Goal: Task Accomplishment & Management: Complete application form

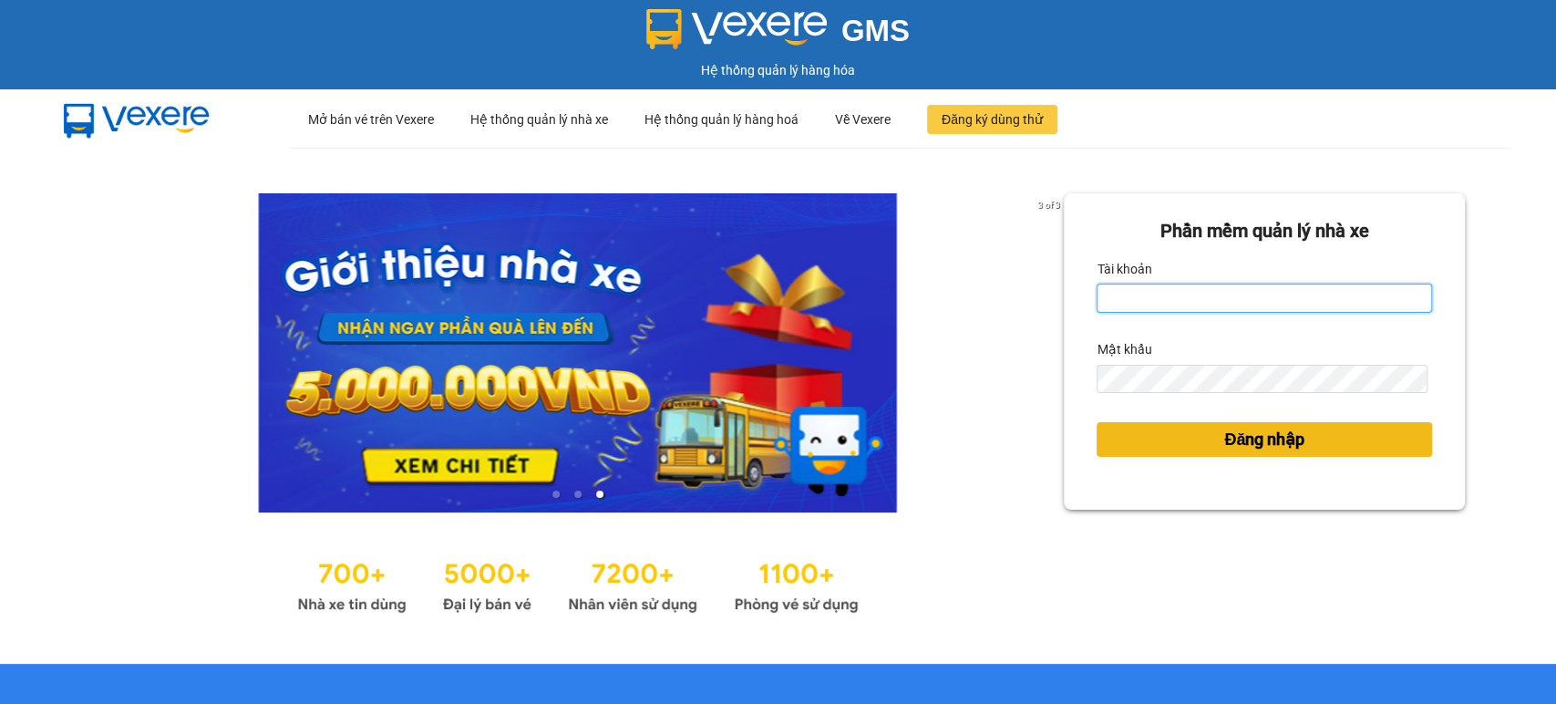
type input "nguyenmanhdung.xevn"
click at [1256, 440] on span "Đăng nhập" at bounding box center [1265, 440] width 80 height 26
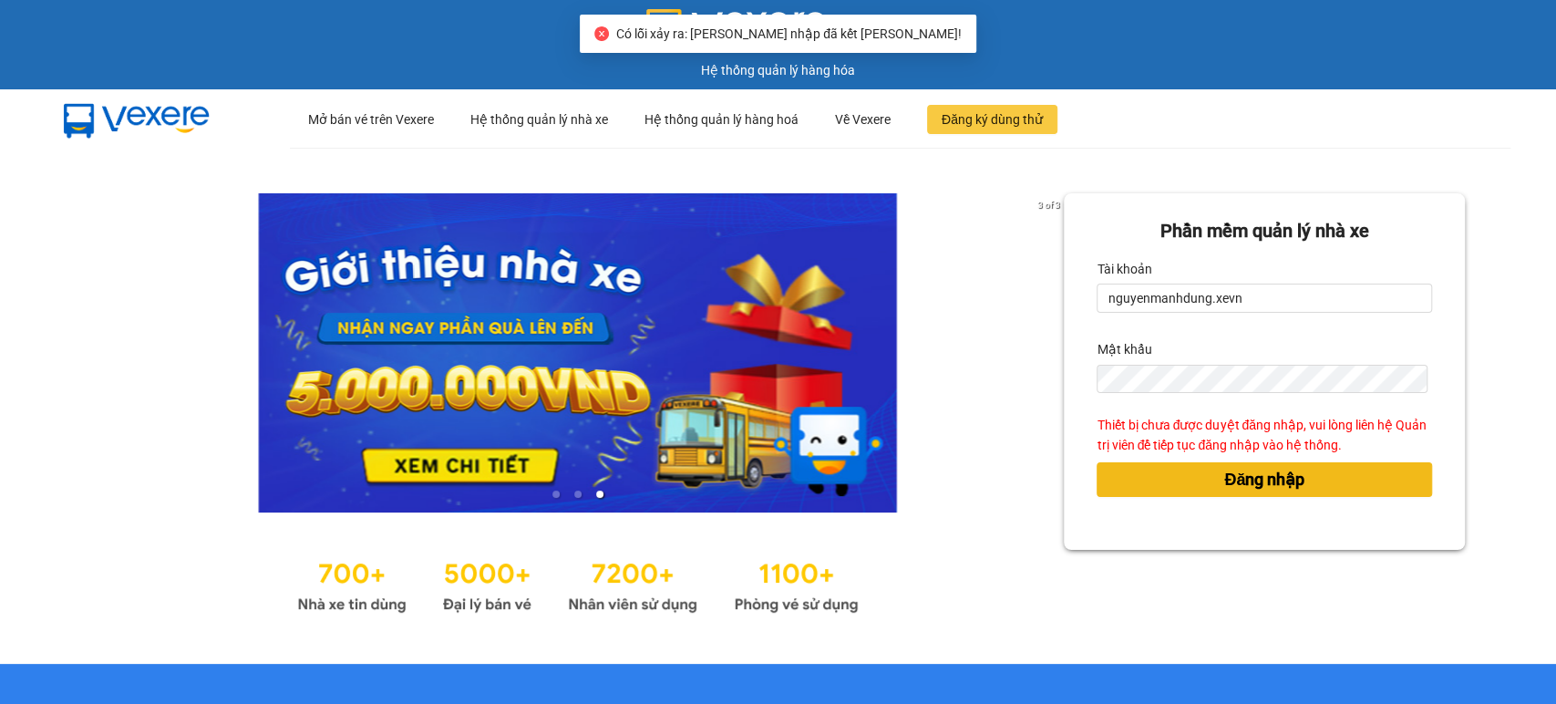
click at [1243, 480] on span "Đăng nhập" at bounding box center [1265, 480] width 80 height 26
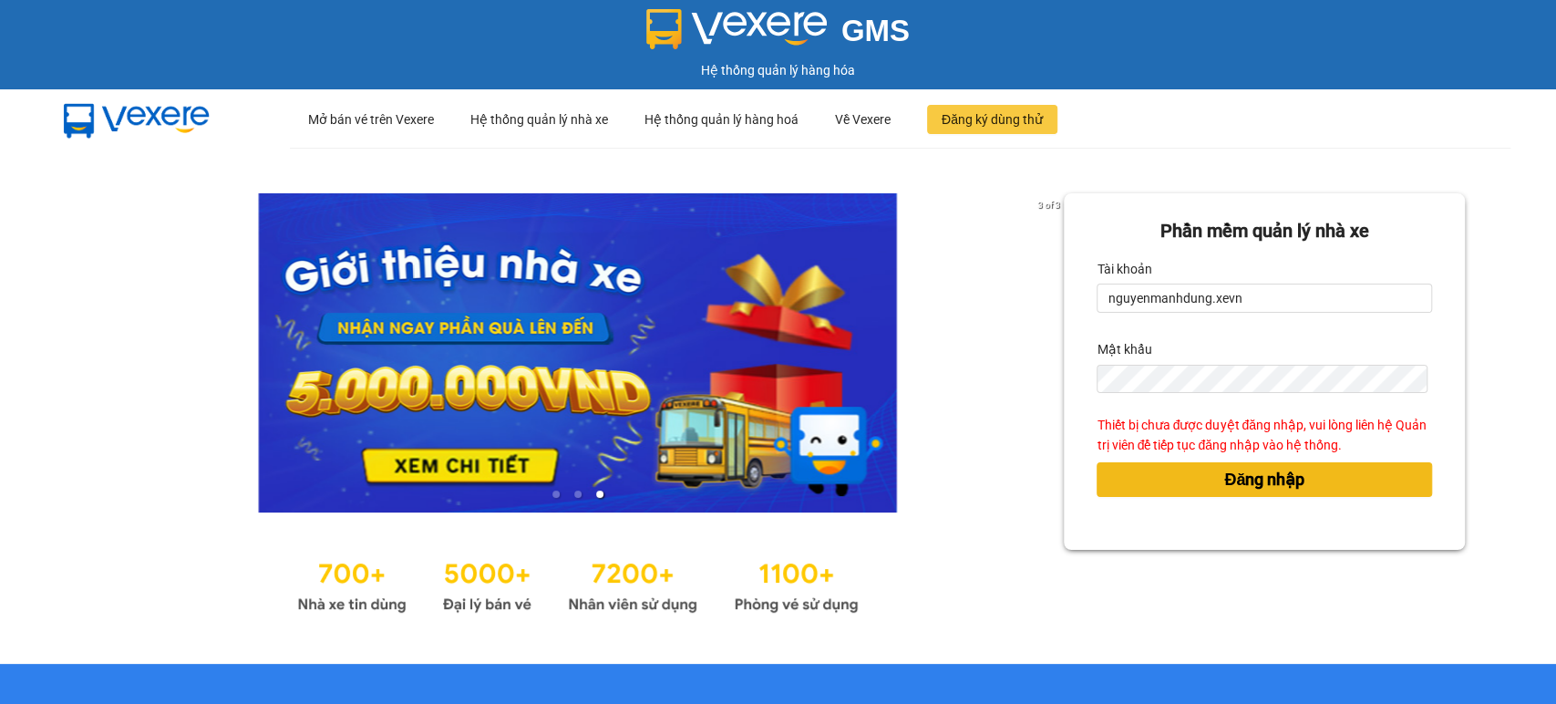
click at [1248, 482] on span "Đăng nhập" at bounding box center [1265, 480] width 80 height 26
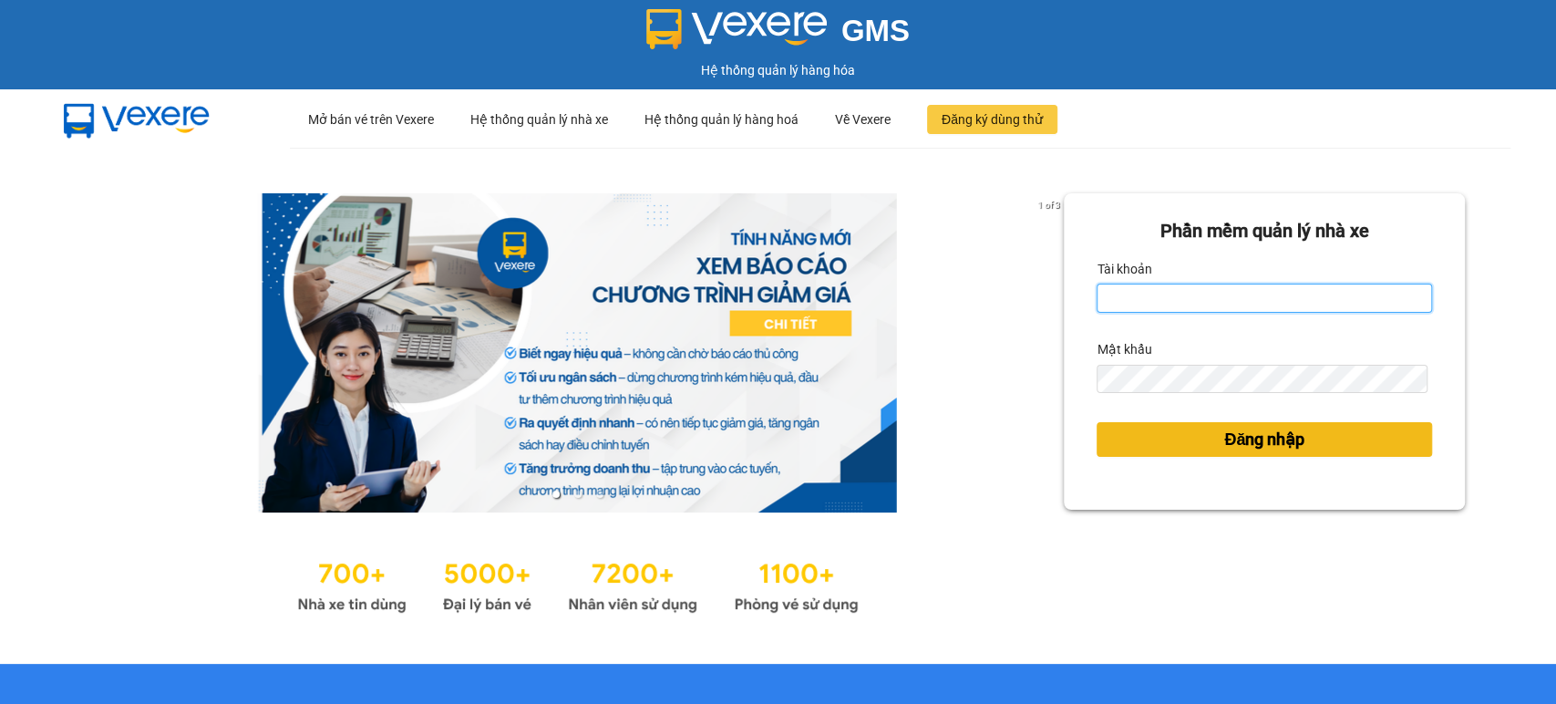
type input "nguyenmanhdung.xevn"
click at [1225, 432] on span "Đăng nhập" at bounding box center [1265, 440] width 80 height 26
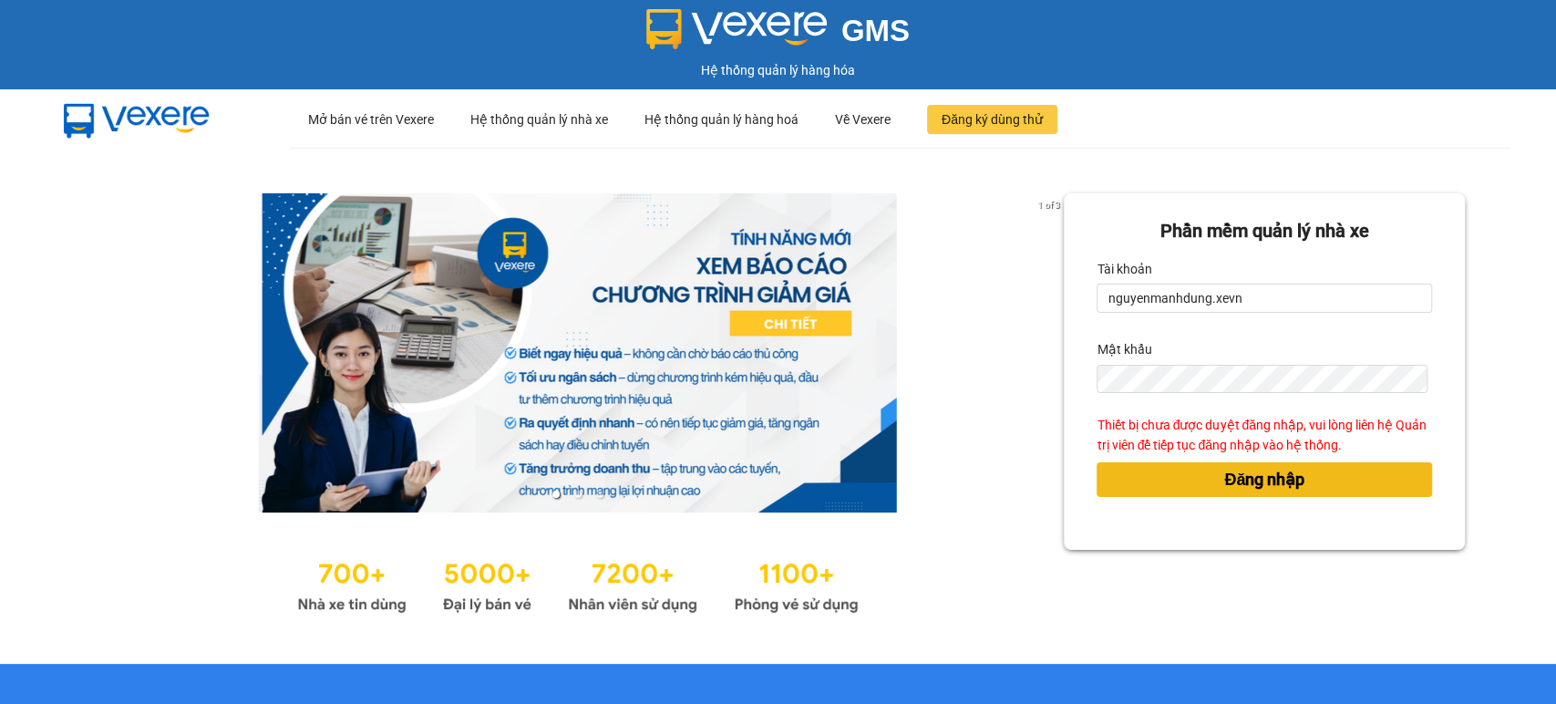
click at [1097, 468] on button "Đăng nhập" at bounding box center [1265, 479] width 336 height 35
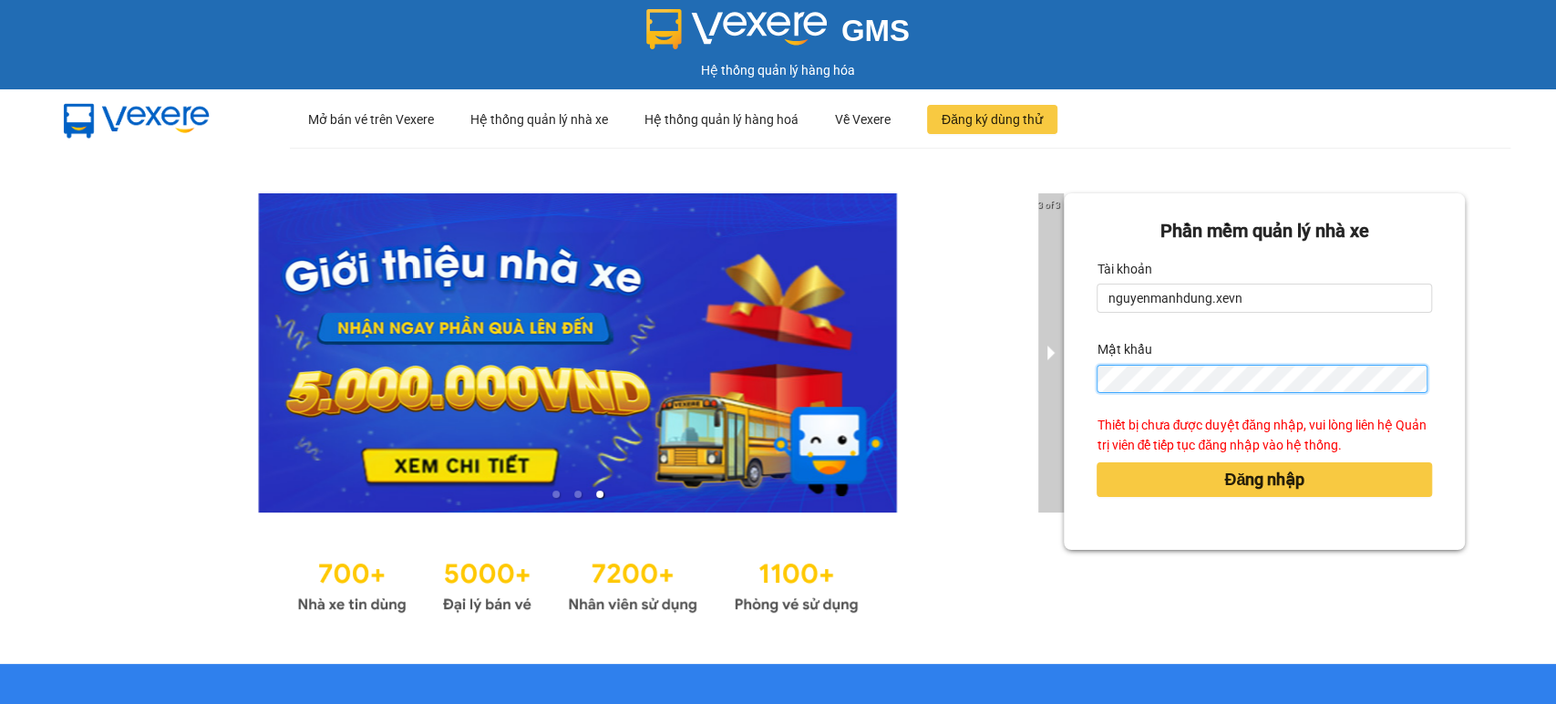
click at [1051, 379] on div "3 of 3 Phần mềm quản lý nhà xe Tài khoản nguyenmanhdung.xevn Mật khẩu Thiết bị …" at bounding box center [778, 406] width 1556 height 516
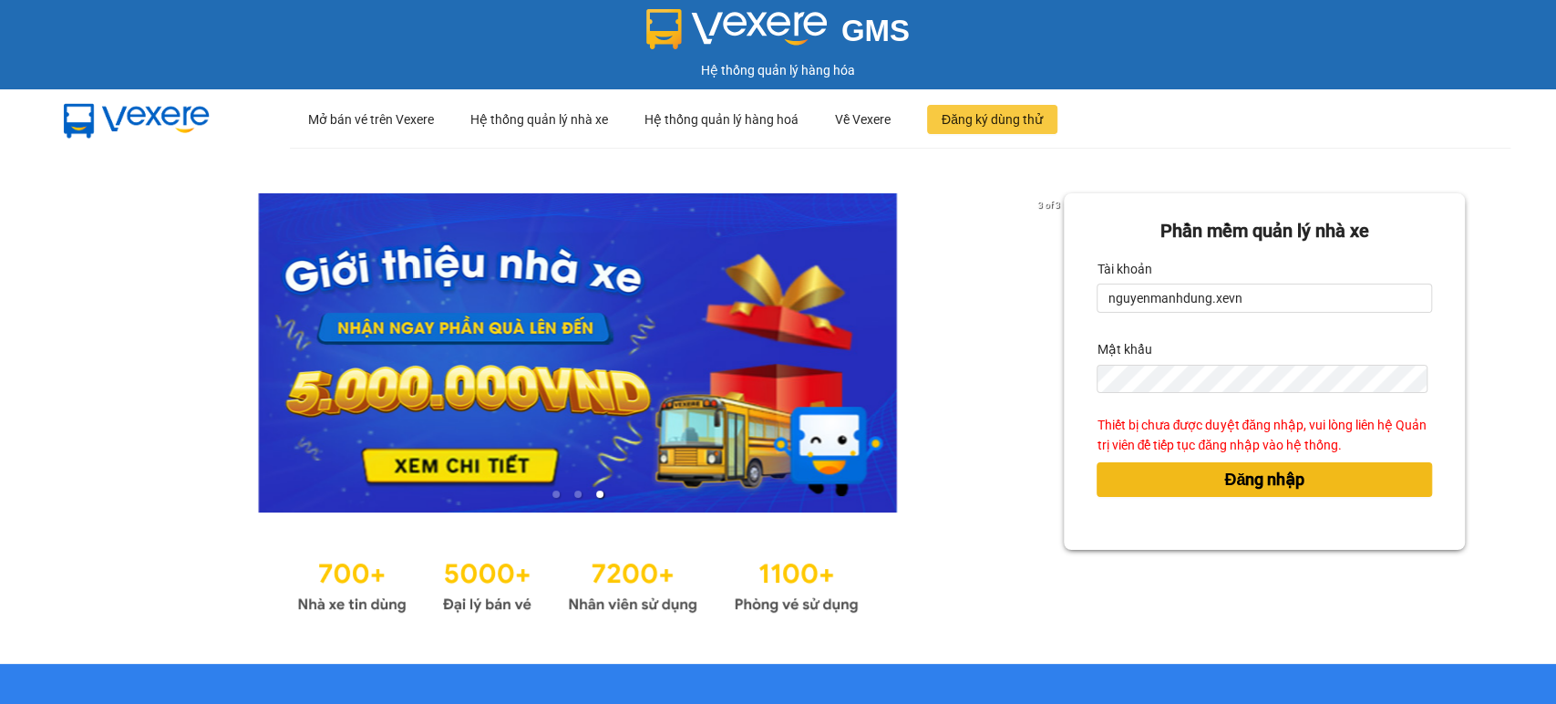
click at [1136, 474] on button "Đăng nhập" at bounding box center [1265, 479] width 336 height 35
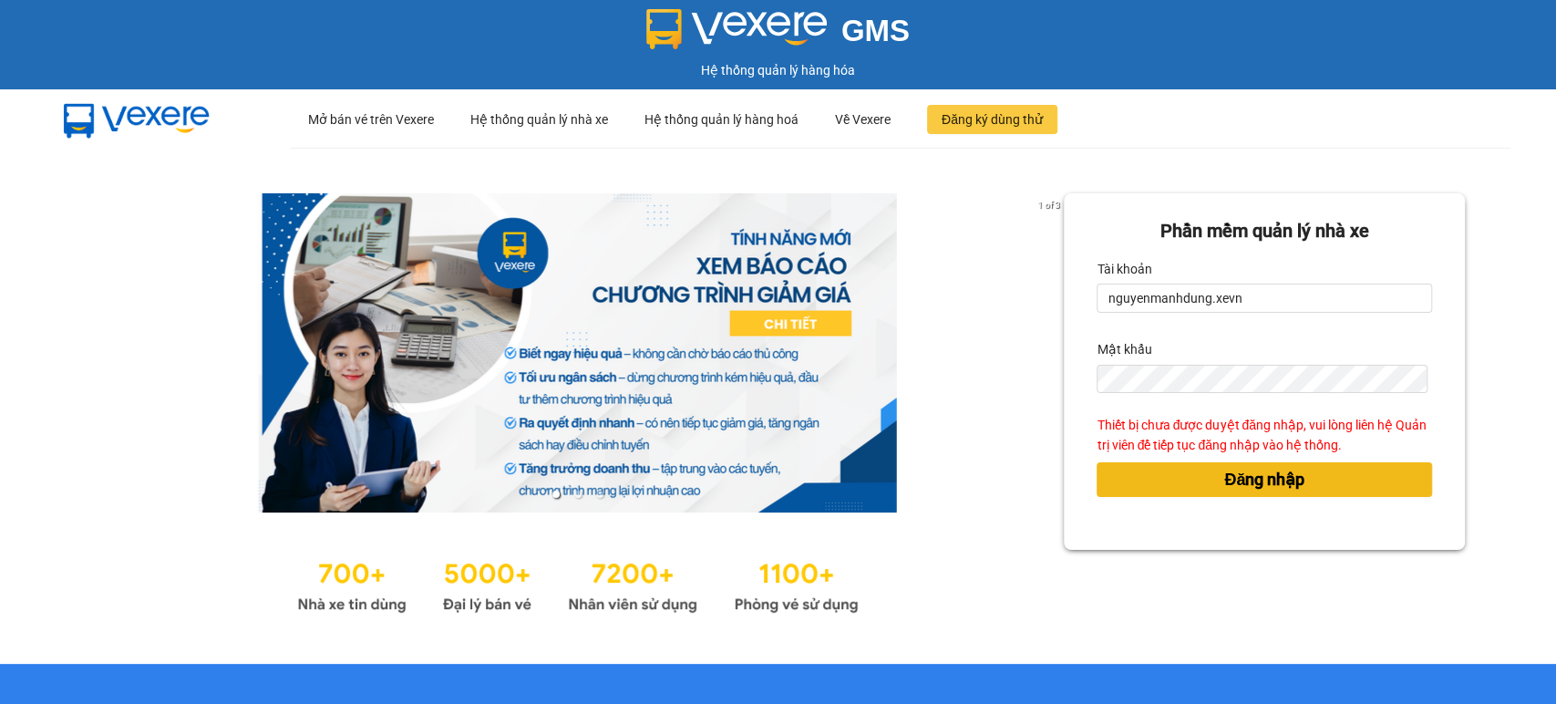
click at [1261, 475] on span "Đăng nhập" at bounding box center [1265, 480] width 80 height 26
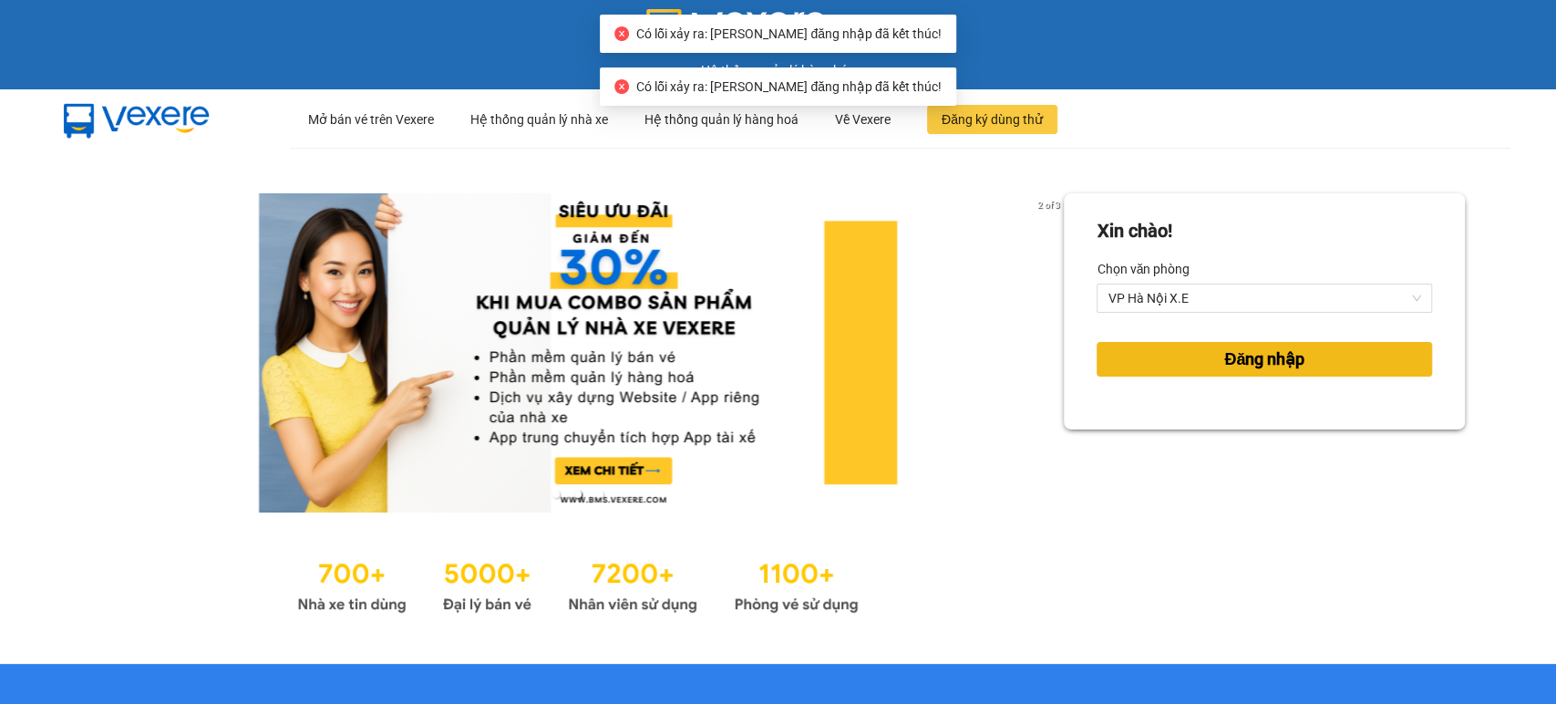
click at [1255, 352] on span "Đăng nhập" at bounding box center [1265, 359] width 80 height 26
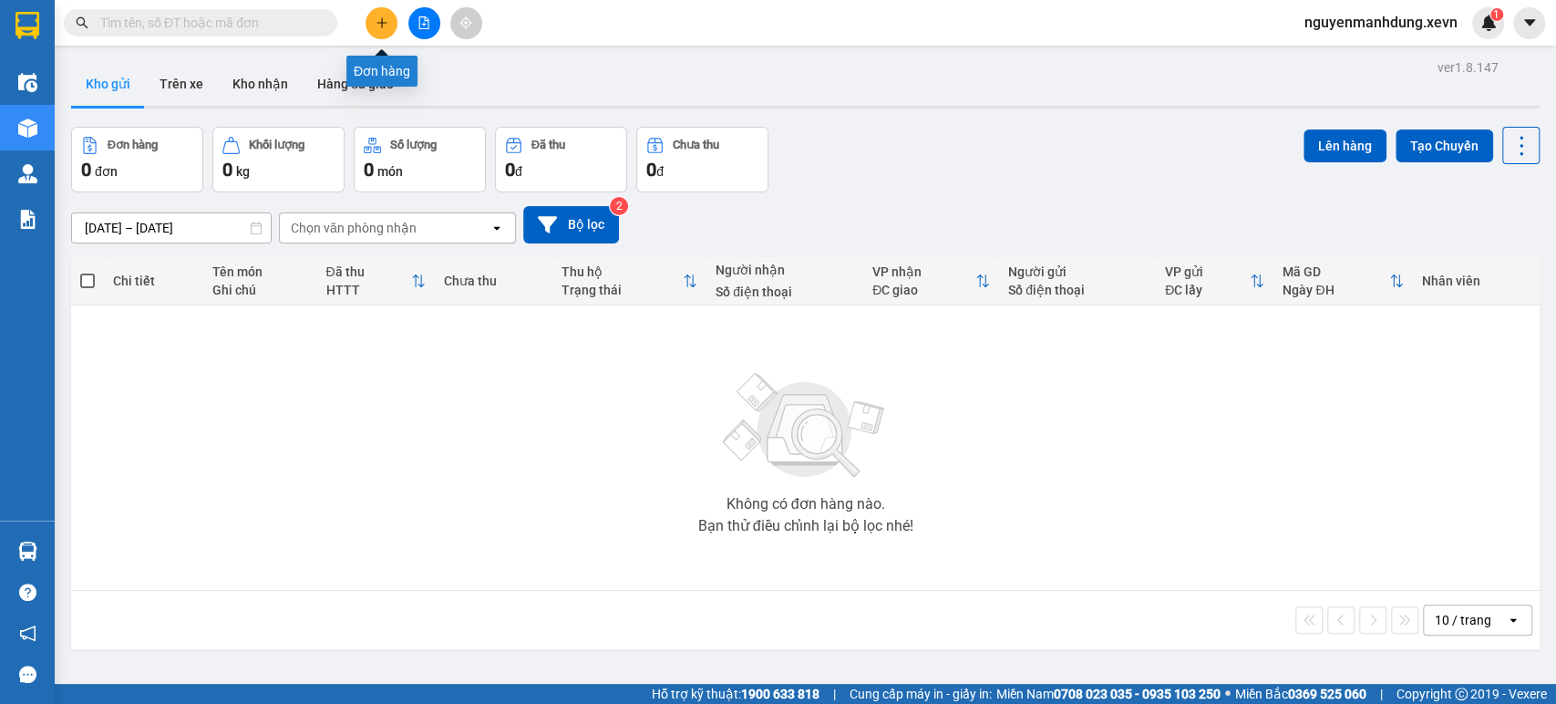
click at [368, 20] on button at bounding box center [382, 23] width 32 height 32
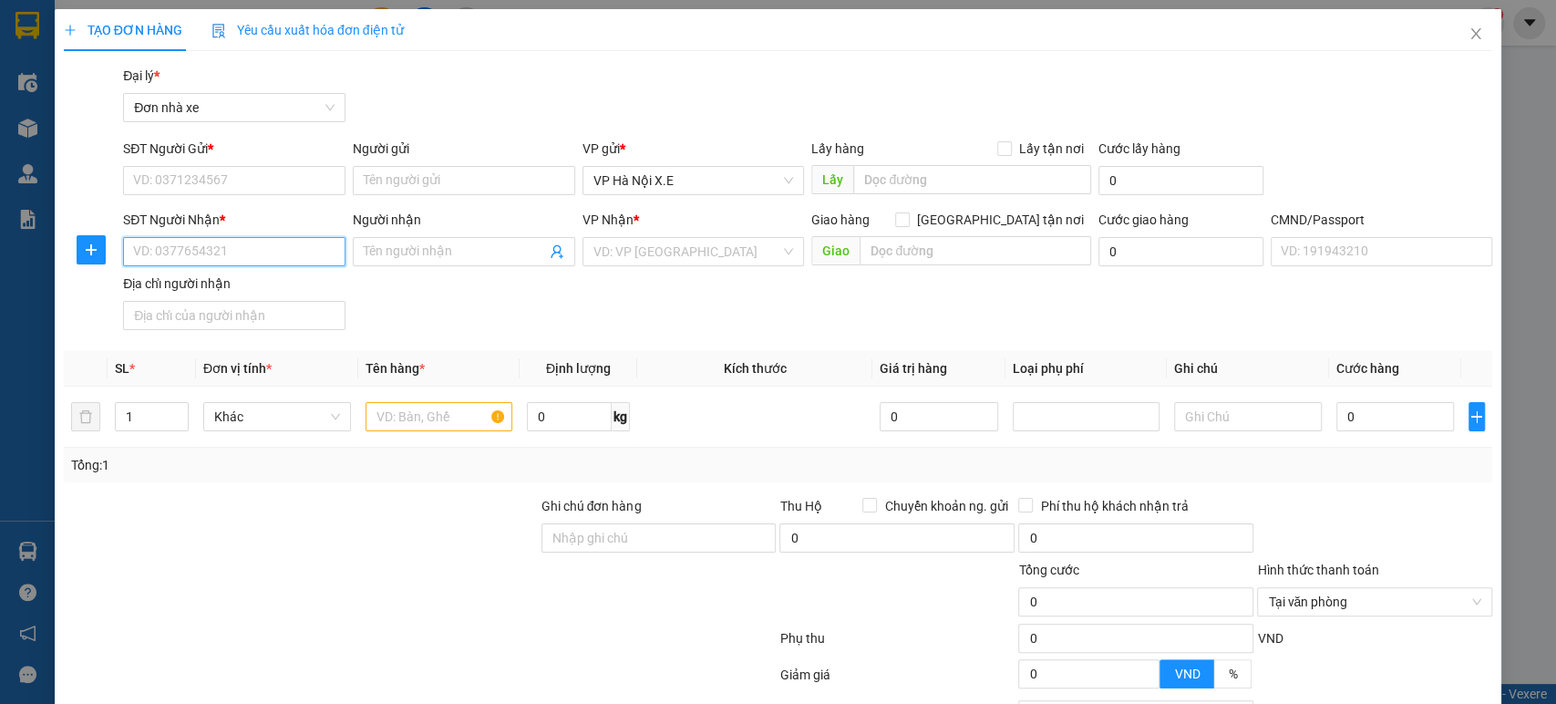
click at [209, 246] on input "SĐT Người Nhận *" at bounding box center [234, 251] width 222 height 29
type input "0966896723"
click at [190, 284] on div "0966896723 - [GEOGRAPHIC_DATA]" at bounding box center [235, 288] width 205 height 20
type input "Hàng Ngoài"
type input "0966896723"
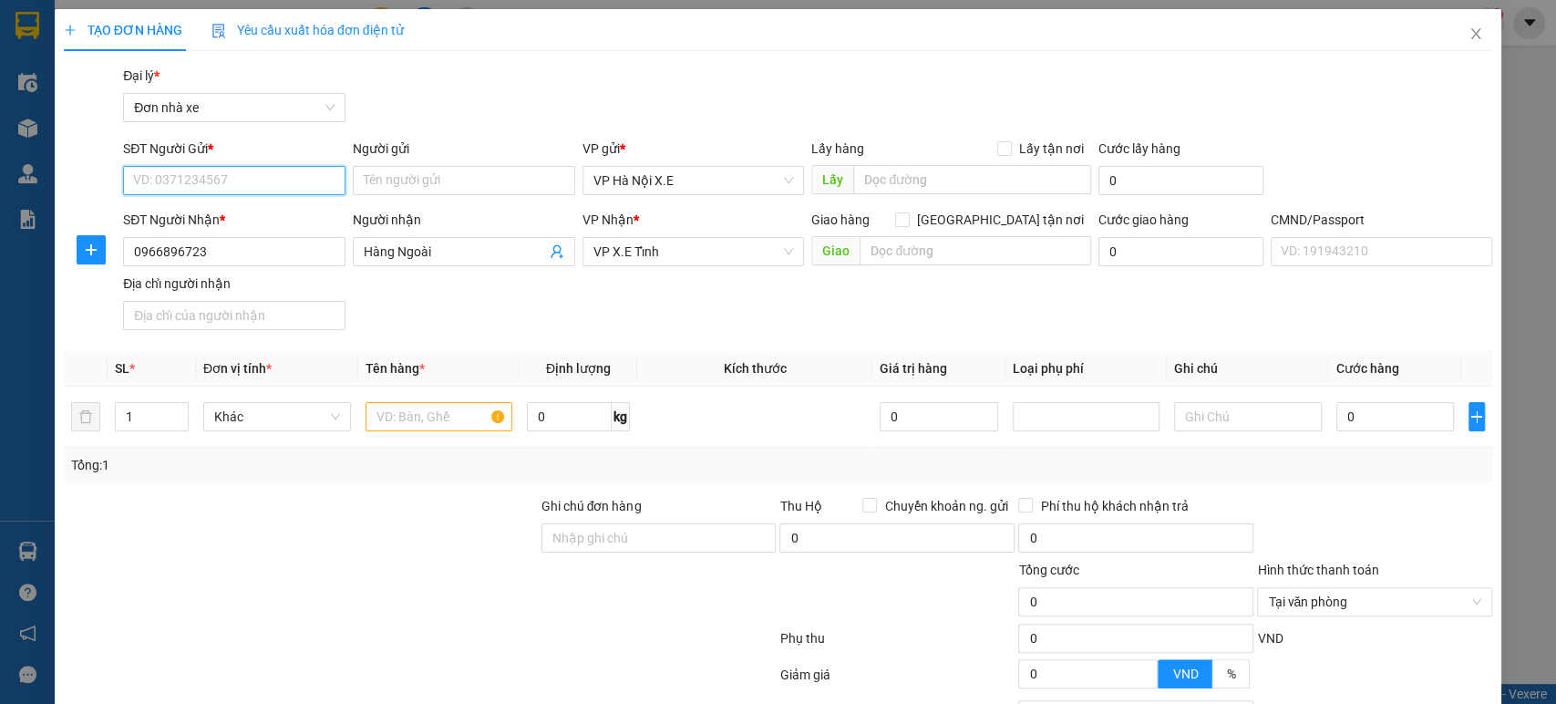
click at [235, 184] on input "SĐT Người Gửi *" at bounding box center [234, 180] width 222 height 29
click at [246, 212] on div "0966896723 - [GEOGRAPHIC_DATA]" at bounding box center [235, 217] width 205 height 20
type input "0966896723"
type input "Hàng Ngoài"
click at [1358, 420] on input "0" at bounding box center [1396, 416] width 118 height 29
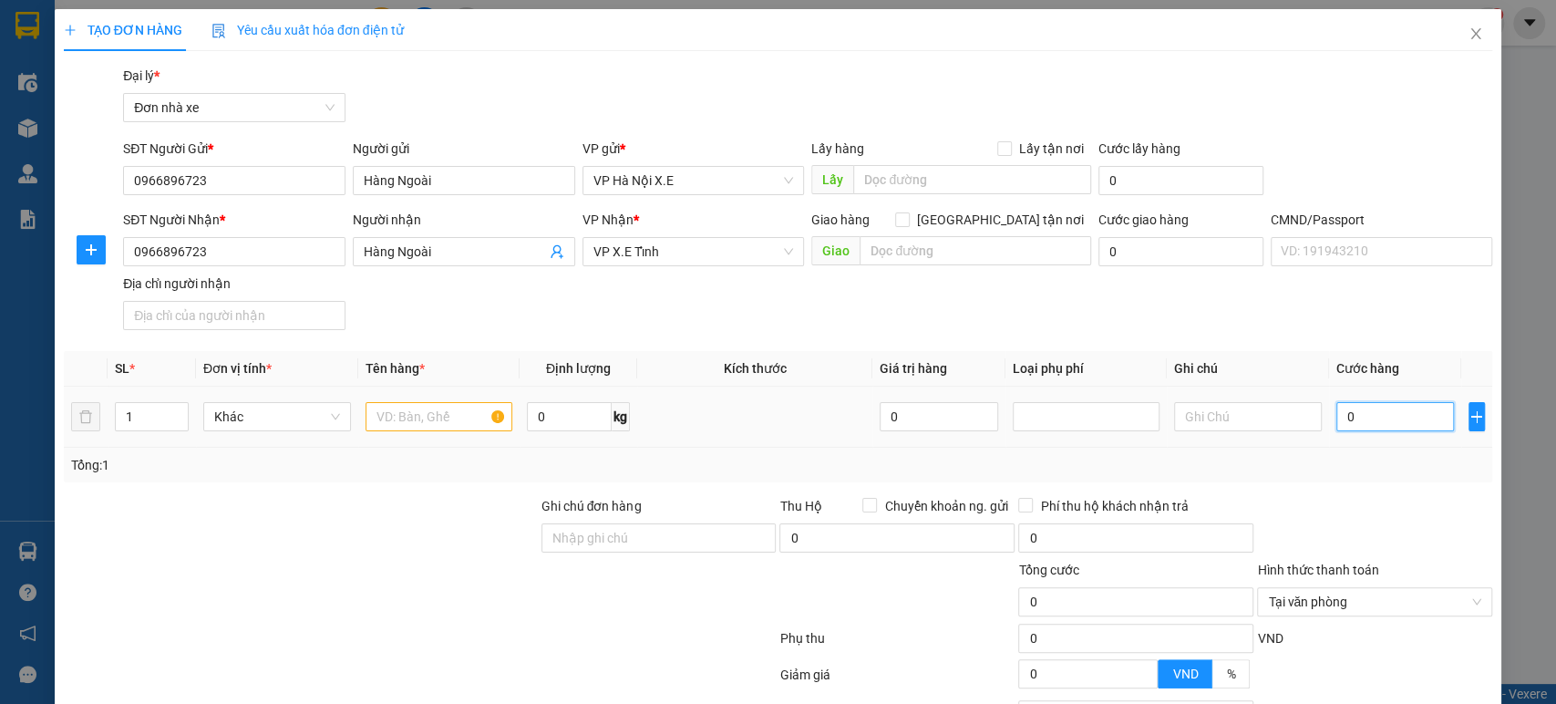
type input "8"
type input "87"
type input "870"
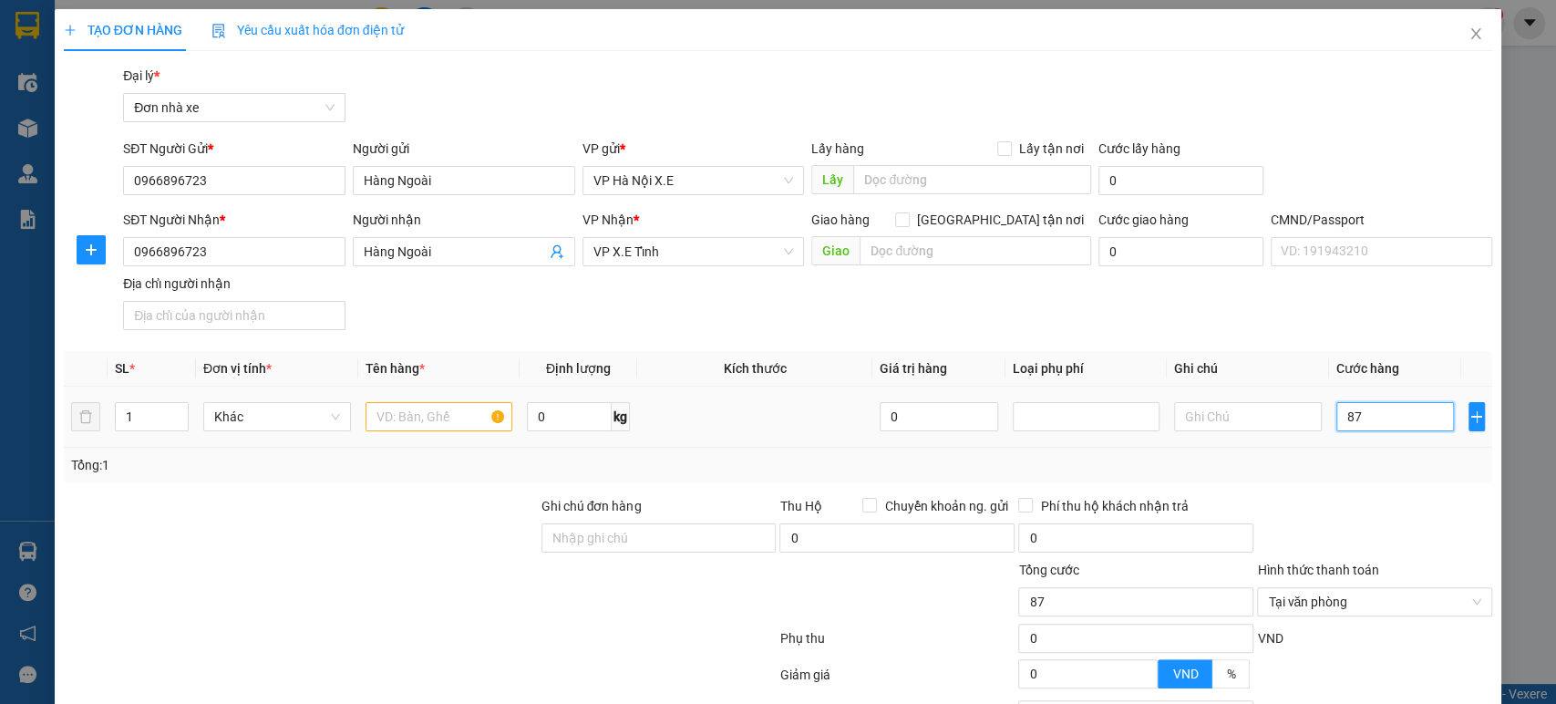
type input "870"
type input "8.700"
type input "87.000"
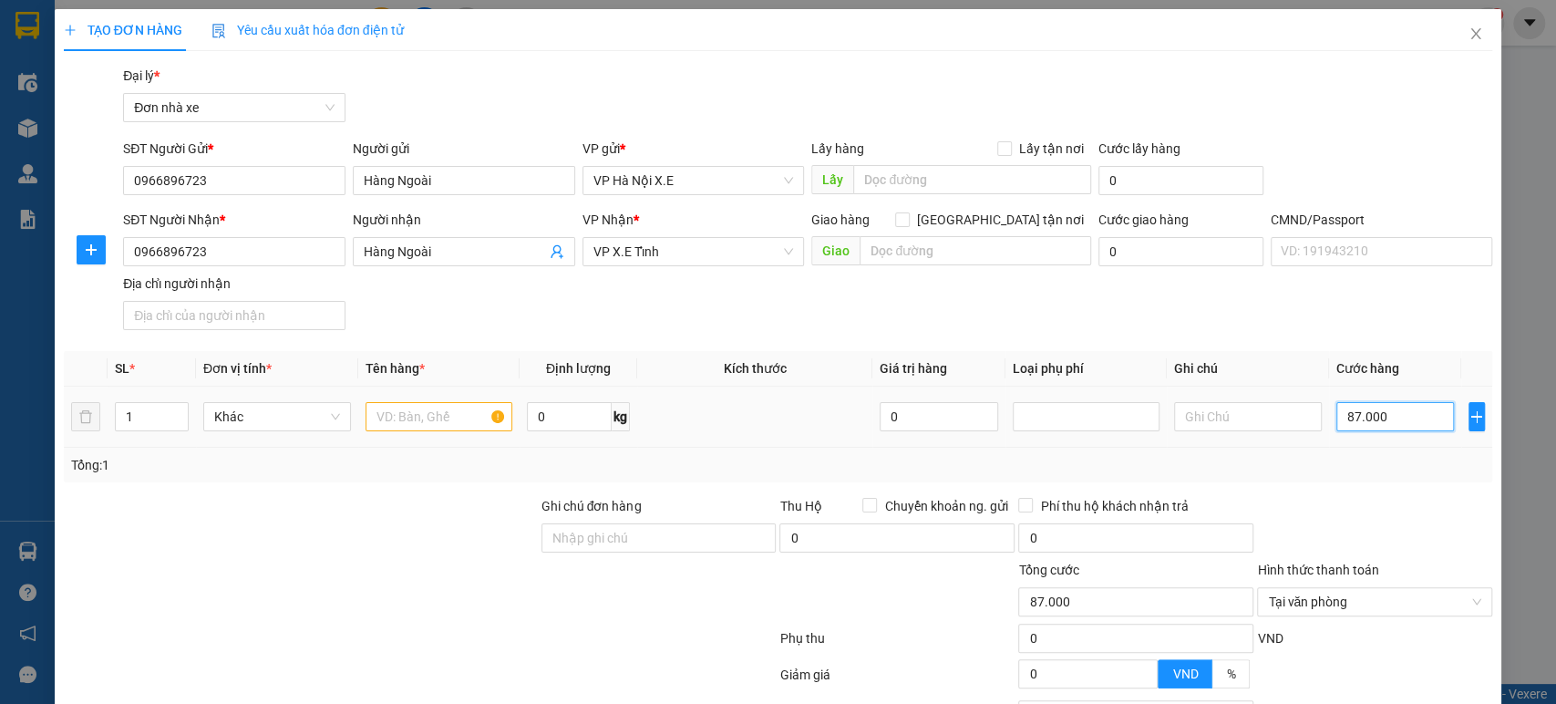
type input "870.000"
type input "8.700.000"
type input "87.000.000"
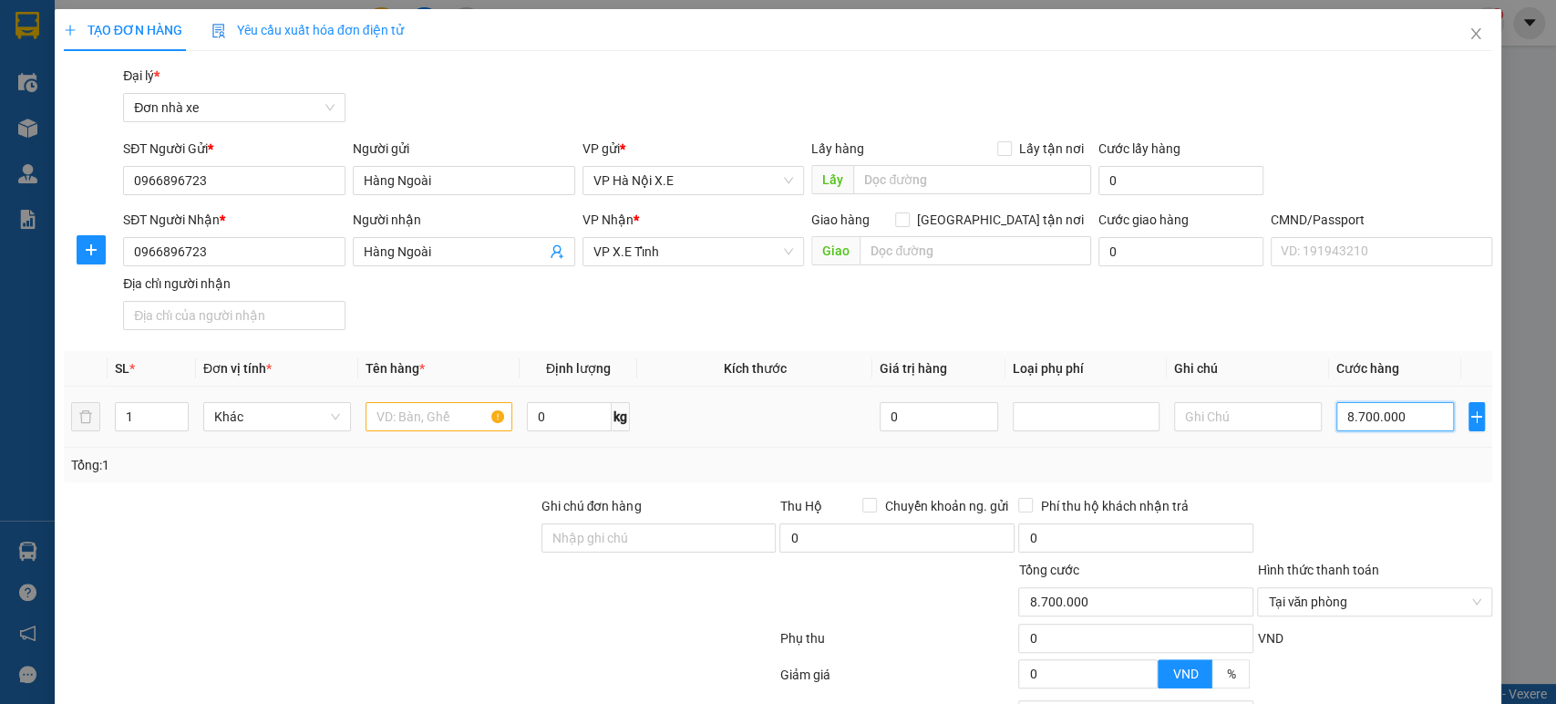
type input "87.000.000"
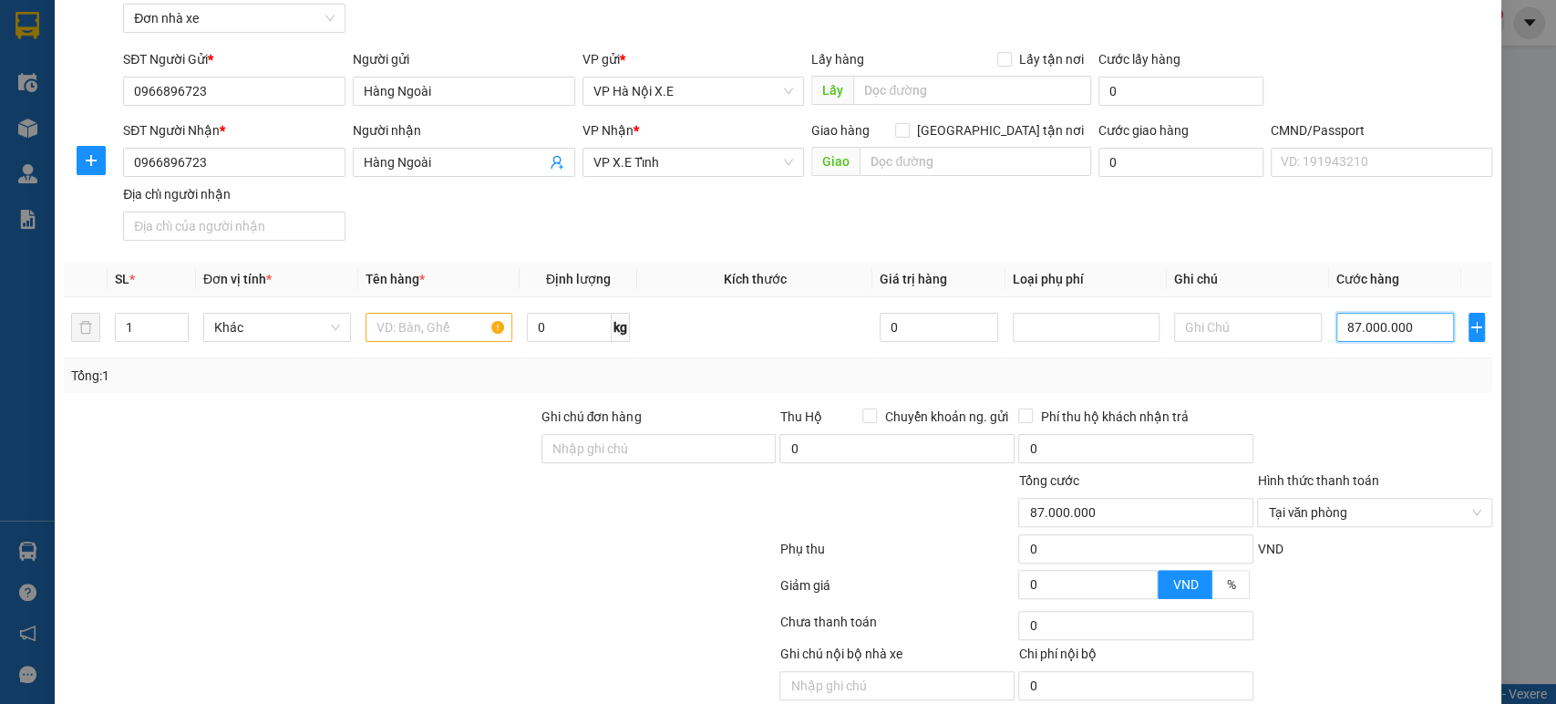
scroll to position [162, 0]
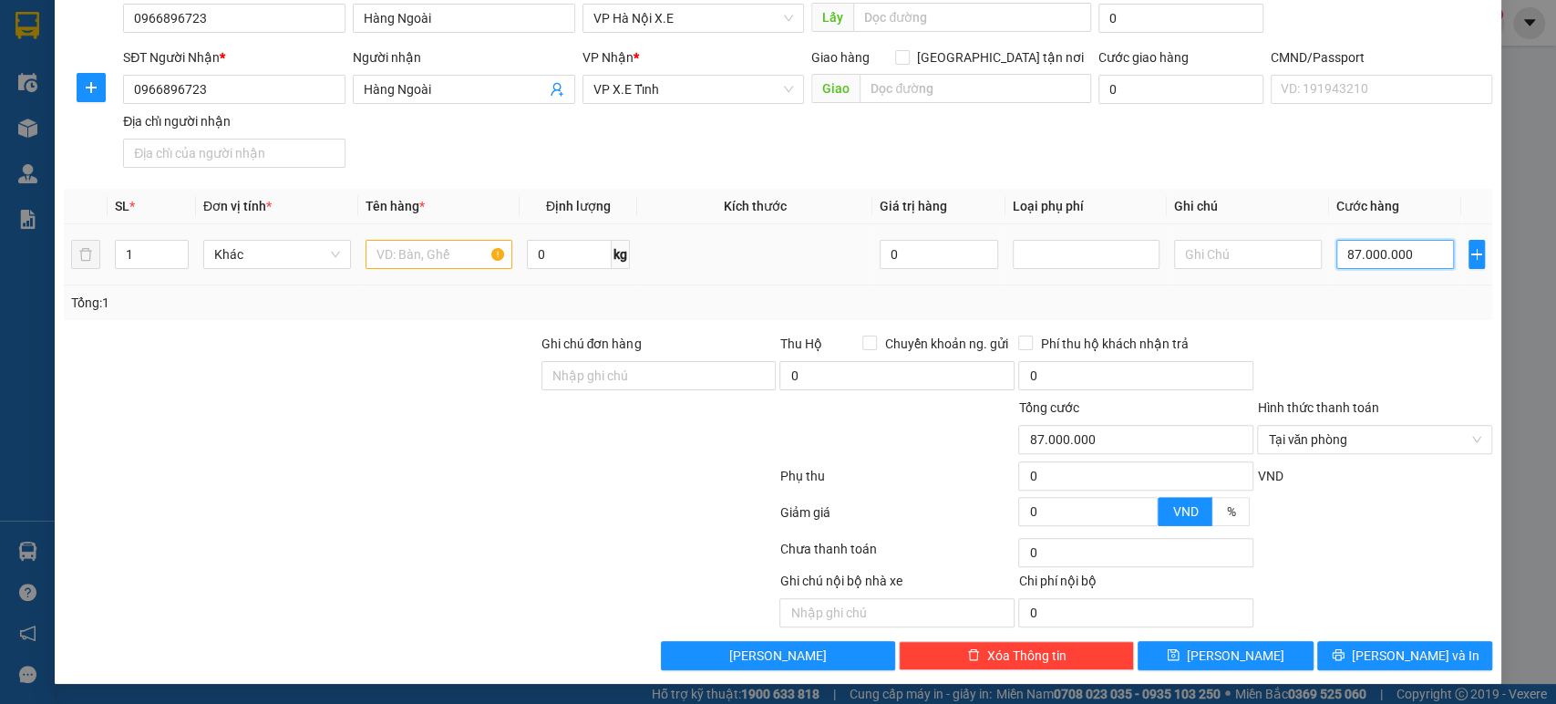
type input "87.000.000"
click at [405, 245] on input "text" at bounding box center [440, 254] width 148 height 29
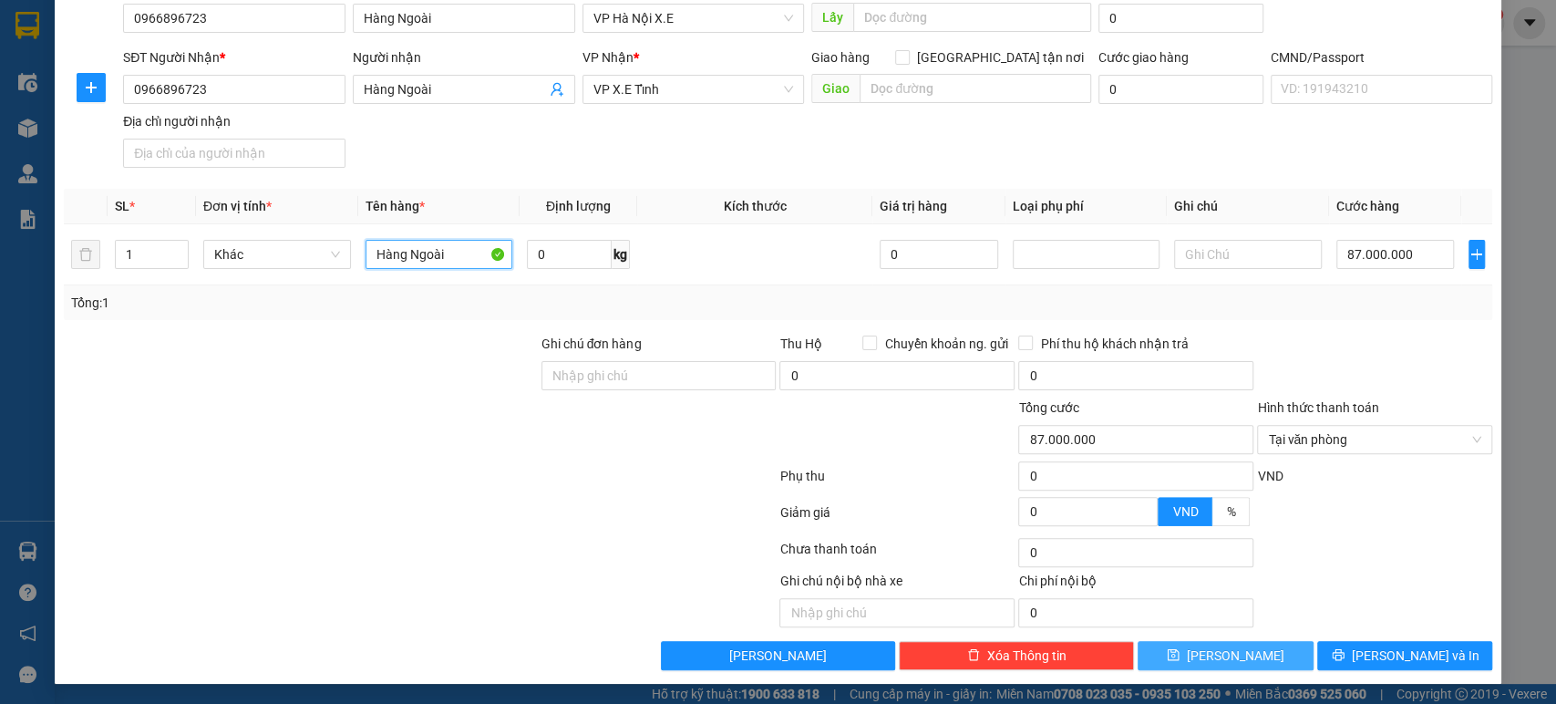
type input "Hàng Ngoài"
click at [1209, 654] on button "[PERSON_NAME]" at bounding box center [1225, 655] width 175 height 29
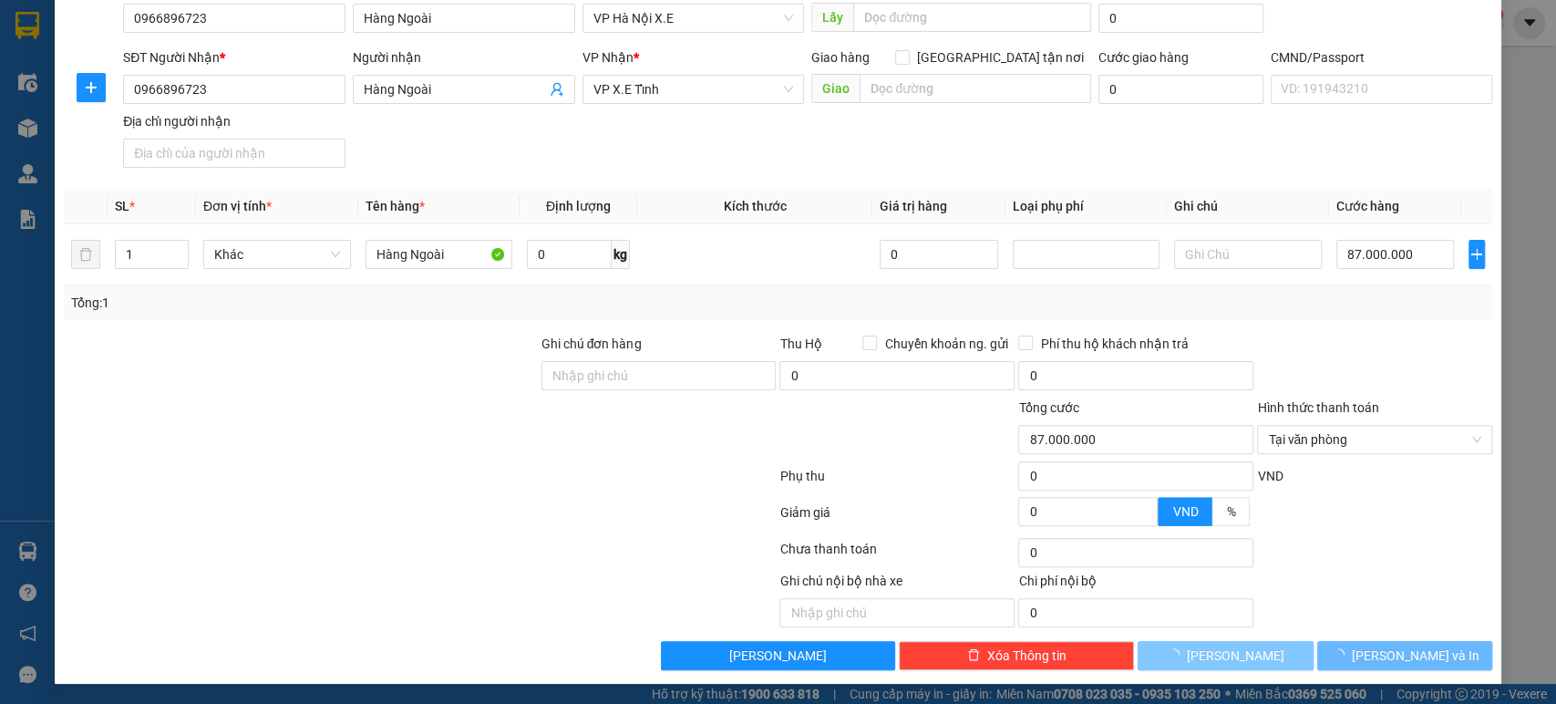
type input "0"
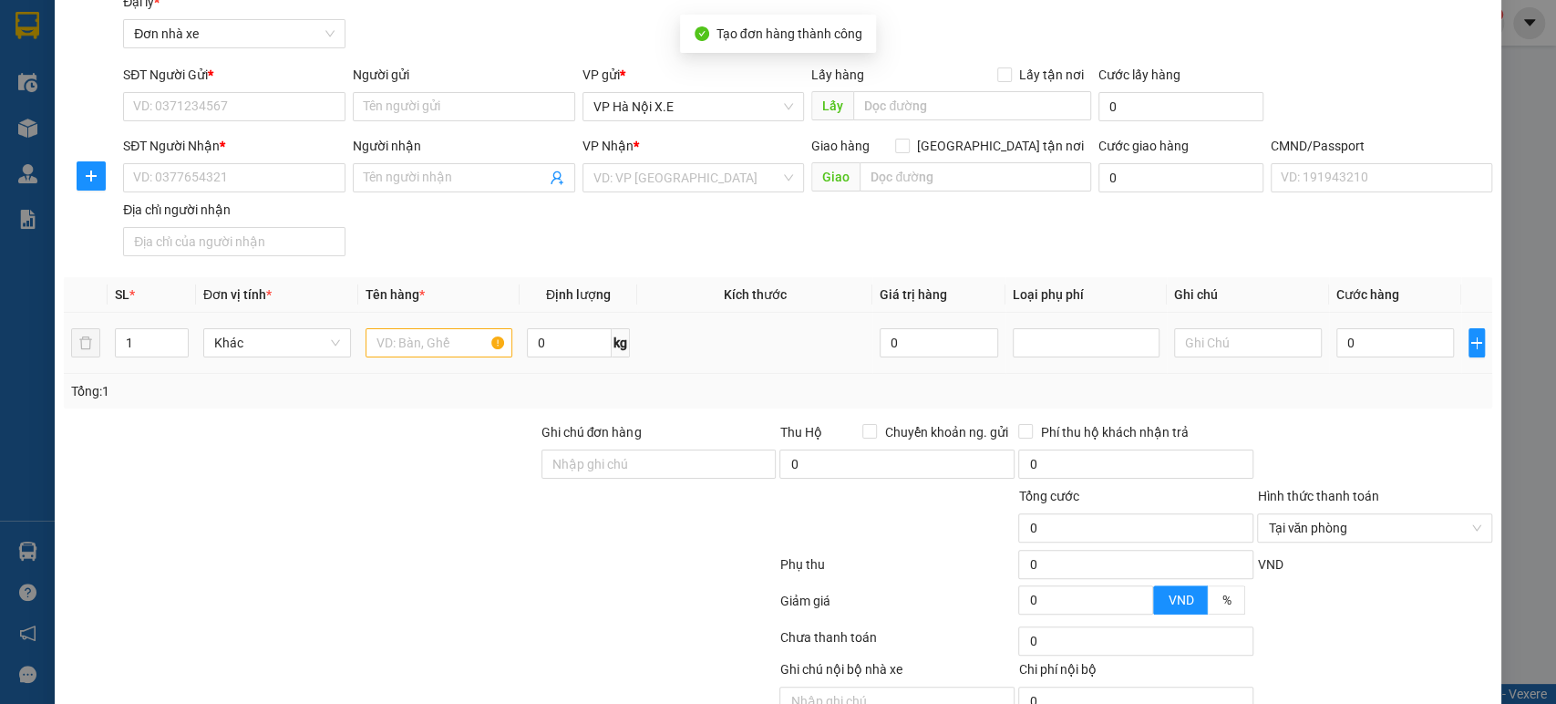
scroll to position [0, 0]
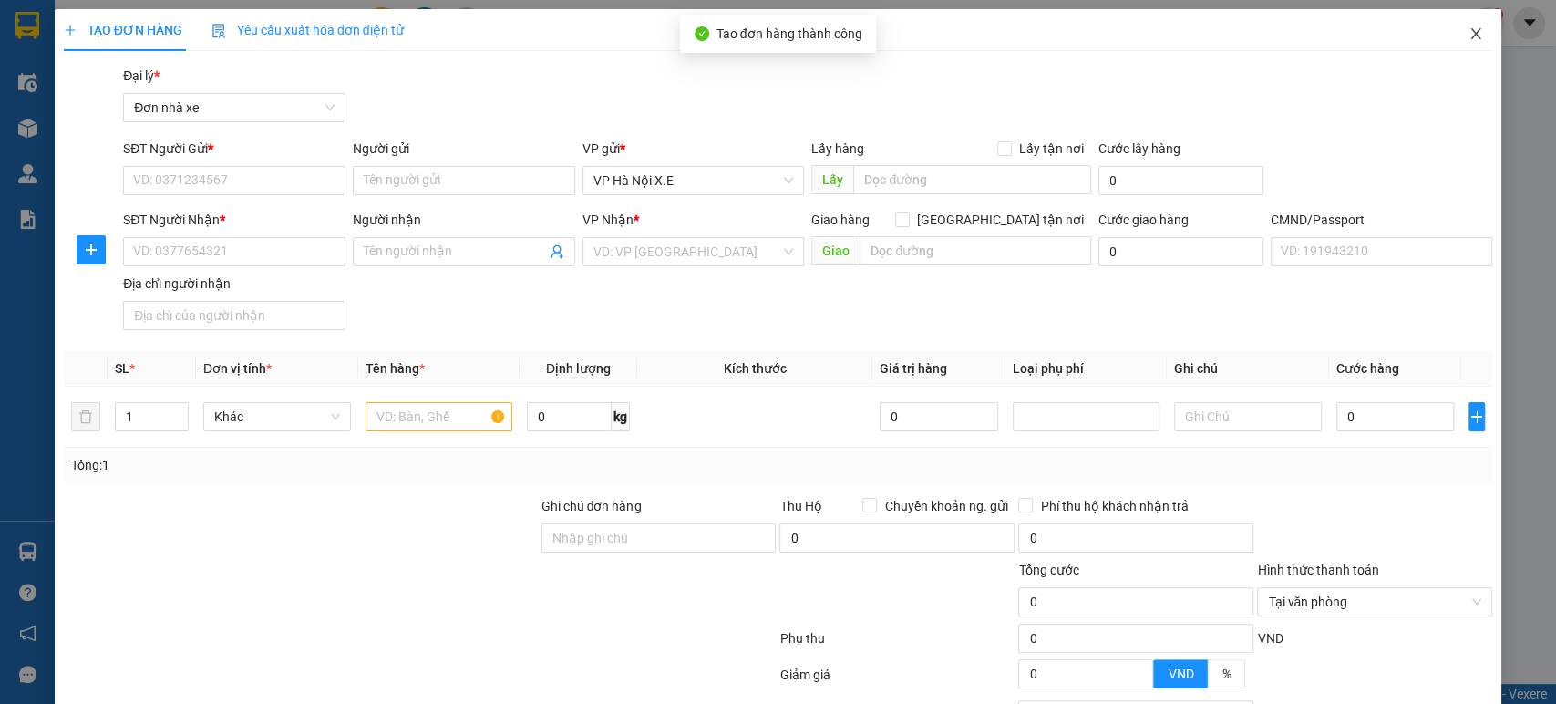
click at [1469, 36] on icon "close" at bounding box center [1476, 33] width 15 height 15
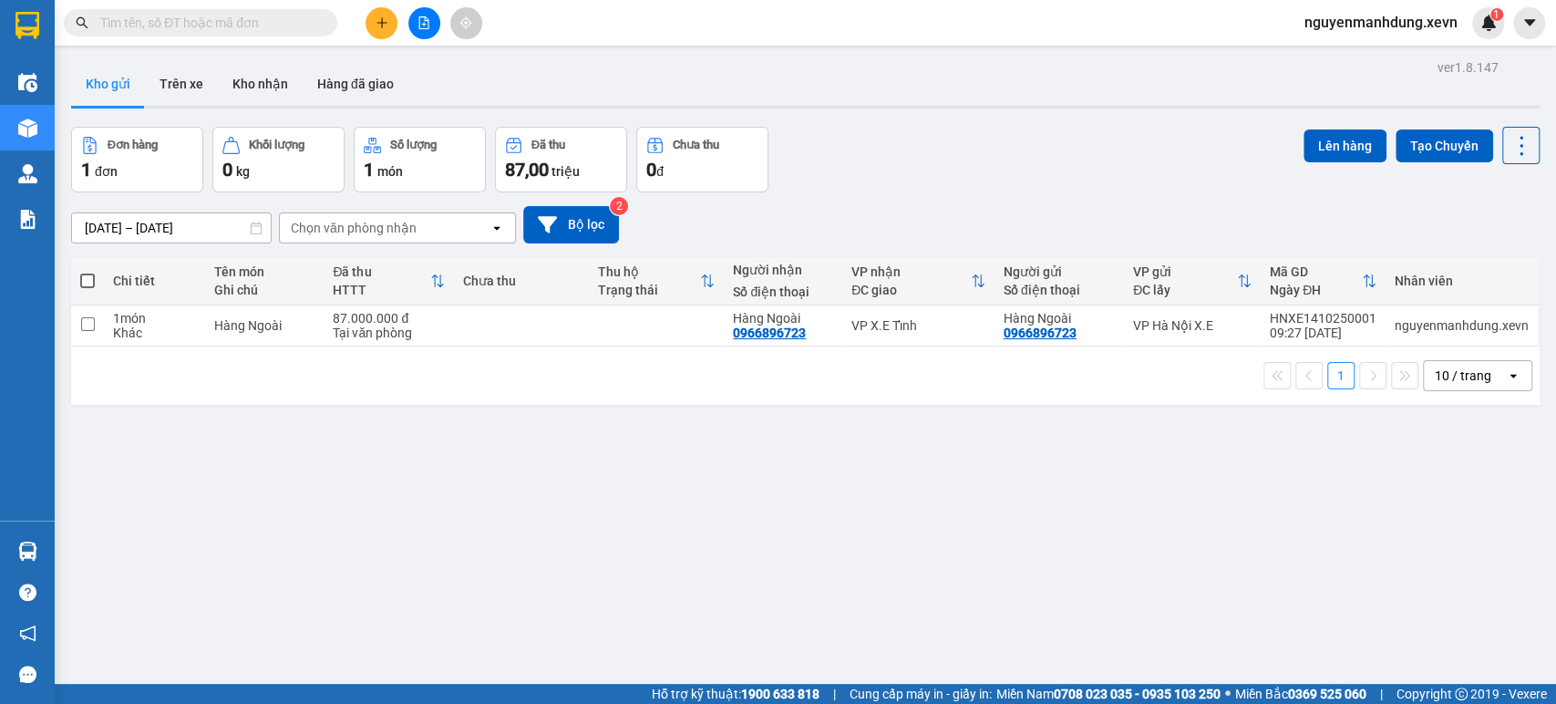
click at [91, 277] on span at bounding box center [87, 281] width 15 height 15
click at [88, 272] on input "checkbox" at bounding box center [88, 272] width 0 height 0
checkbox input "true"
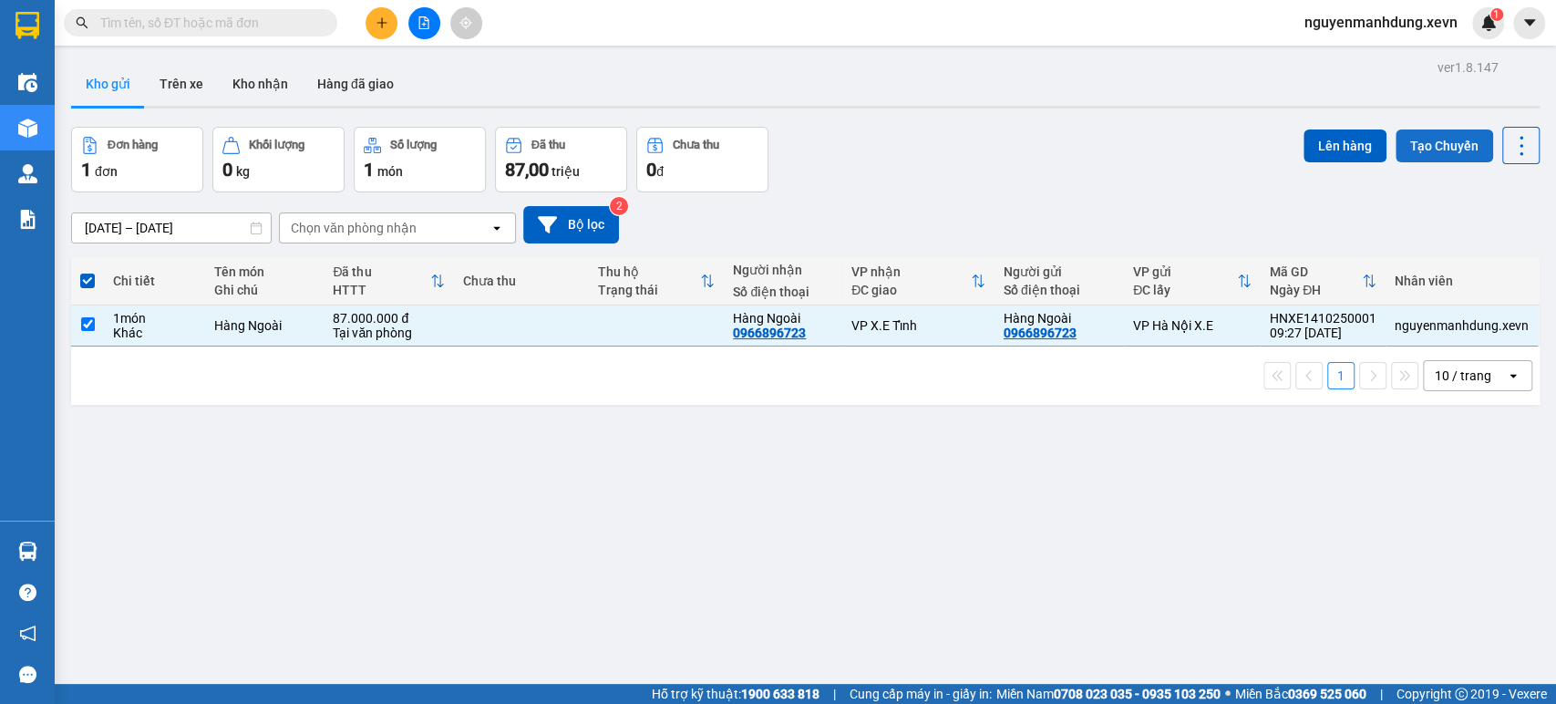
click at [1444, 149] on button "Tạo Chuyến" at bounding box center [1445, 145] width 98 height 33
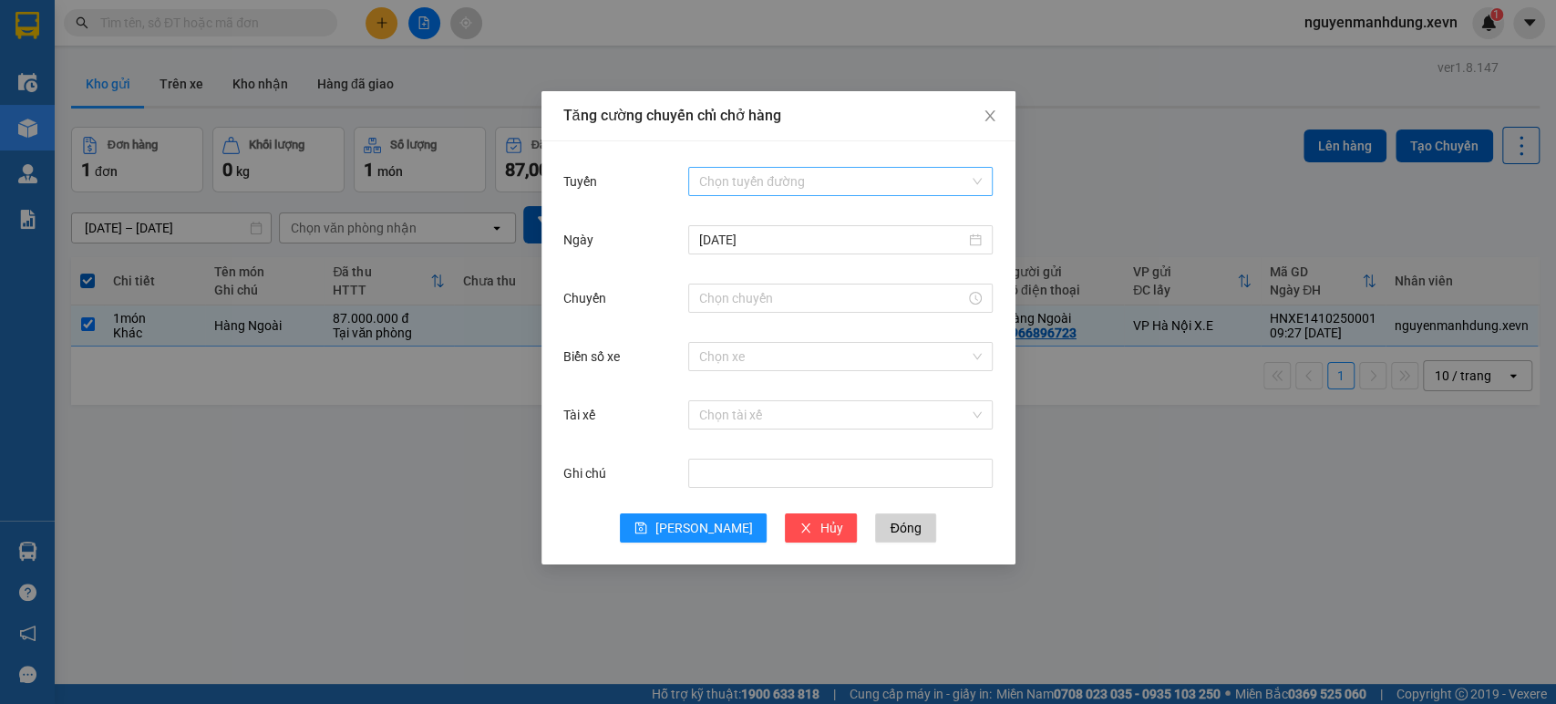
drag, startPoint x: 974, startPoint y: 181, endPoint x: 962, endPoint y: 183, distance: 12.2
click at [971, 181] on div "Chọn tuyến đường" at bounding box center [840, 181] width 305 height 29
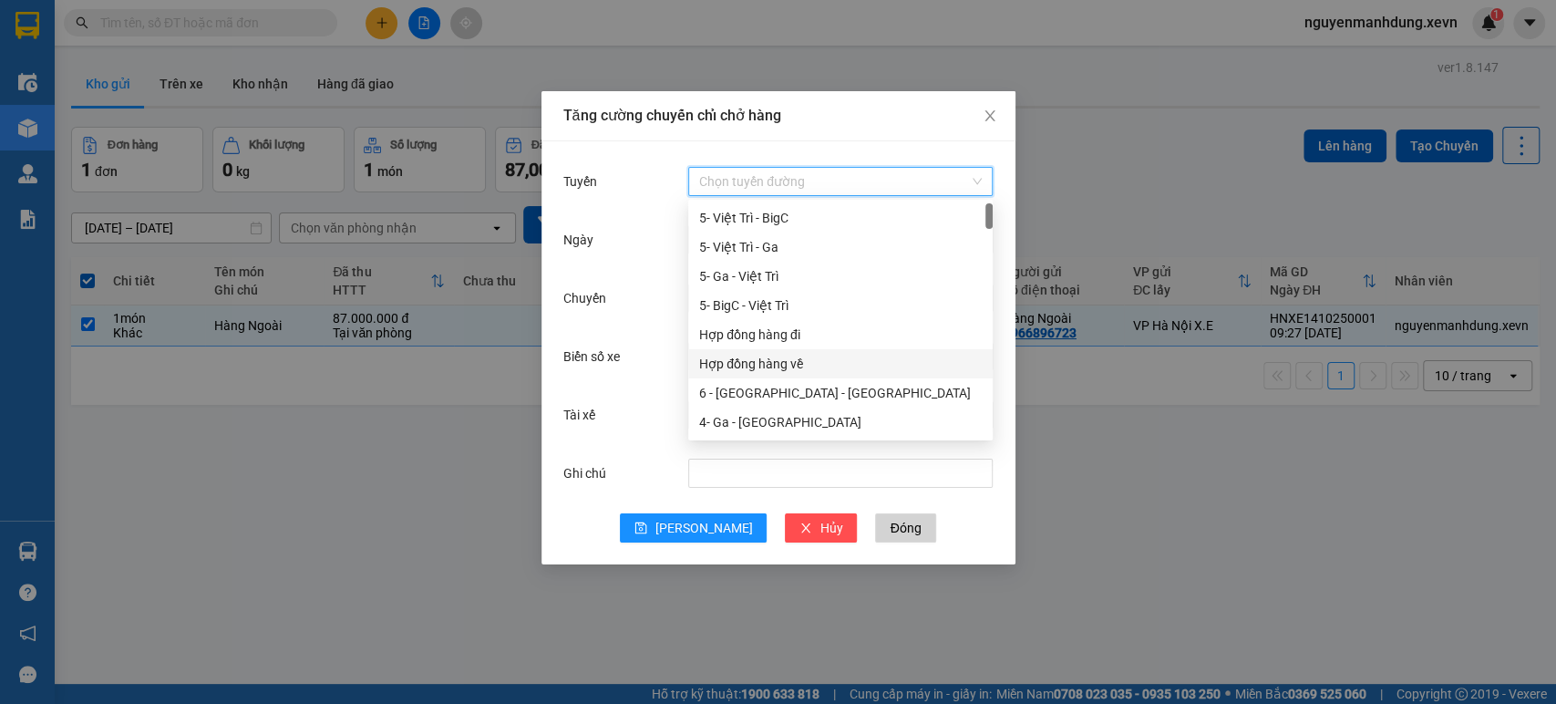
click at [785, 355] on div "Hợp đồng hàng về" at bounding box center [840, 364] width 283 height 20
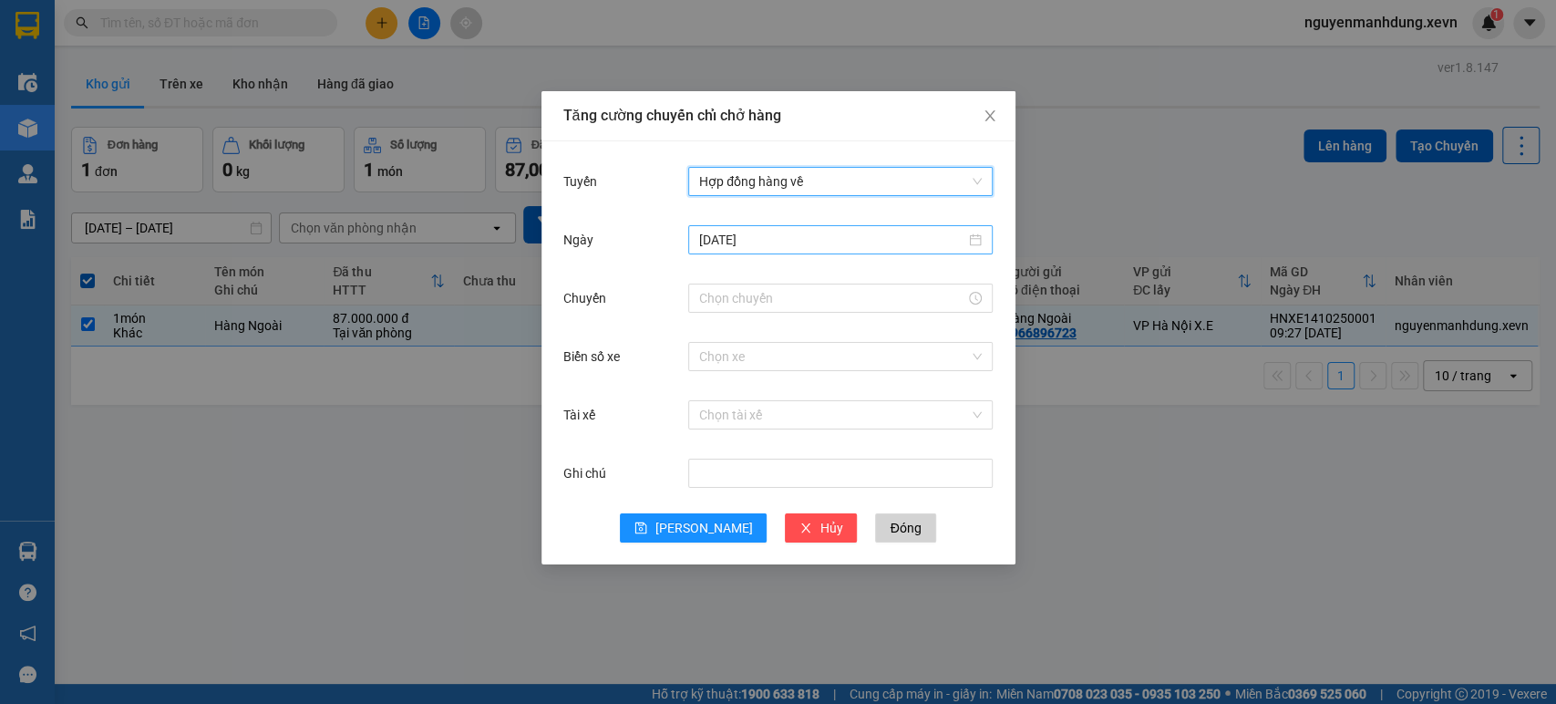
click at [977, 244] on div "[DATE]" at bounding box center [840, 240] width 283 height 20
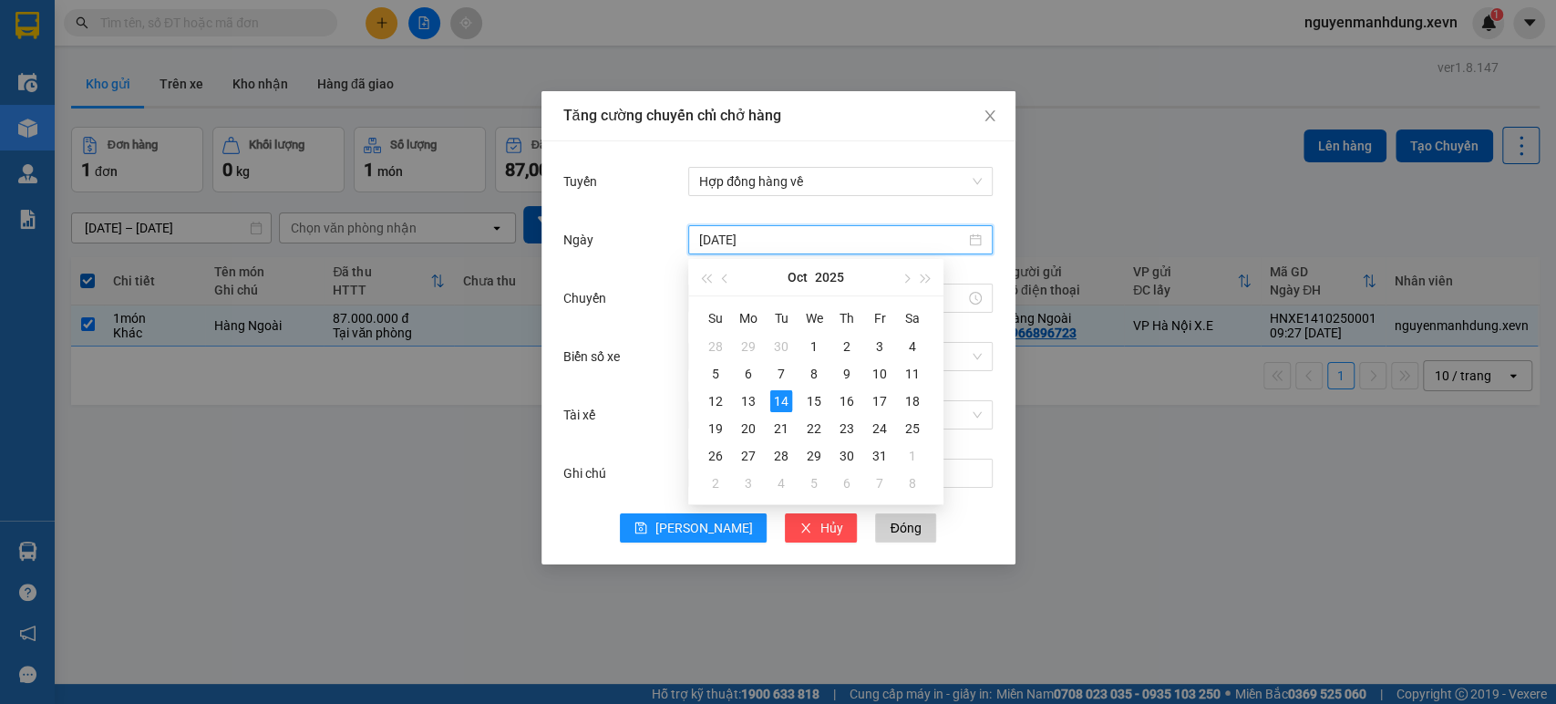
click at [978, 243] on div "[DATE]" at bounding box center [840, 240] width 283 height 20
click at [1142, 212] on div "Tăng cường chuyến chỉ chở hàng Tuyến Hợp đồng hàng về [DATE] Chuyến Biển số xe …" at bounding box center [778, 352] width 1556 height 704
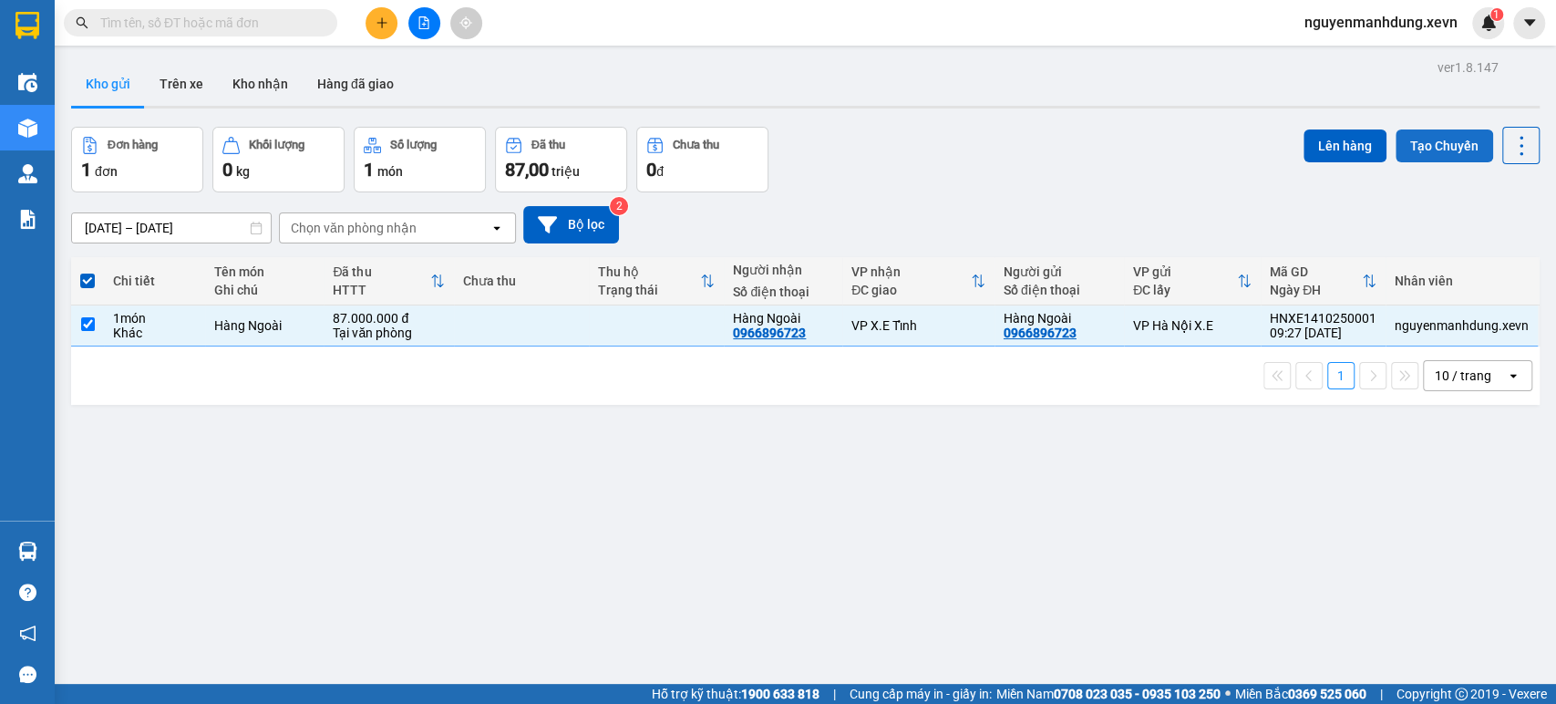
click at [1434, 135] on button "Tạo Chuyến" at bounding box center [1445, 145] width 98 height 33
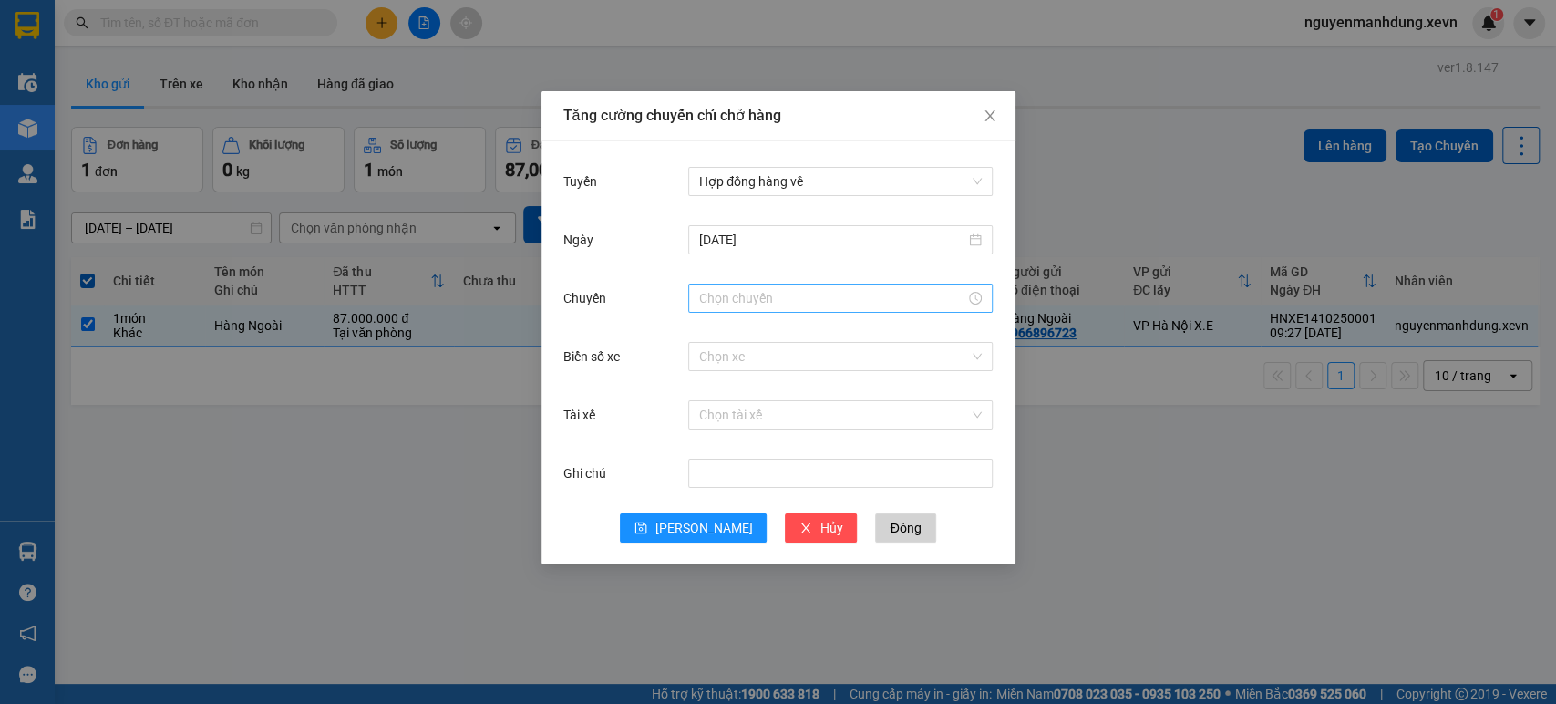
click at [760, 305] on input "Chuyến" at bounding box center [832, 298] width 266 height 20
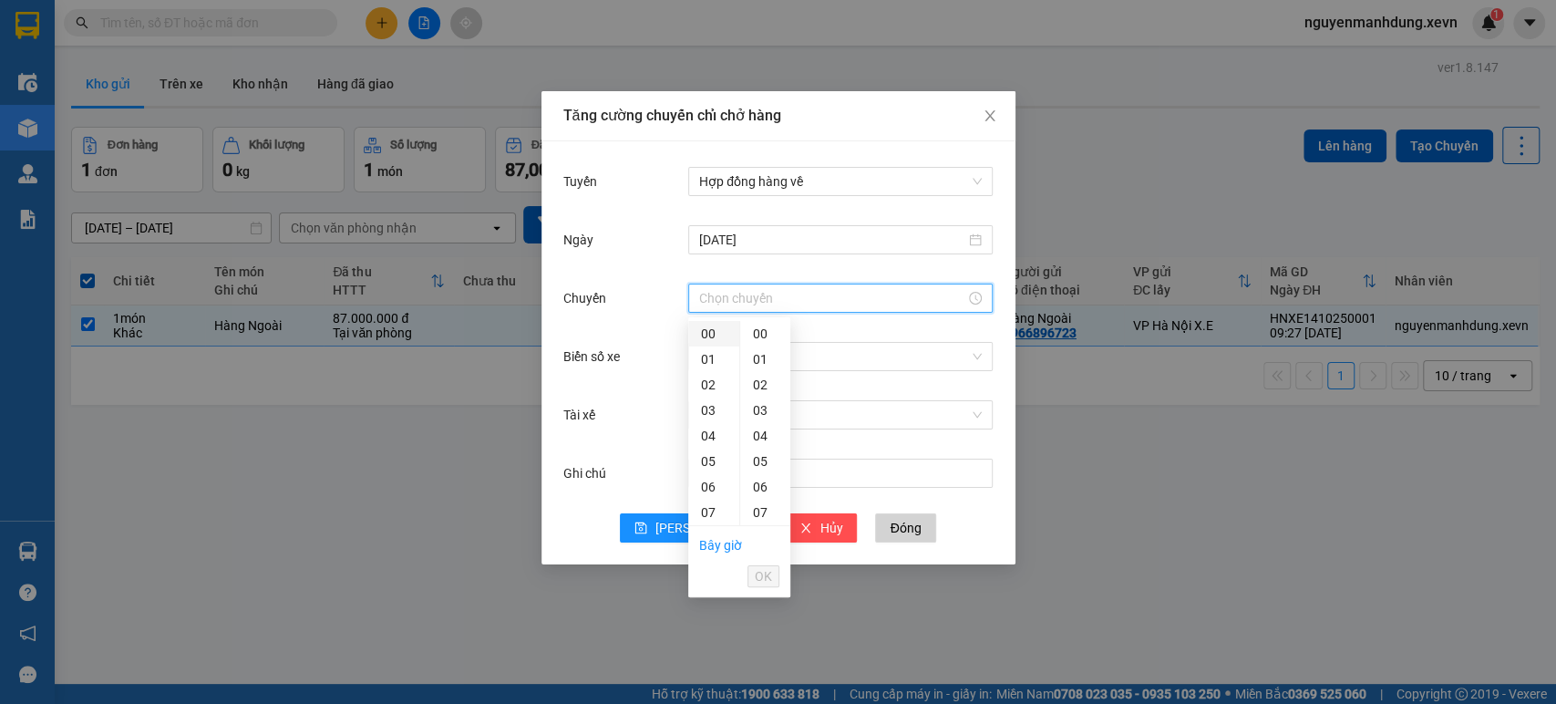
click at [708, 336] on div "00" at bounding box center [713, 334] width 51 height 26
type input "00:00"
click at [827, 363] on input "Biển số xe" at bounding box center [834, 356] width 270 height 27
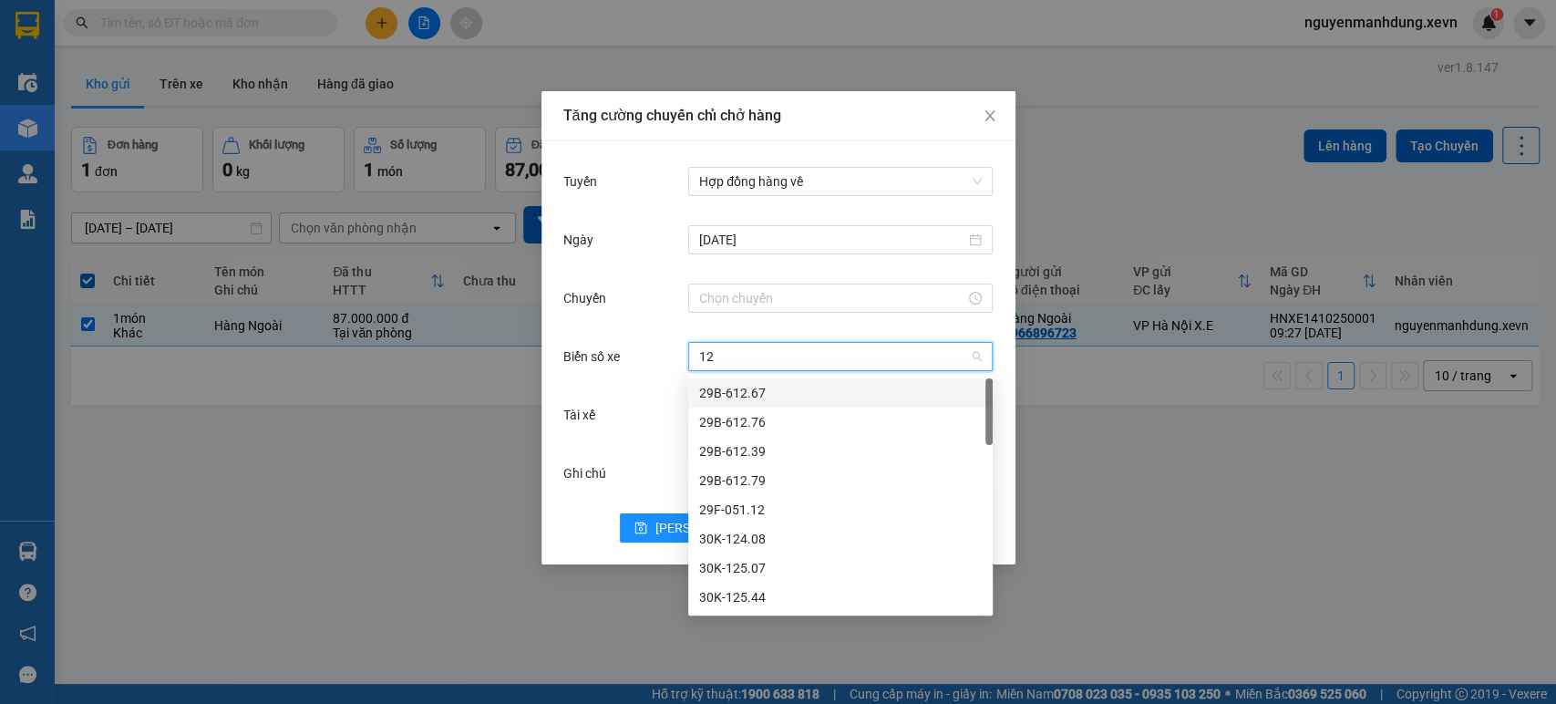
type input "124"
click at [754, 599] on div "29E-124.12" at bounding box center [840, 597] width 283 height 20
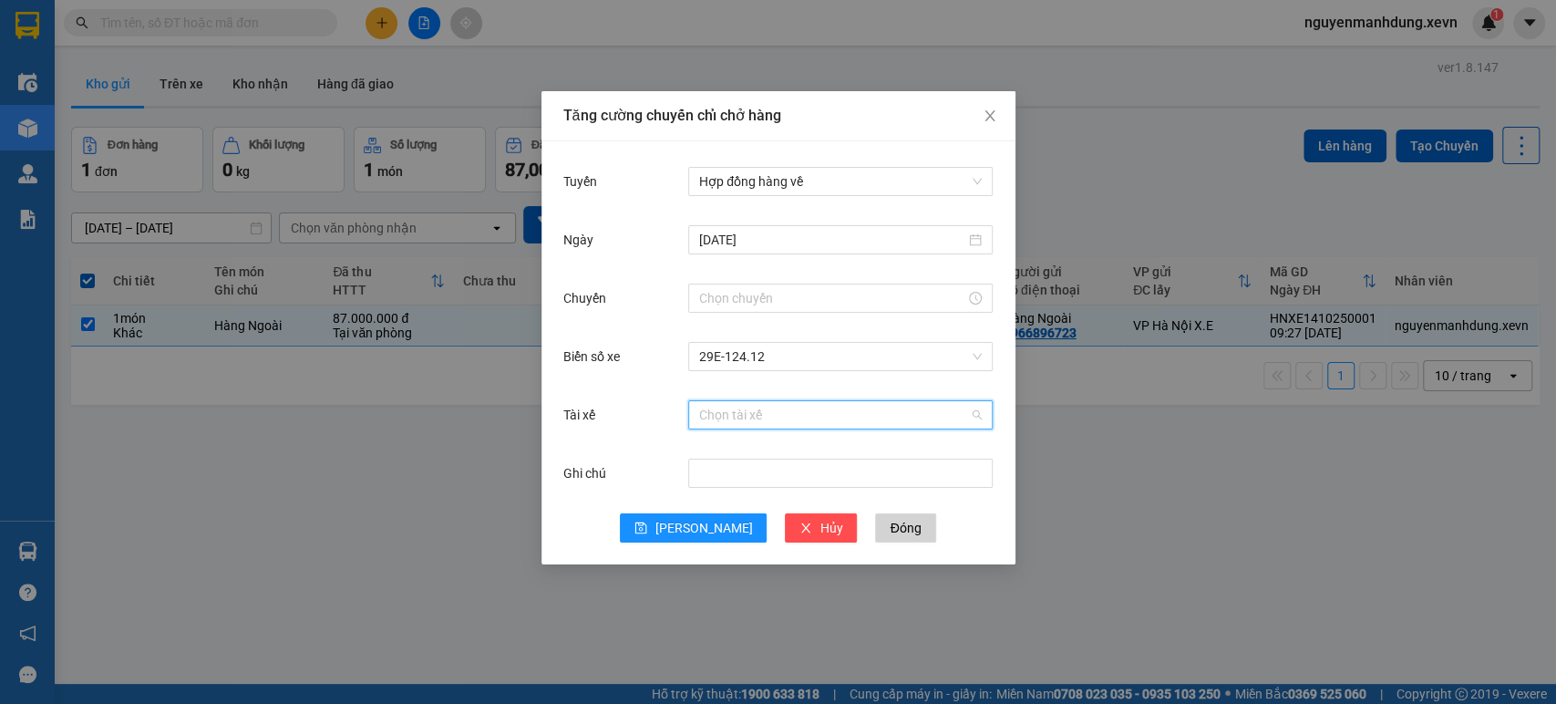
click at [760, 425] on input "Tài xế" at bounding box center [834, 414] width 270 height 27
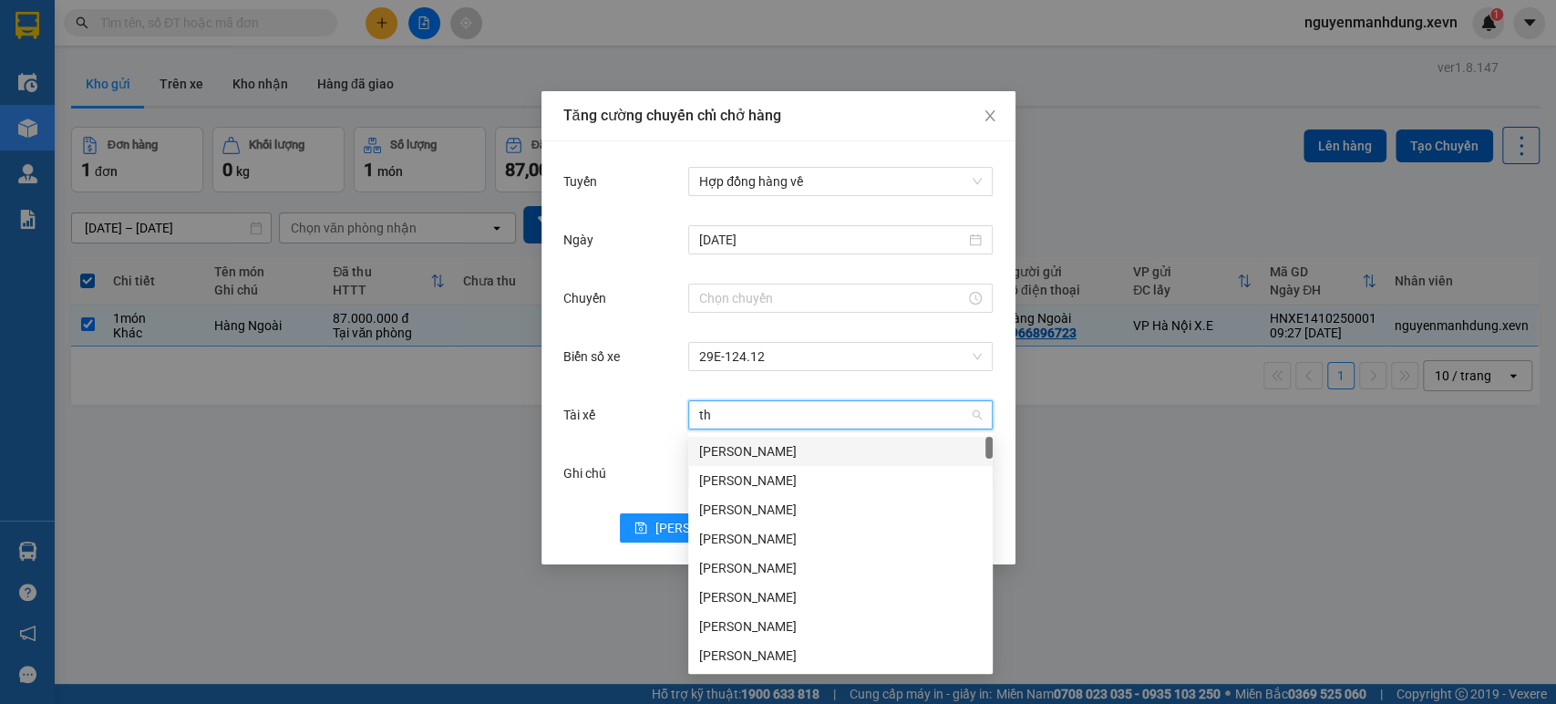
type input "thô"
click at [760, 629] on div "[PERSON_NAME]" at bounding box center [840, 626] width 283 height 20
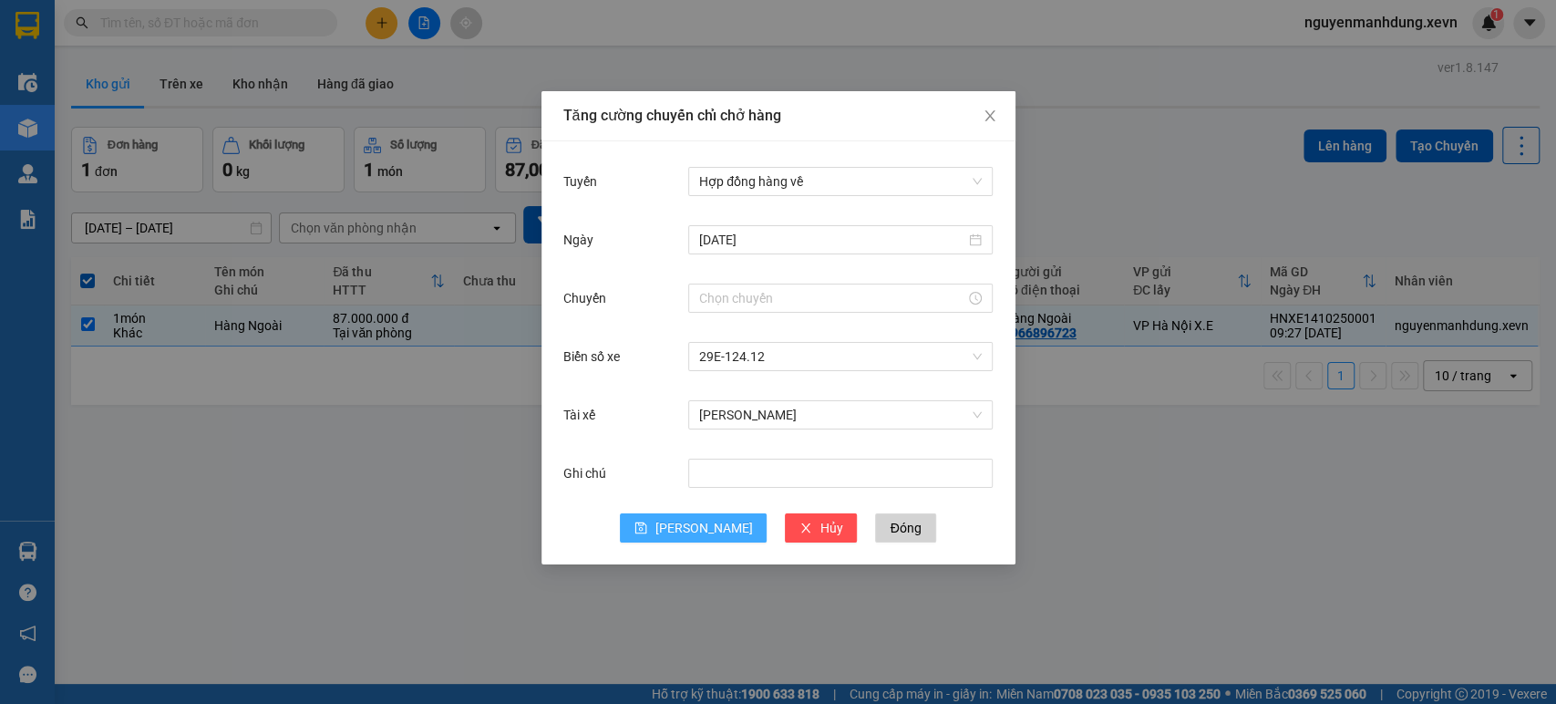
click at [687, 537] on button "[PERSON_NAME]" at bounding box center [693, 527] width 147 height 29
click at [832, 302] on input "Chuyến" at bounding box center [832, 298] width 266 height 20
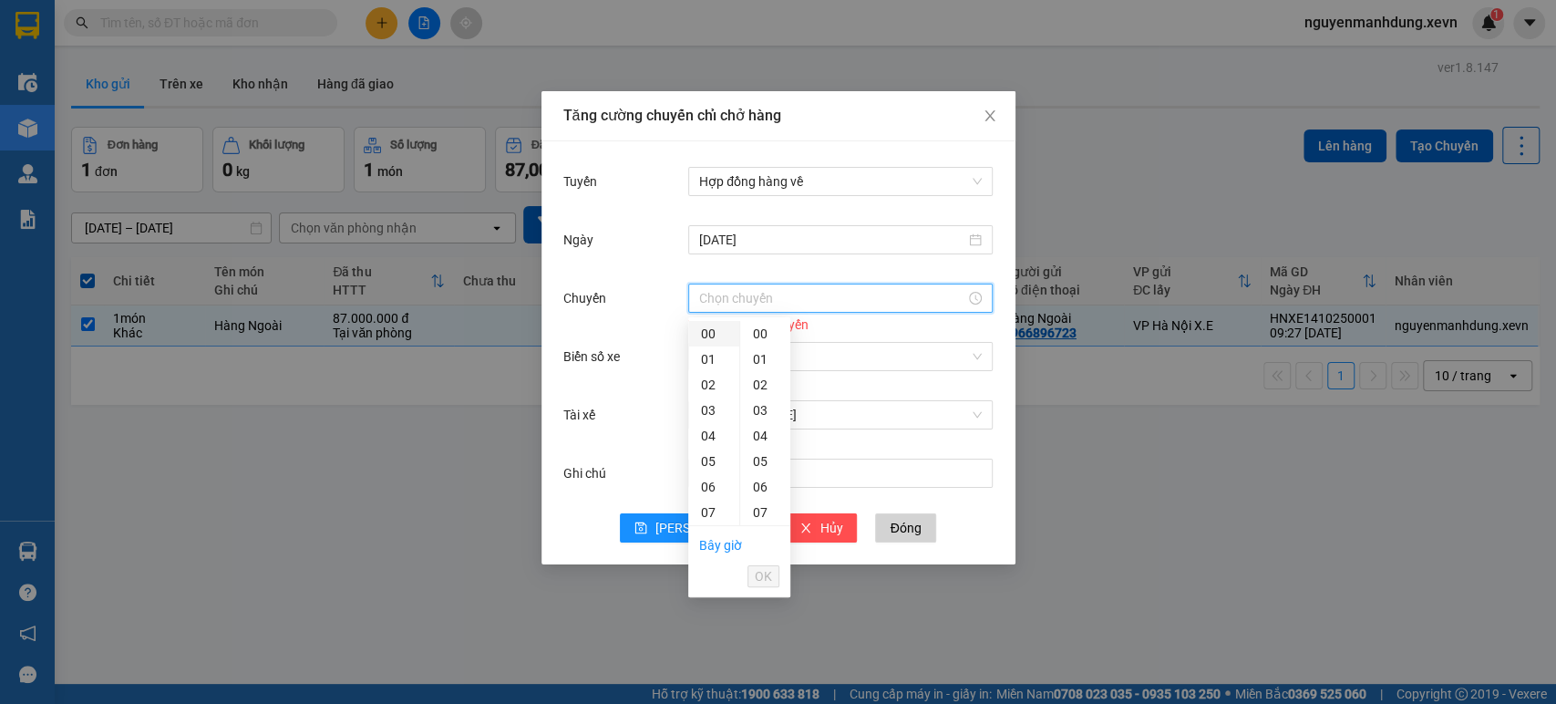
click at [712, 336] on div "00" at bounding box center [713, 334] width 51 height 26
click at [760, 571] on span "OK" at bounding box center [763, 576] width 17 height 20
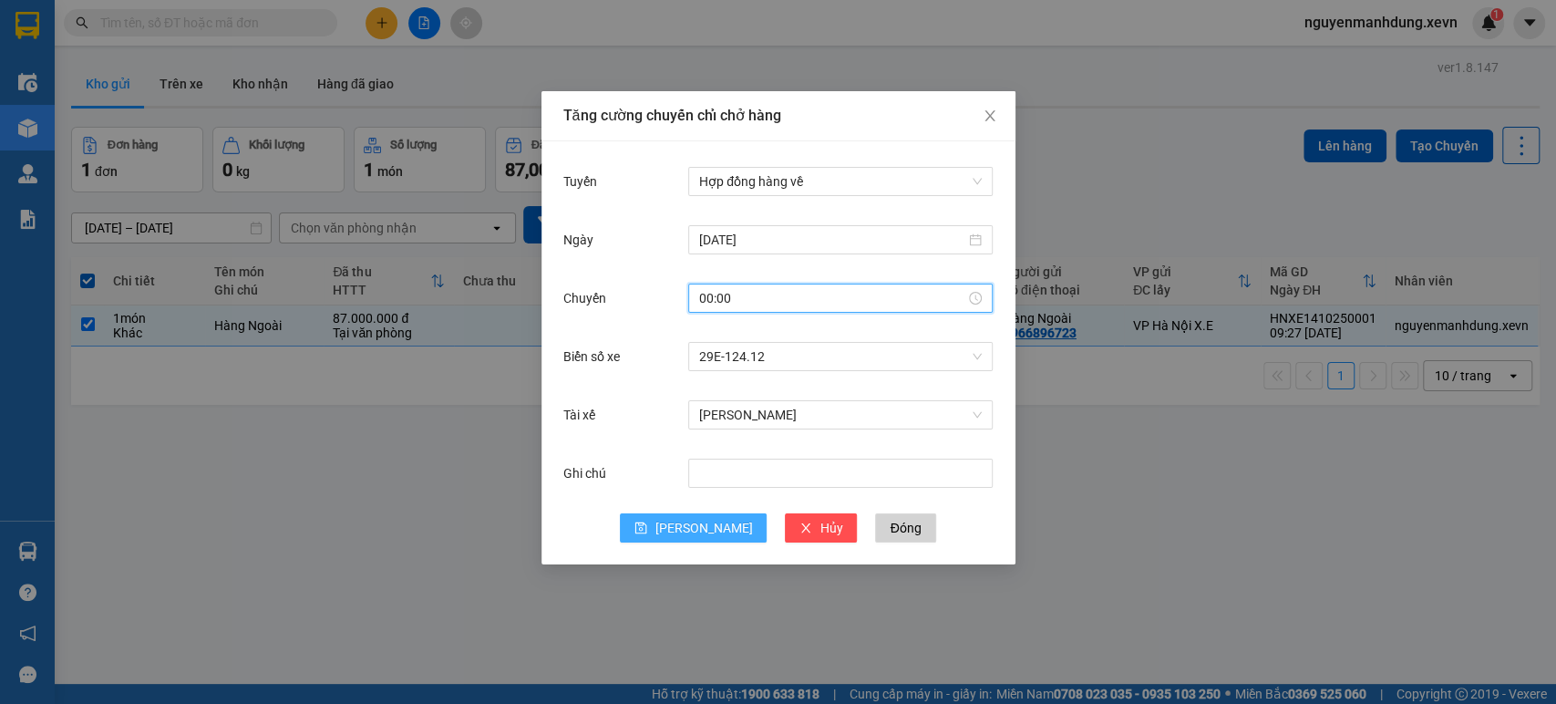
click at [686, 531] on button "[PERSON_NAME]" at bounding box center [693, 527] width 147 height 29
click at [970, 295] on div "00:00" at bounding box center [840, 298] width 283 height 20
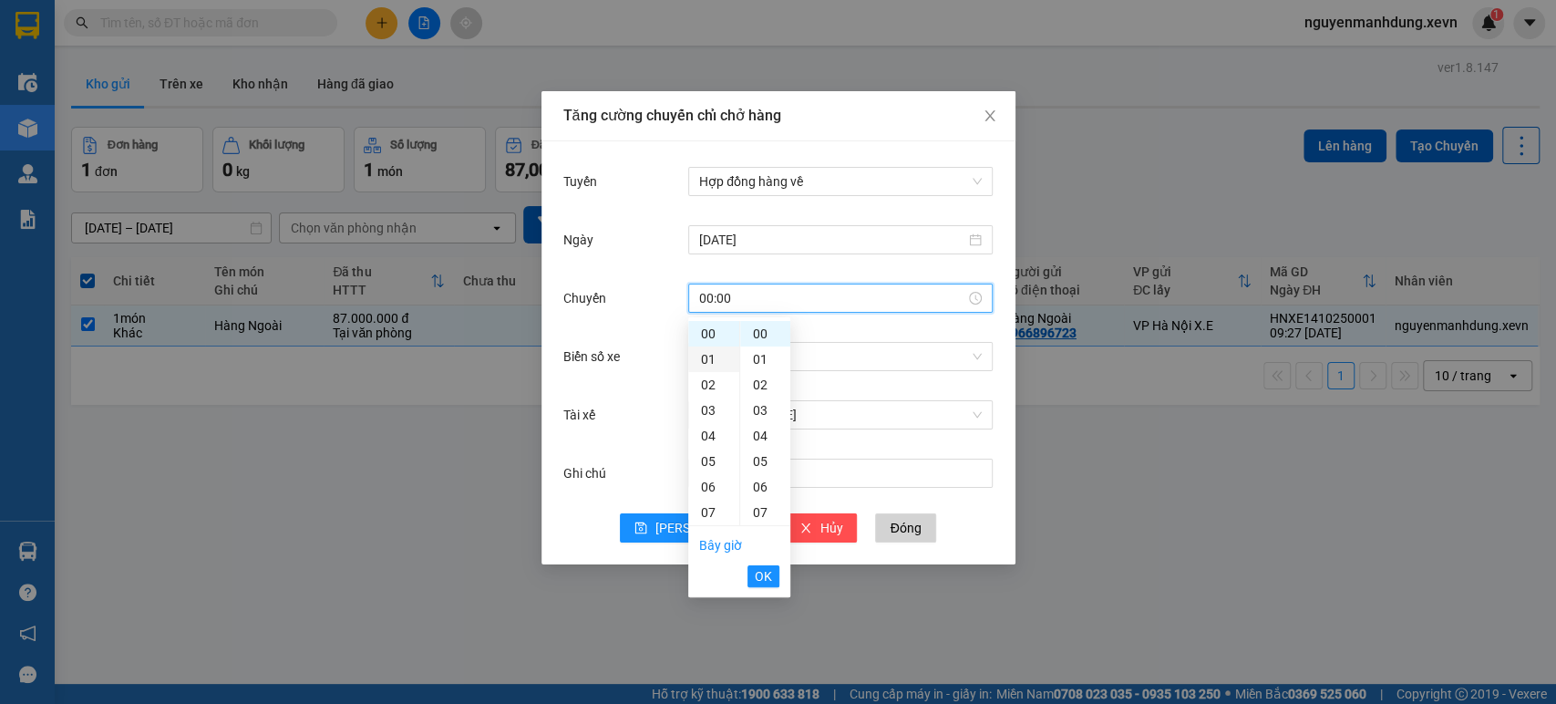
click at [708, 359] on div "01" at bounding box center [713, 359] width 51 height 26
click at [757, 574] on span "OK" at bounding box center [763, 576] width 17 height 20
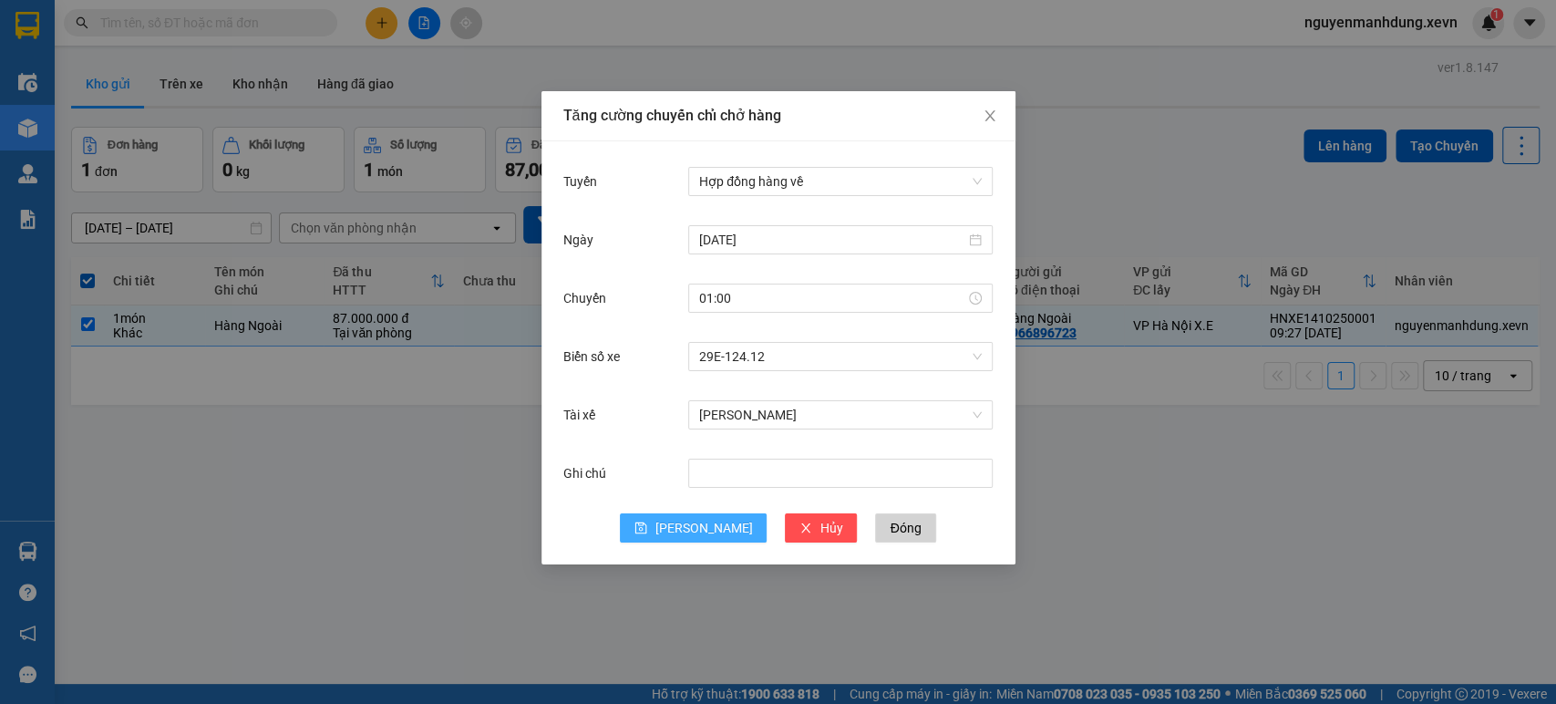
click at [687, 528] on button "[PERSON_NAME]" at bounding box center [693, 527] width 147 height 29
click at [974, 298] on div "01:00" at bounding box center [840, 298] width 283 height 20
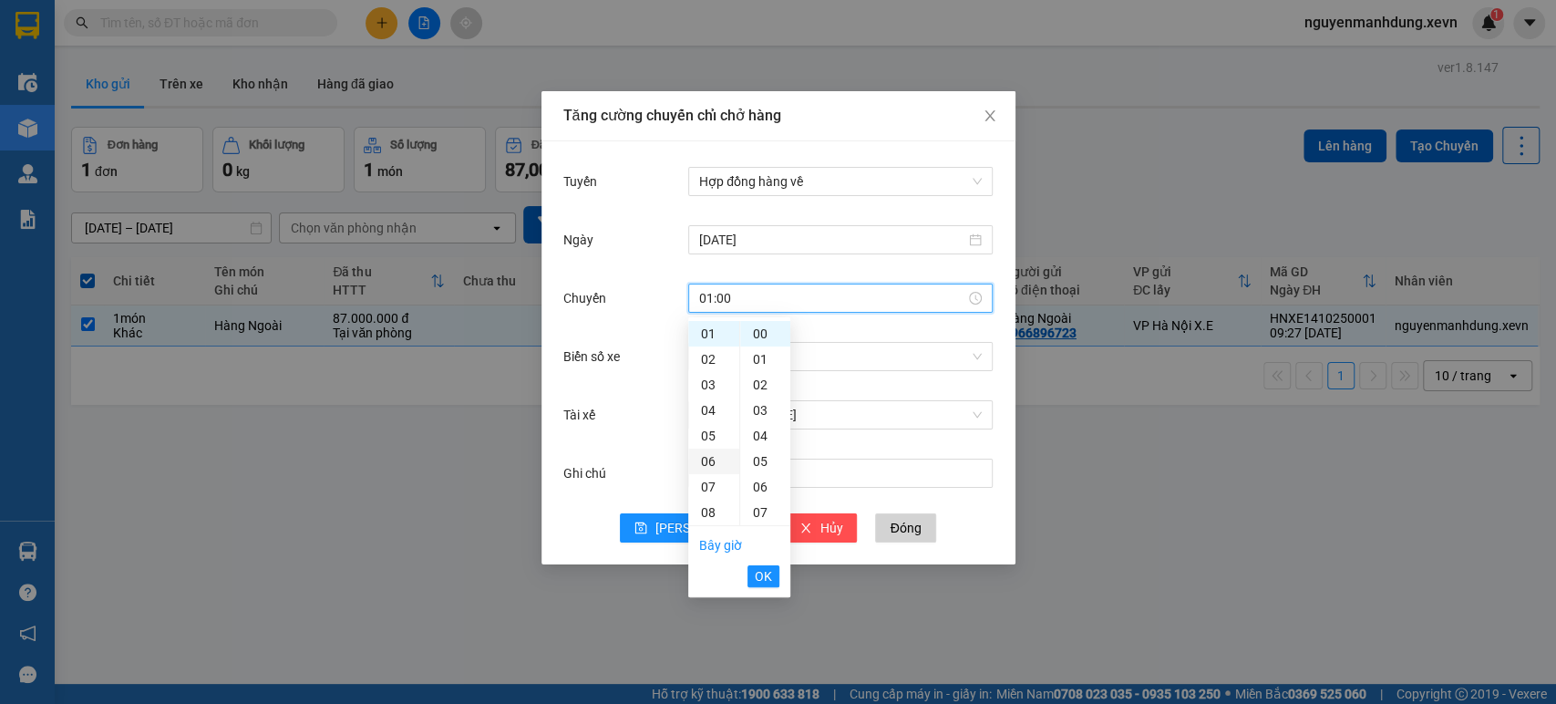
click at [710, 465] on div "06" at bounding box center [713, 462] width 51 height 26
type input "06:00"
click at [765, 571] on span "OK" at bounding box center [763, 576] width 17 height 20
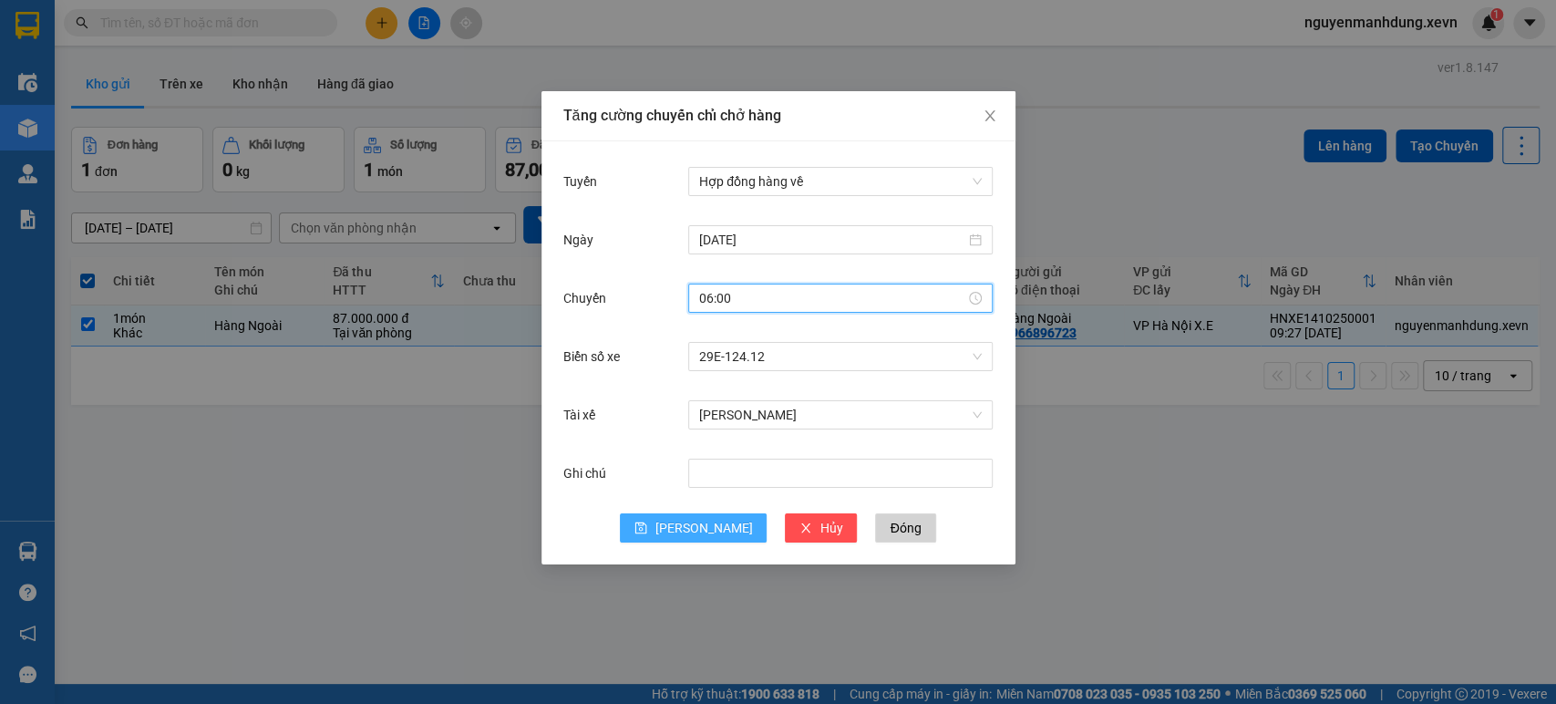
click at [687, 521] on button "[PERSON_NAME]" at bounding box center [693, 527] width 147 height 29
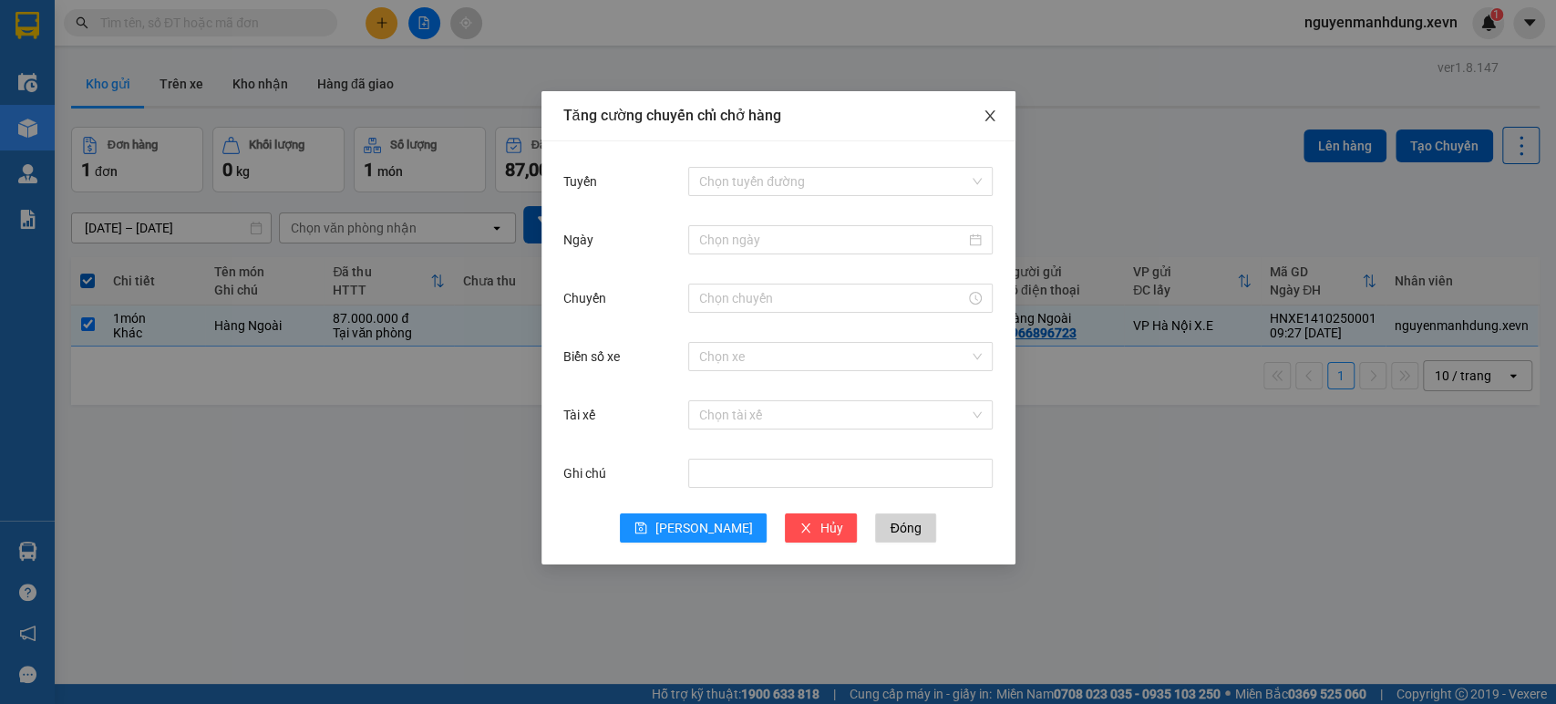
click at [991, 113] on icon "close" at bounding box center [990, 116] width 15 height 15
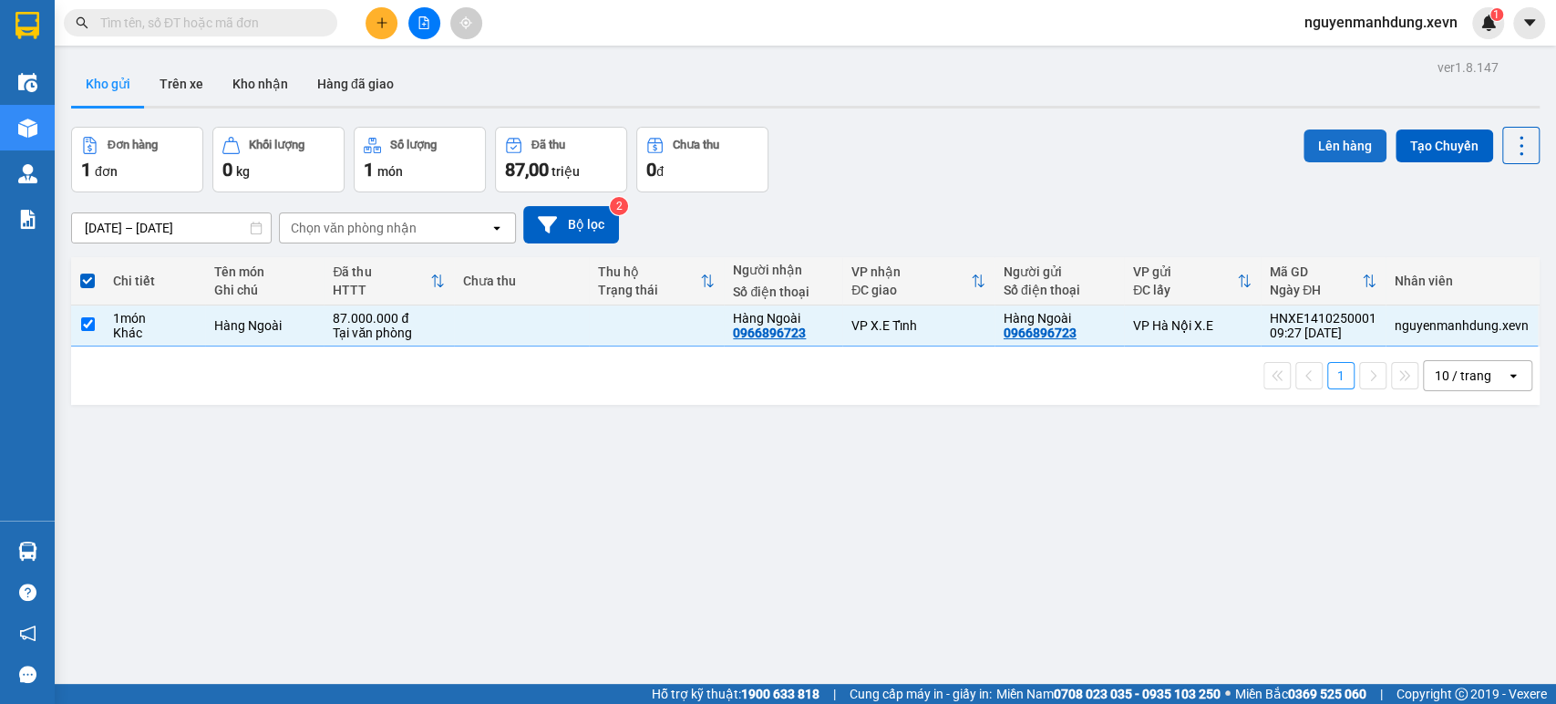
click at [1326, 140] on button "Lên hàng" at bounding box center [1345, 145] width 83 height 33
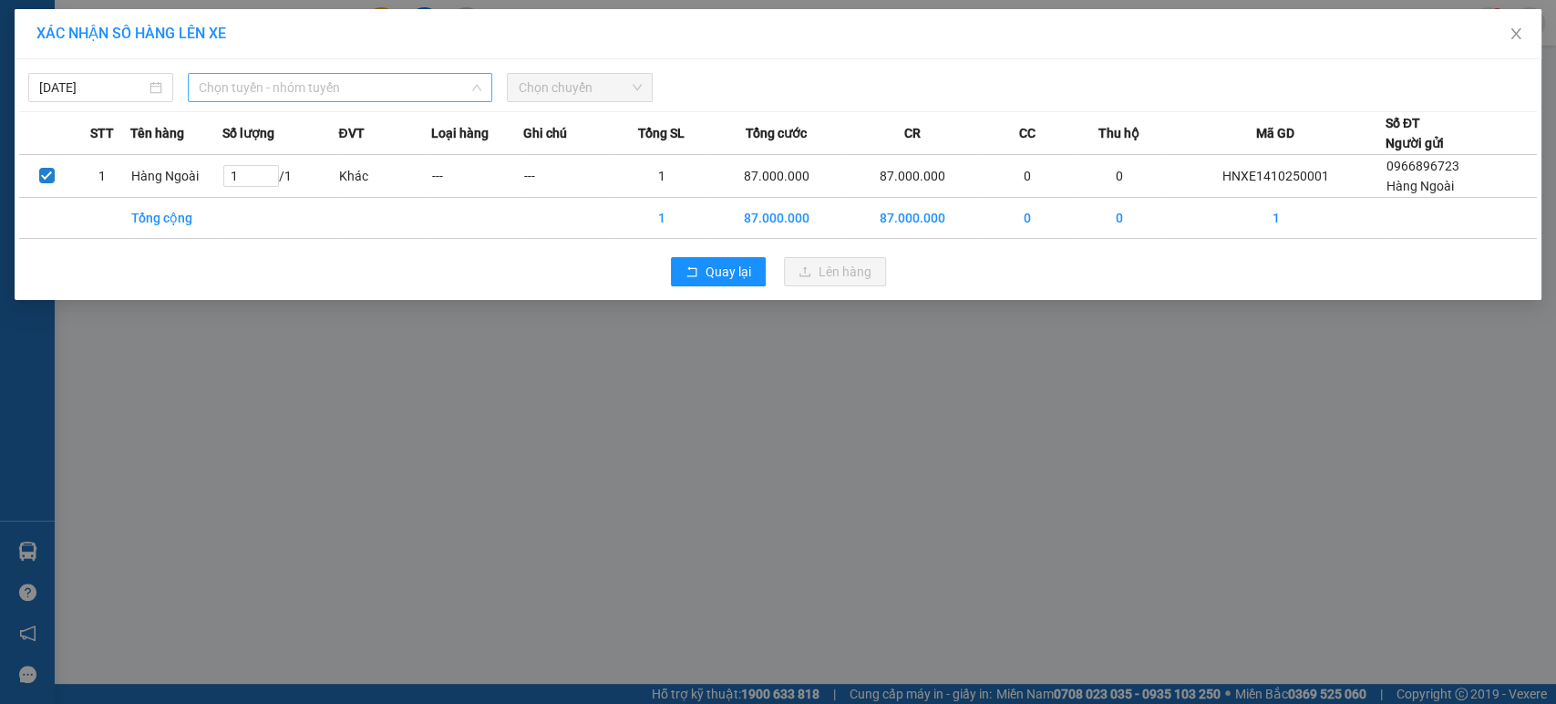
click at [470, 86] on span "Chọn tuyến - nhóm tuyến" at bounding box center [340, 87] width 283 height 27
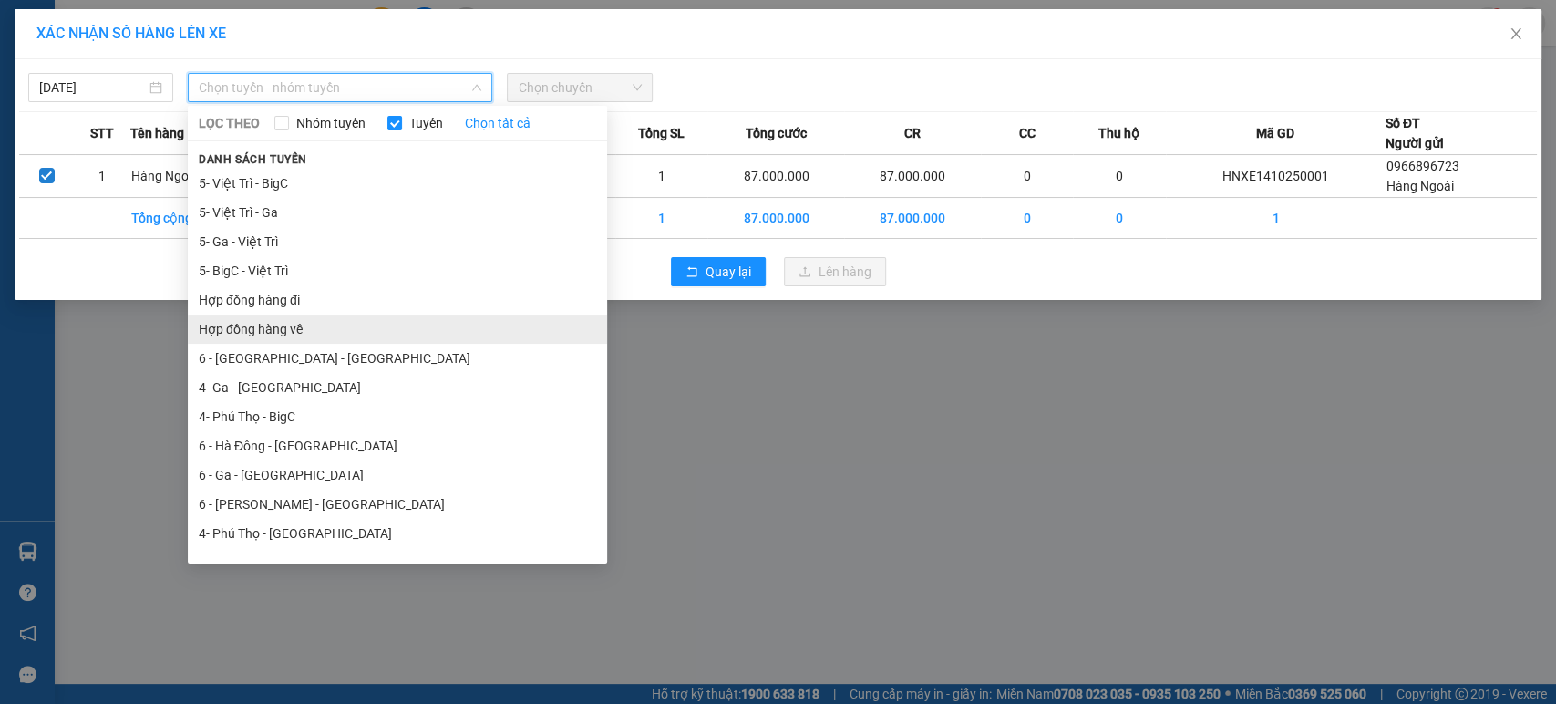
click at [296, 328] on li "Hợp đồng hàng về" at bounding box center [397, 329] width 419 height 29
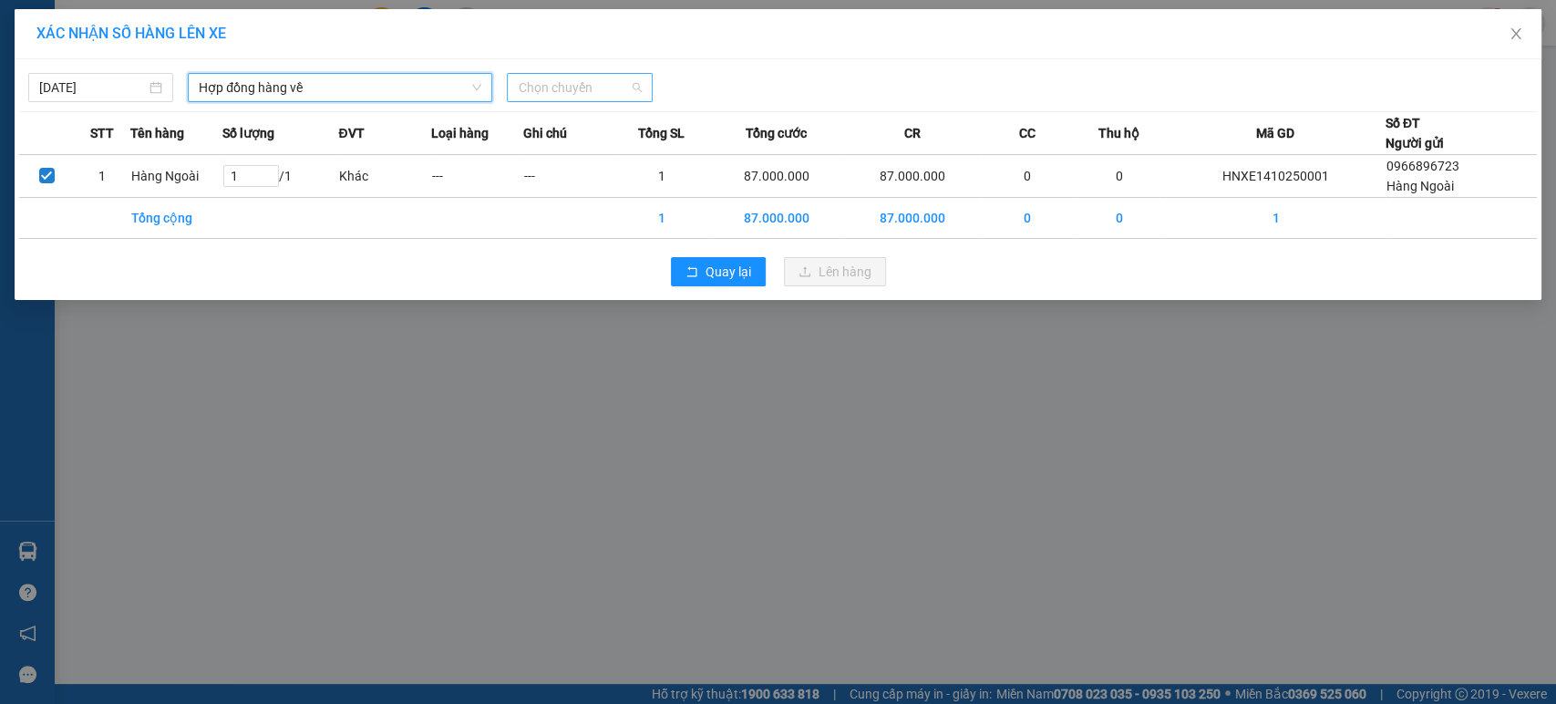
click at [634, 87] on span "Chọn chuyến" at bounding box center [579, 87] width 123 height 27
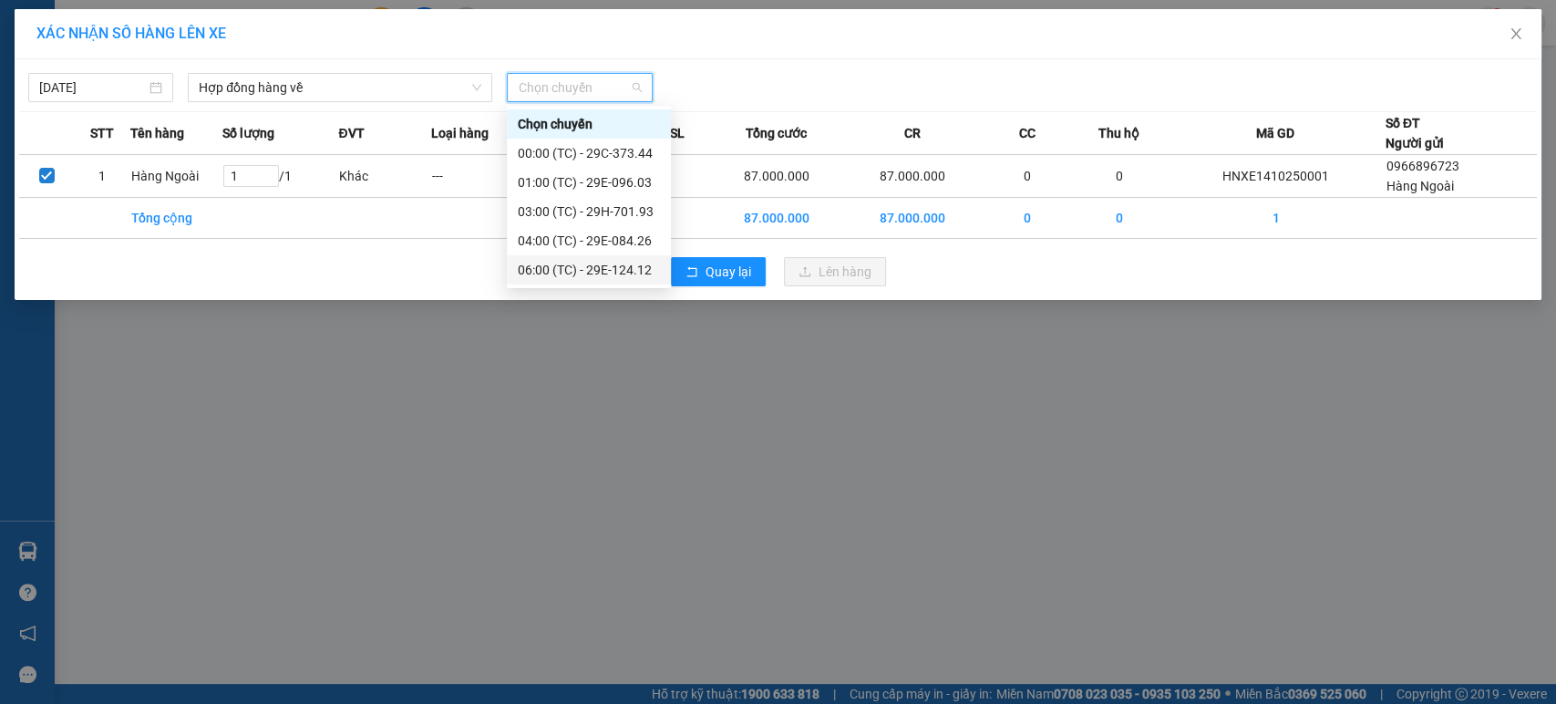
click at [605, 267] on div "06:00 (TC) - 29E-124.12" at bounding box center [589, 270] width 142 height 20
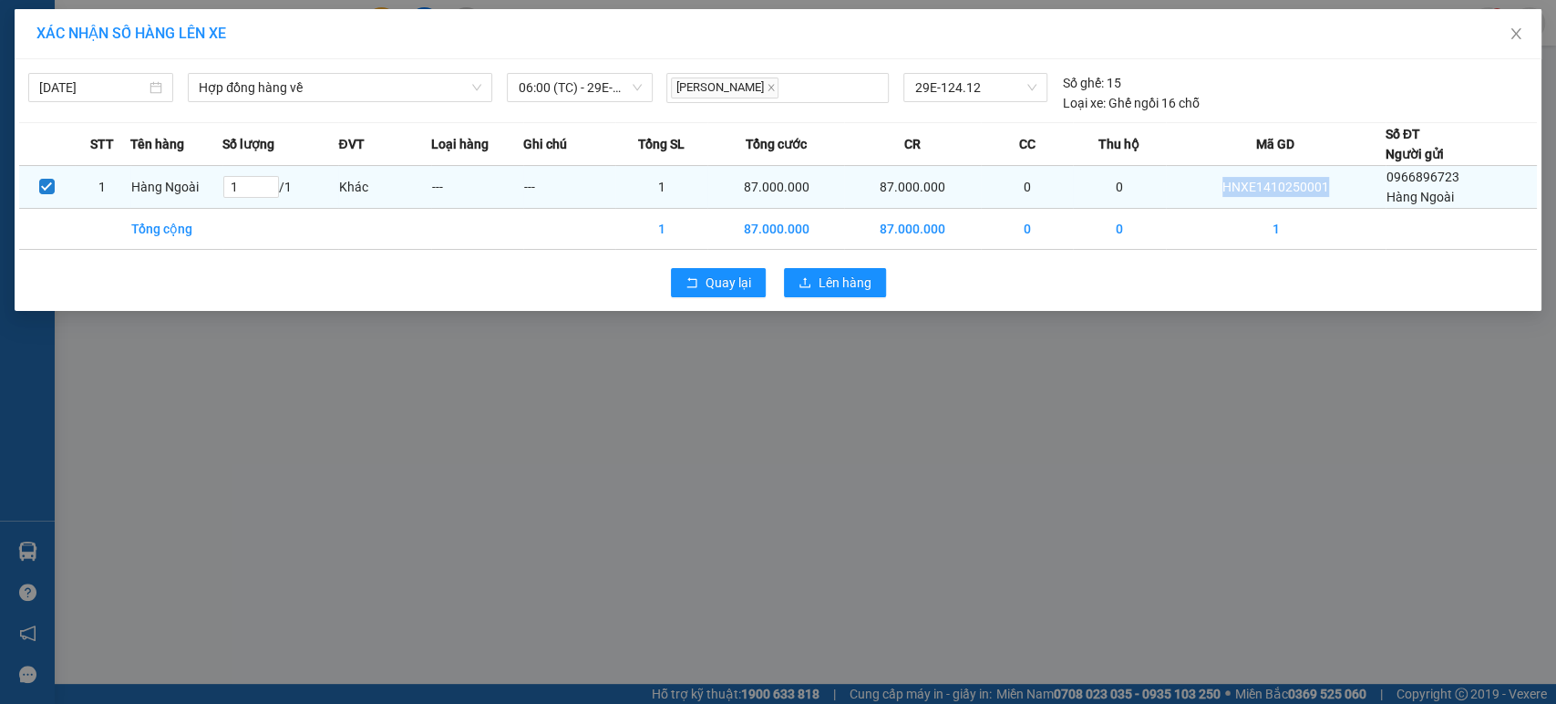
drag, startPoint x: 1288, startPoint y: 188, endPoint x: 1209, endPoint y: 191, distance: 79.4
click at [1209, 191] on td "HNXE1410250001" at bounding box center [1276, 187] width 220 height 43
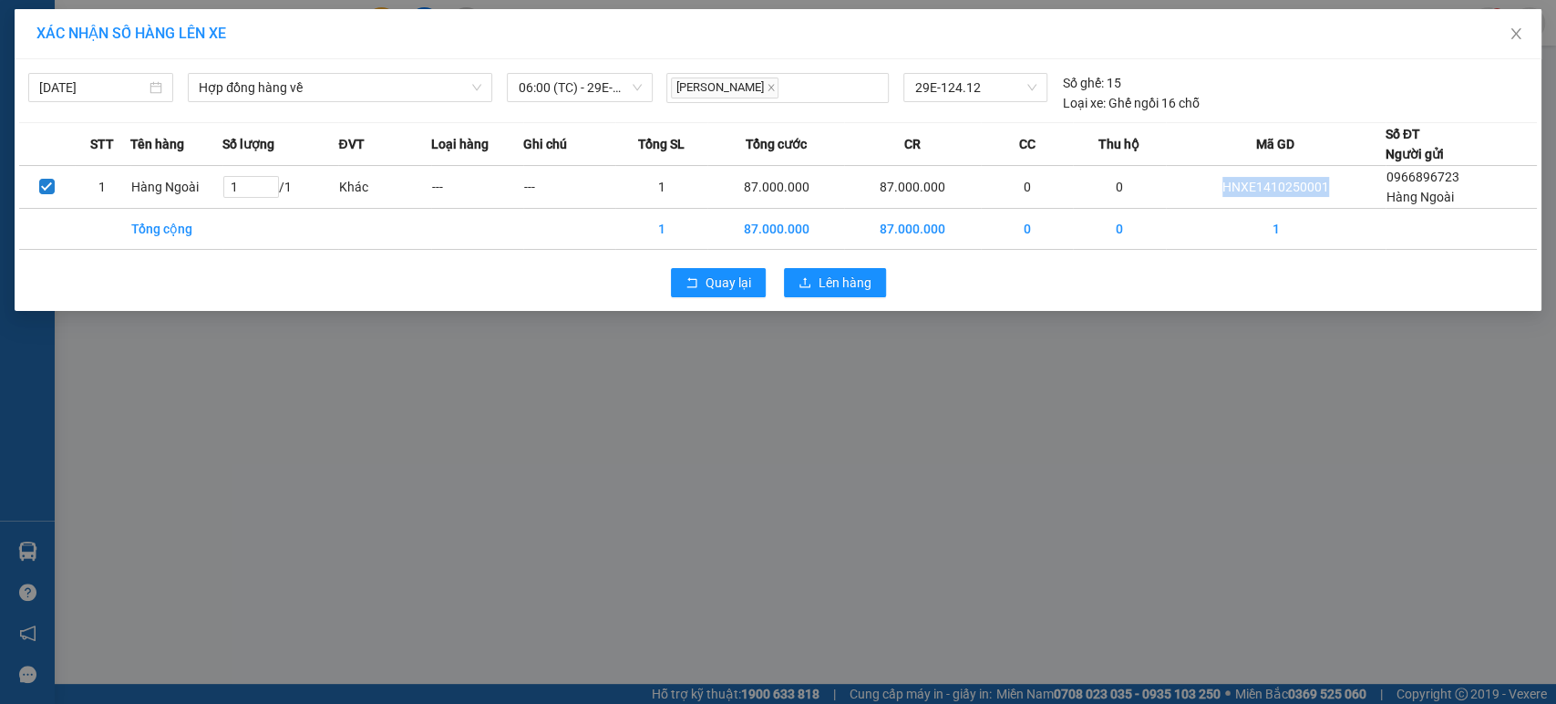
copy td "HNXE1410250001"
click at [823, 276] on span "Lên hàng" at bounding box center [845, 283] width 53 height 20
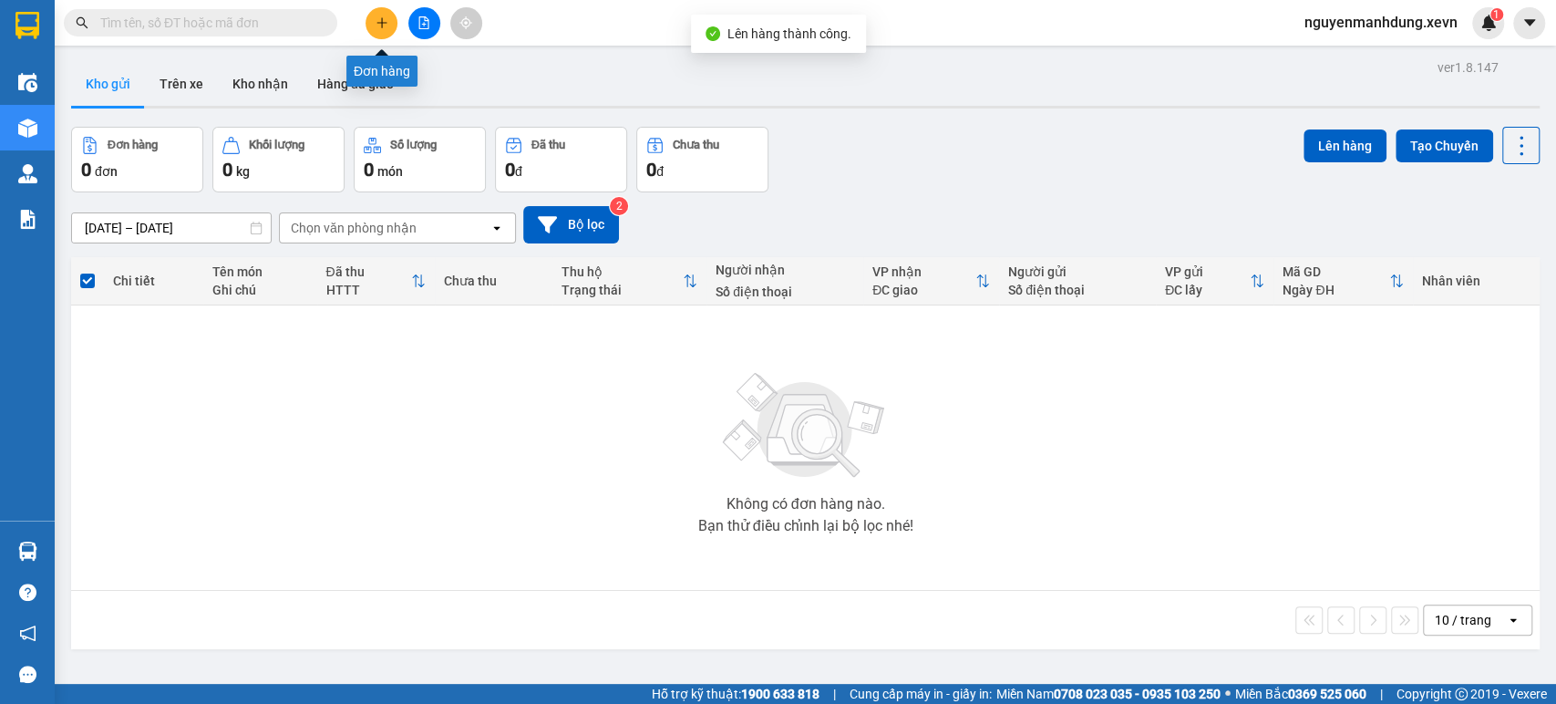
click at [373, 20] on button at bounding box center [382, 23] width 32 height 32
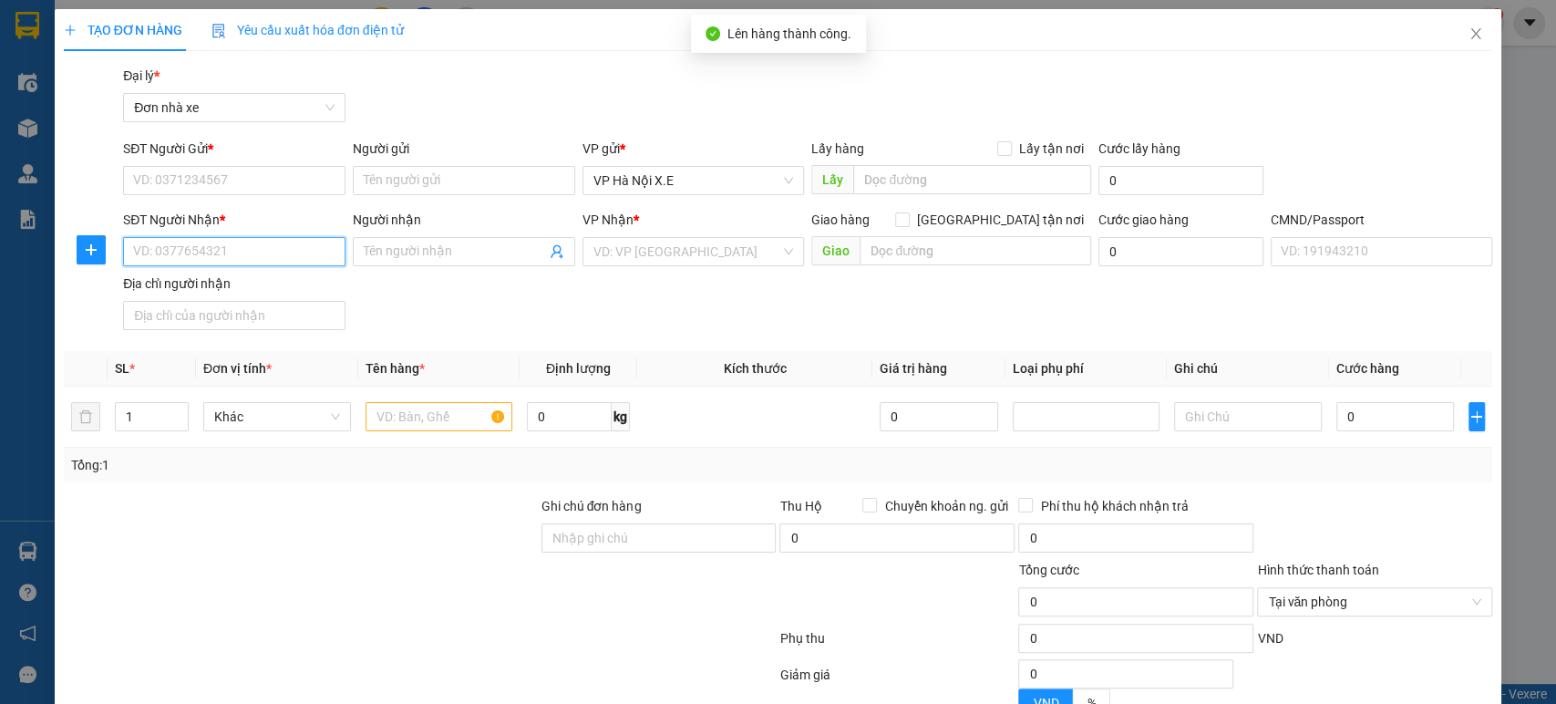
click at [217, 253] on input "SĐT Người Nhận *" at bounding box center [234, 251] width 222 height 29
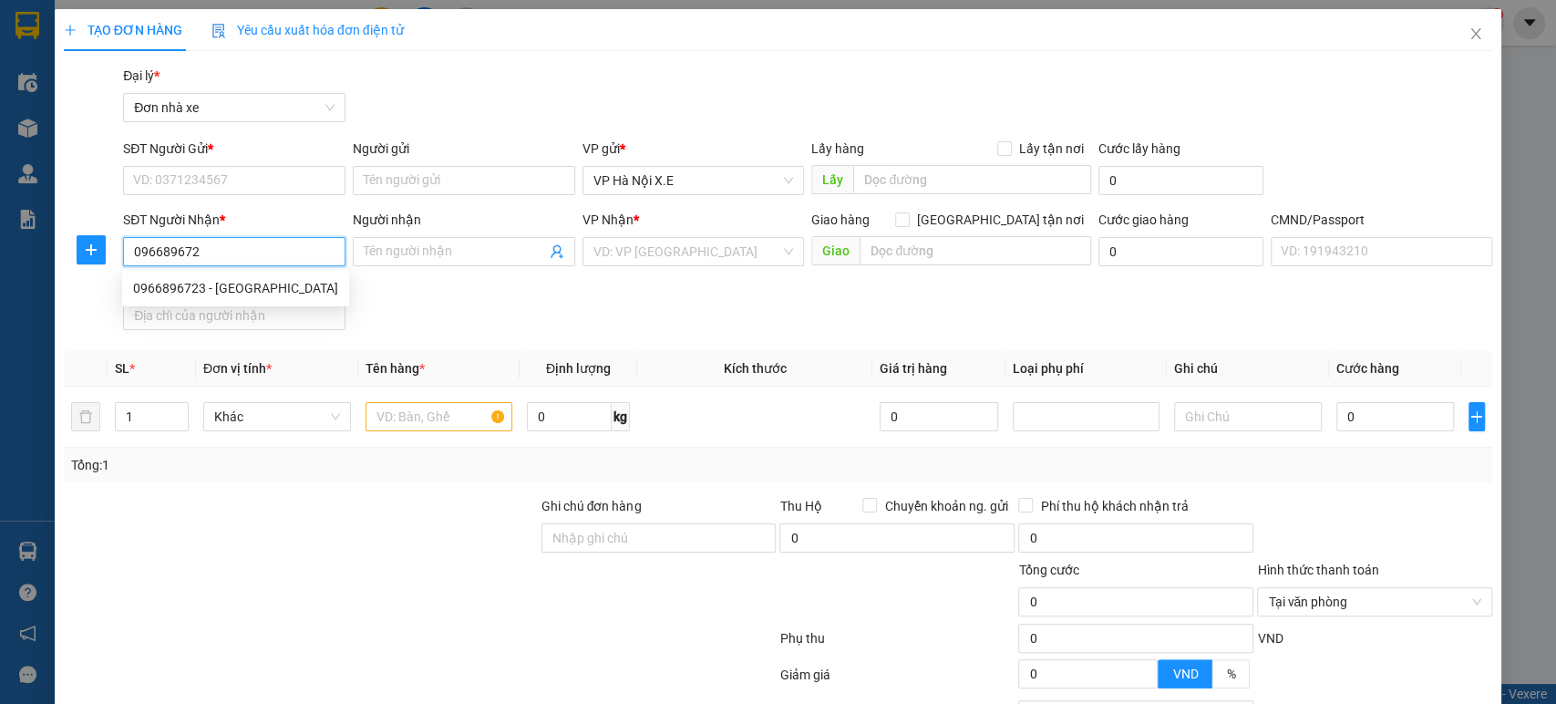
type input "0966896723"
click at [275, 288] on div "0966896723 - [GEOGRAPHIC_DATA]" at bounding box center [235, 288] width 205 height 20
type input "Hàng Ngoài"
type input "0966896723"
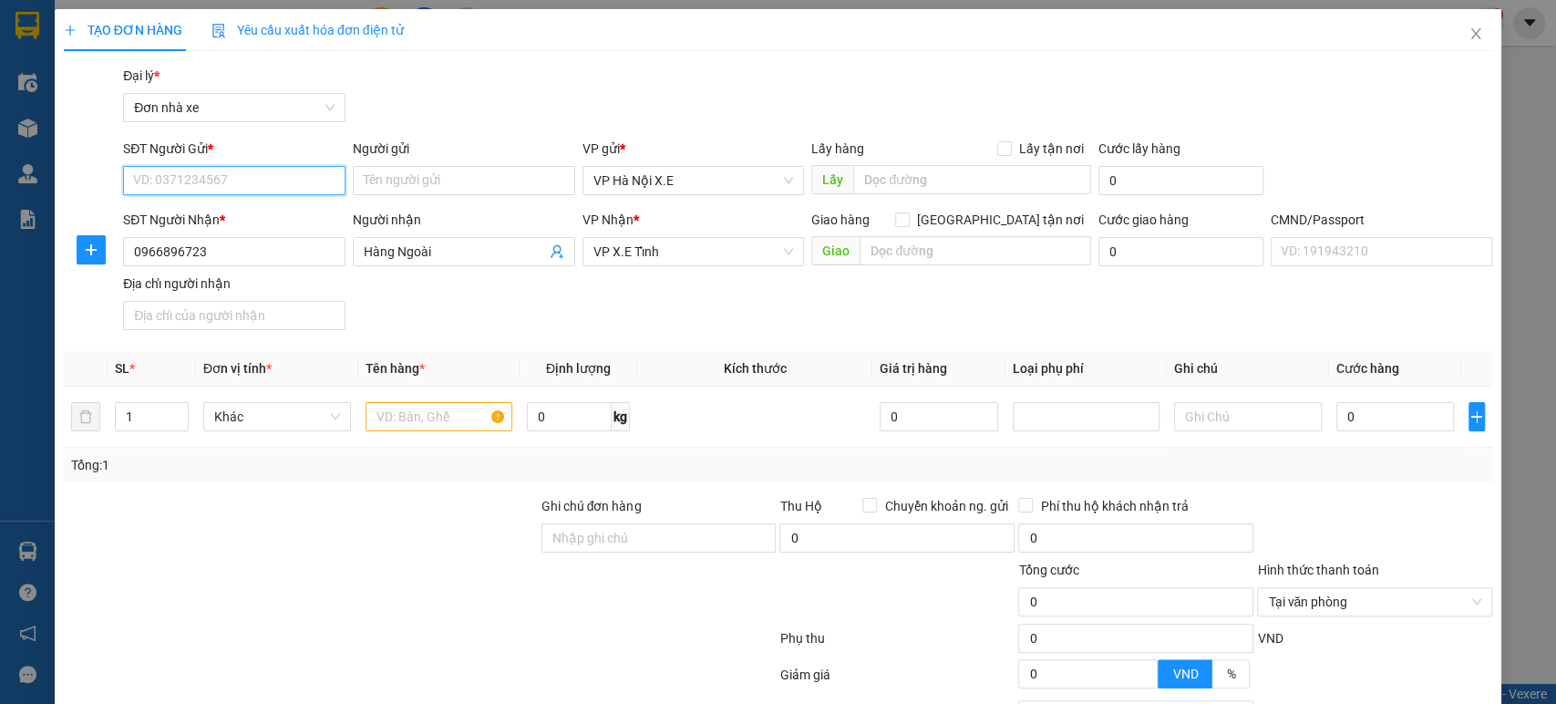
click at [242, 169] on input "SĐT Người Gửi *" at bounding box center [234, 180] width 222 height 29
click at [229, 219] on div "0966896723 - [GEOGRAPHIC_DATA]" at bounding box center [235, 217] width 205 height 20
type input "0966896723"
type input "Hàng Ngoài"
click at [387, 418] on input "text" at bounding box center [440, 416] width 148 height 29
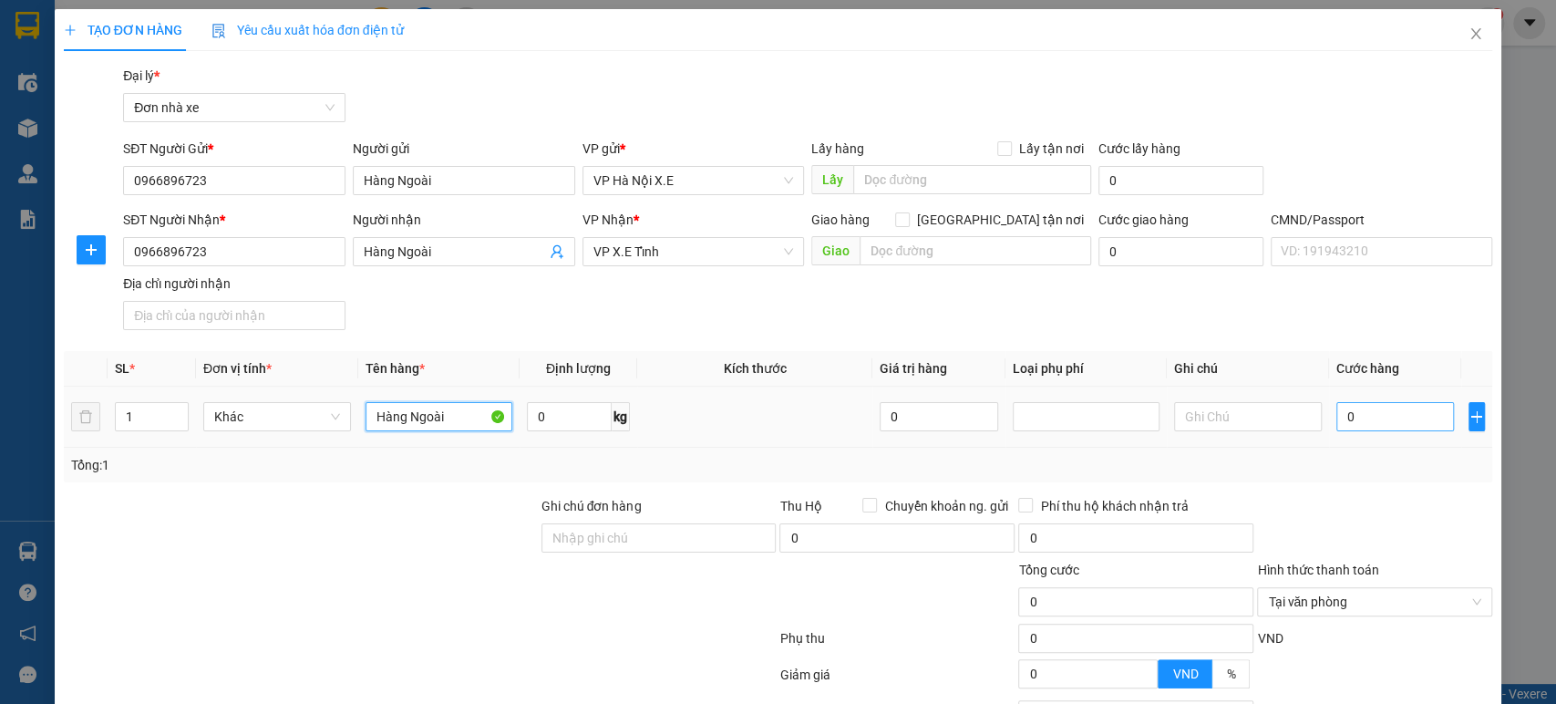
type input "Hàng Ngoài"
click at [1364, 422] on input "0" at bounding box center [1396, 416] width 118 height 29
type input "8"
type input "87"
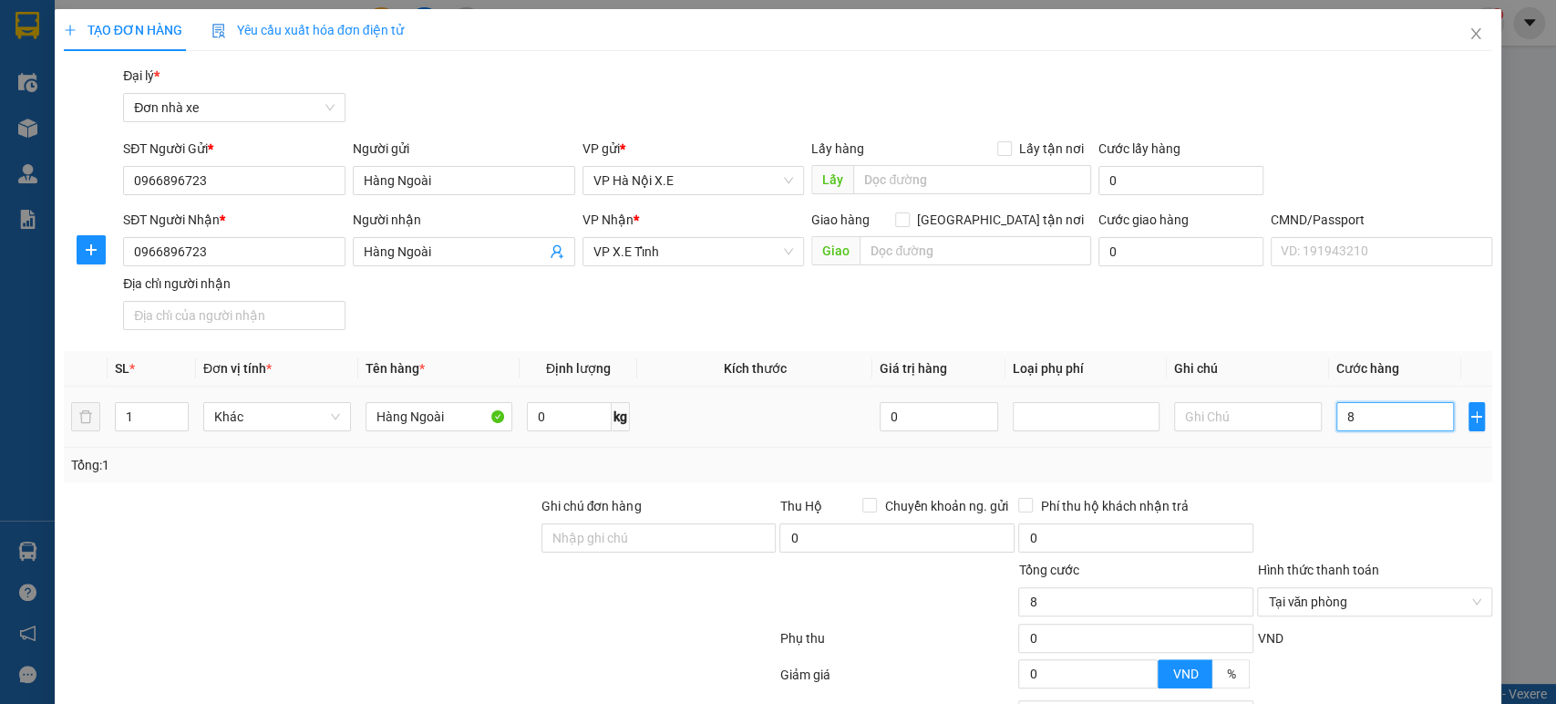
type input "87"
type input "870"
type input "8.700"
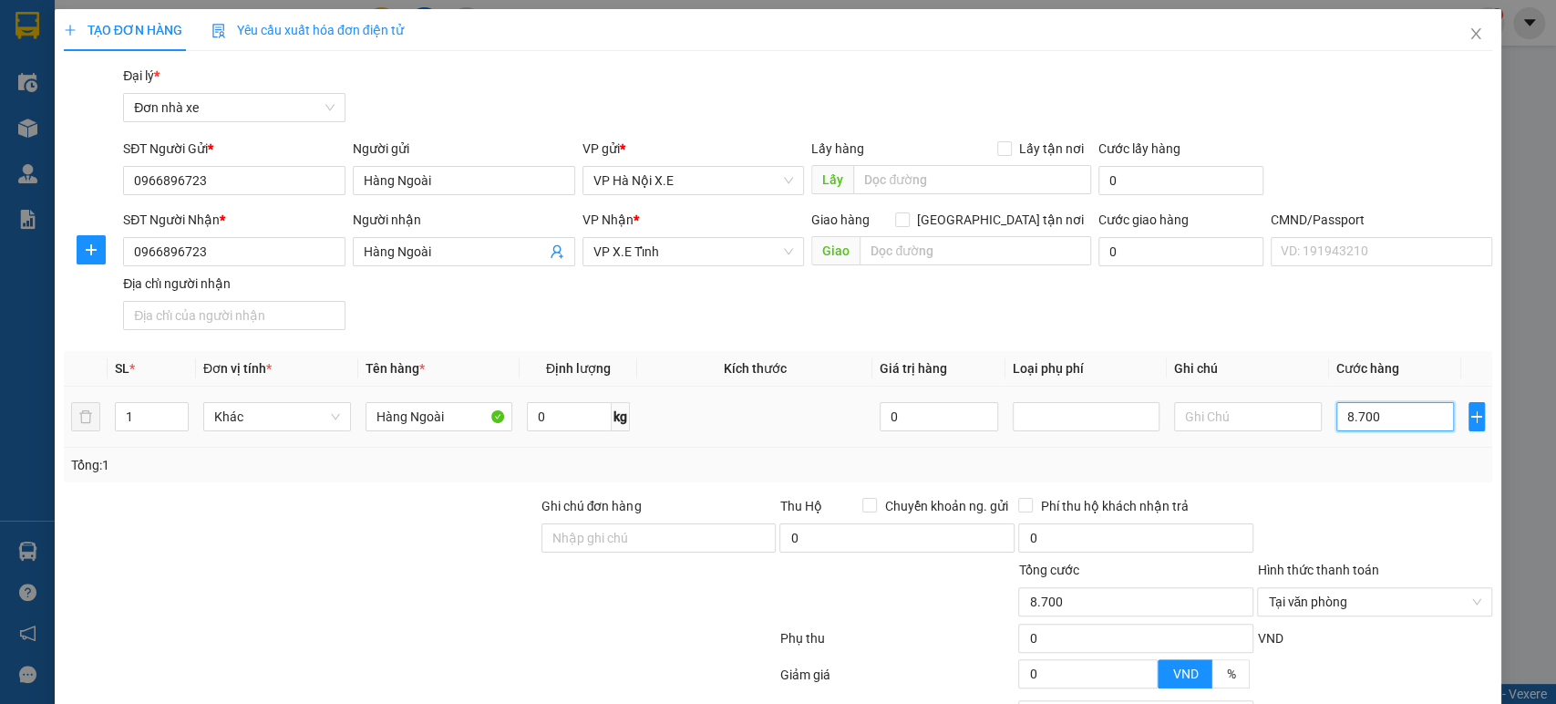
type input "87.000"
type input "870.000"
type input "8.700.000"
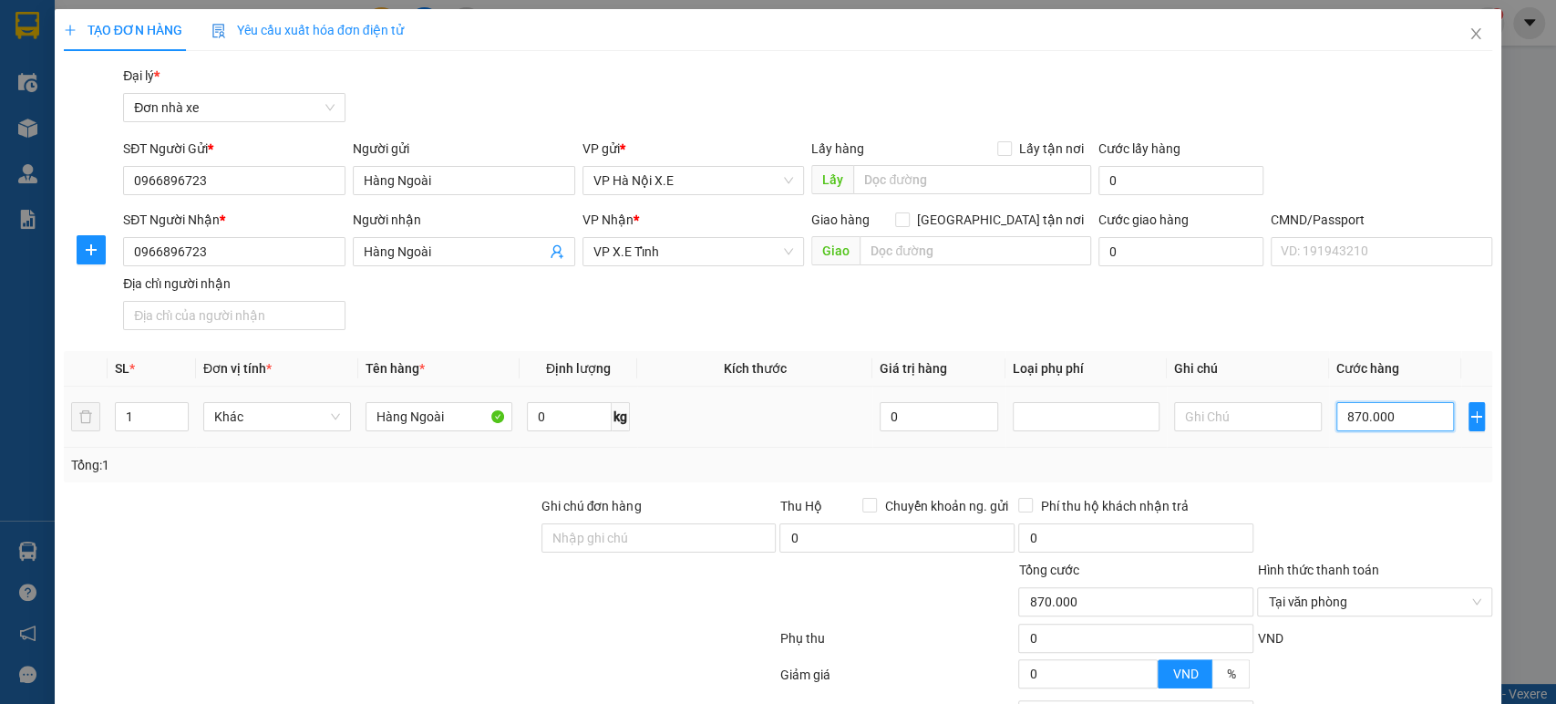
type input "8.700.000"
type input "87.000.000"
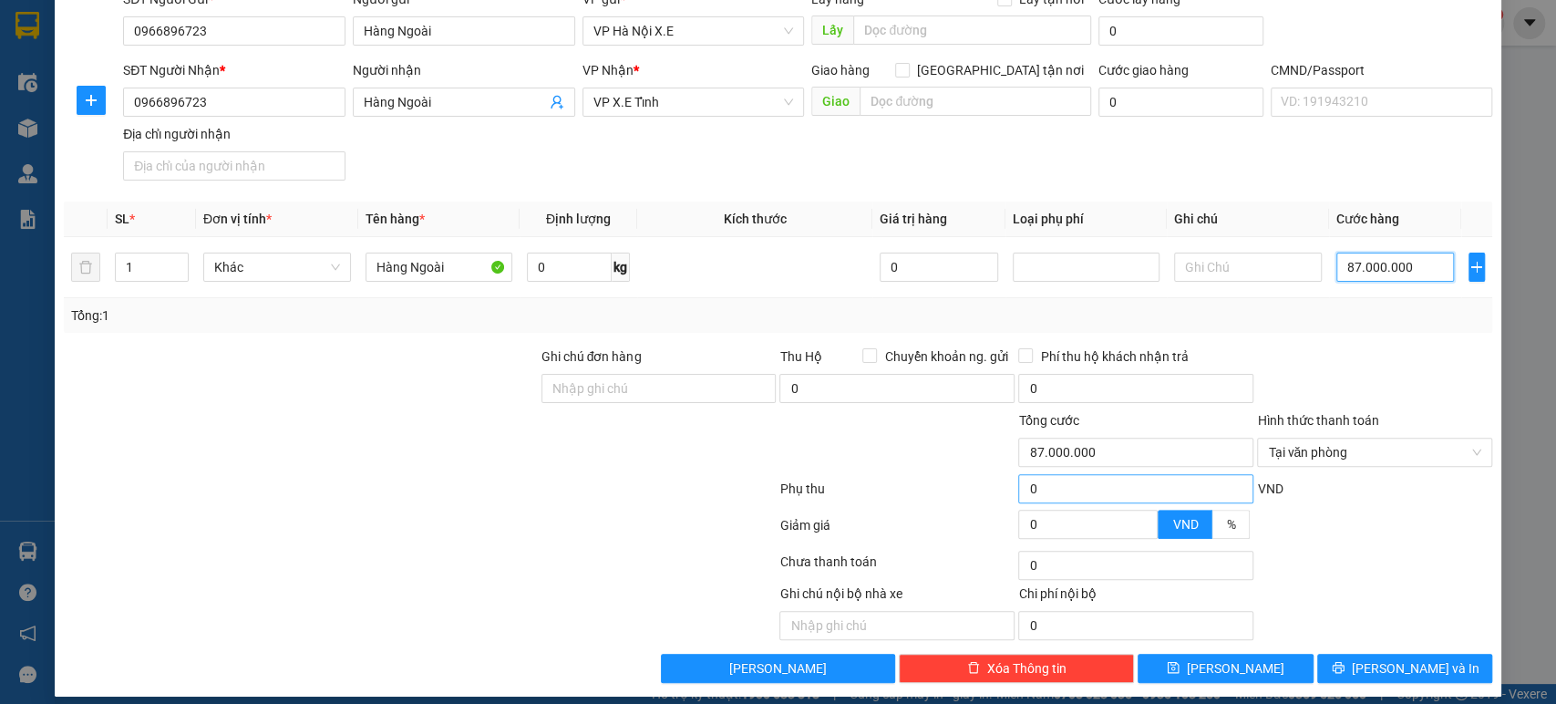
scroll to position [162, 0]
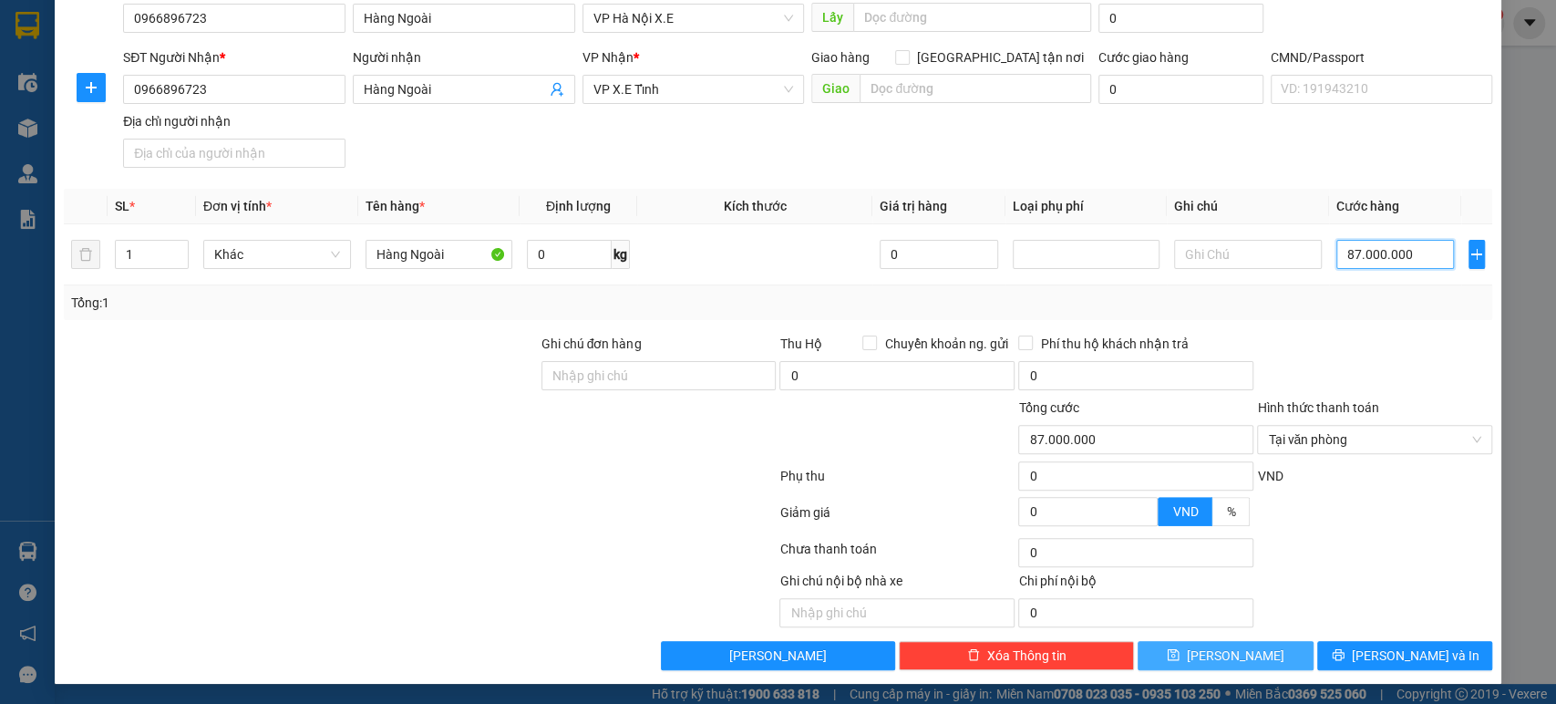
type input "87.000.000"
click at [1240, 655] on button "[PERSON_NAME]" at bounding box center [1225, 655] width 175 height 29
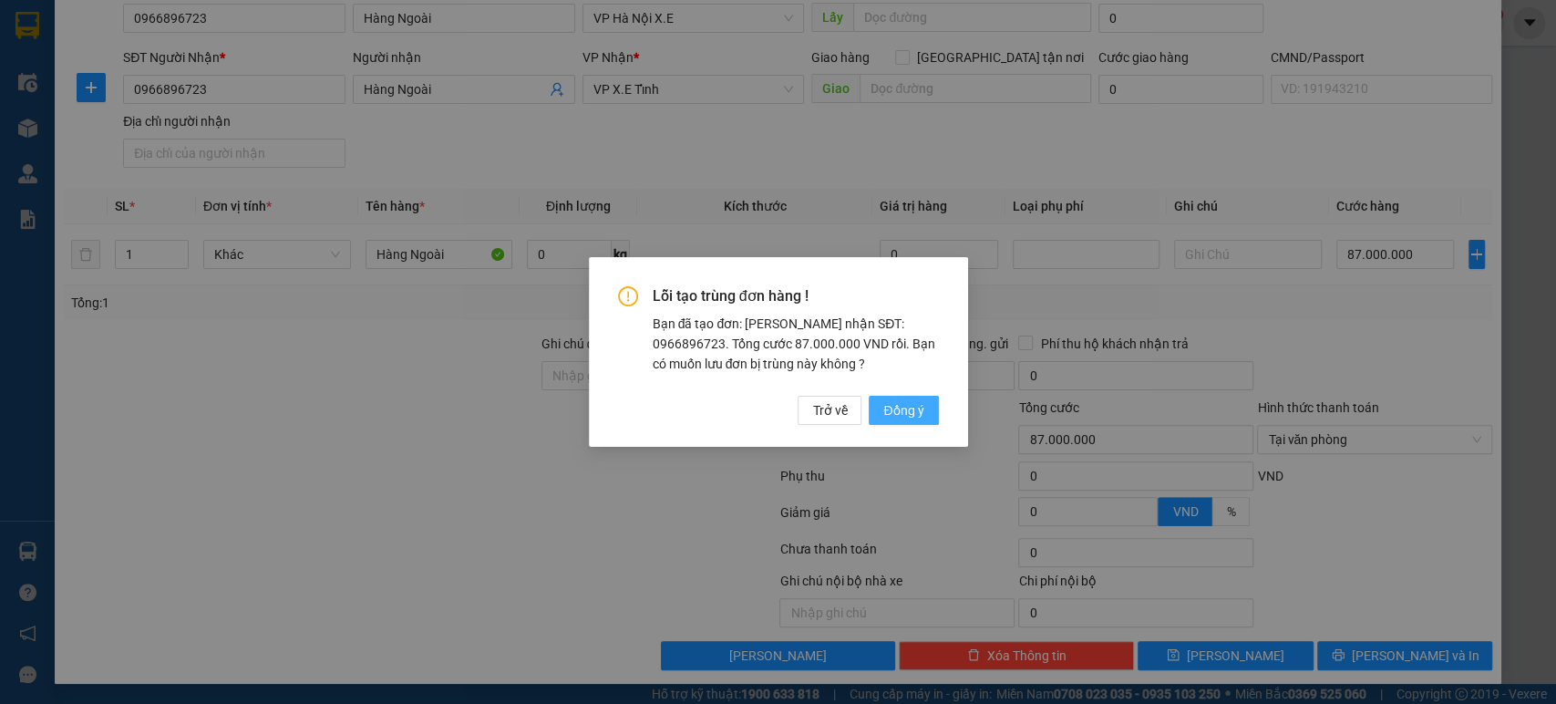
click at [910, 414] on span "Đồng ý" at bounding box center [904, 410] width 40 height 20
type input "0"
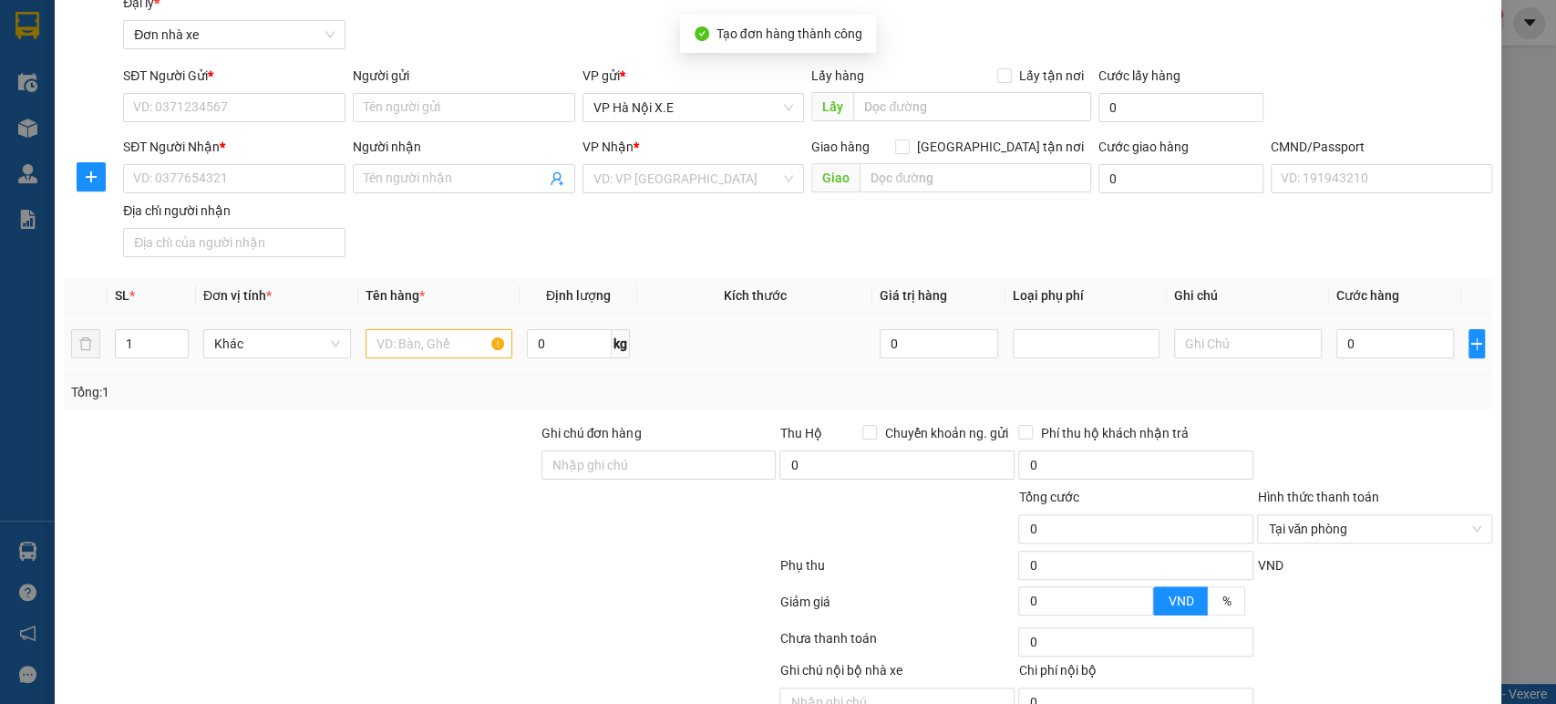
scroll to position [0, 0]
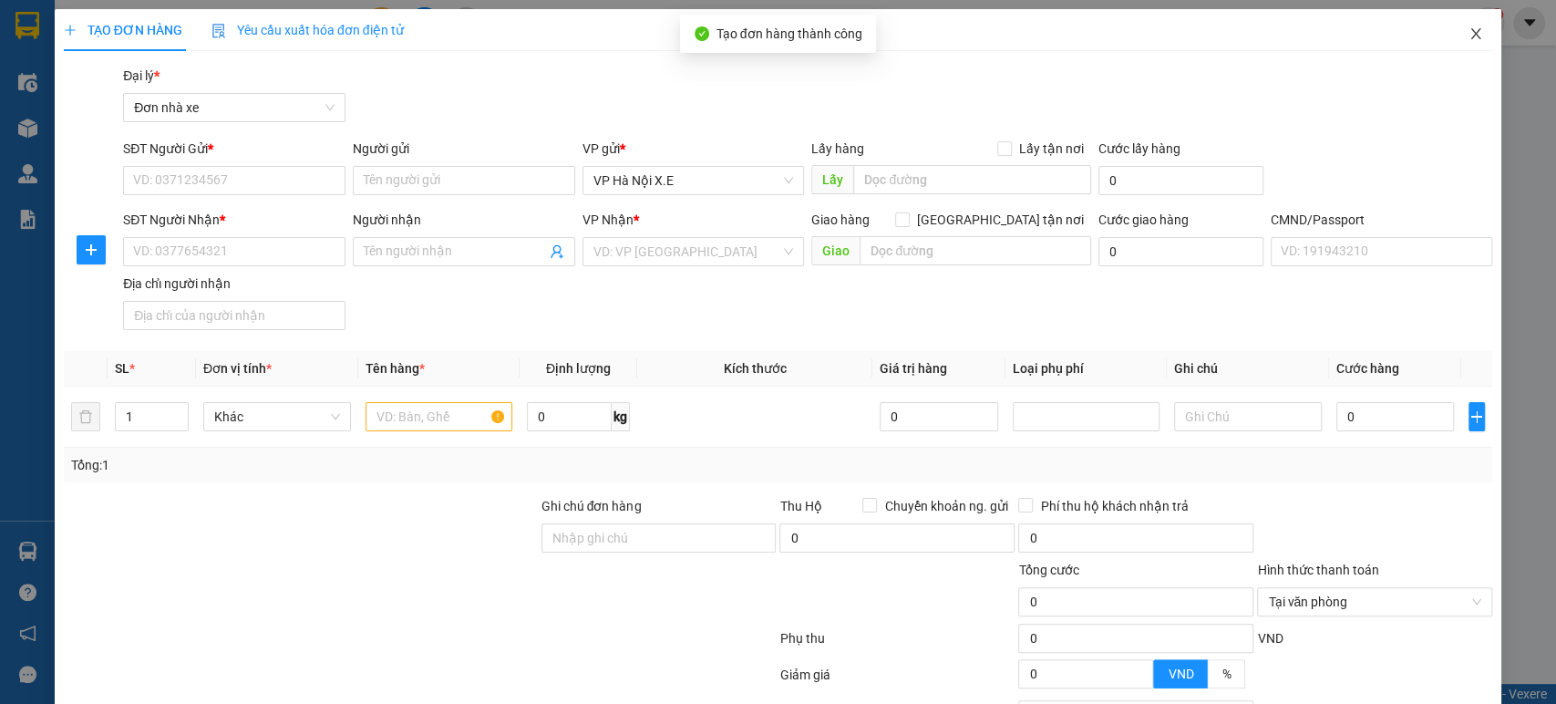
click at [1469, 31] on icon "close" at bounding box center [1476, 33] width 15 height 15
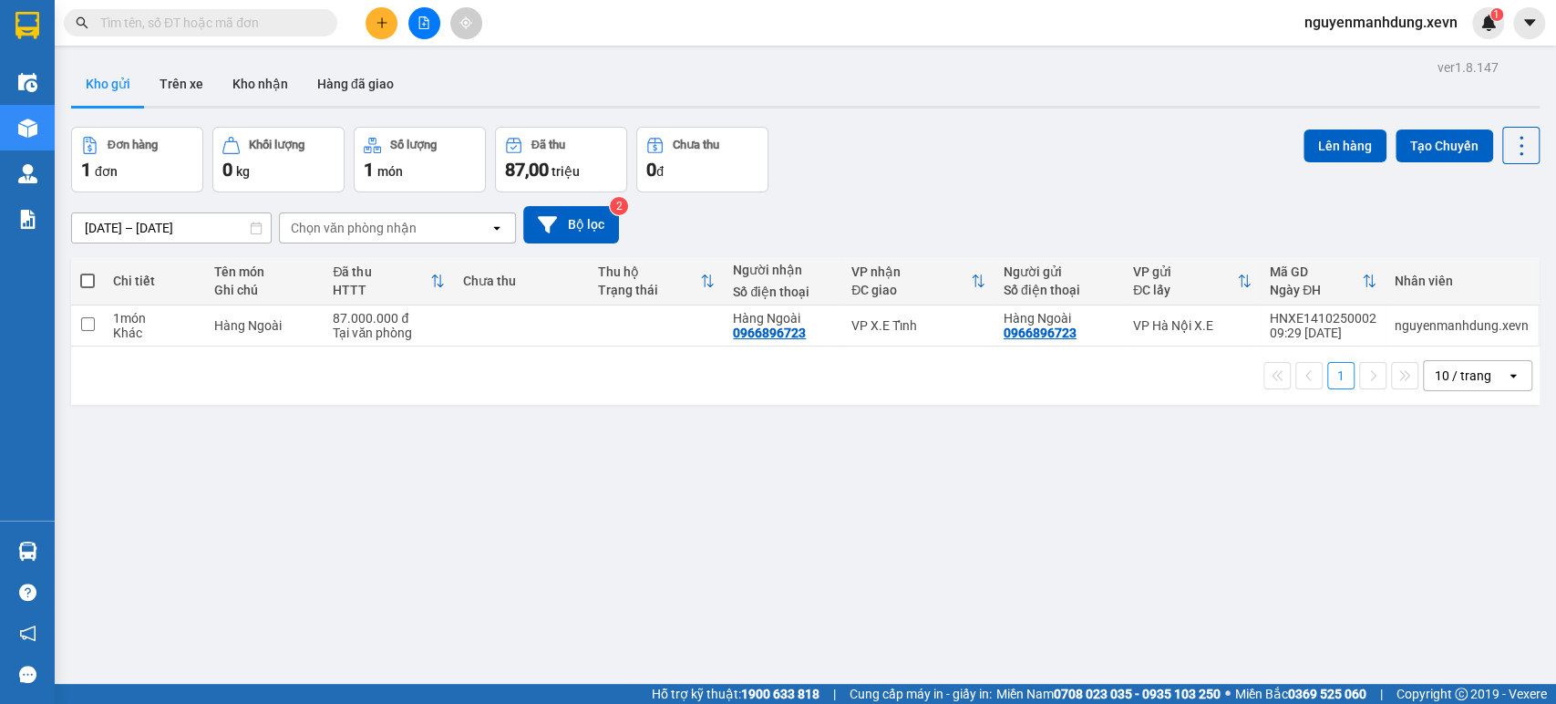
click at [86, 281] on span at bounding box center [87, 281] width 15 height 15
click at [88, 272] on input "checkbox" at bounding box center [88, 272] width 0 height 0
checkbox input "true"
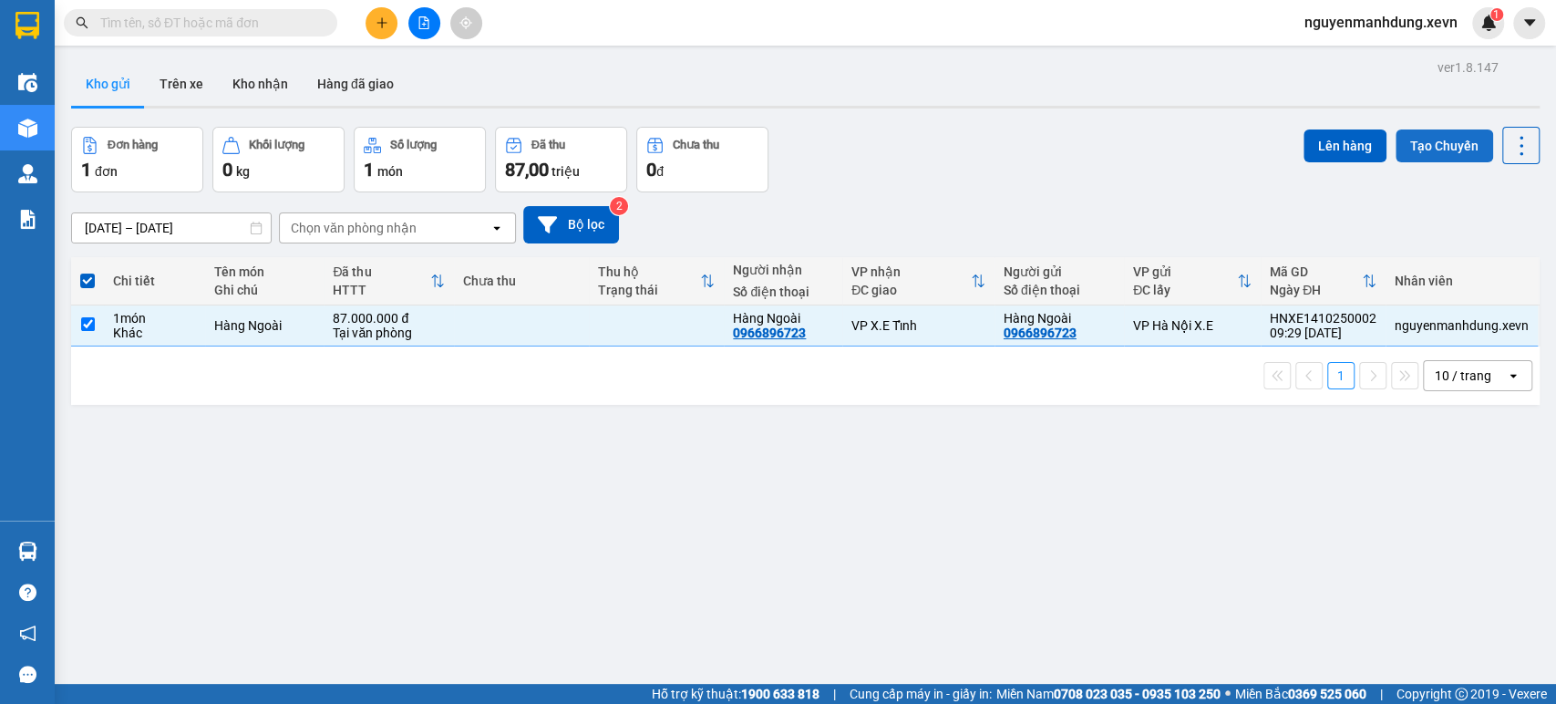
click at [1441, 141] on button "Tạo Chuyến" at bounding box center [1445, 145] width 98 height 33
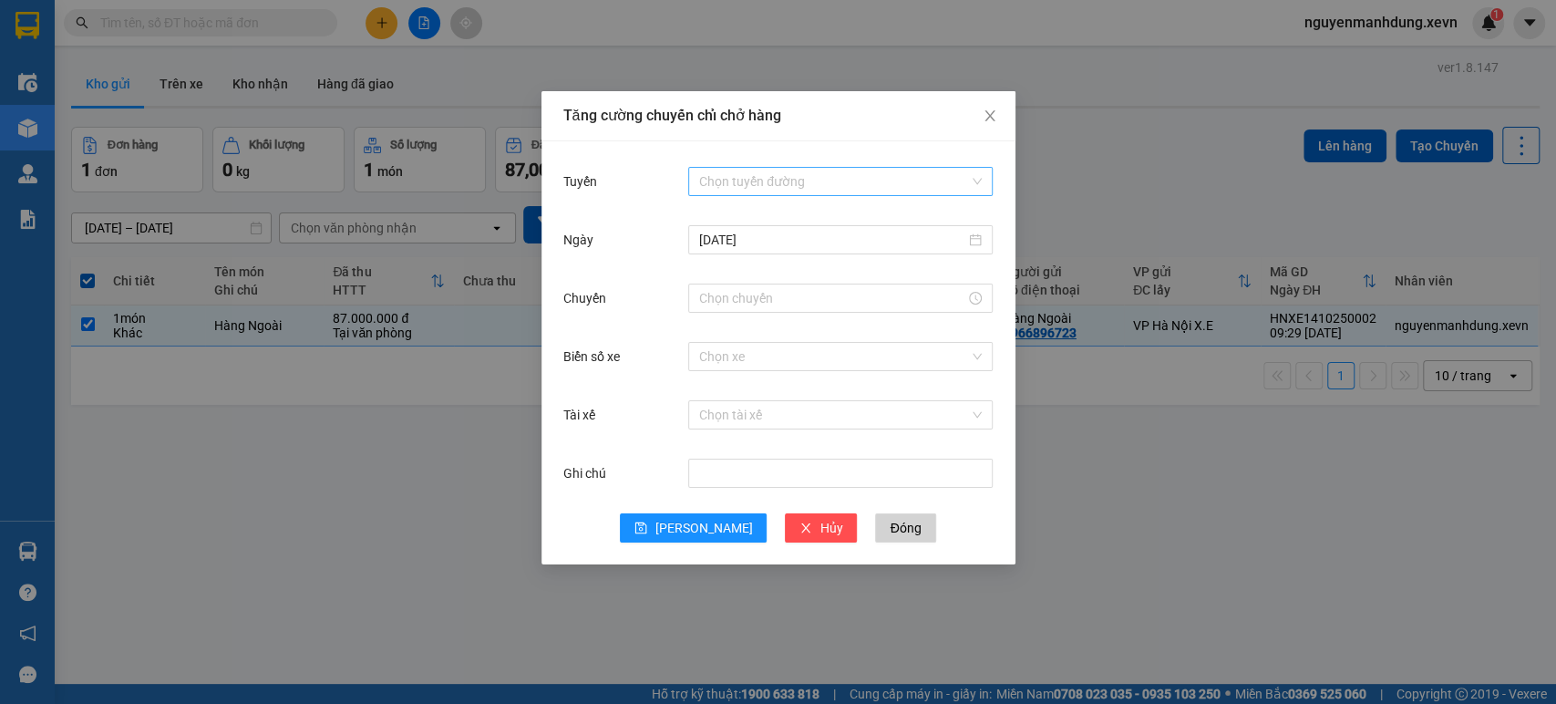
click at [985, 173] on div "Chọn tuyến đường" at bounding box center [840, 181] width 305 height 29
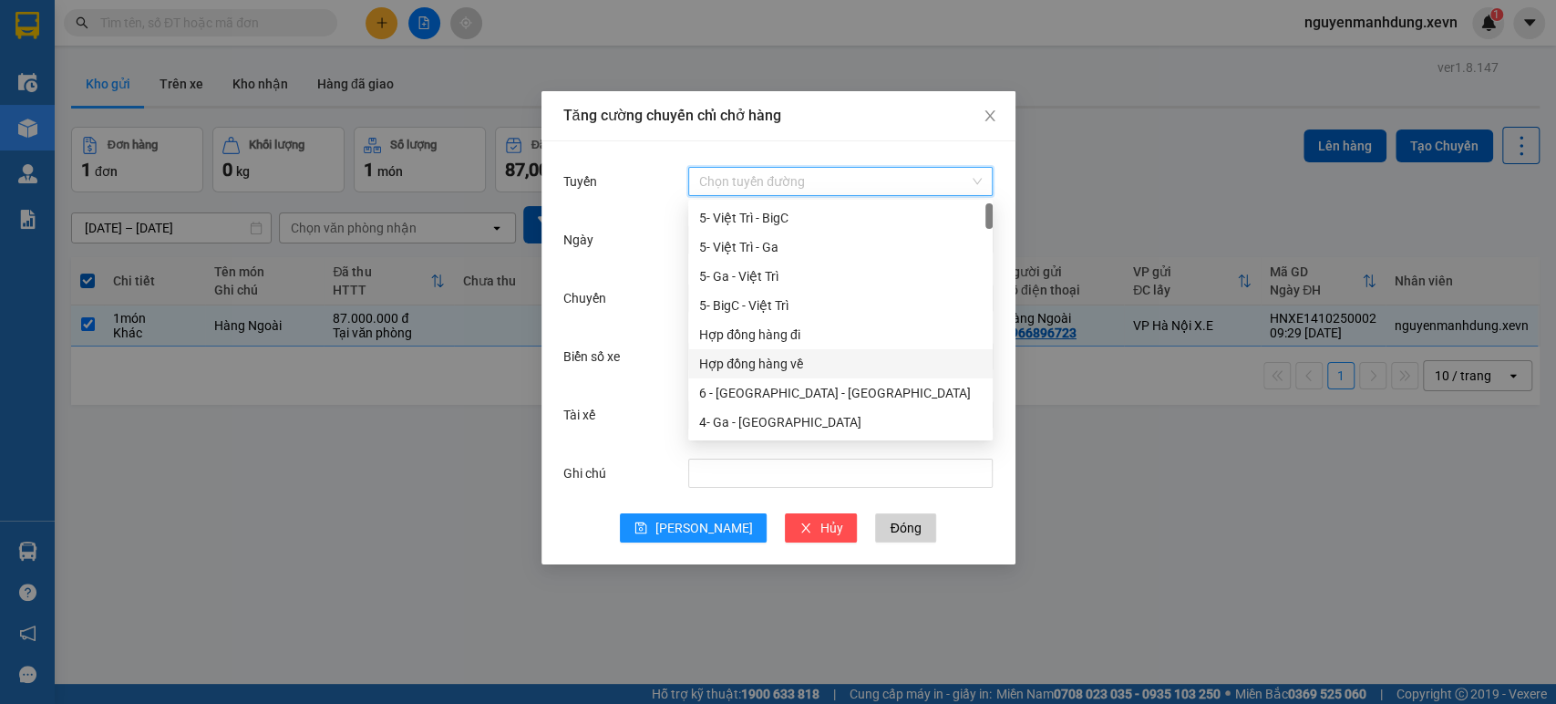
click at [782, 356] on div "Hợp đồng hàng về" at bounding box center [840, 364] width 283 height 20
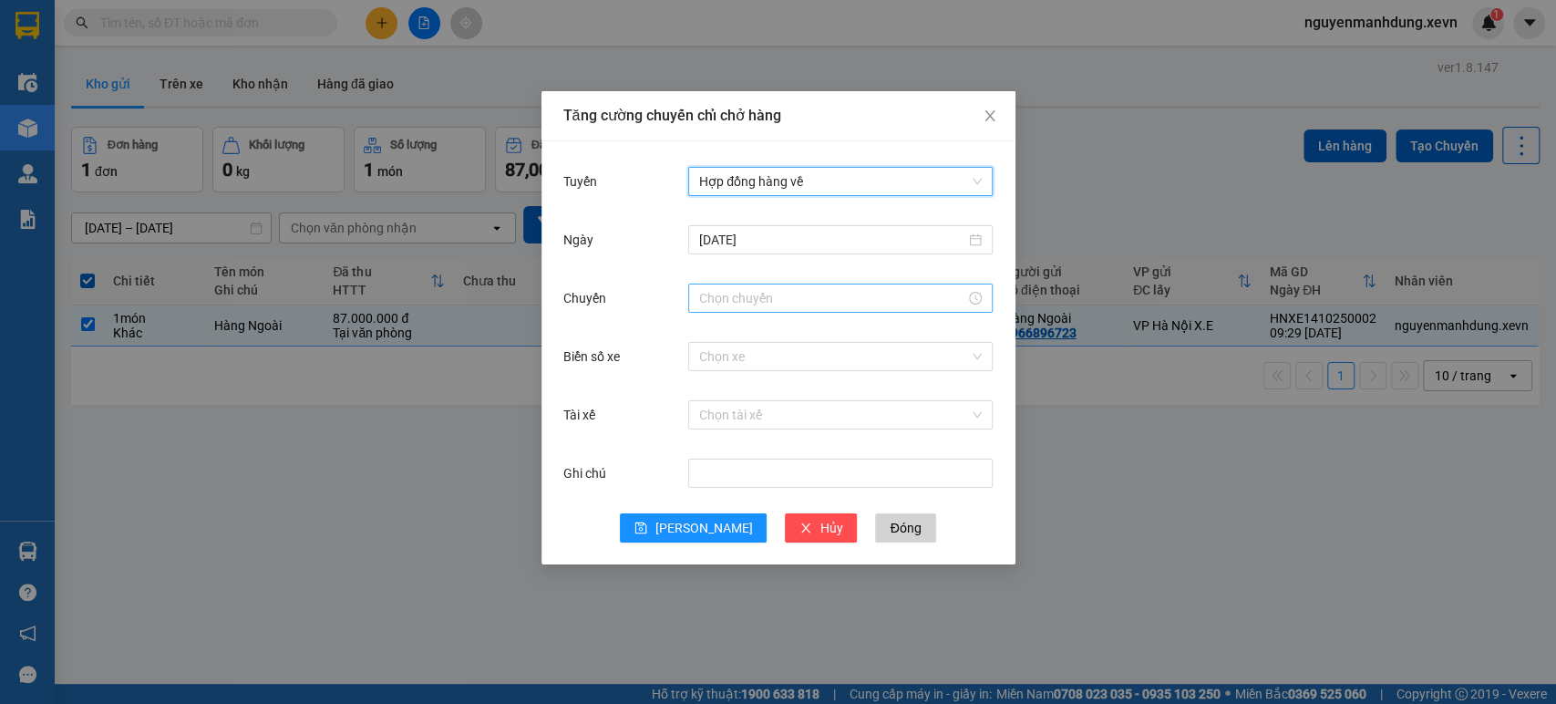
click at [978, 305] on div at bounding box center [840, 298] width 283 height 20
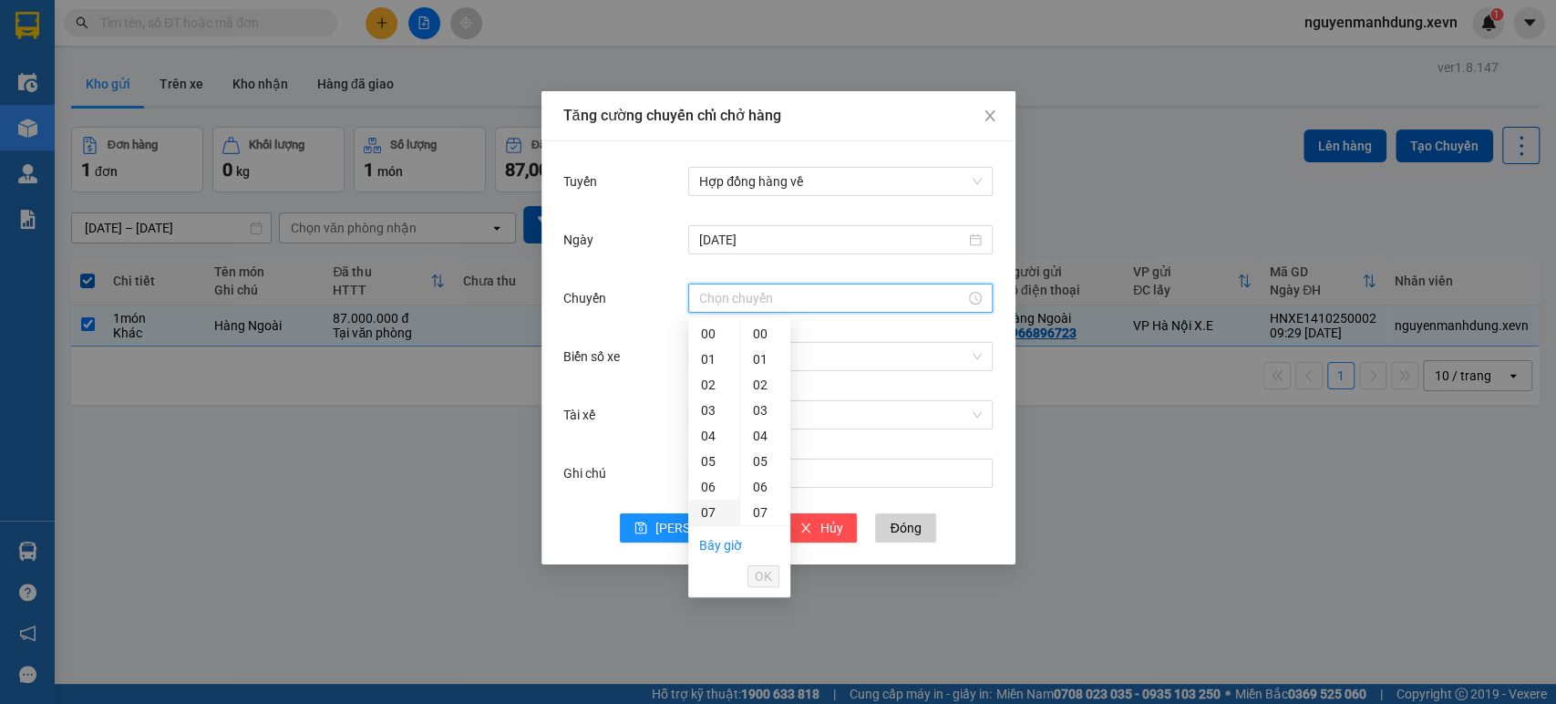
click at [708, 510] on div "07" at bounding box center [713, 513] width 51 height 26
type input "07:00"
click at [759, 573] on span "OK" at bounding box center [763, 576] width 17 height 20
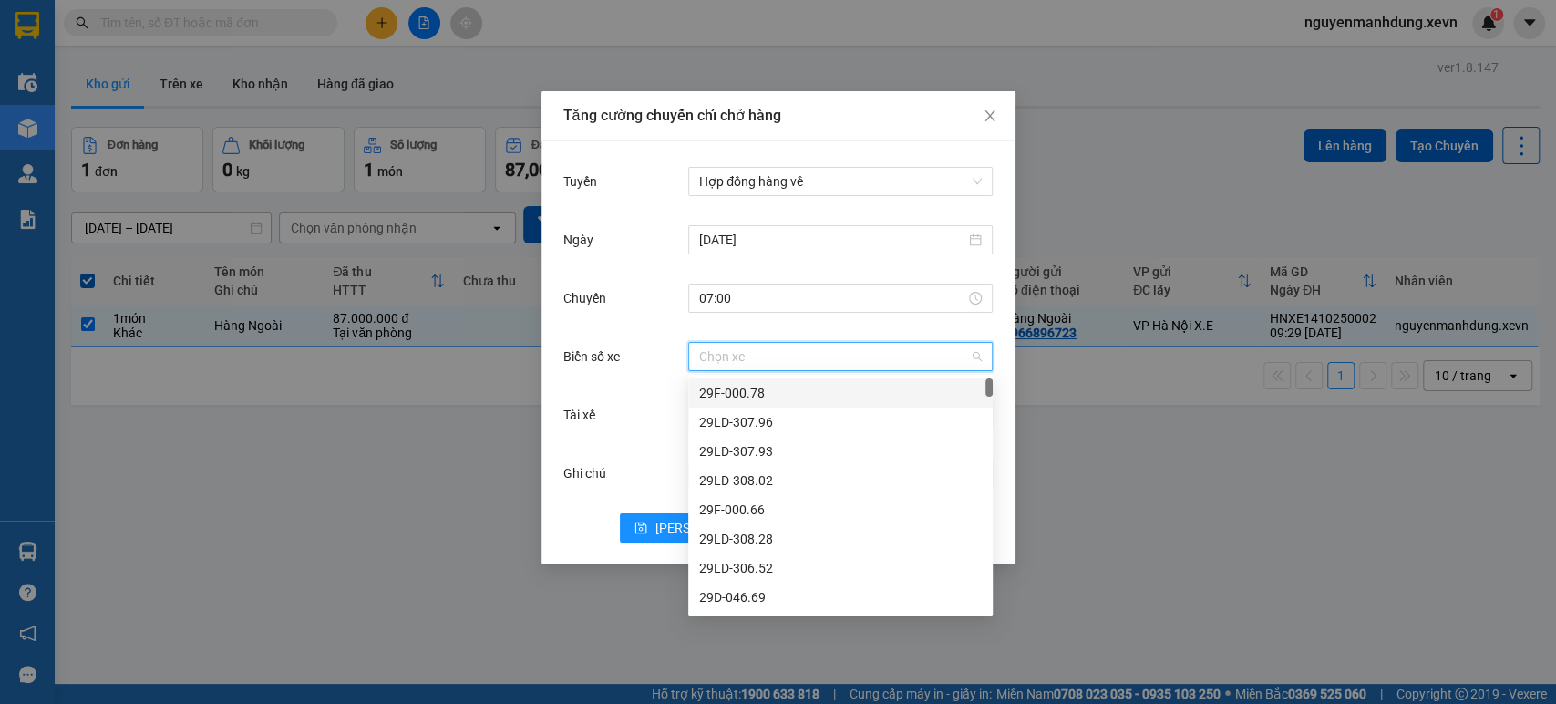
click at [923, 355] on input "Biển số xe" at bounding box center [834, 356] width 270 height 27
type input "124"
click at [760, 563] on div "29E-124.36" at bounding box center [840, 568] width 283 height 20
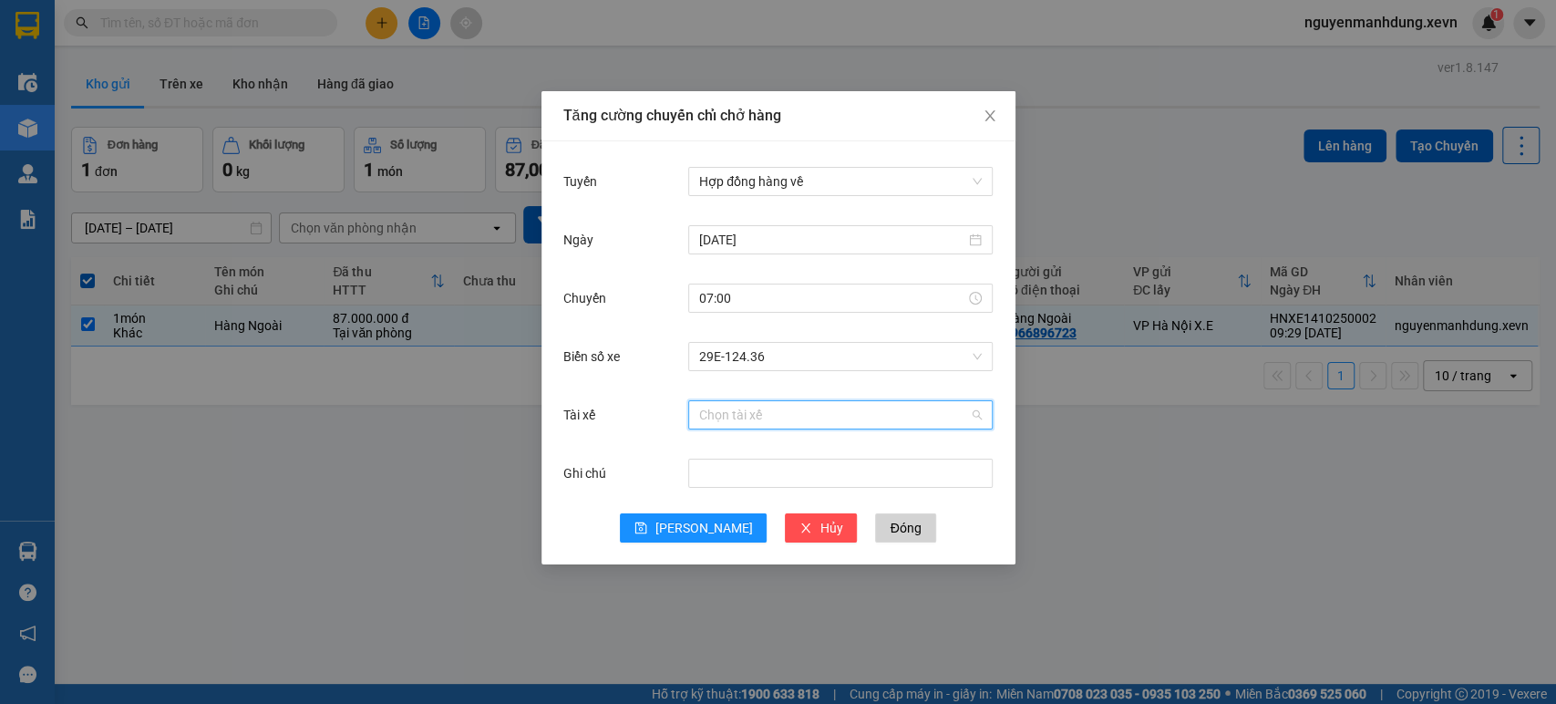
click at [751, 415] on input "Tài xế" at bounding box center [834, 414] width 270 height 27
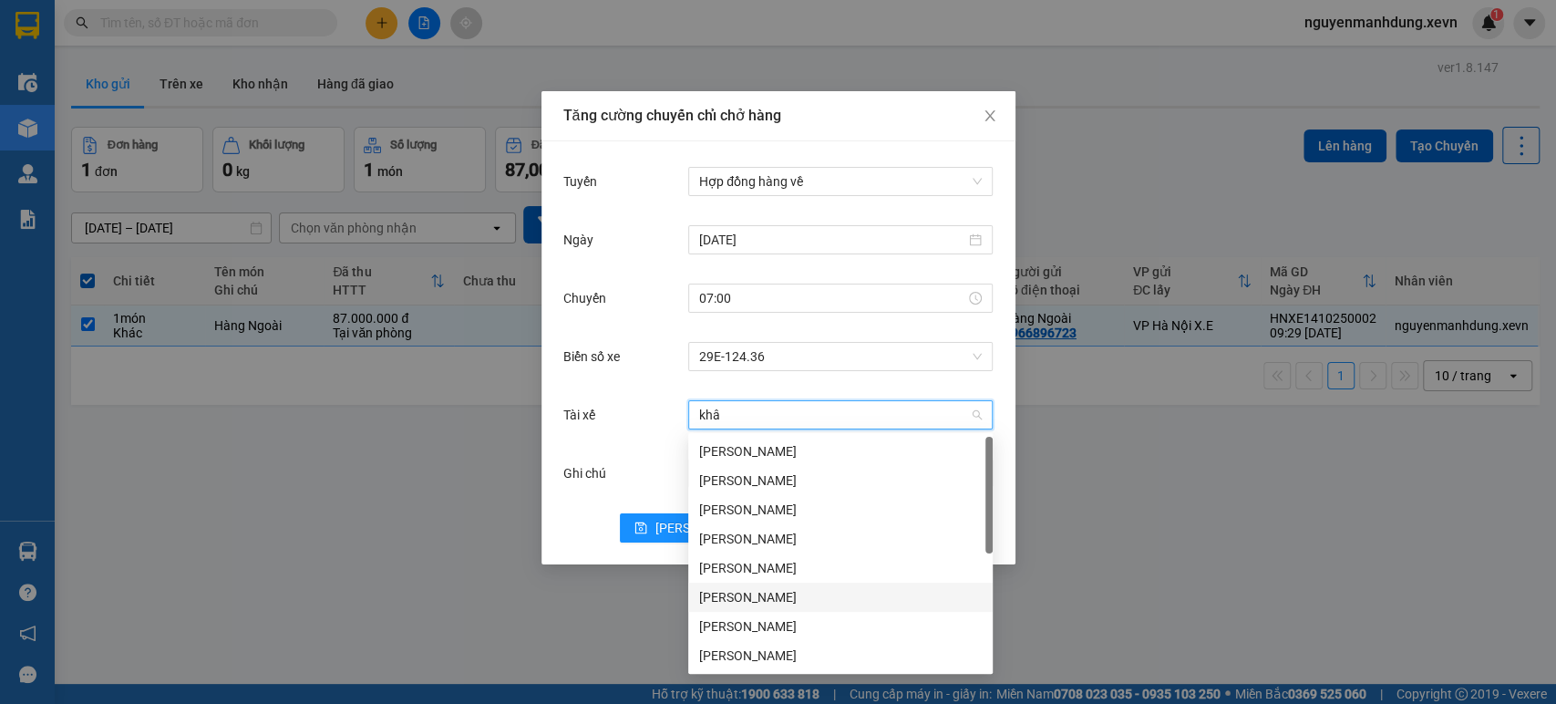
type input "khâm"
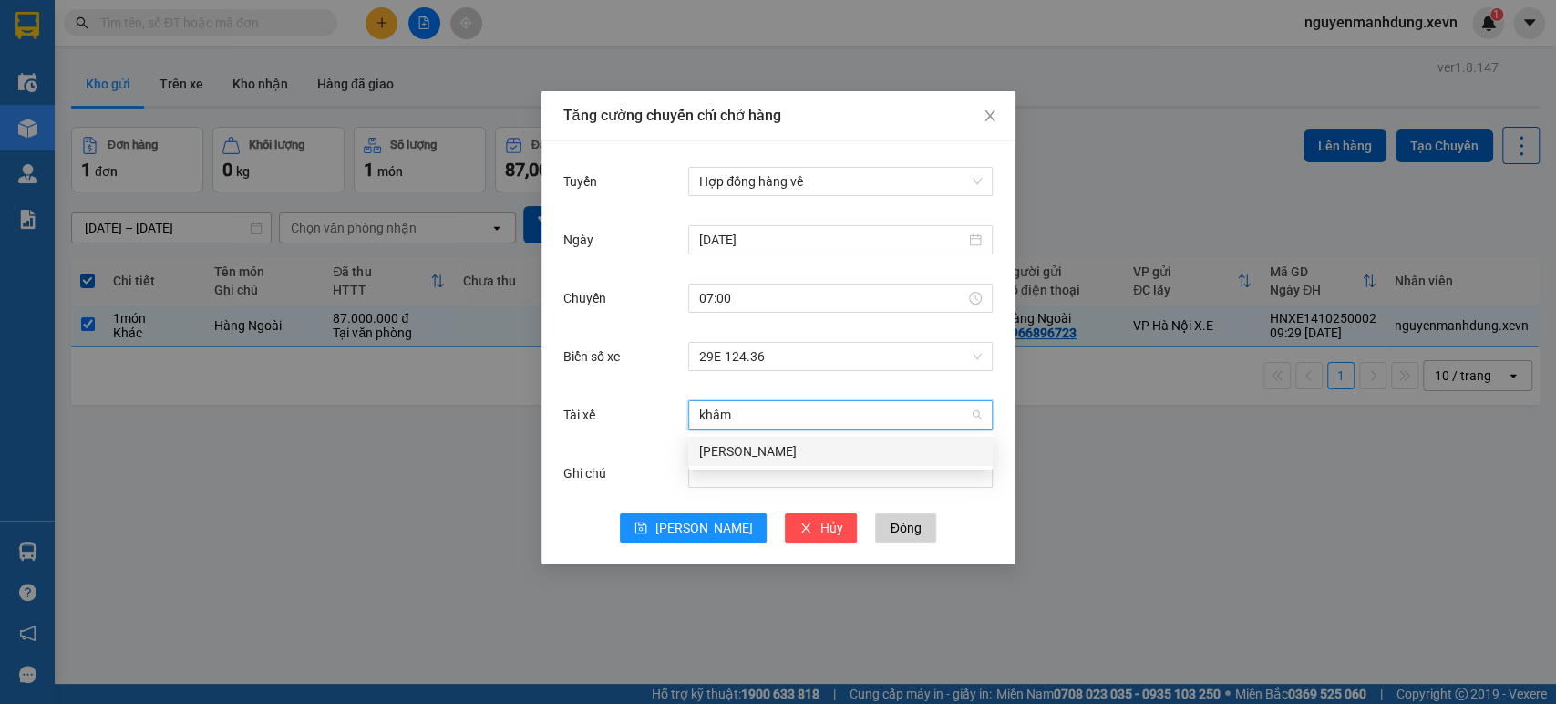
click at [779, 453] on div "[PERSON_NAME]" at bounding box center [840, 451] width 283 height 20
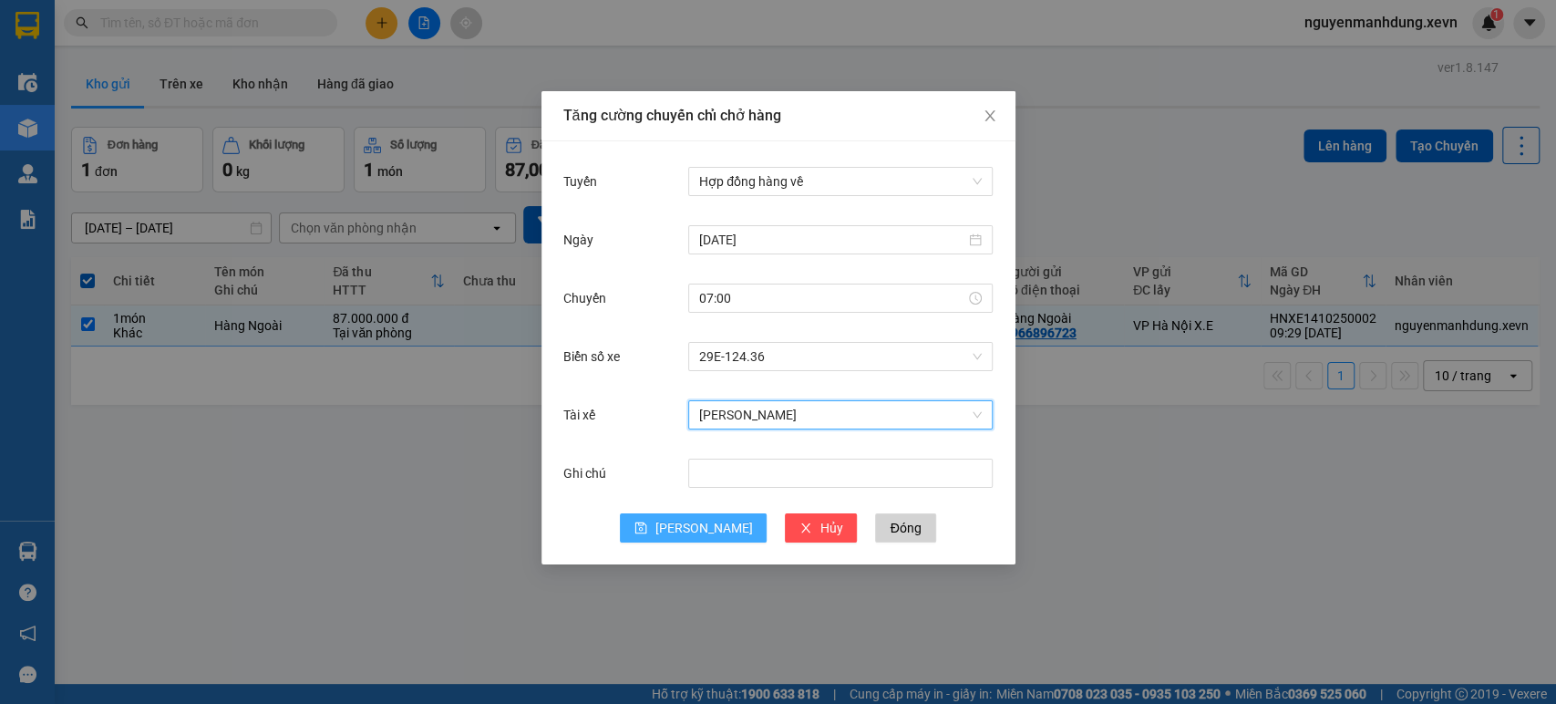
click at [647, 527] on icon "save" at bounding box center [642, 528] width 12 height 12
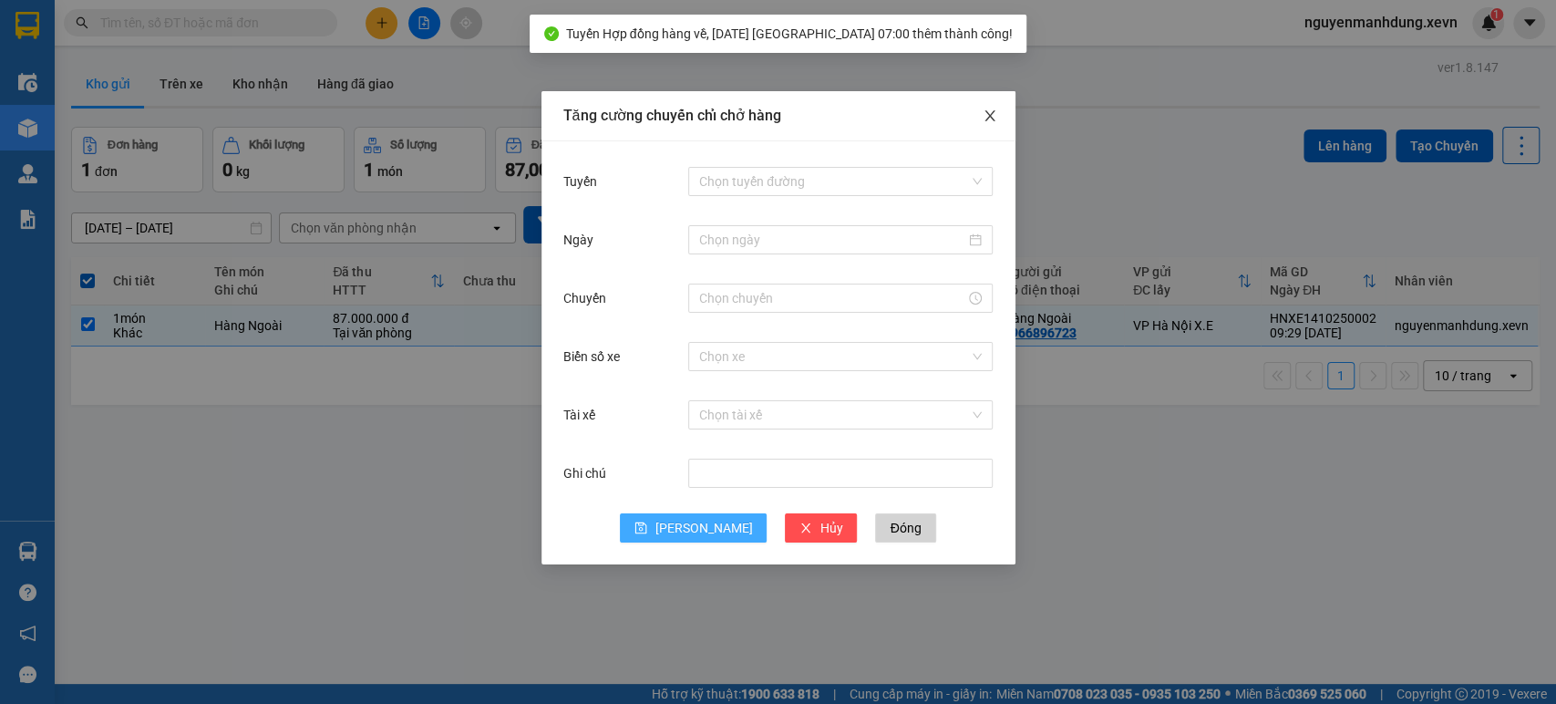
click at [982, 107] on span "Close" at bounding box center [990, 116] width 51 height 51
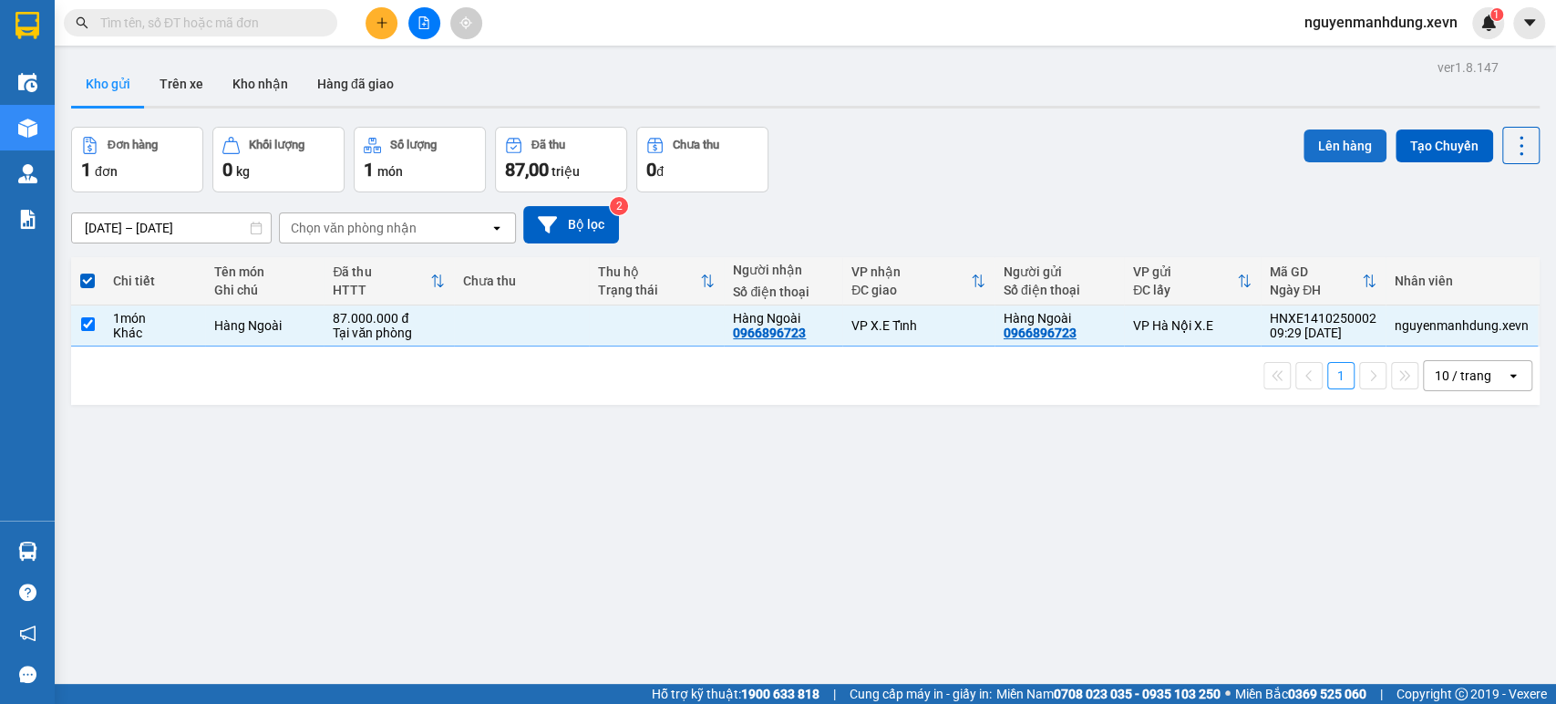
click at [1319, 144] on button "Lên hàng" at bounding box center [1345, 145] width 83 height 33
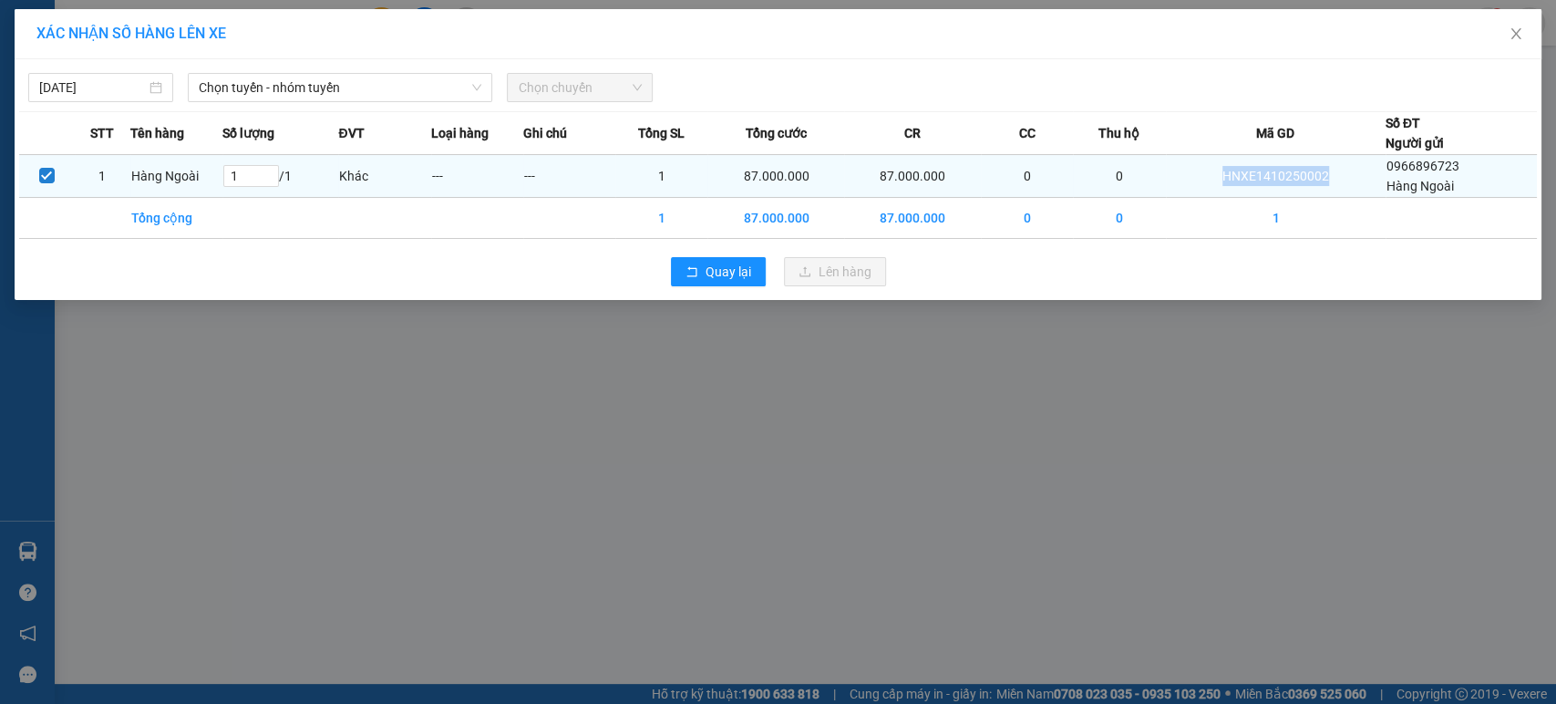
drag, startPoint x: 1340, startPoint y: 175, endPoint x: 1233, endPoint y: 181, distance: 107.8
click at [1233, 181] on td "HNXE1410250002" at bounding box center [1276, 176] width 220 height 43
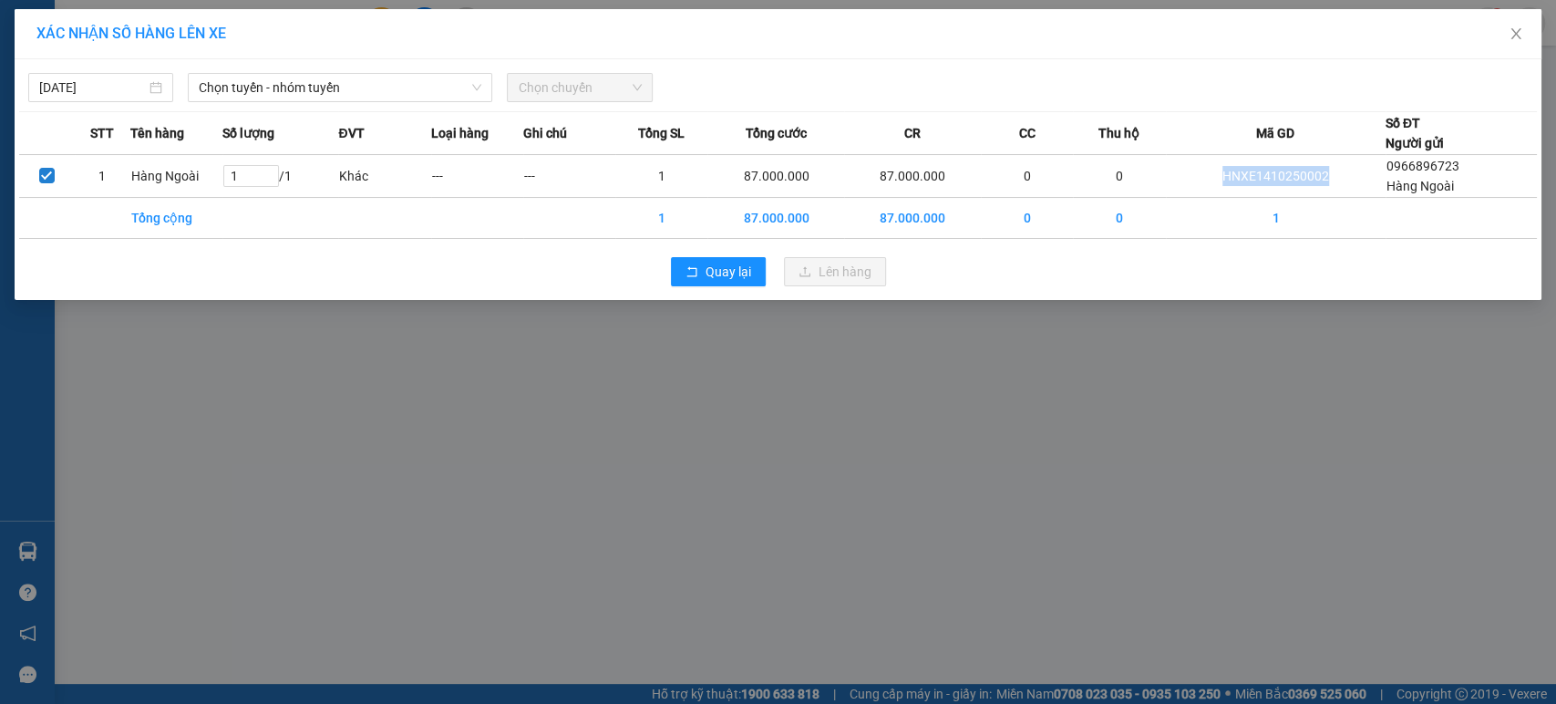
copy td "HNXE1410250002"
click at [478, 83] on icon "down" at bounding box center [476, 87] width 11 height 11
click at [471, 99] on span "Chọn tuyến - nhóm tuyến" at bounding box center [340, 87] width 283 height 27
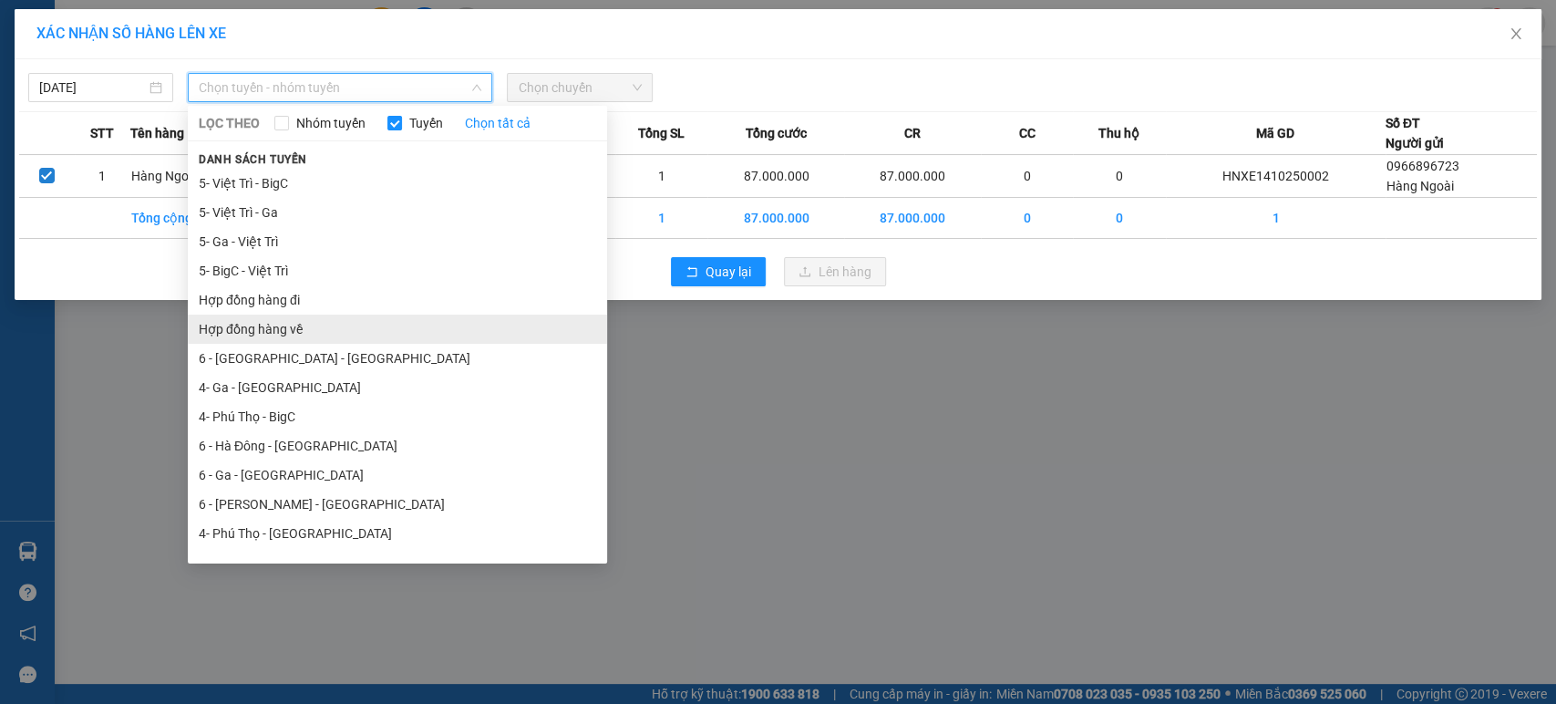
click at [284, 326] on li "Hợp đồng hàng về" at bounding box center [397, 329] width 419 height 29
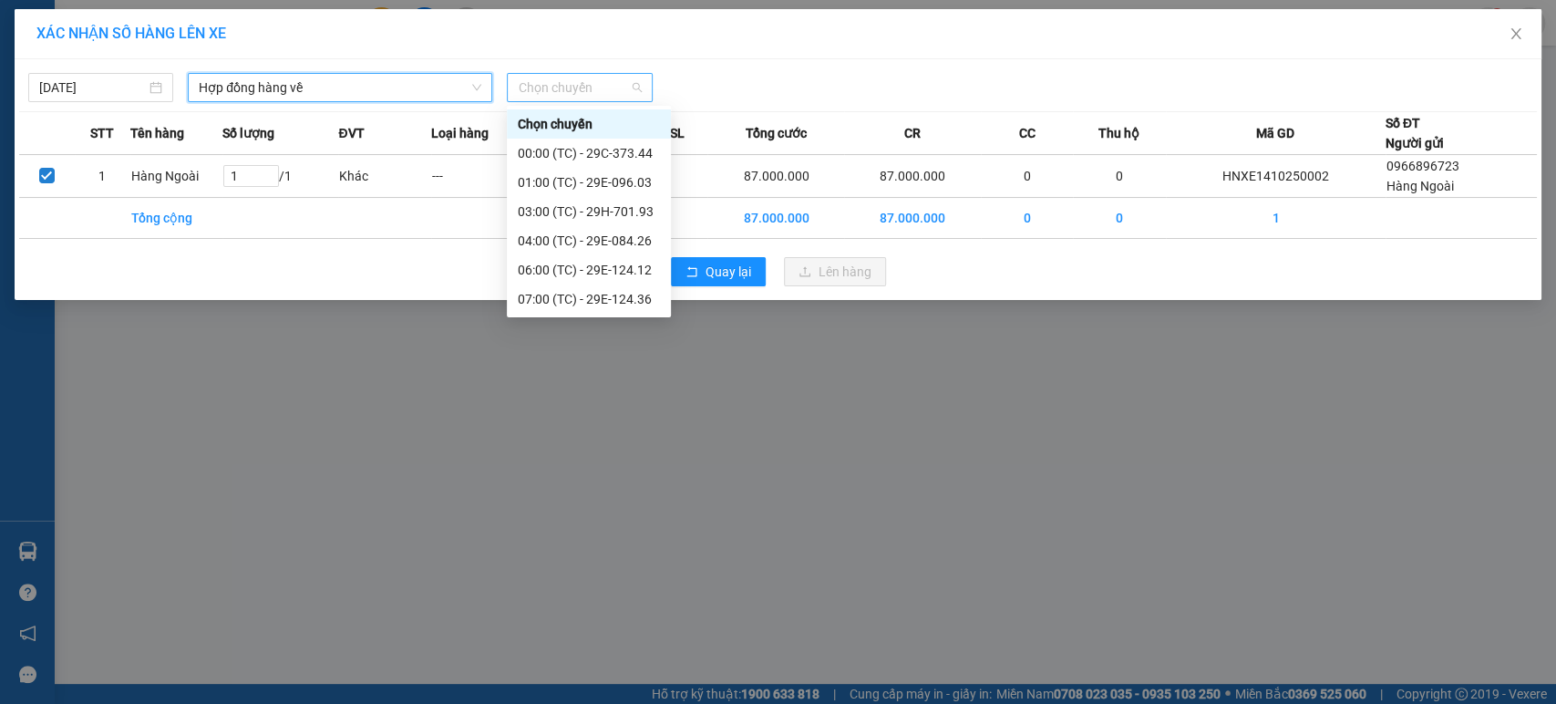
drag, startPoint x: 635, startPoint y: 89, endPoint x: 620, endPoint y: 114, distance: 28.6
click at [635, 89] on span "Chọn chuyến" at bounding box center [579, 87] width 123 height 27
click at [565, 297] on div "07:00 (TC) - 29E-124.36" at bounding box center [589, 299] width 142 height 20
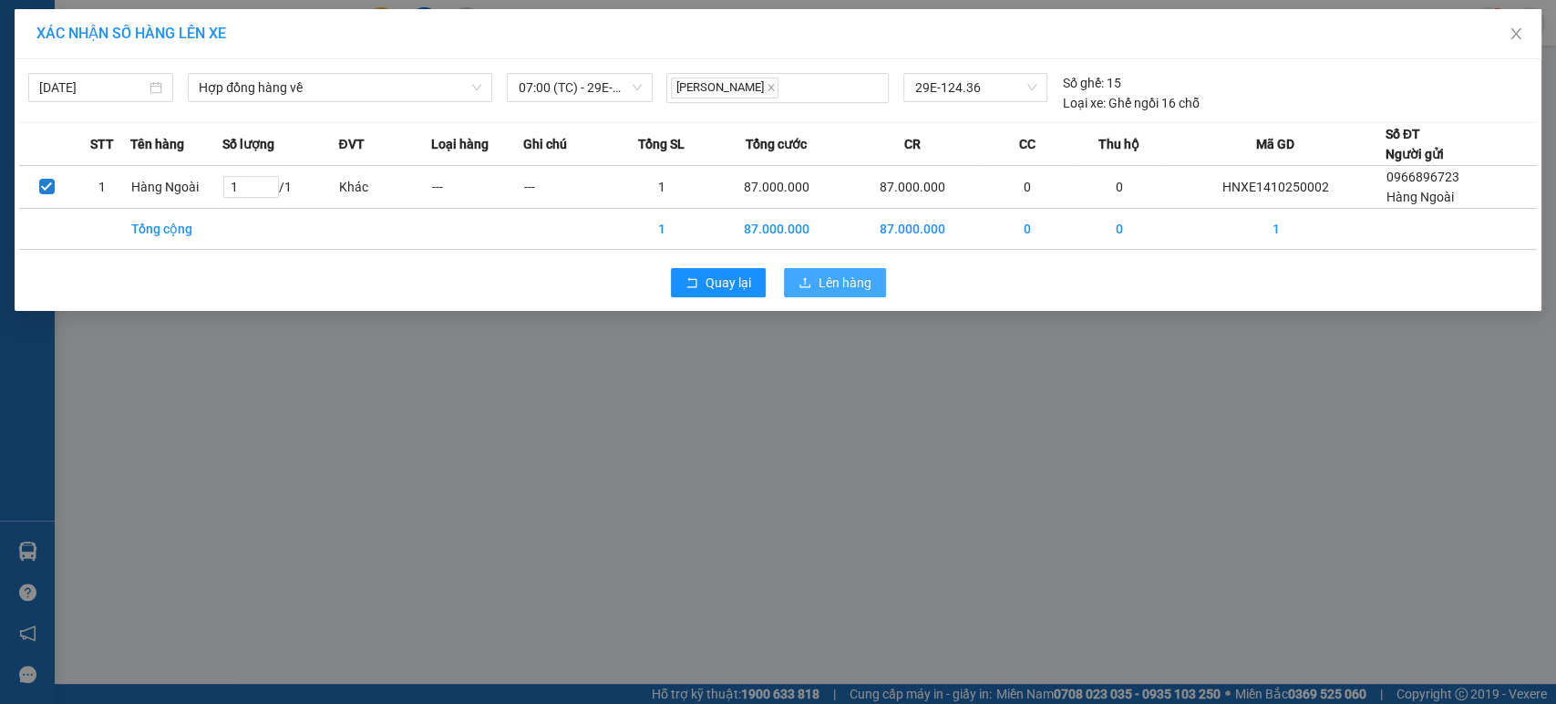
click at [855, 278] on span "Lên hàng" at bounding box center [845, 283] width 53 height 20
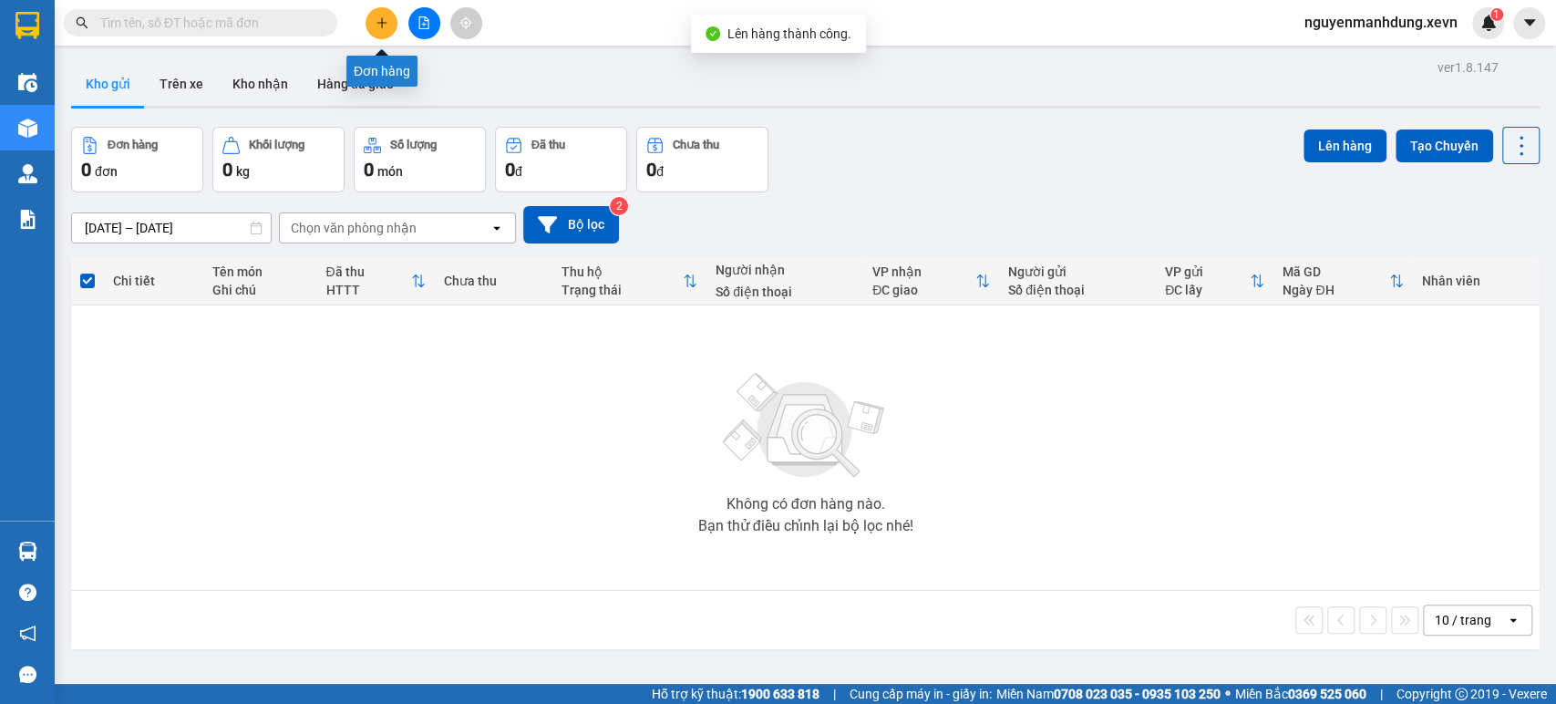
click at [376, 20] on icon "plus" at bounding box center [382, 22] width 13 height 13
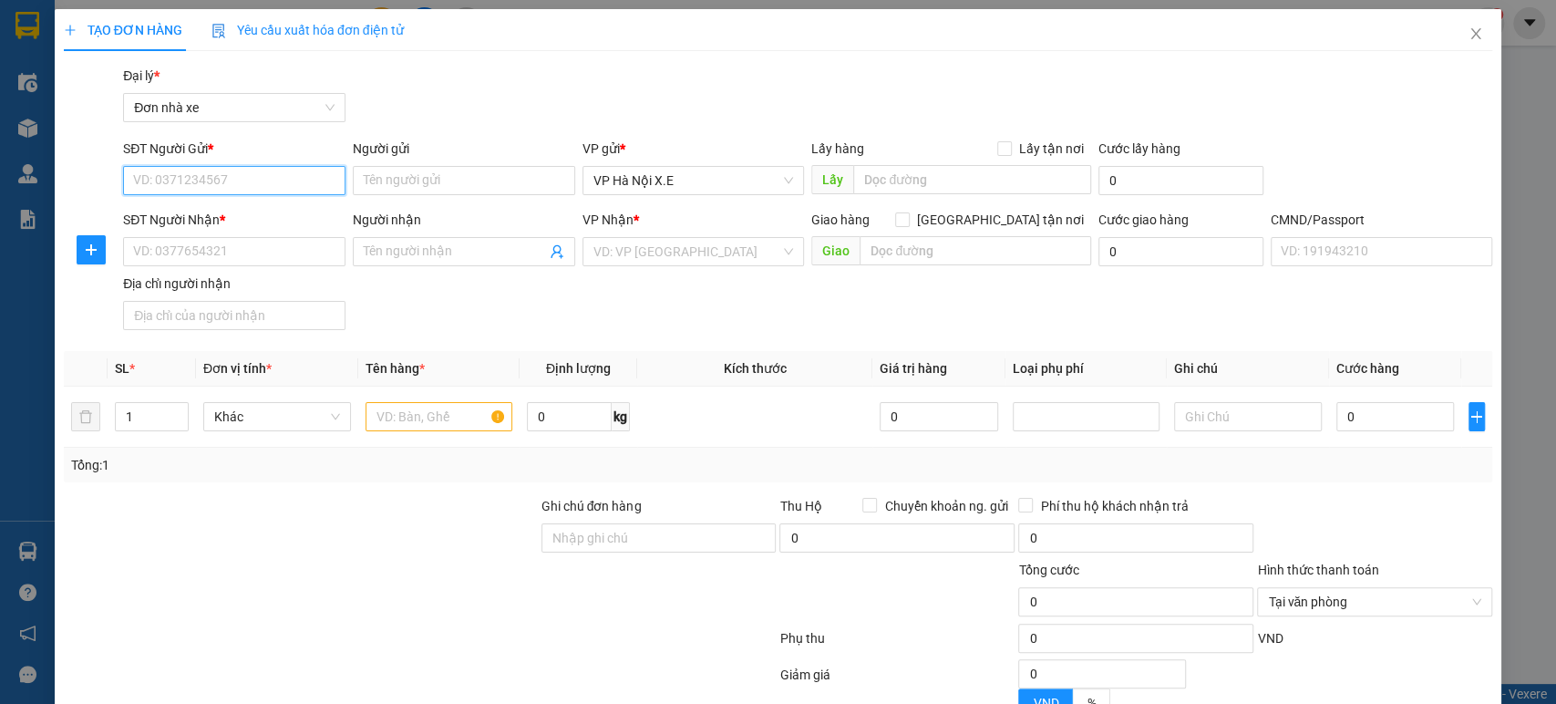
click at [237, 187] on input "SĐT Người Gửi *" at bounding box center [234, 180] width 222 height 29
type input "0966896723"
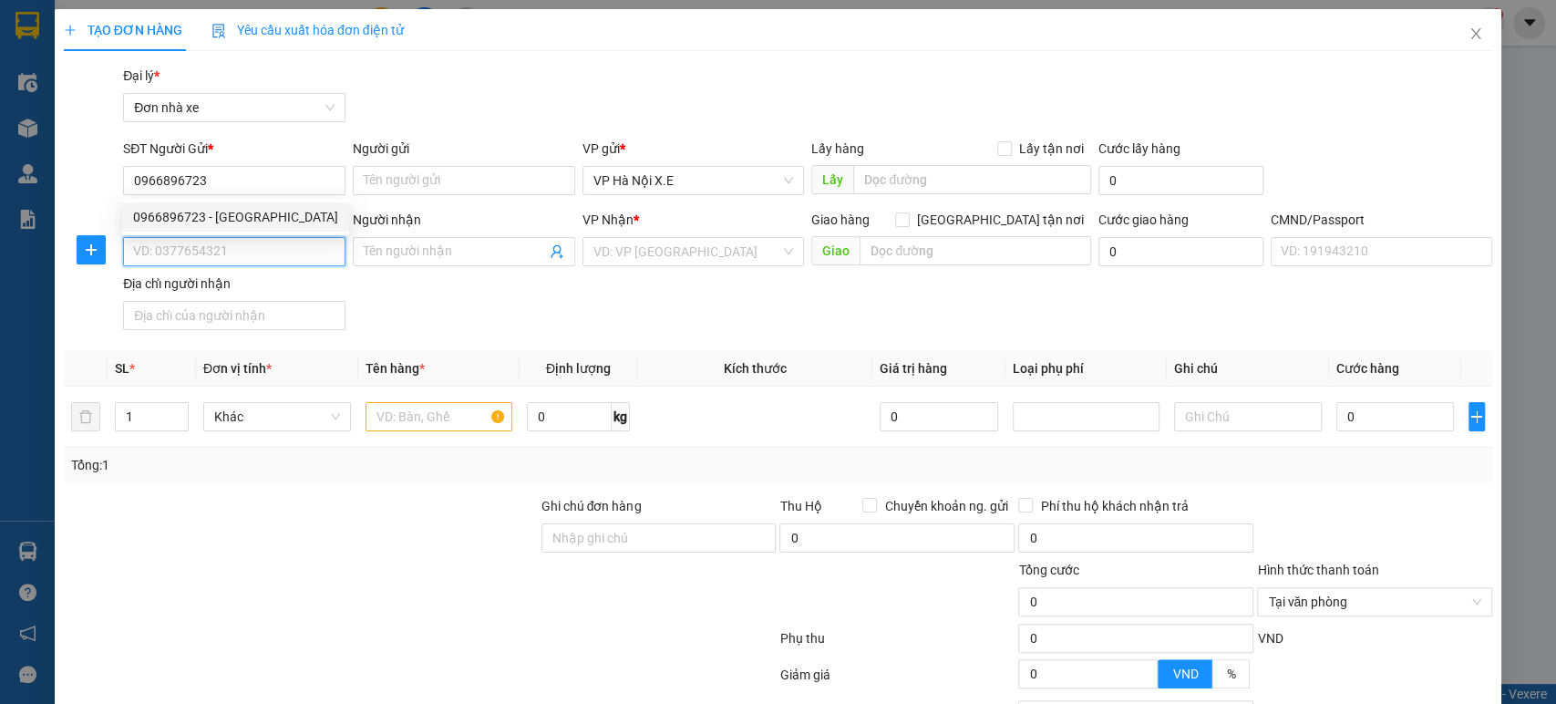
click at [239, 259] on input "SĐT Người Nhận *" at bounding box center [234, 251] width 222 height 29
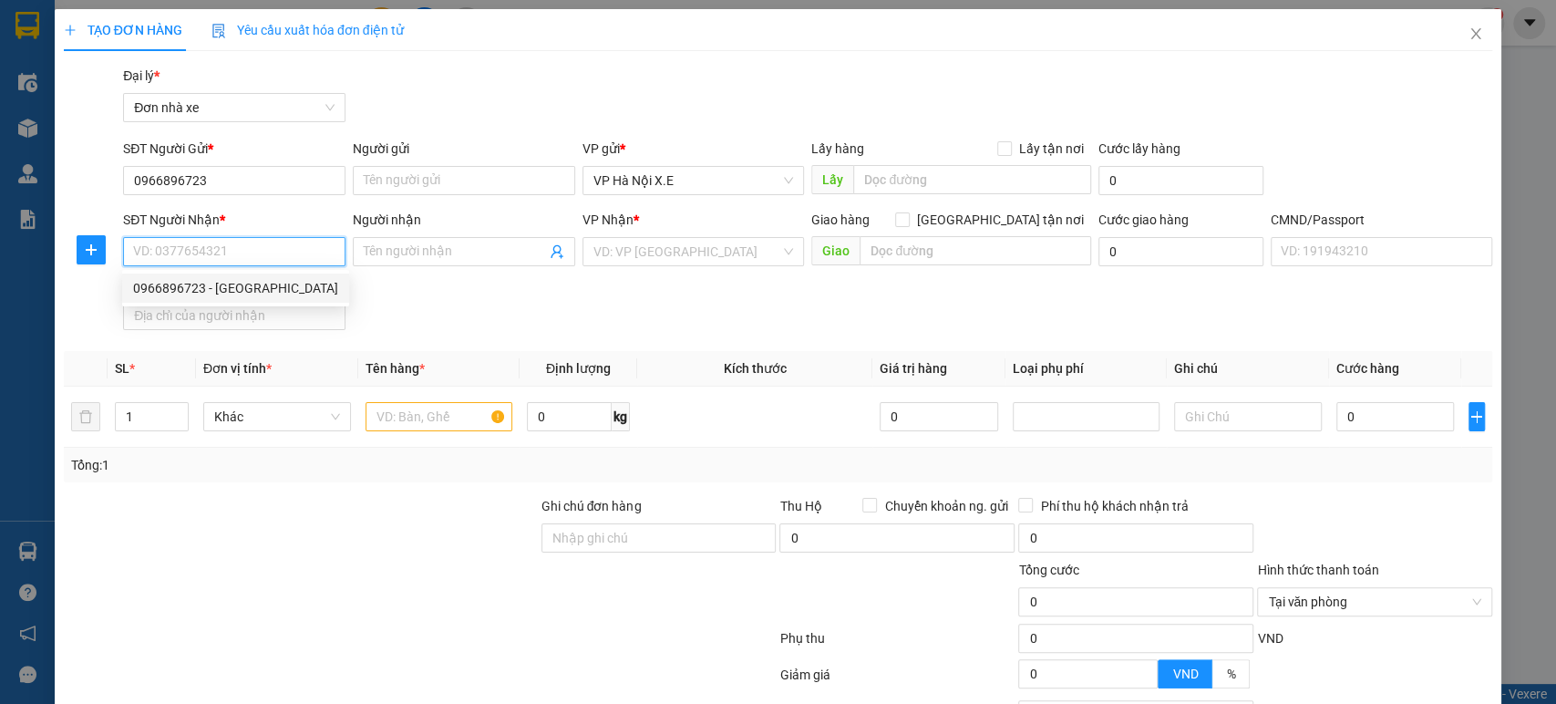
drag, startPoint x: 216, startPoint y: 287, endPoint x: 209, endPoint y: 265, distance: 23.1
click at [216, 288] on div "0966896723 - [GEOGRAPHIC_DATA]" at bounding box center [235, 288] width 205 height 20
type input "0966896723"
type input "Hàng Ngoài"
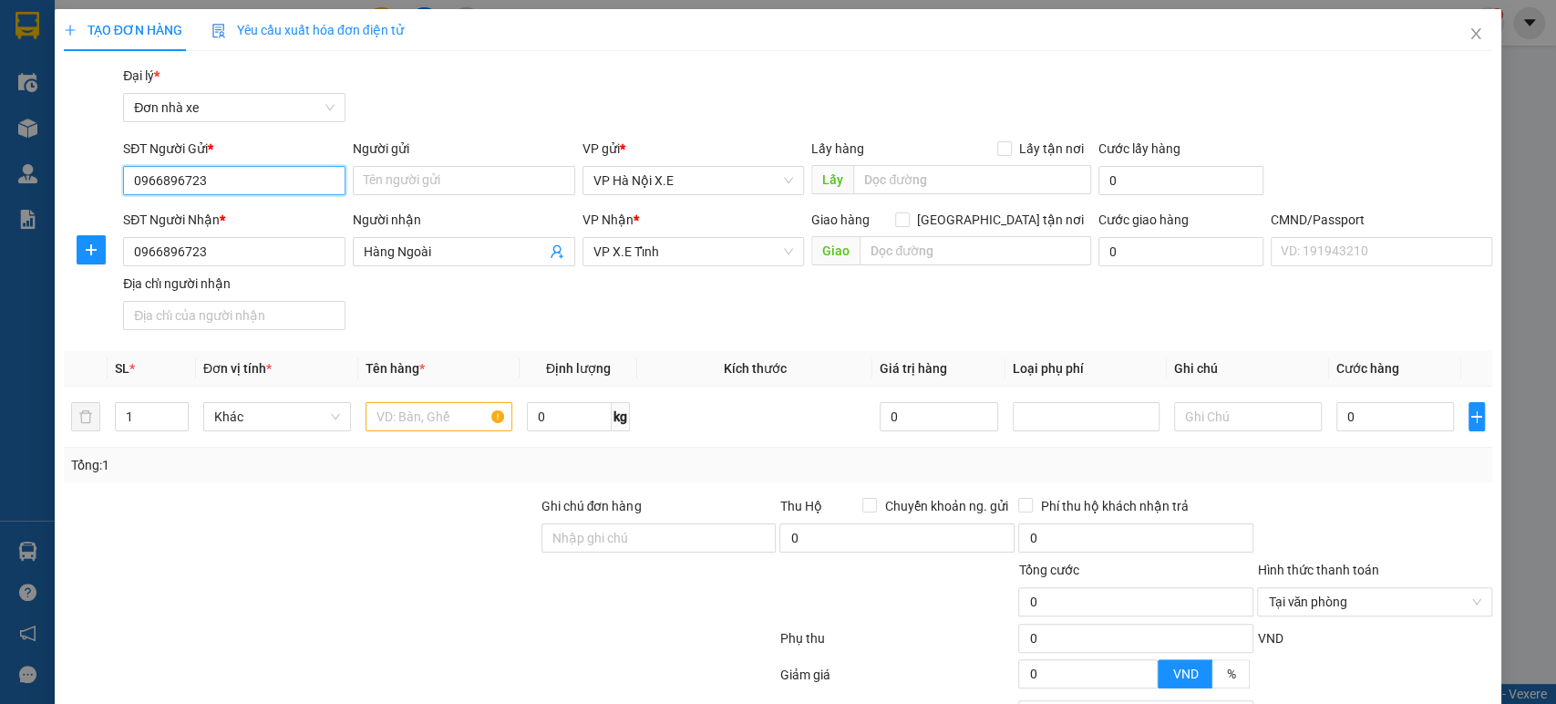
click at [222, 176] on input "0966896723" at bounding box center [234, 180] width 222 height 29
click at [230, 215] on div "0966896723 - [GEOGRAPHIC_DATA]" at bounding box center [235, 217] width 205 height 20
type input "Hàng Ngoài"
click at [231, 253] on input "0966896723" at bounding box center [234, 251] width 222 height 29
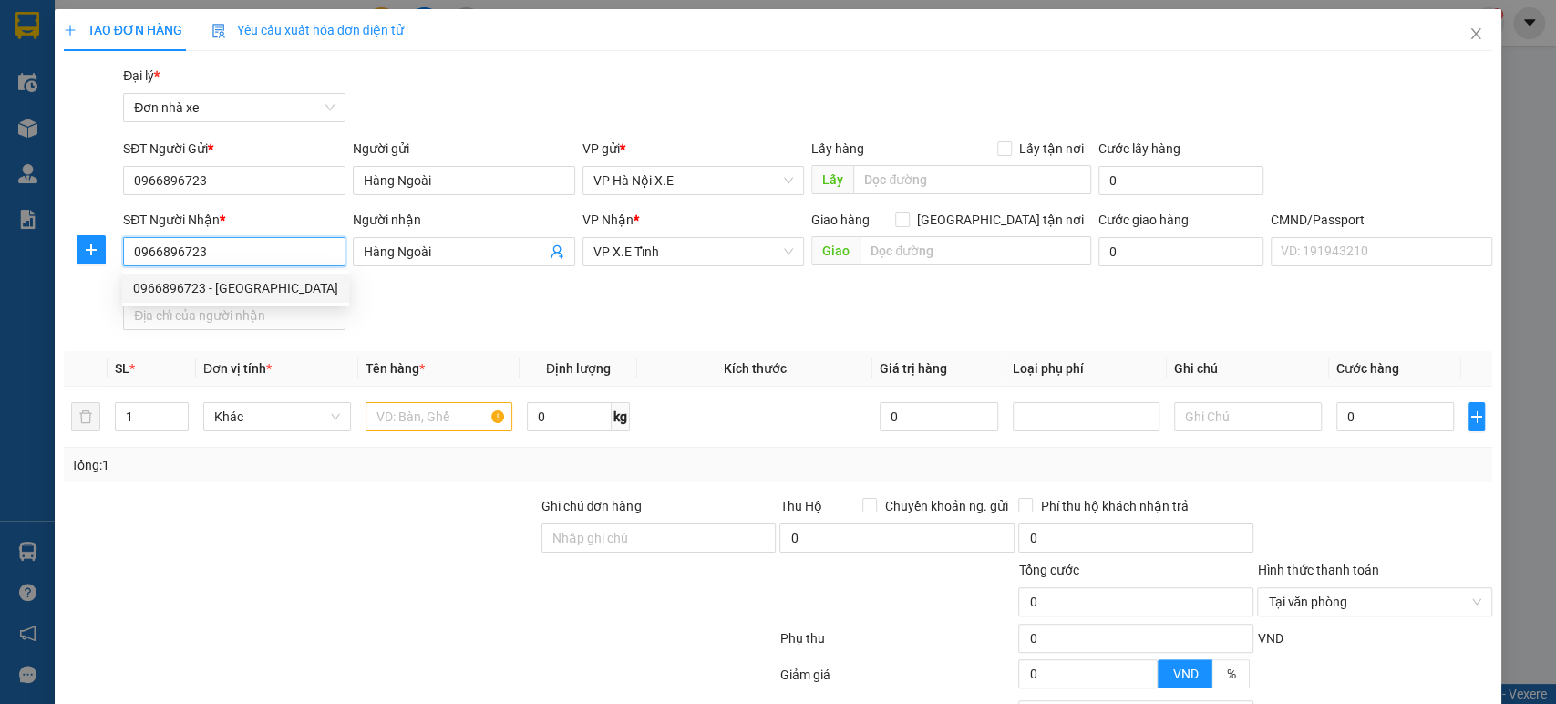
click at [229, 293] on div "0966896723 - [GEOGRAPHIC_DATA]" at bounding box center [235, 288] width 205 height 20
click at [232, 243] on input "0966896723" at bounding box center [234, 251] width 222 height 29
click at [218, 281] on div "0966896723 - [GEOGRAPHIC_DATA]" at bounding box center [235, 288] width 205 height 20
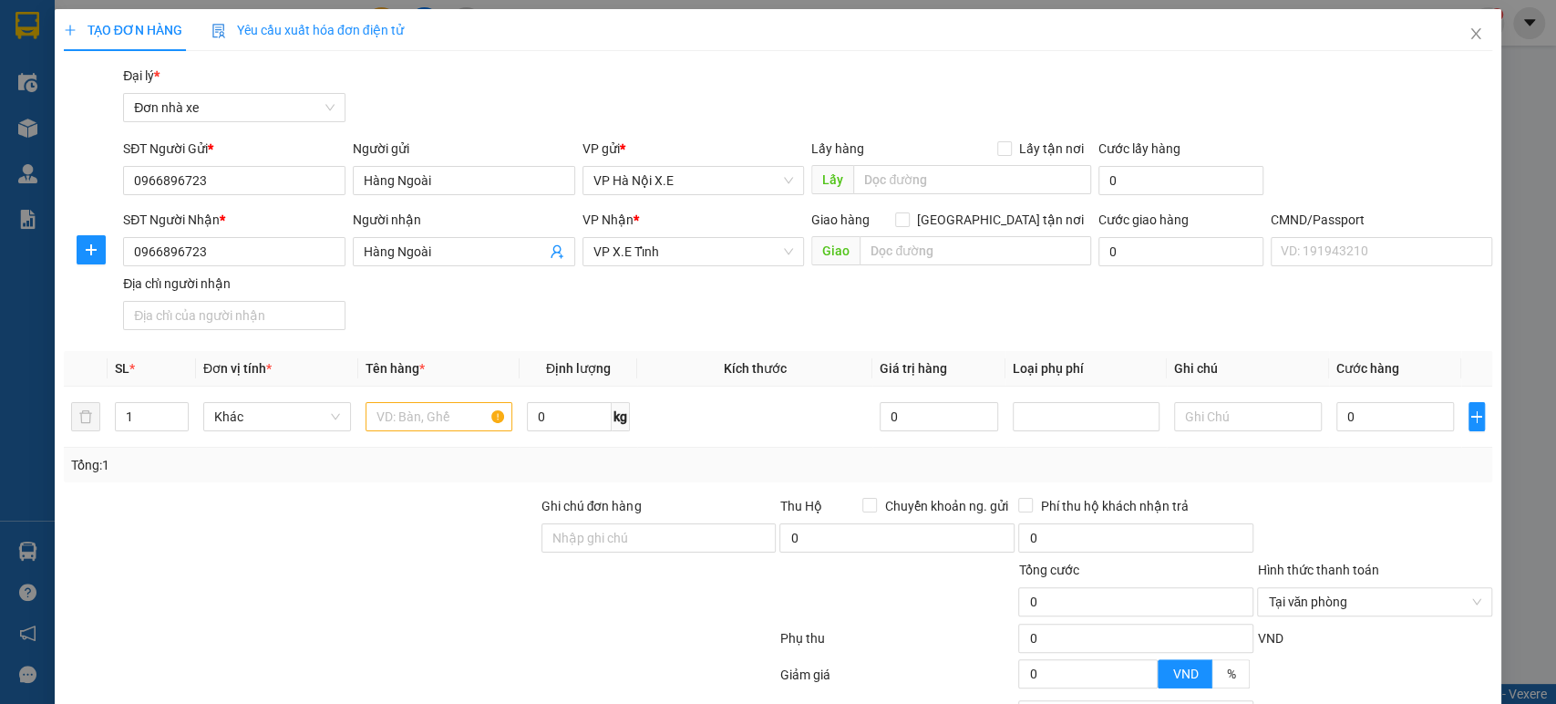
click at [226, 234] on div "SĐT Người Nhận *" at bounding box center [234, 223] width 222 height 27
click at [245, 181] on input "0966896723" at bounding box center [234, 180] width 222 height 29
click at [235, 222] on div "0966896723 - [GEOGRAPHIC_DATA]" at bounding box center [235, 217] width 205 height 20
click at [471, 412] on input "text" at bounding box center [440, 416] width 148 height 29
type input "Hàng Ngoài"
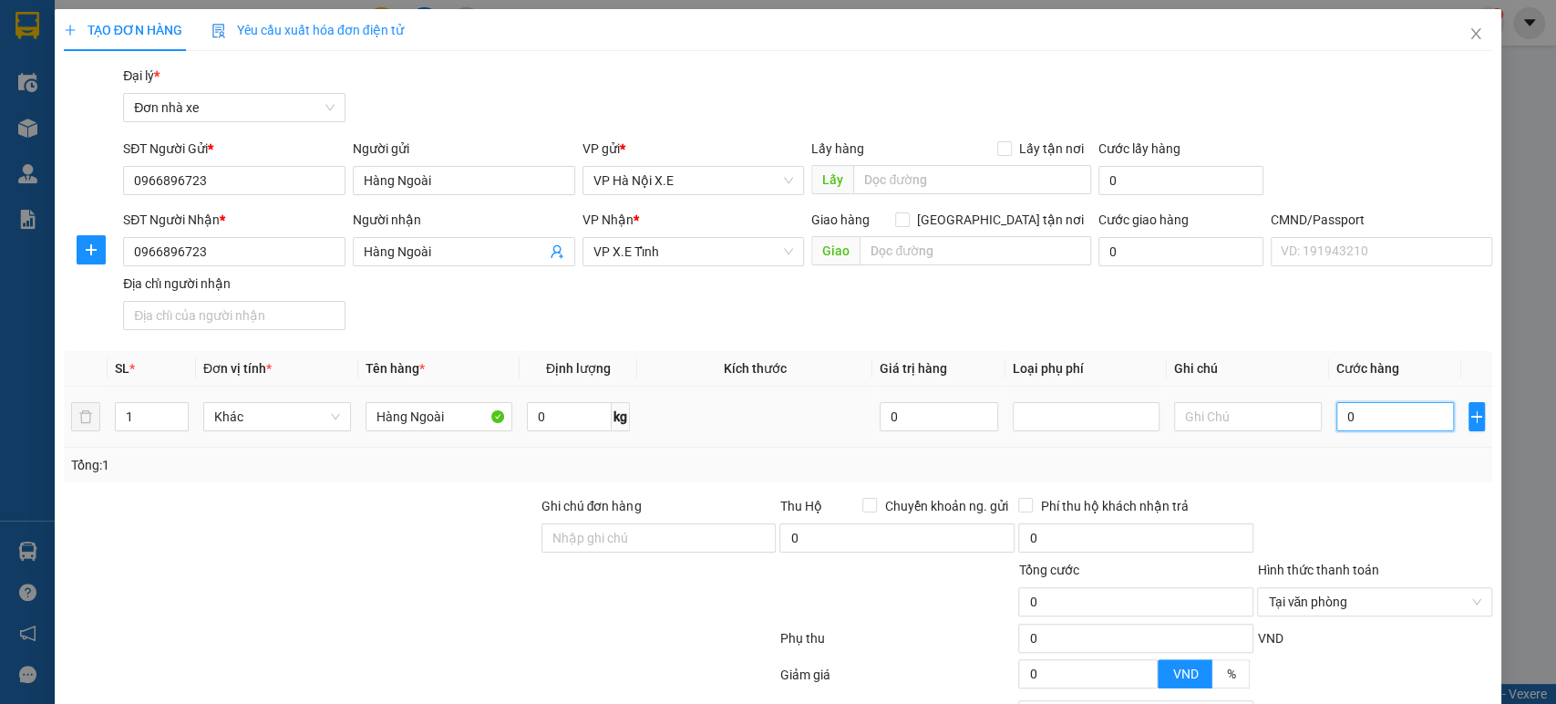
click at [1374, 408] on input "0" at bounding box center [1396, 416] width 118 height 29
type input "8"
type input "87"
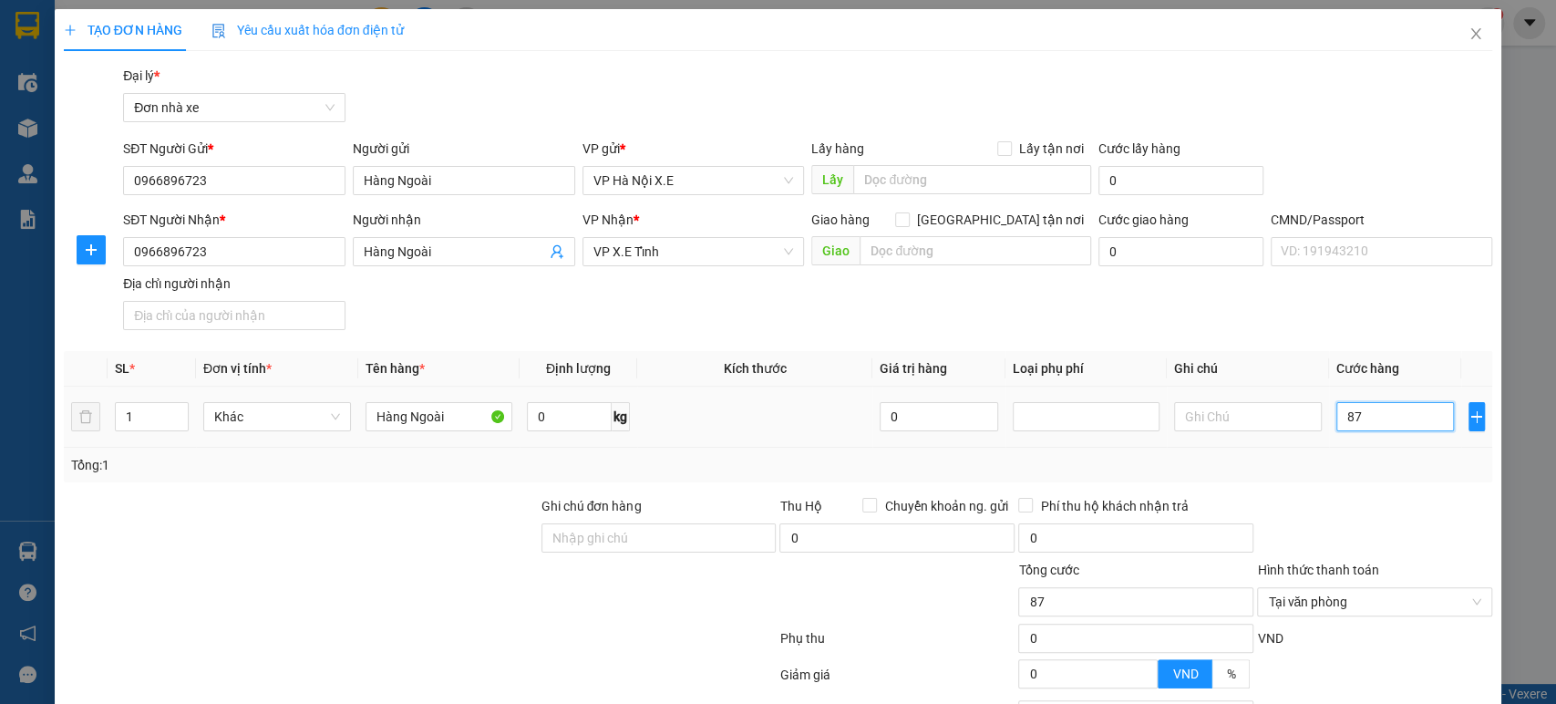
type input "870"
type input "8.700"
type input "87.000"
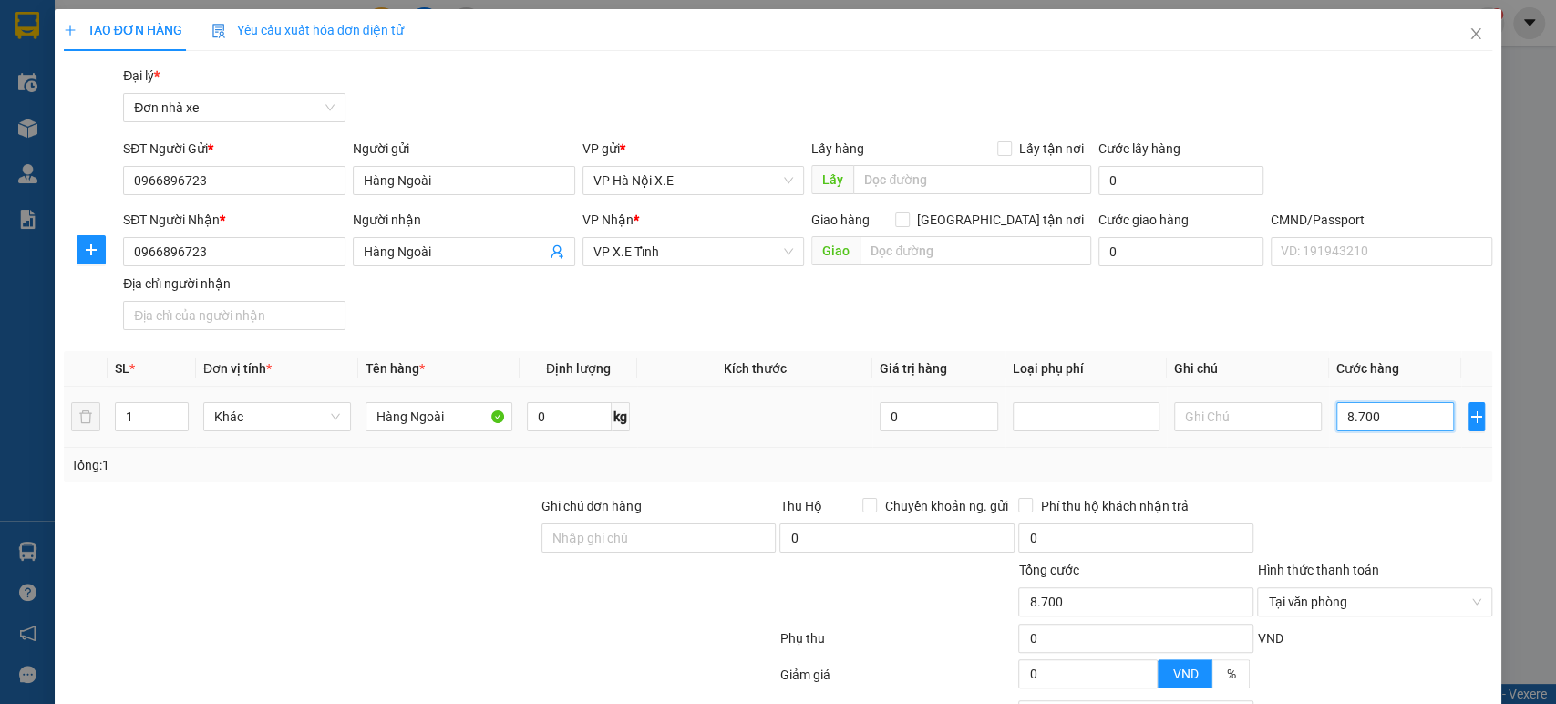
type input "87.000"
type input "870.000"
type input "8.700.000"
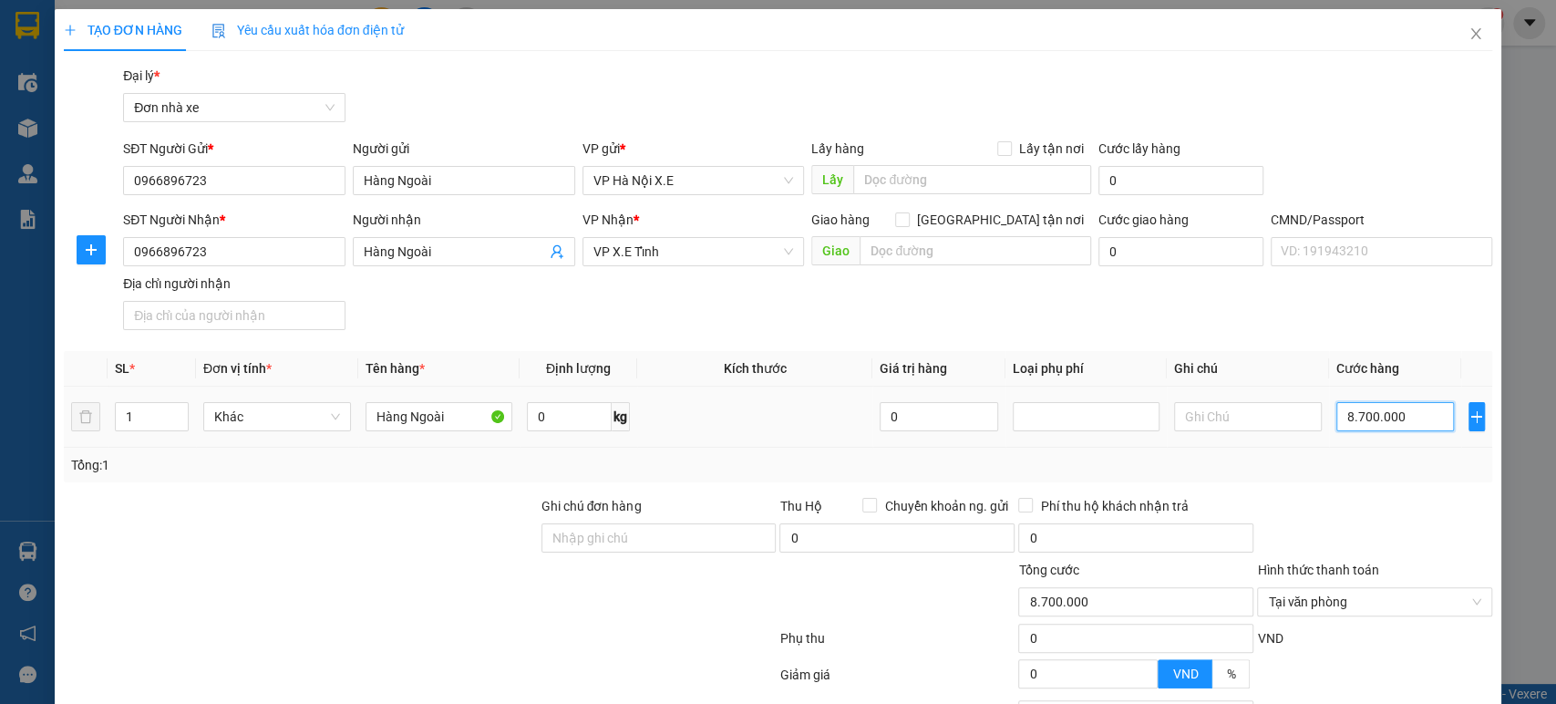
type input "87.000.000"
click at [252, 181] on input "0966896723" at bounding box center [234, 180] width 222 height 29
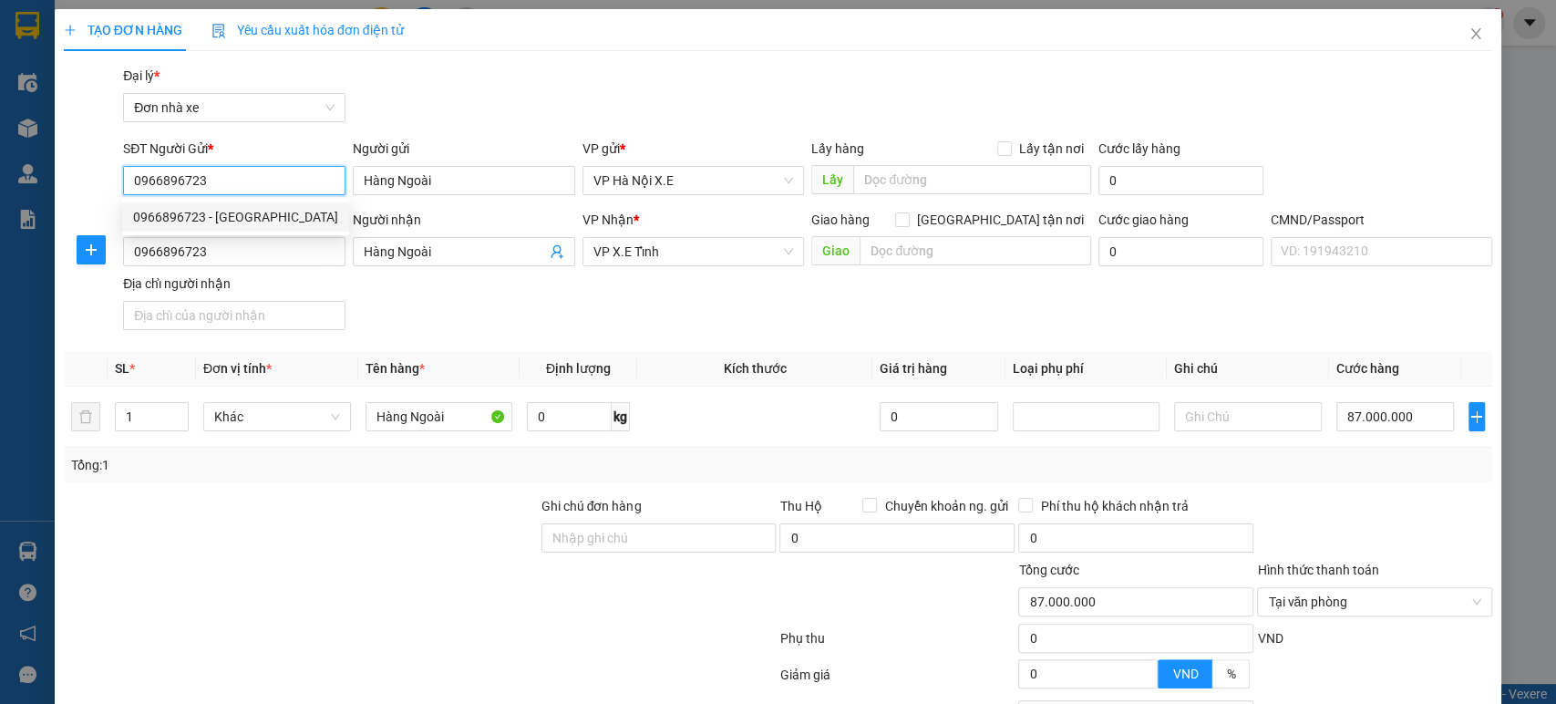
click at [263, 223] on div "0966896723 - [GEOGRAPHIC_DATA]" at bounding box center [235, 217] width 205 height 20
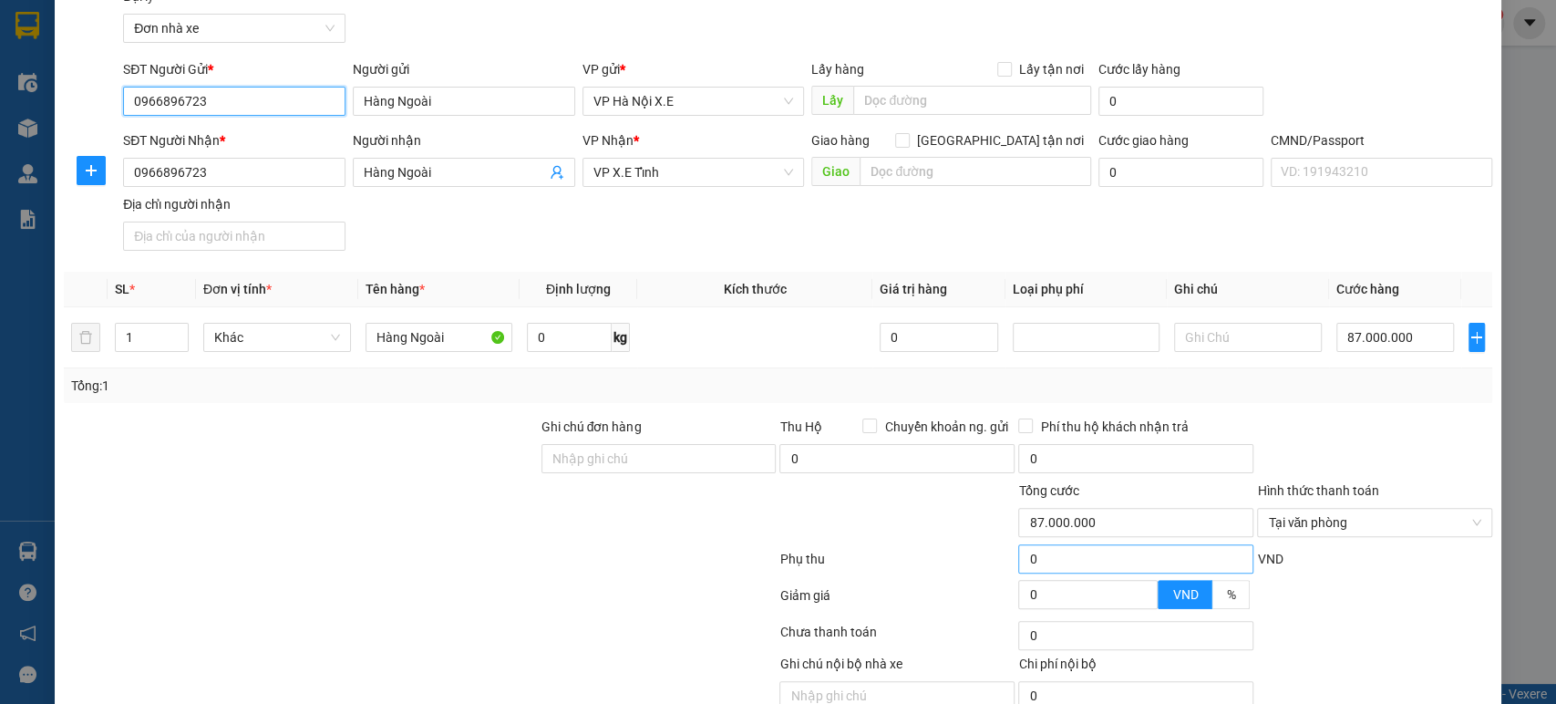
scroll to position [162, 0]
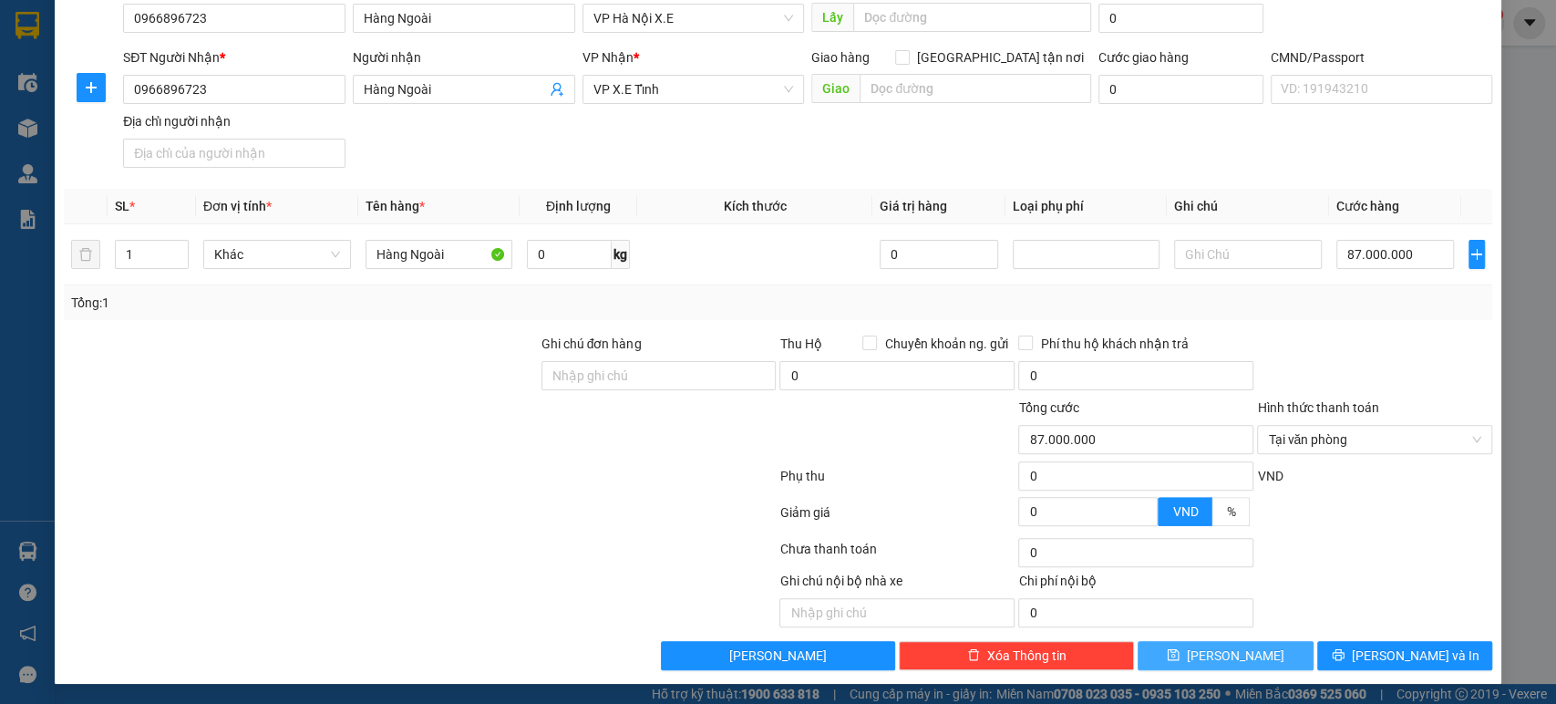
click at [1180, 648] on icon "save" at bounding box center [1173, 654] width 13 height 13
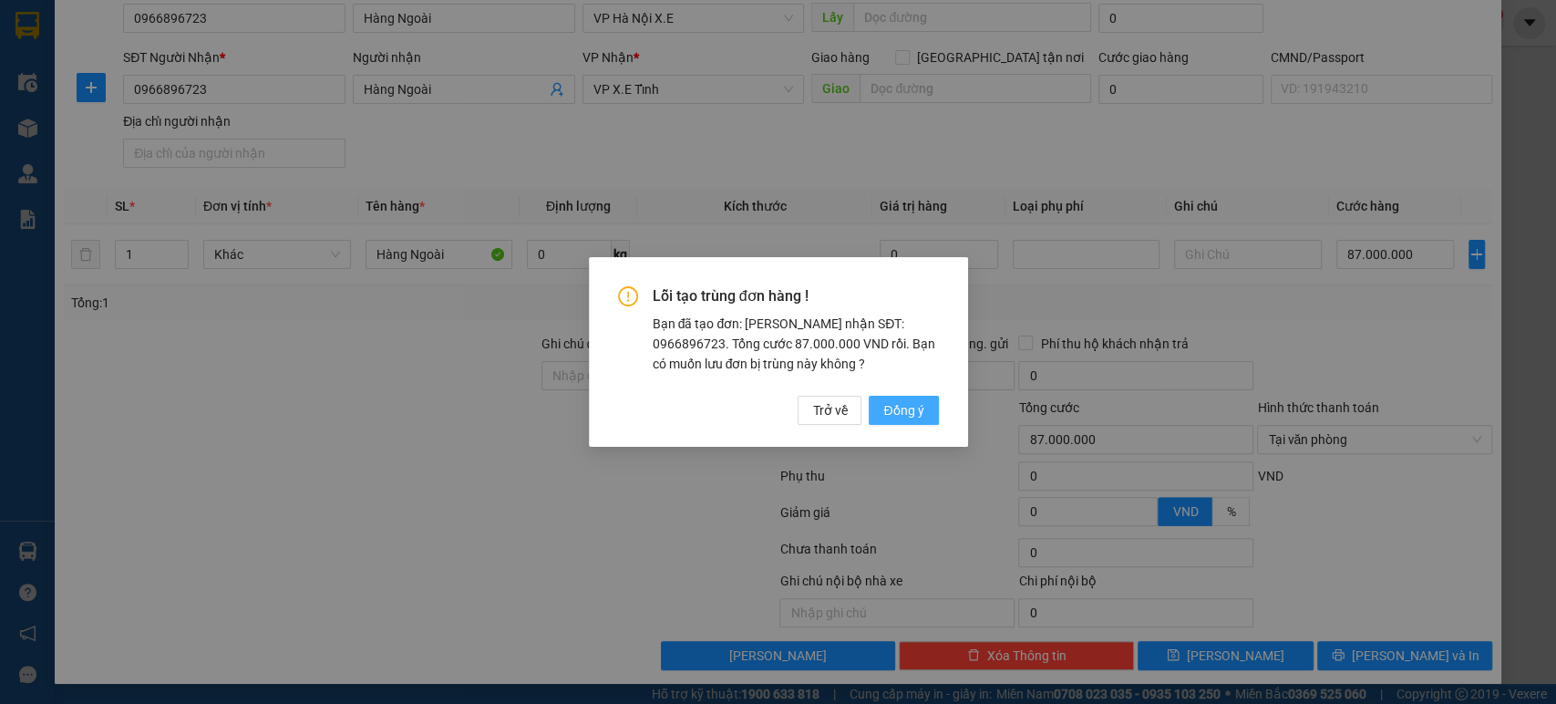
click at [898, 407] on span "Đồng ý" at bounding box center [904, 410] width 40 height 20
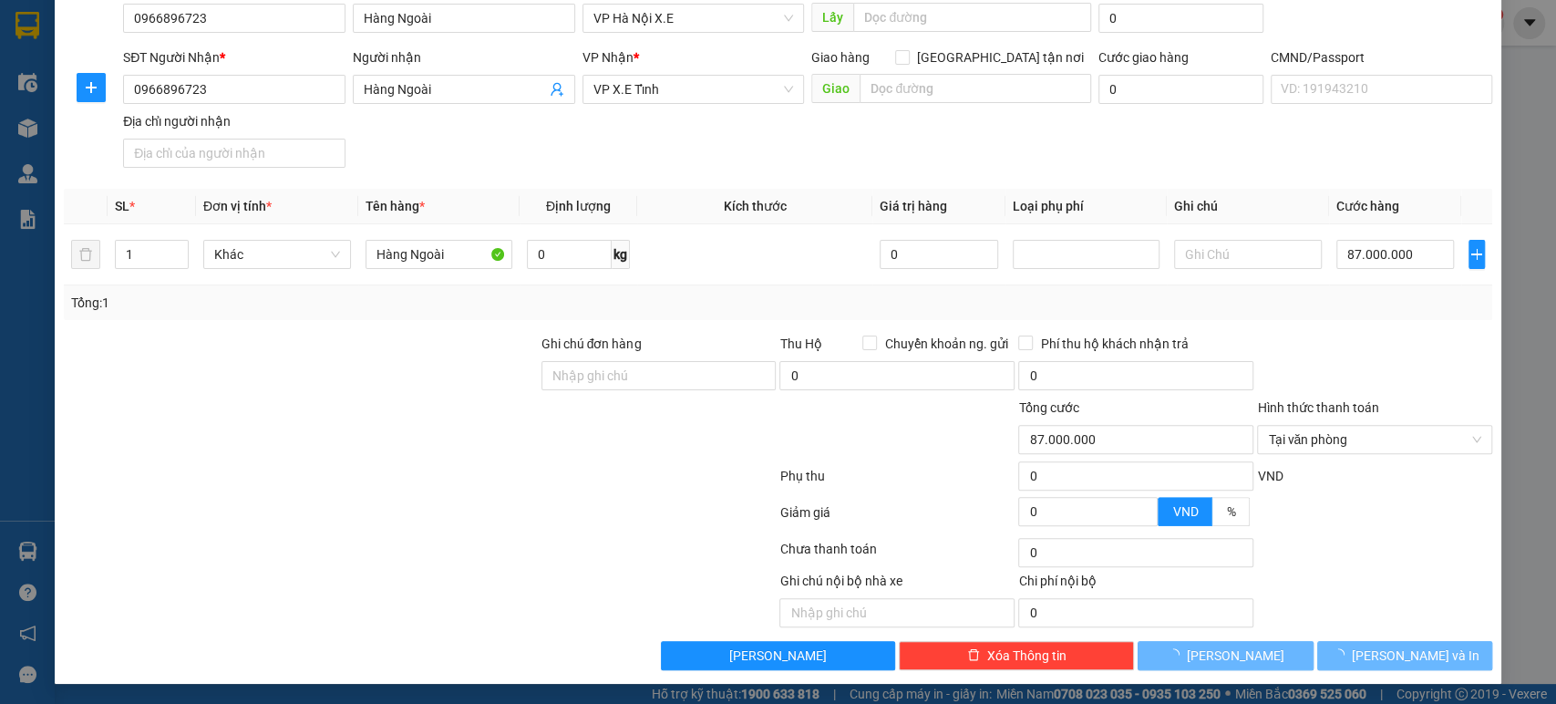
type input "0"
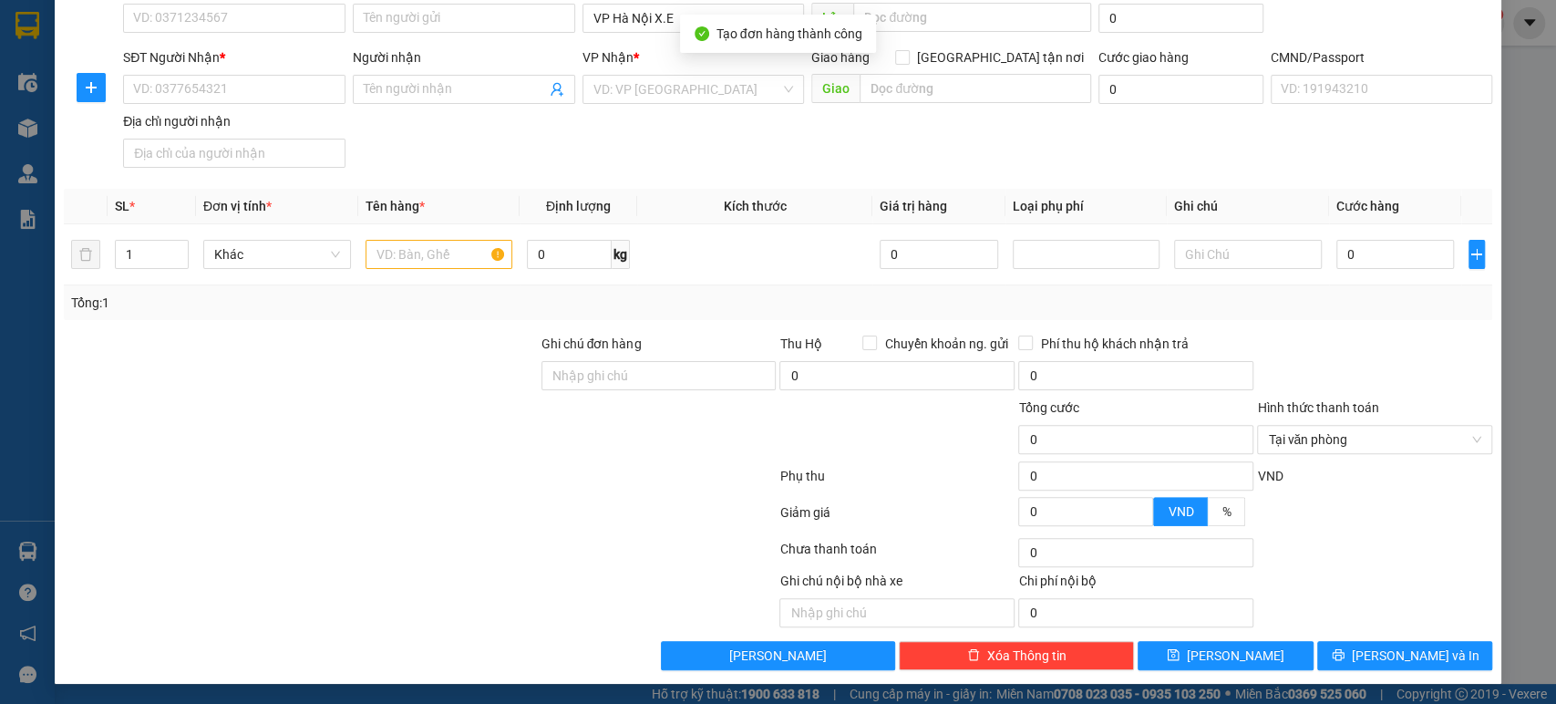
scroll to position [0, 0]
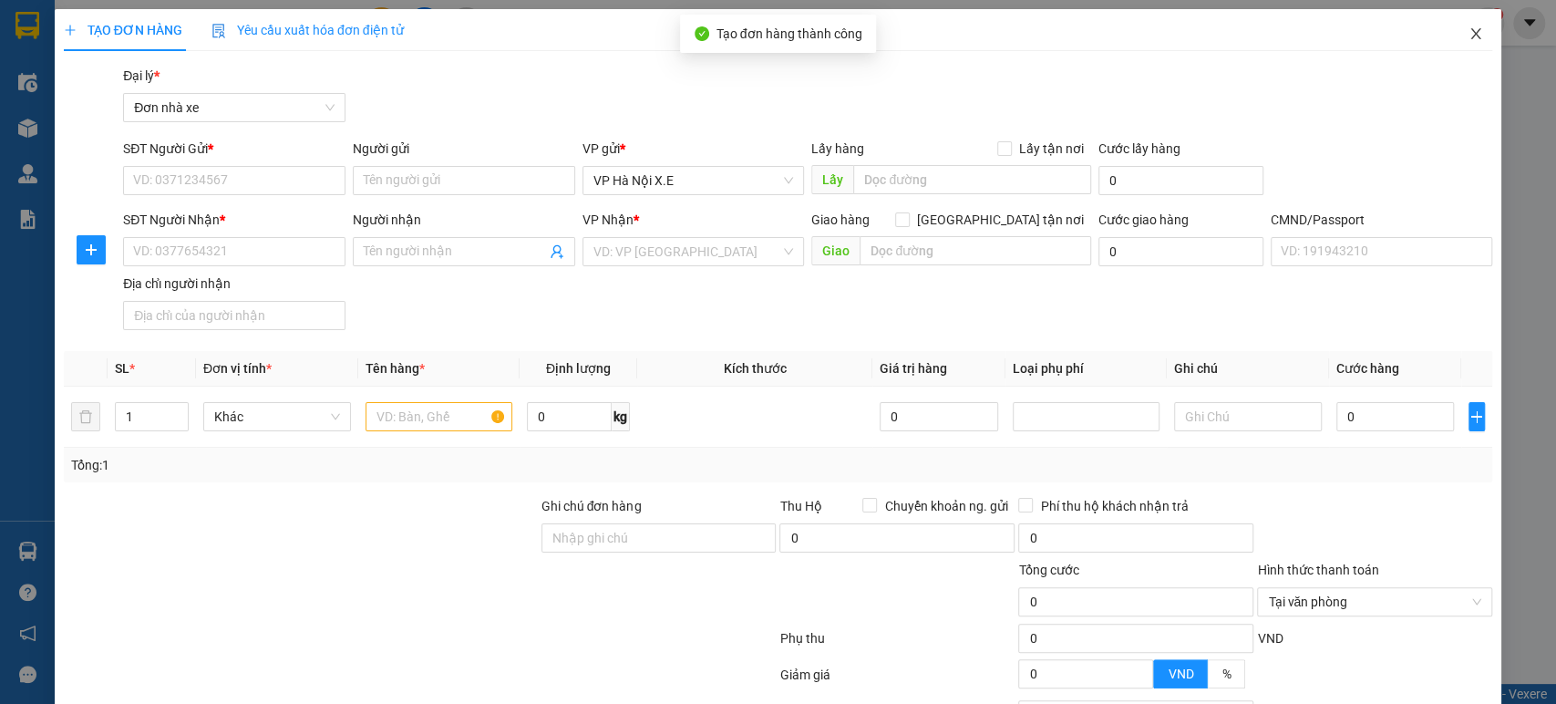
click at [1472, 32] on icon "close" at bounding box center [1477, 33] width 10 height 11
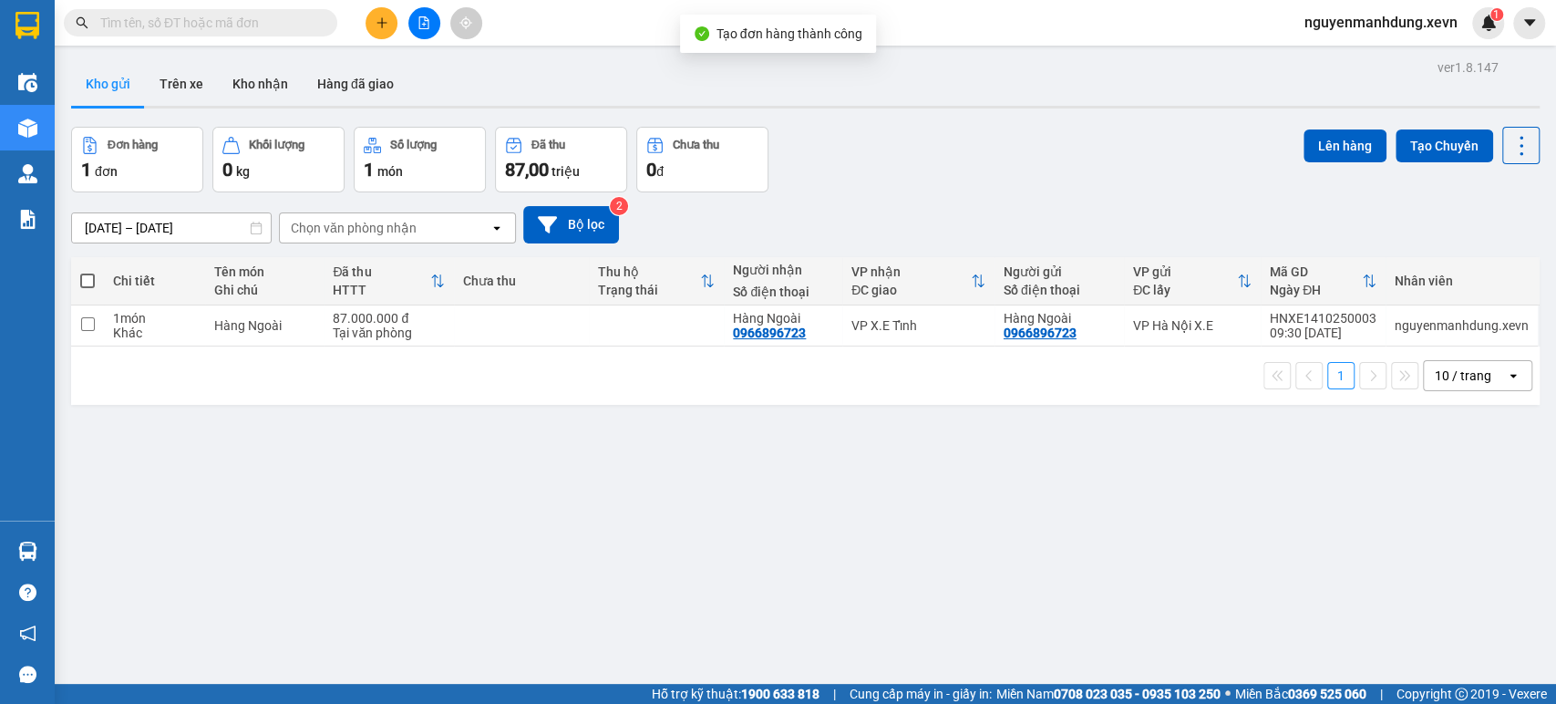
click at [87, 278] on span at bounding box center [87, 281] width 15 height 15
click at [88, 272] on input "checkbox" at bounding box center [88, 272] width 0 height 0
checkbox input "true"
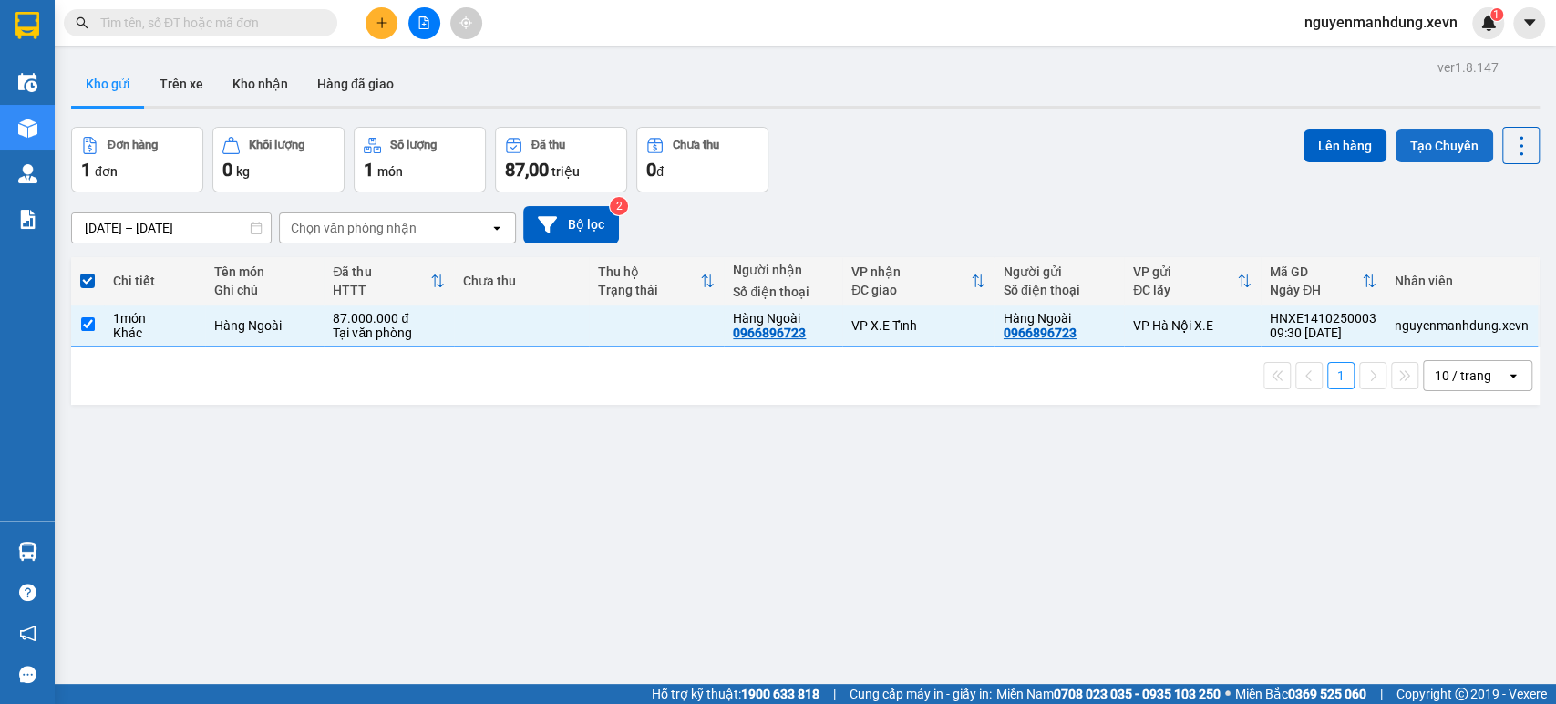
click at [1413, 143] on button "Tạo Chuyến" at bounding box center [1445, 145] width 98 height 33
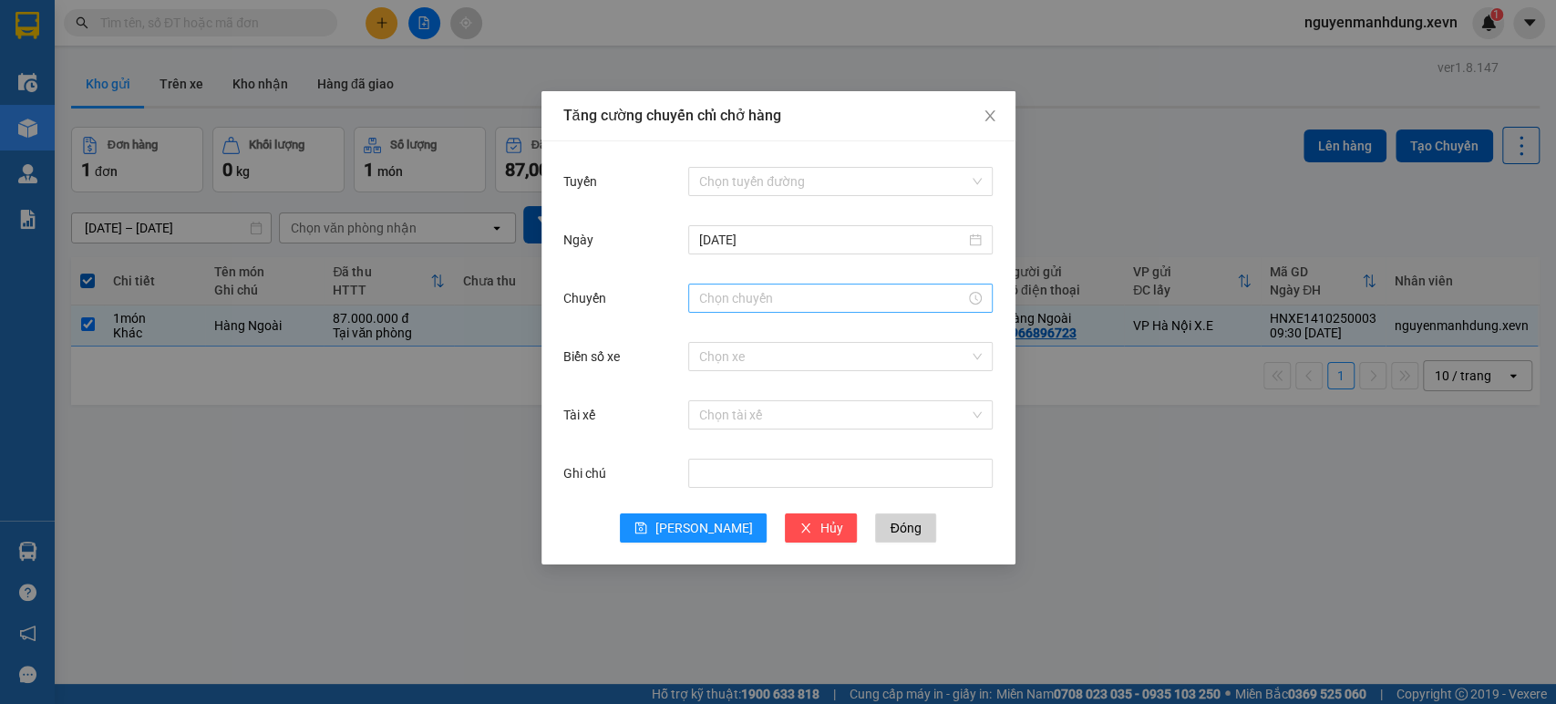
click at [977, 299] on div at bounding box center [840, 298] width 283 height 20
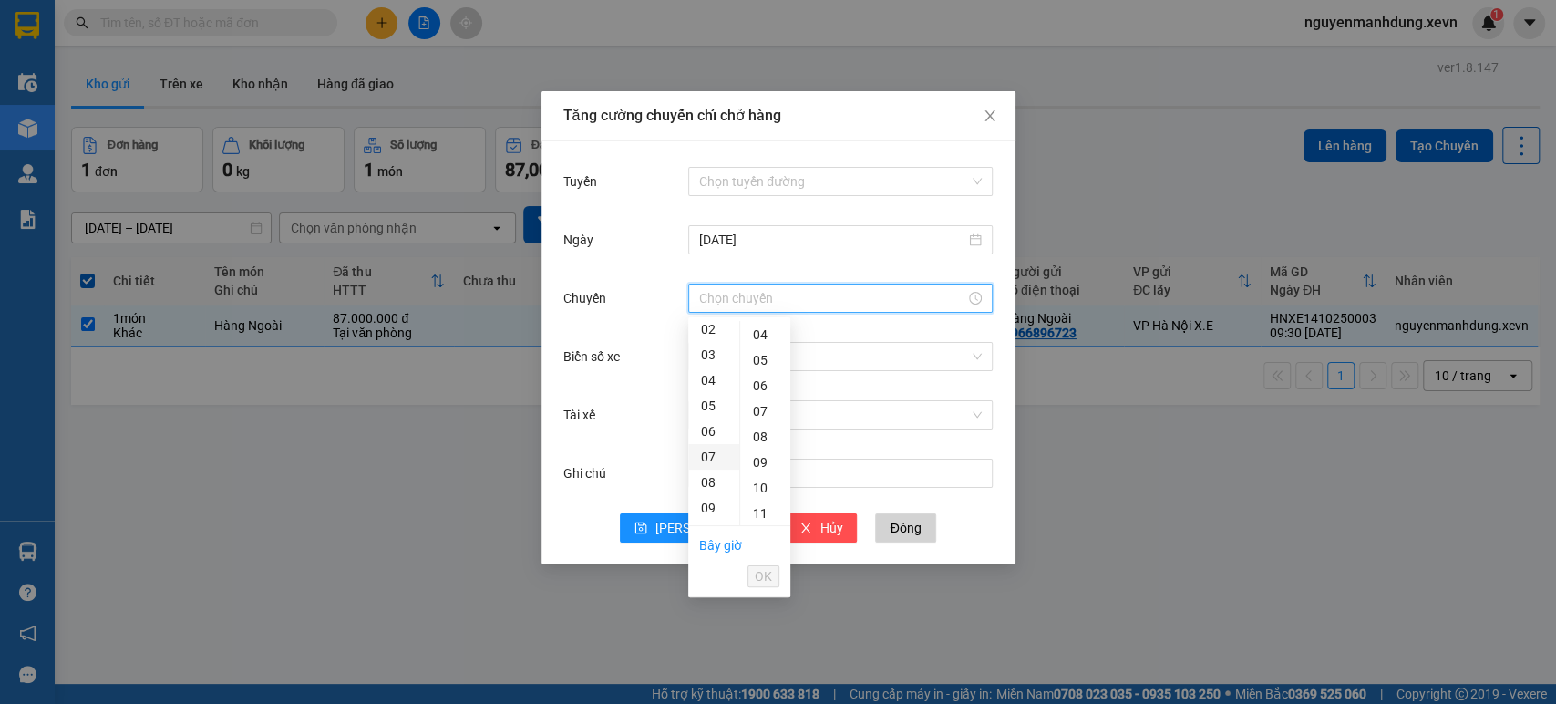
scroll to position [101, 0]
click at [710, 437] on div "08" at bounding box center [713, 437] width 51 height 26
type input "08:00"
click at [776, 579] on button "OK" at bounding box center [764, 576] width 32 height 22
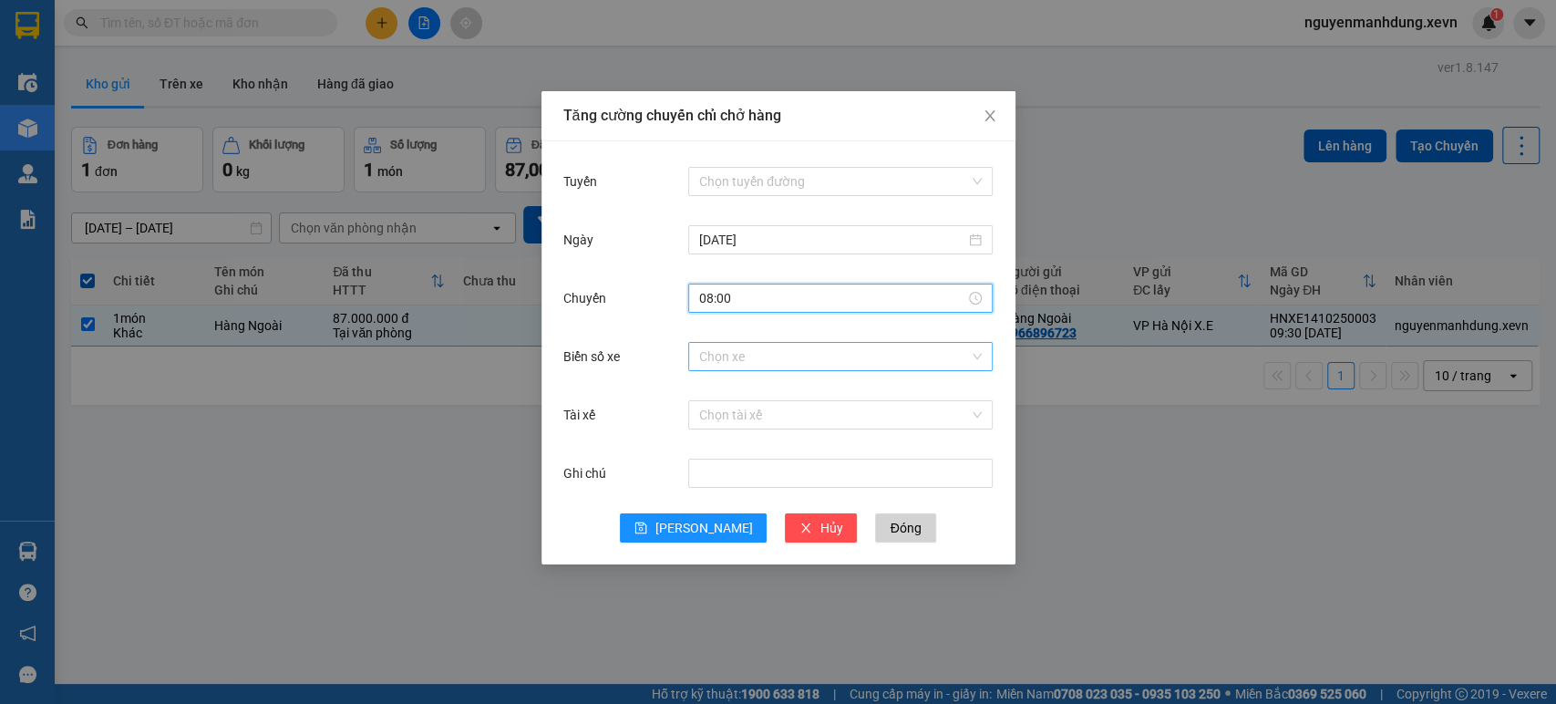
click at [837, 358] on input "Biển số xe" at bounding box center [834, 356] width 270 height 27
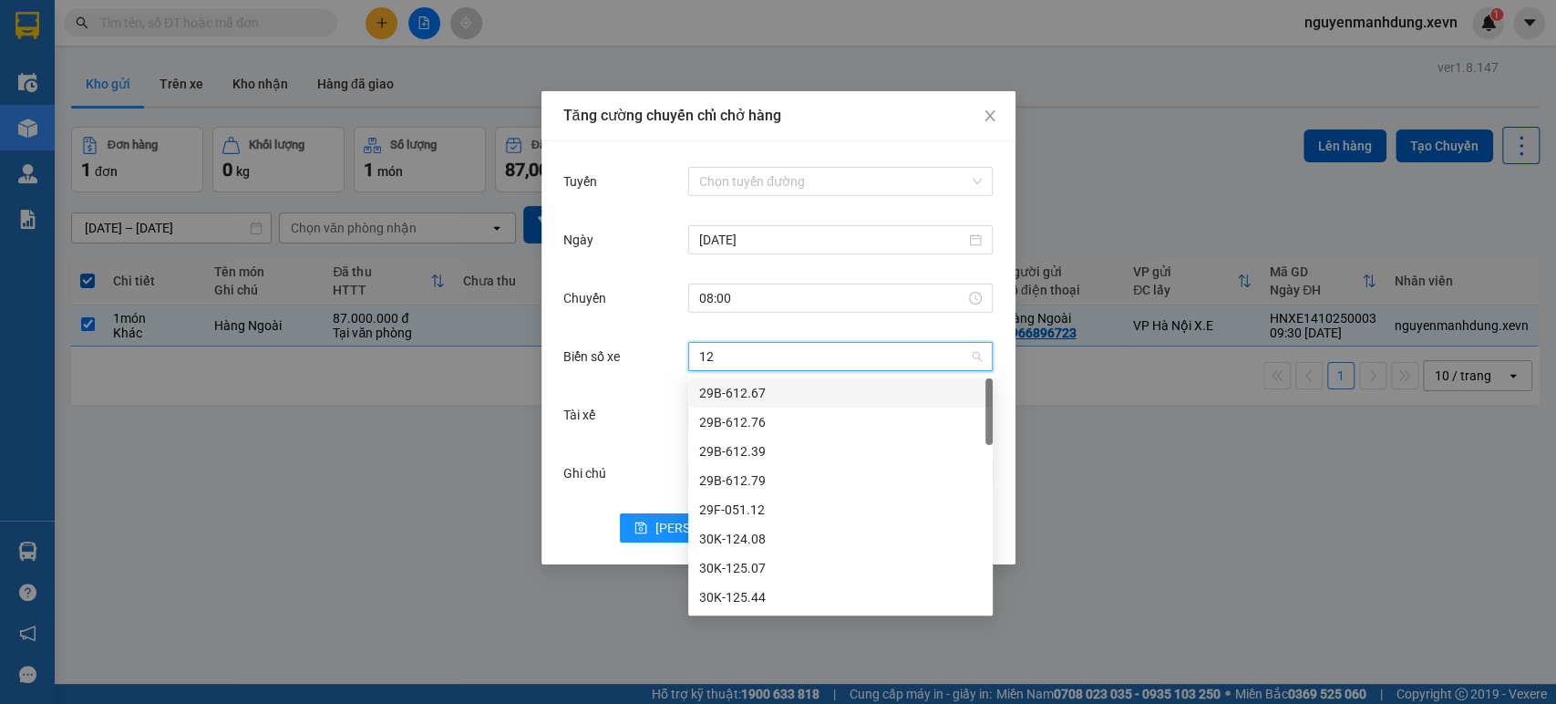
type input "121"
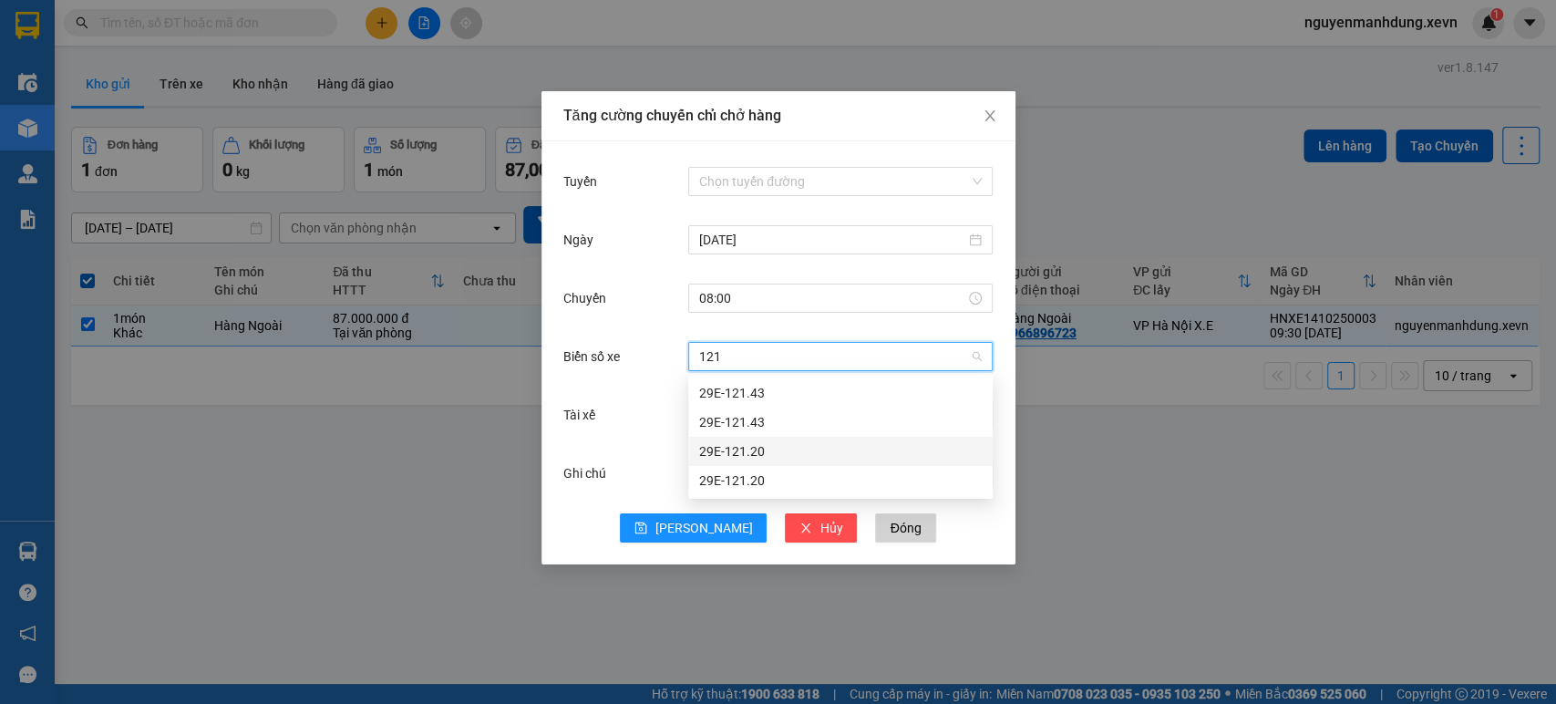
click at [770, 455] on div "29E-121.20" at bounding box center [840, 451] width 283 height 20
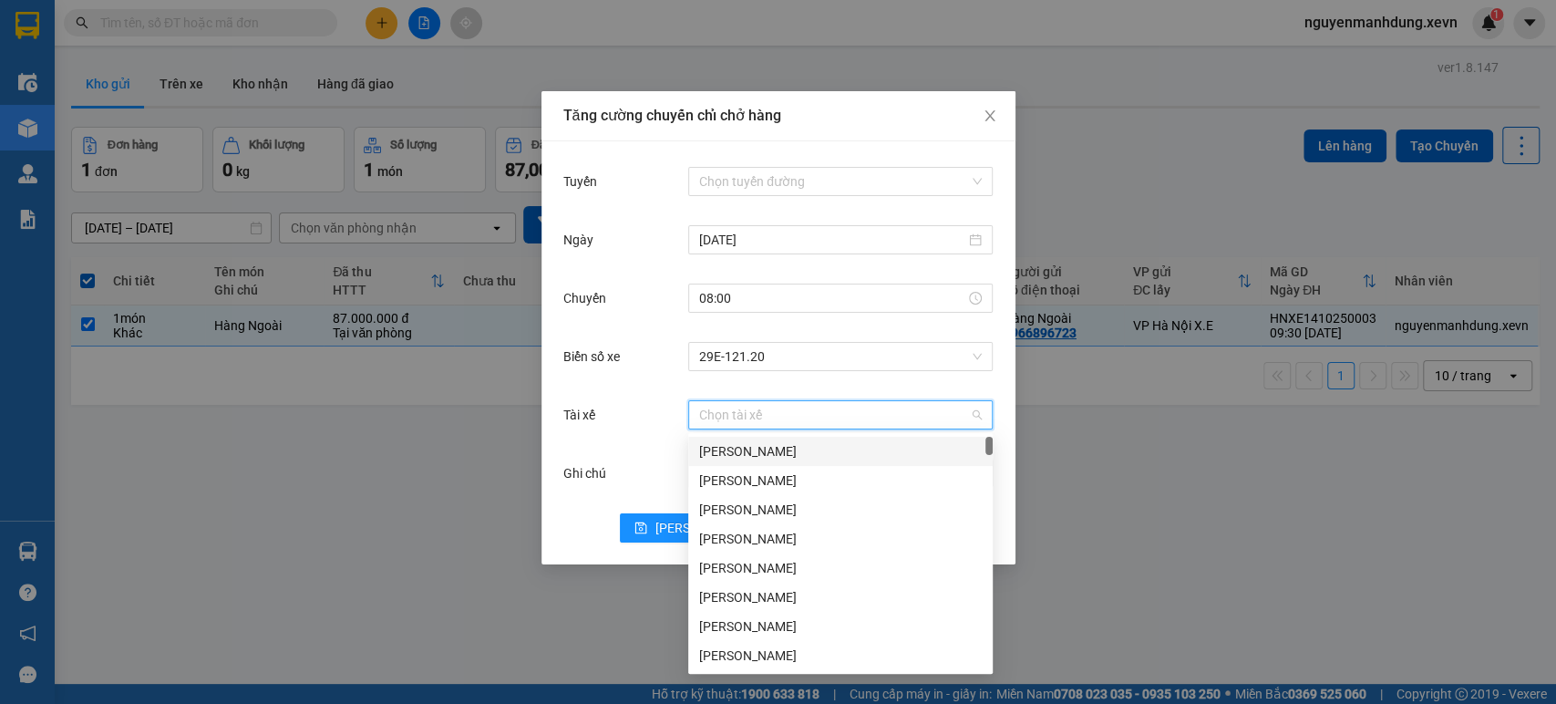
click at [718, 413] on input "Tài xế" at bounding box center [834, 414] width 270 height 27
type input "d"
type input "đ"
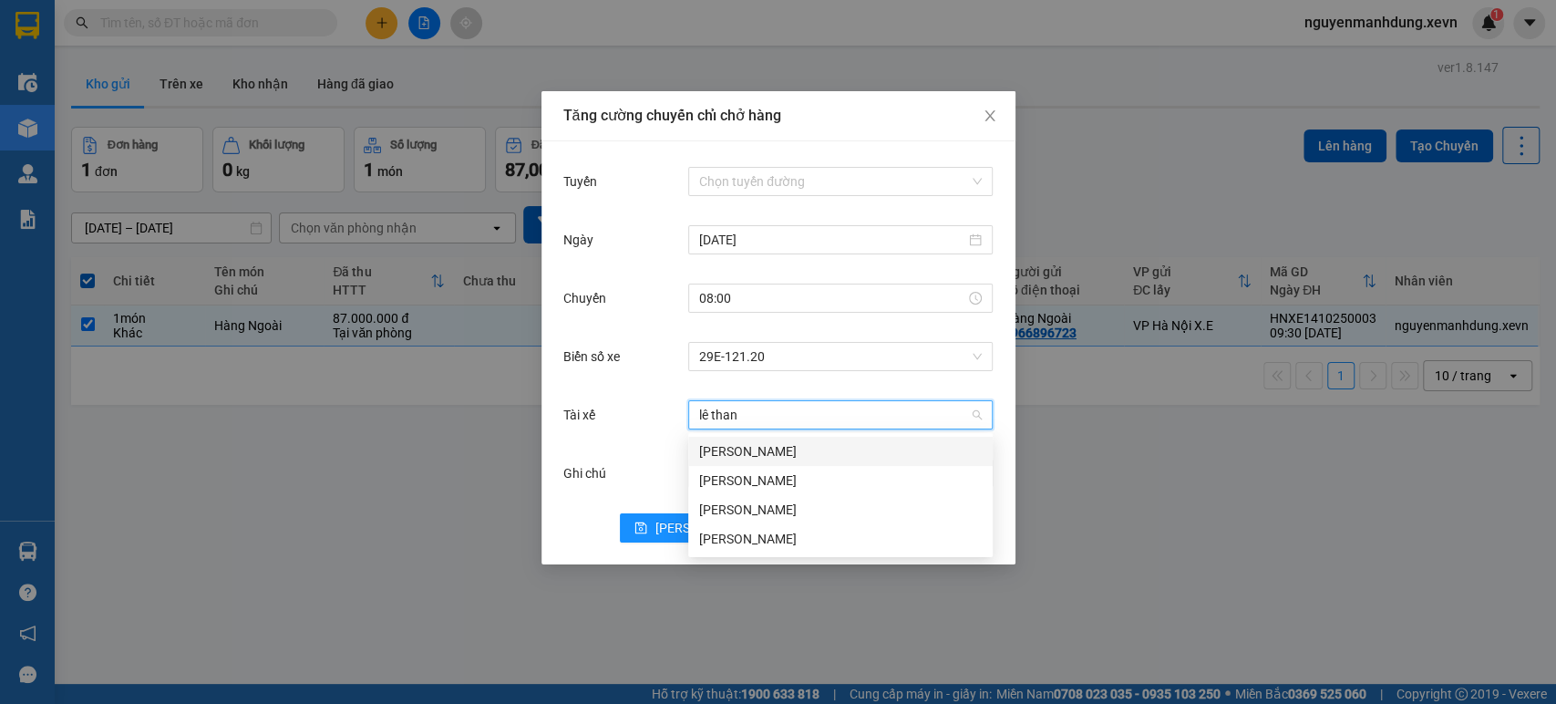
type input "[PERSON_NAME]"
click at [731, 534] on div "[PERSON_NAME]" at bounding box center [840, 539] width 283 height 20
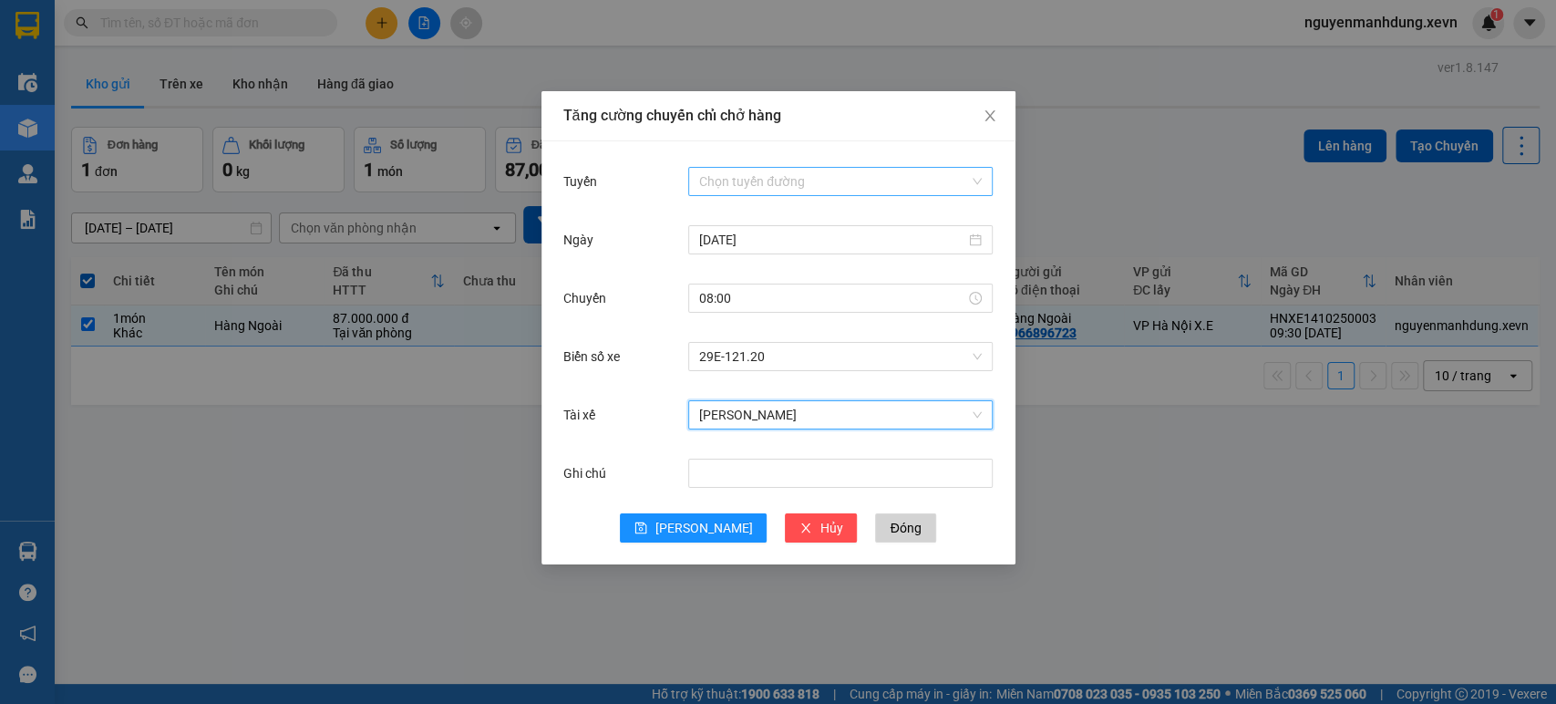
click at [919, 191] on input "Tuyến" at bounding box center [834, 181] width 270 height 27
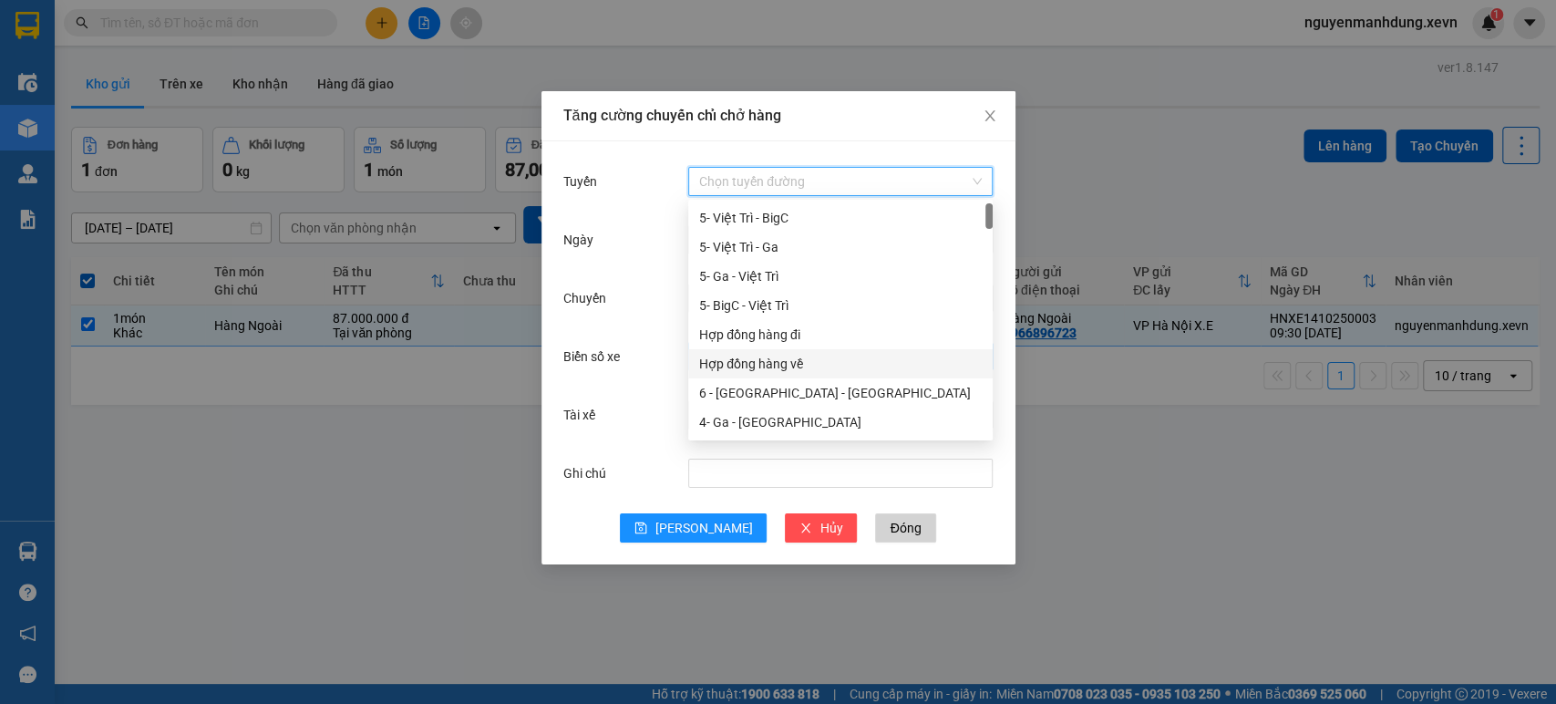
click at [775, 357] on div "Hợp đồng hàng về" at bounding box center [840, 364] width 283 height 20
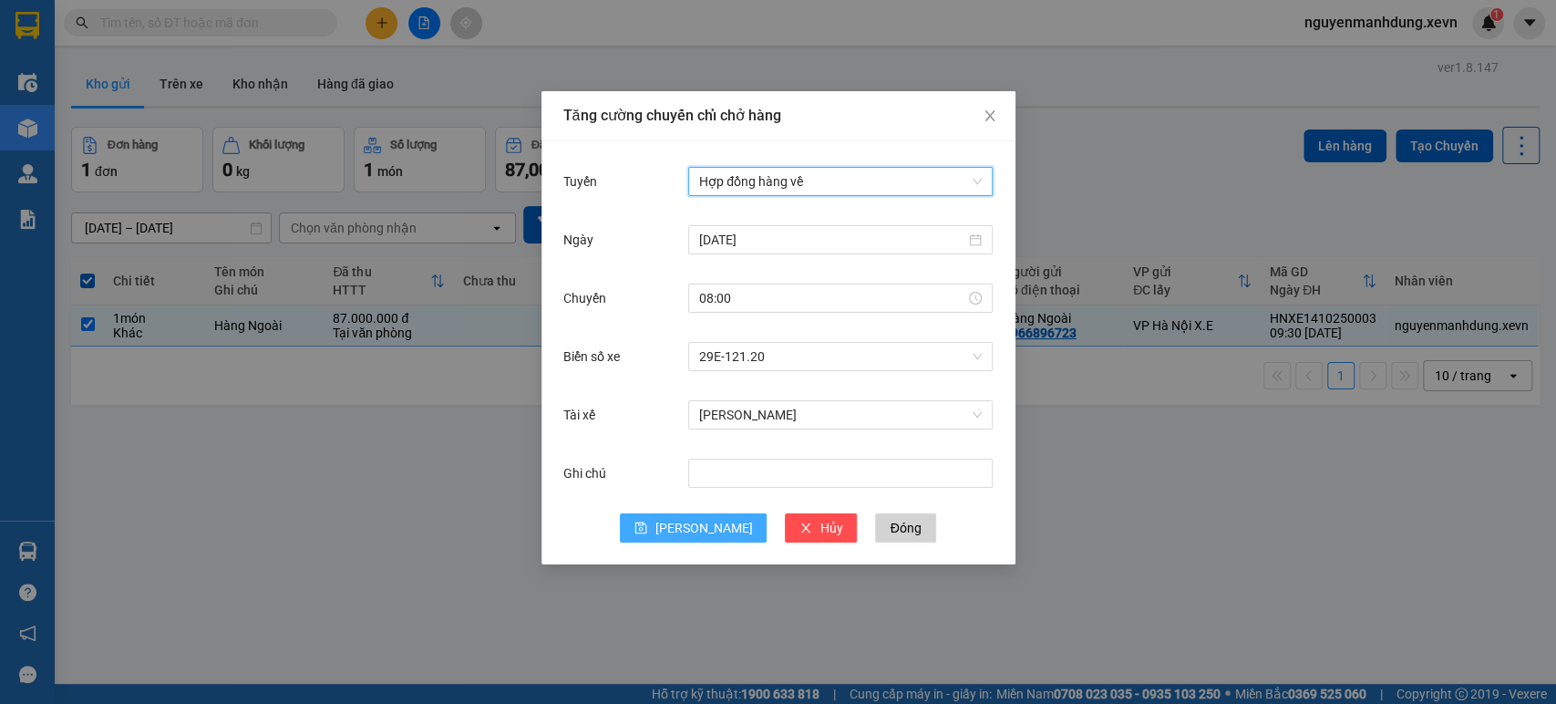
click at [698, 531] on span "[PERSON_NAME]" at bounding box center [704, 528] width 98 height 20
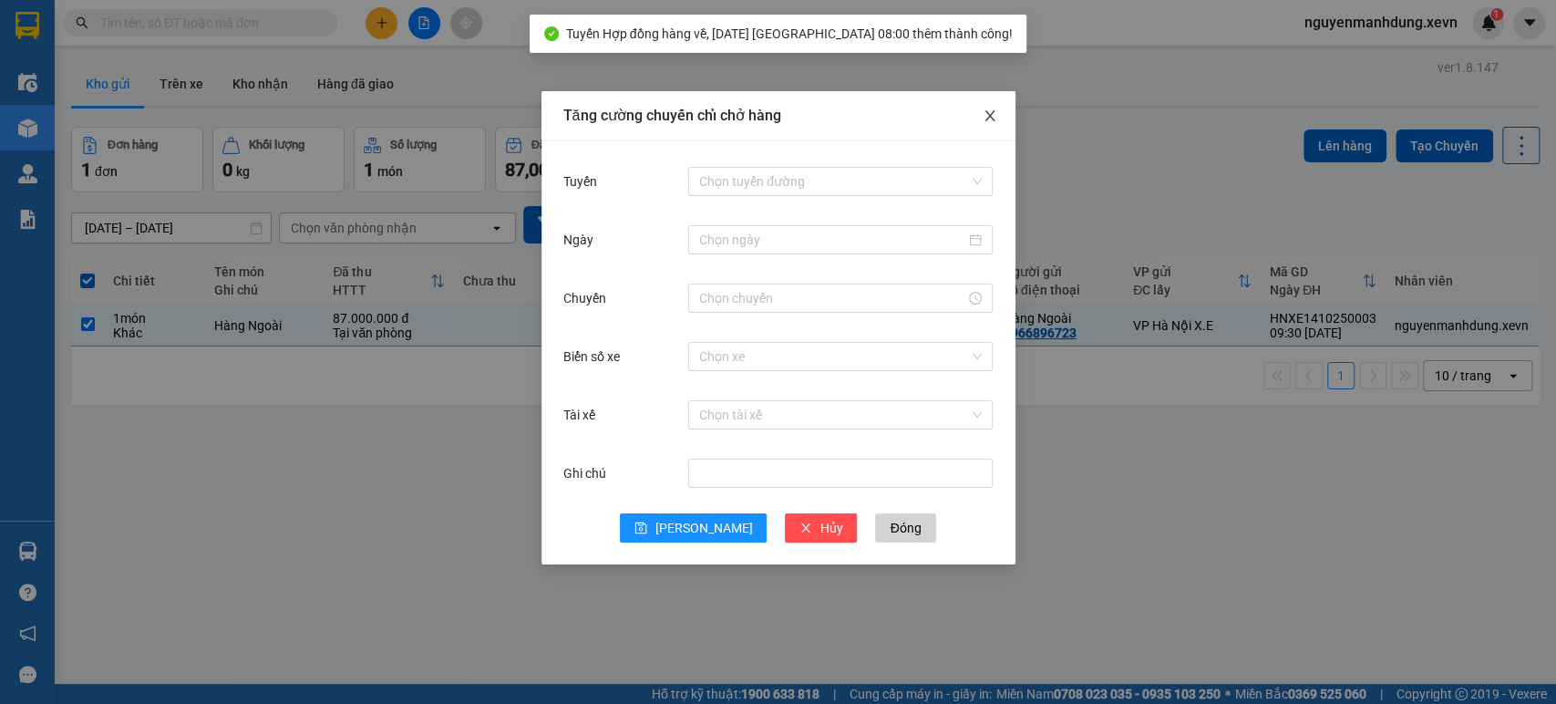
click at [983, 112] on icon "close" at bounding box center [990, 116] width 15 height 15
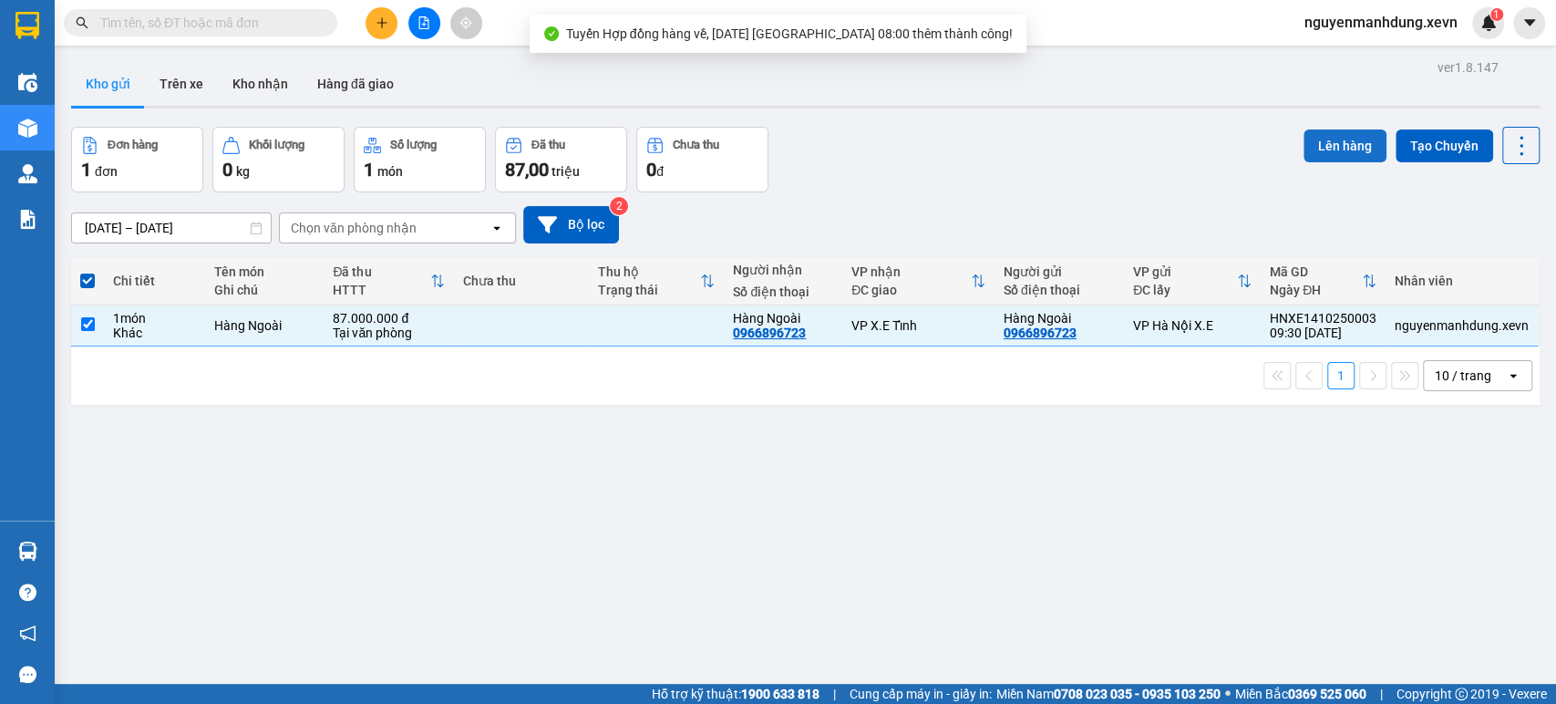
click at [1333, 143] on button "Lên hàng" at bounding box center [1345, 145] width 83 height 33
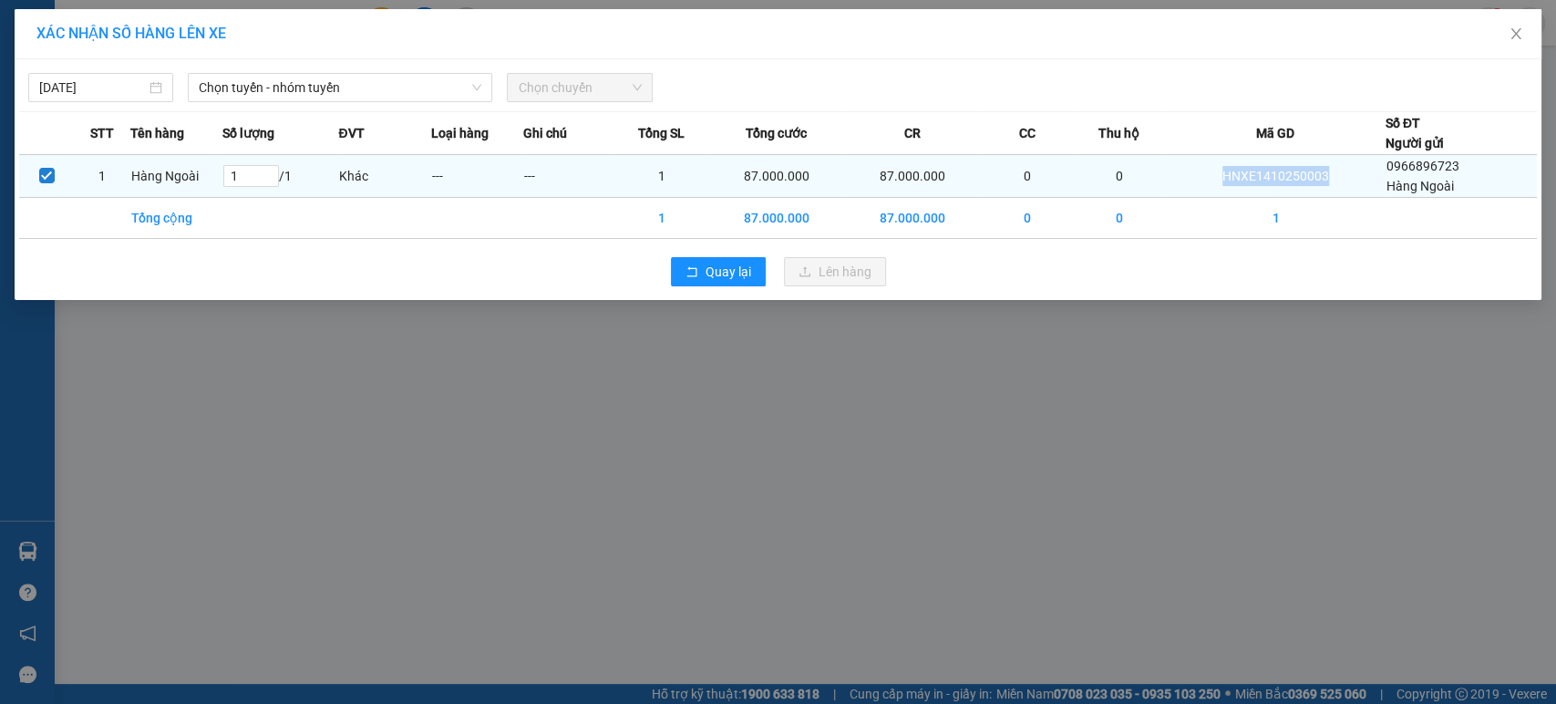
drag, startPoint x: 1346, startPoint y: 176, endPoint x: 1196, endPoint y: 173, distance: 149.6
click at [1196, 173] on td "HNXE1410250003" at bounding box center [1276, 176] width 220 height 43
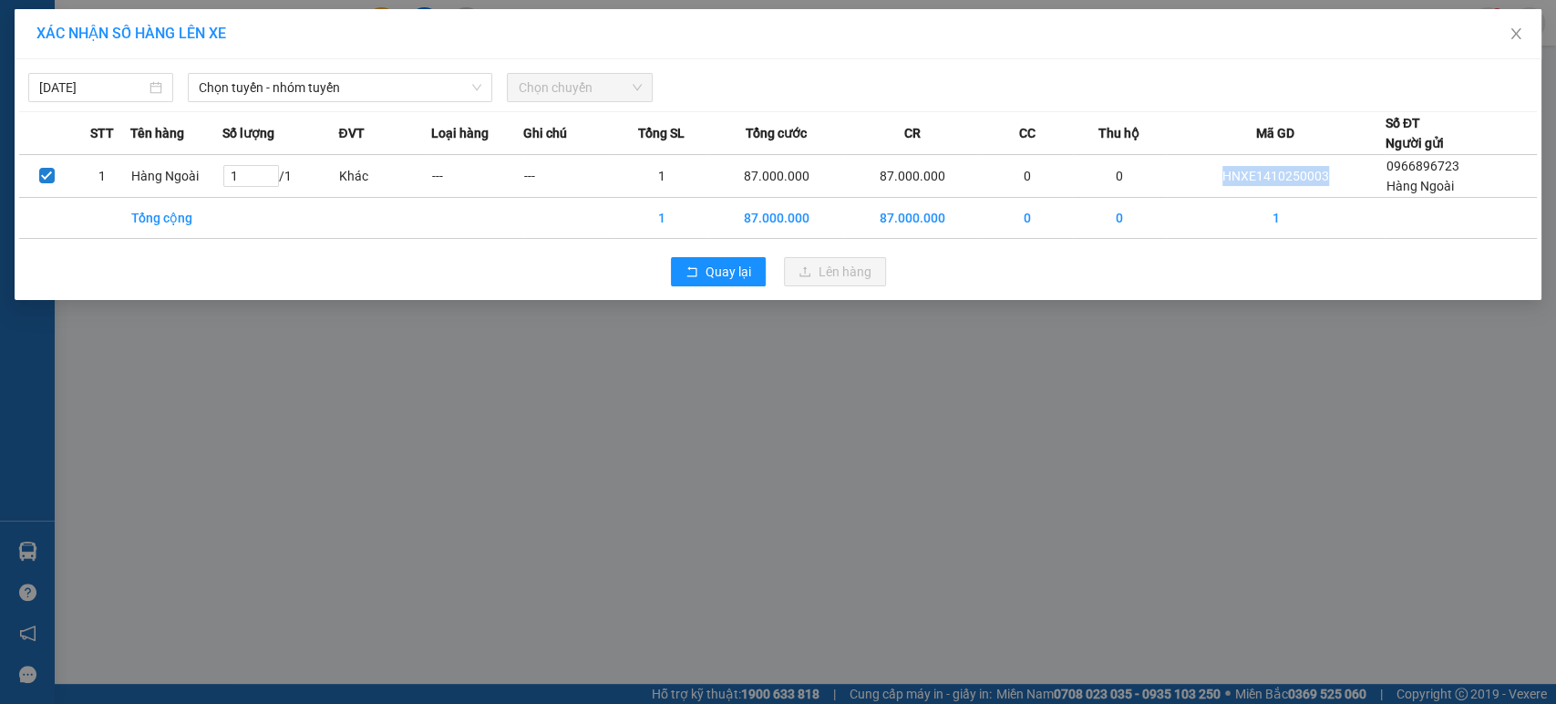
copy td "HNXE1410250003"
drag, startPoint x: 477, startPoint y: 93, endPoint x: 464, endPoint y: 106, distance: 18.1
click at [476, 93] on span "Chọn tuyến - nhóm tuyến" at bounding box center [340, 87] width 283 height 27
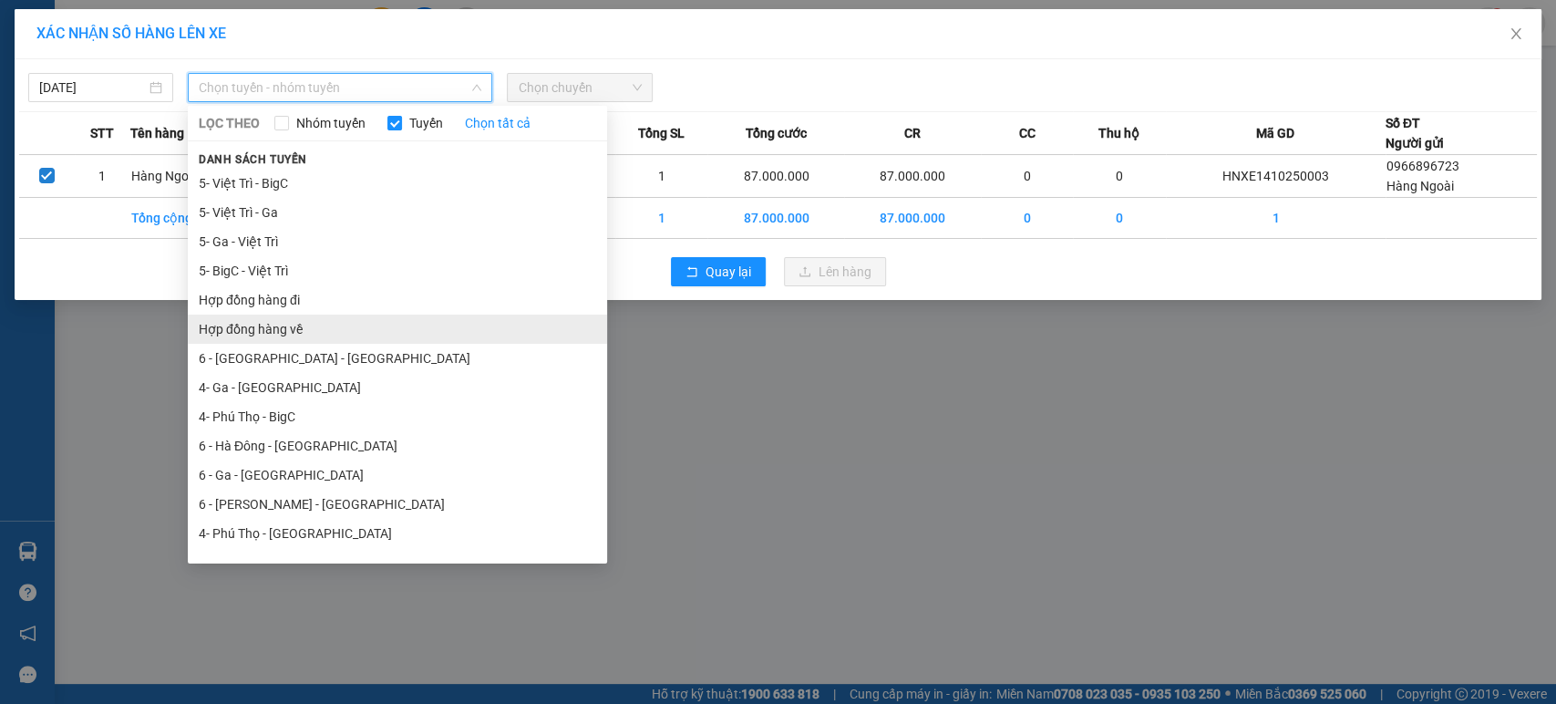
click at [310, 333] on li "Hợp đồng hàng về" at bounding box center [397, 329] width 419 height 29
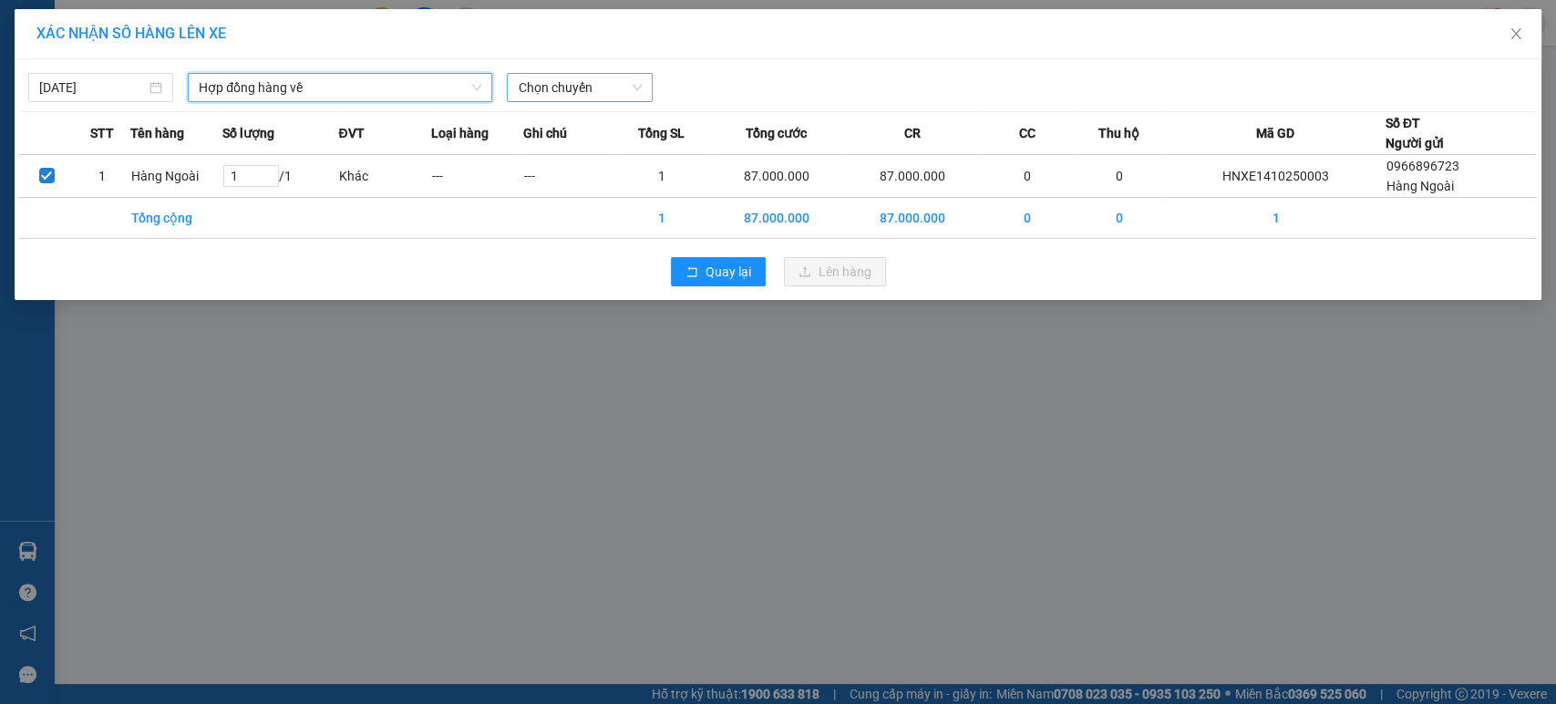
click at [635, 91] on span "Chọn chuyến" at bounding box center [579, 87] width 123 height 27
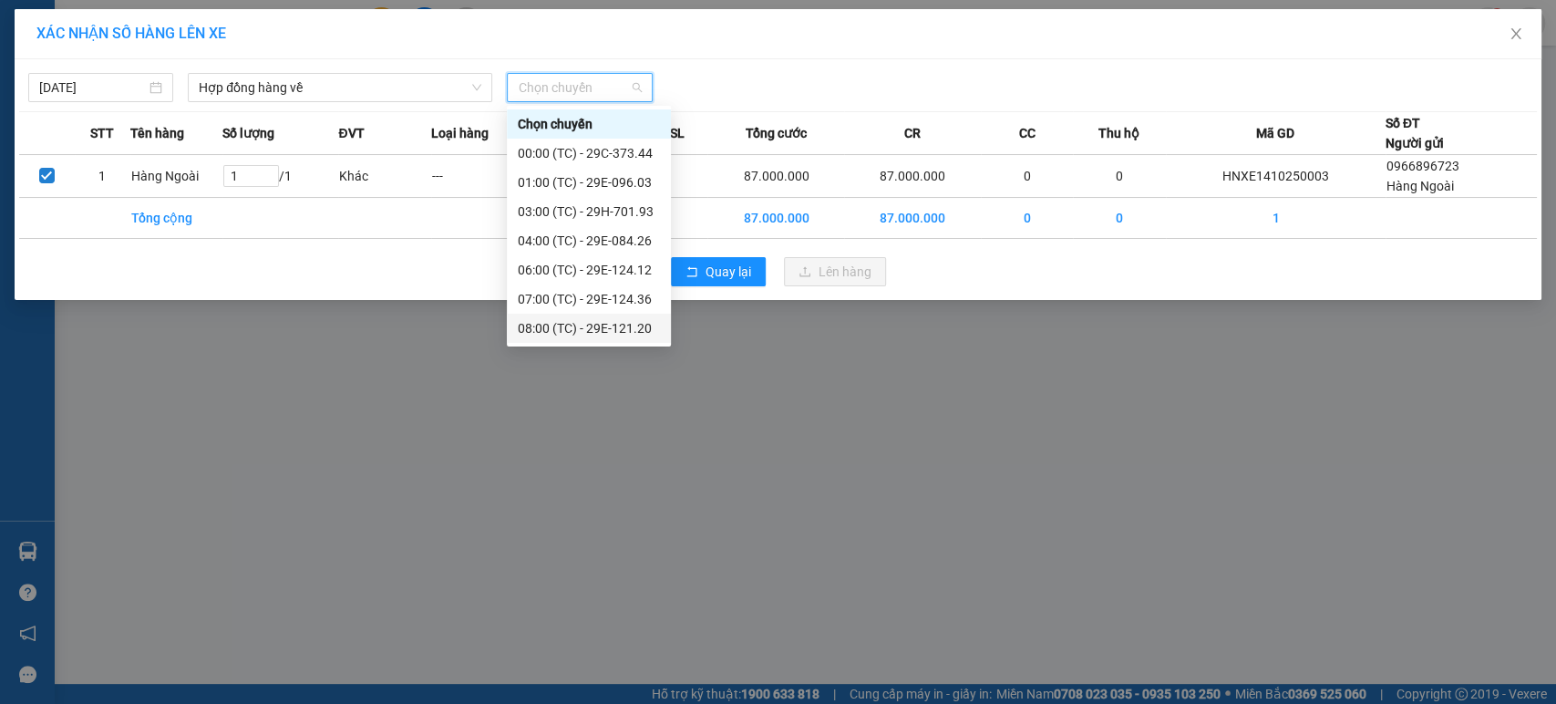
click at [571, 326] on div "08:00 (TC) - 29E-121.20" at bounding box center [589, 328] width 142 height 20
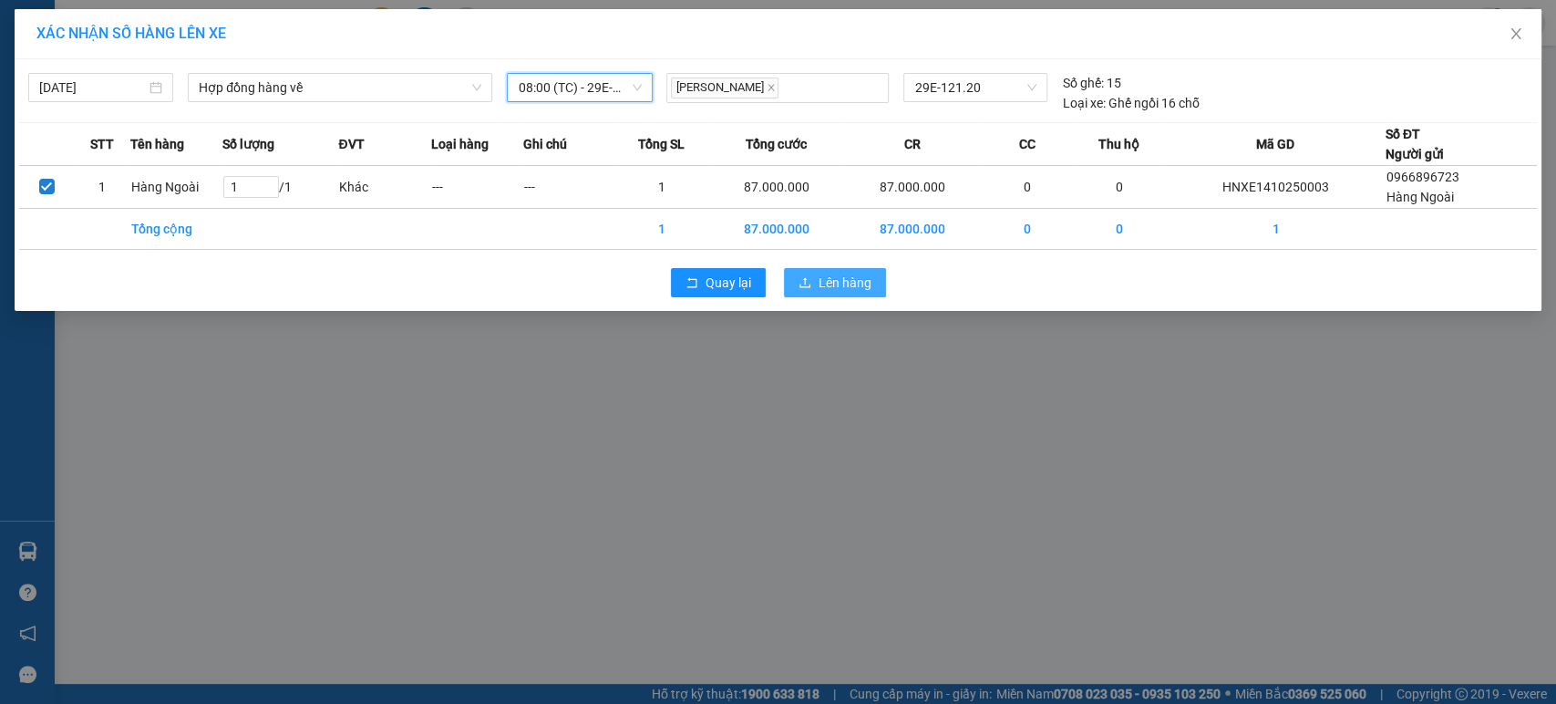
click at [832, 279] on span "Lên hàng" at bounding box center [845, 283] width 53 height 20
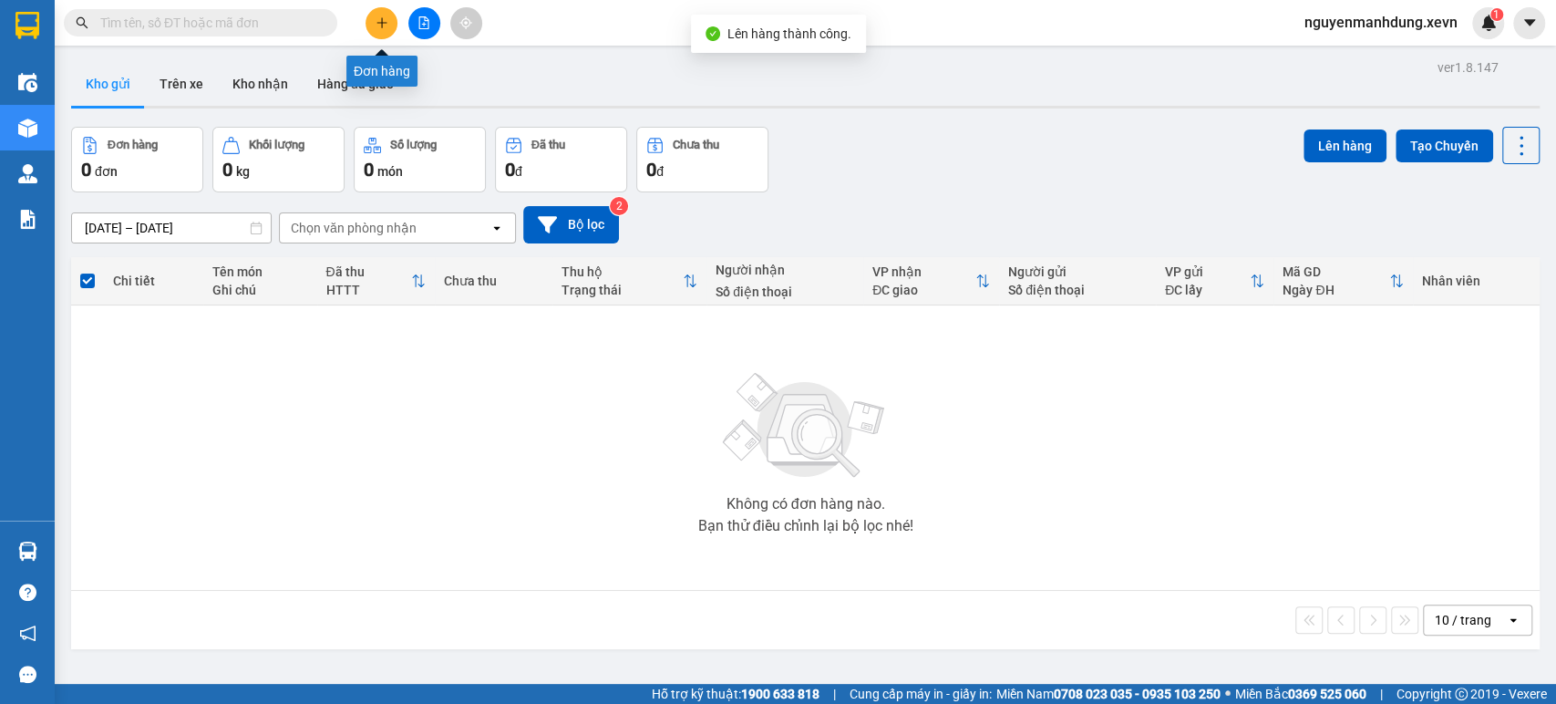
click at [388, 22] on button at bounding box center [382, 23] width 32 height 32
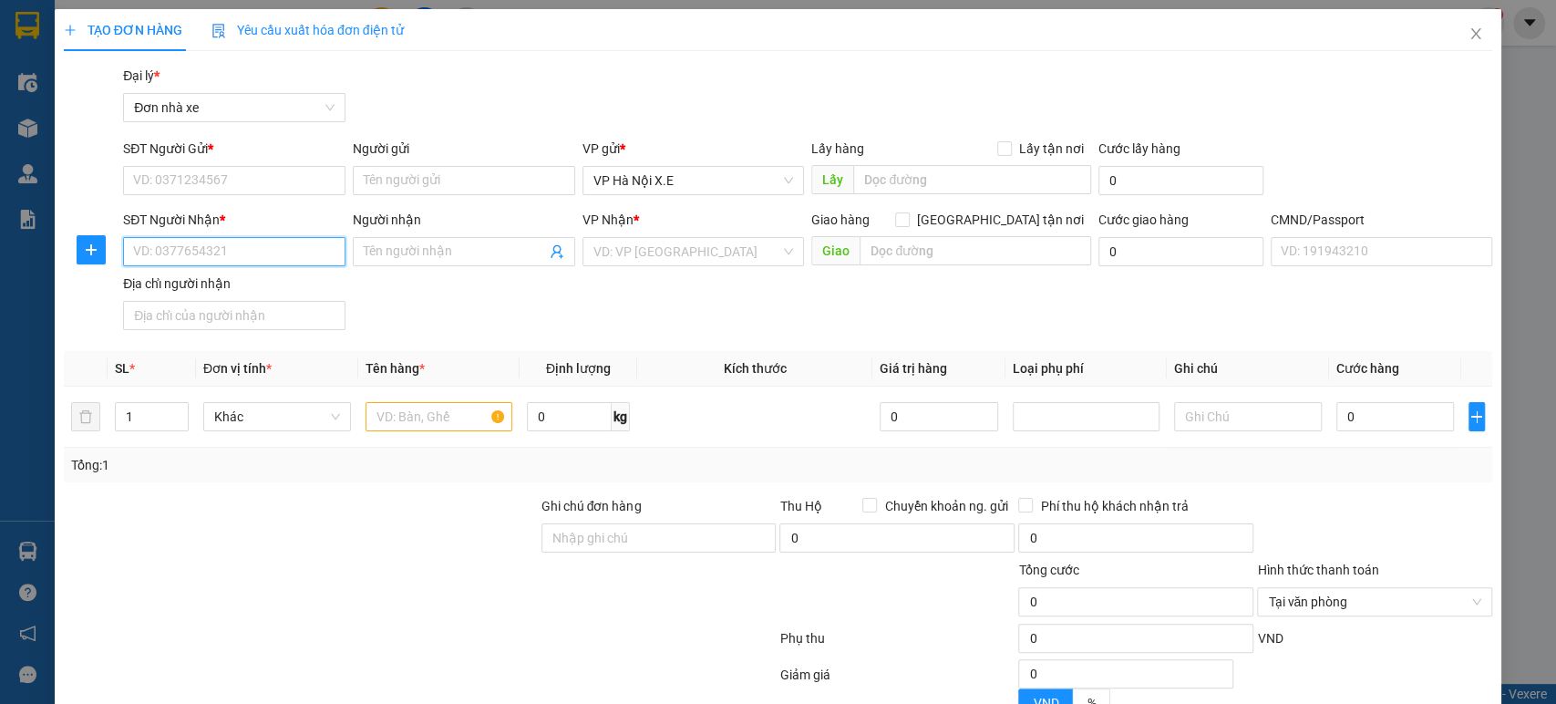
click at [222, 248] on input "SĐT Người Nhận *" at bounding box center [234, 251] width 222 height 29
type input "0966896723"
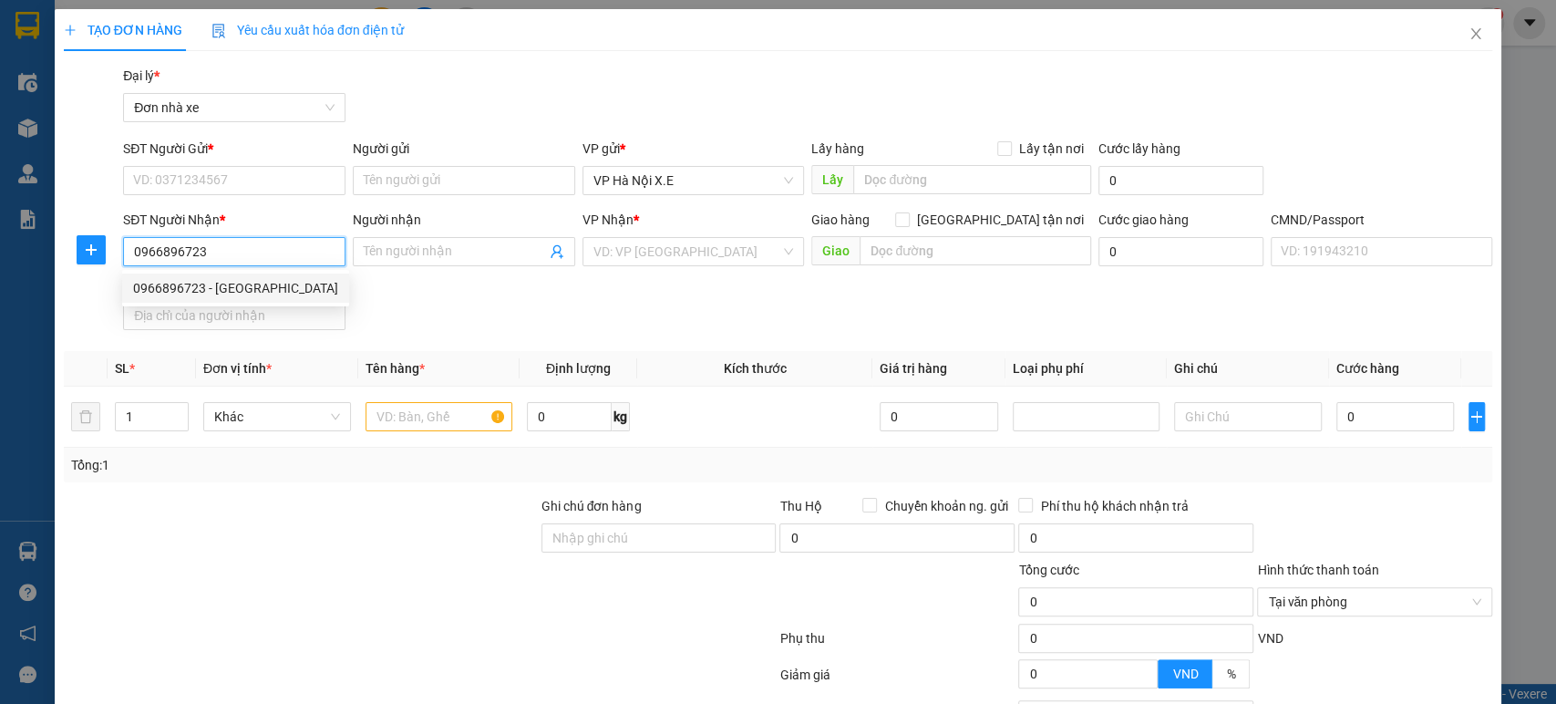
click at [276, 294] on div "0966896723 - [GEOGRAPHIC_DATA]" at bounding box center [235, 288] width 205 height 20
type input "Hàng Ngoài"
type input "0966896723"
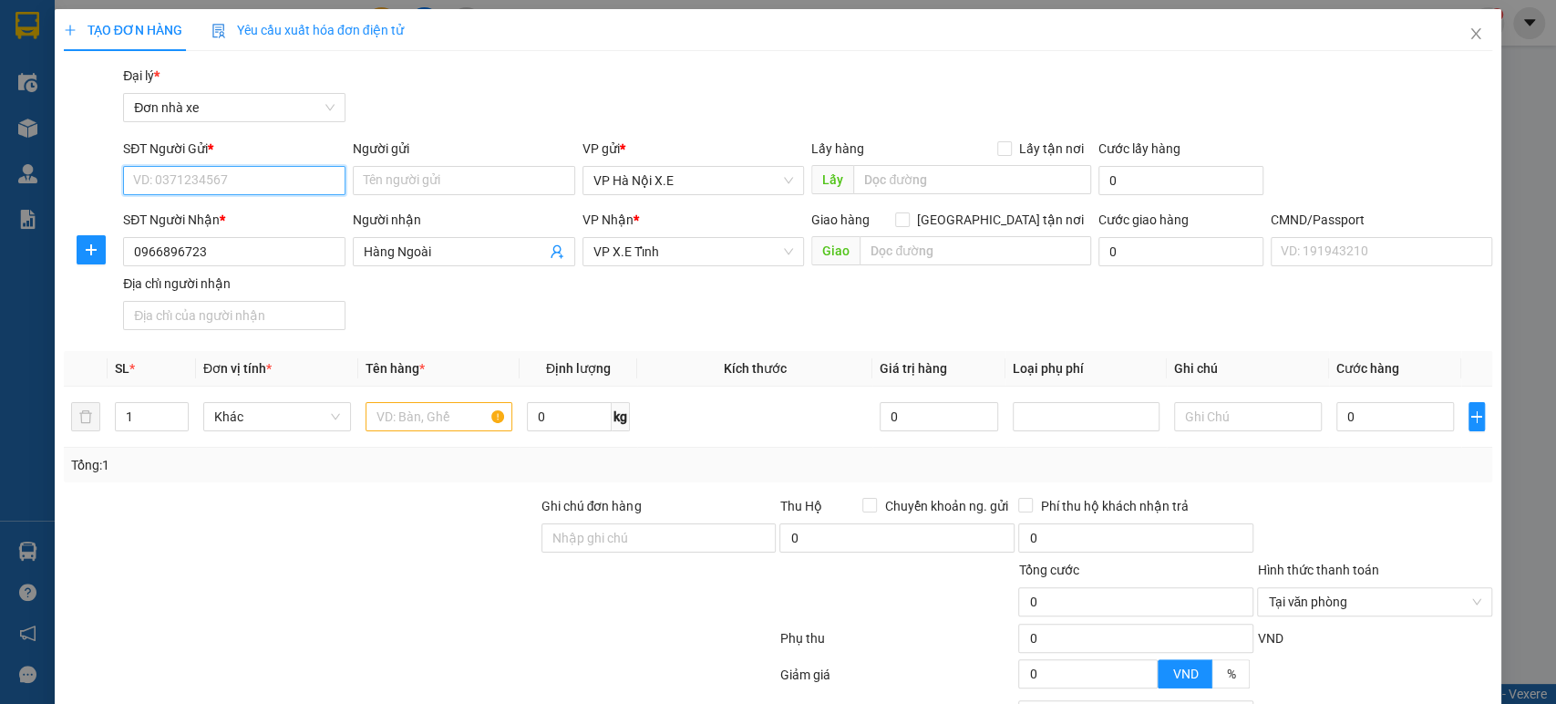
click at [238, 181] on input "SĐT Người Gửi *" at bounding box center [234, 180] width 222 height 29
click at [226, 219] on div "0966896723 - [GEOGRAPHIC_DATA]" at bounding box center [235, 217] width 205 height 20
type input "0966896723"
type input "Hàng Ngoài"
click at [430, 418] on input "text" at bounding box center [440, 416] width 148 height 29
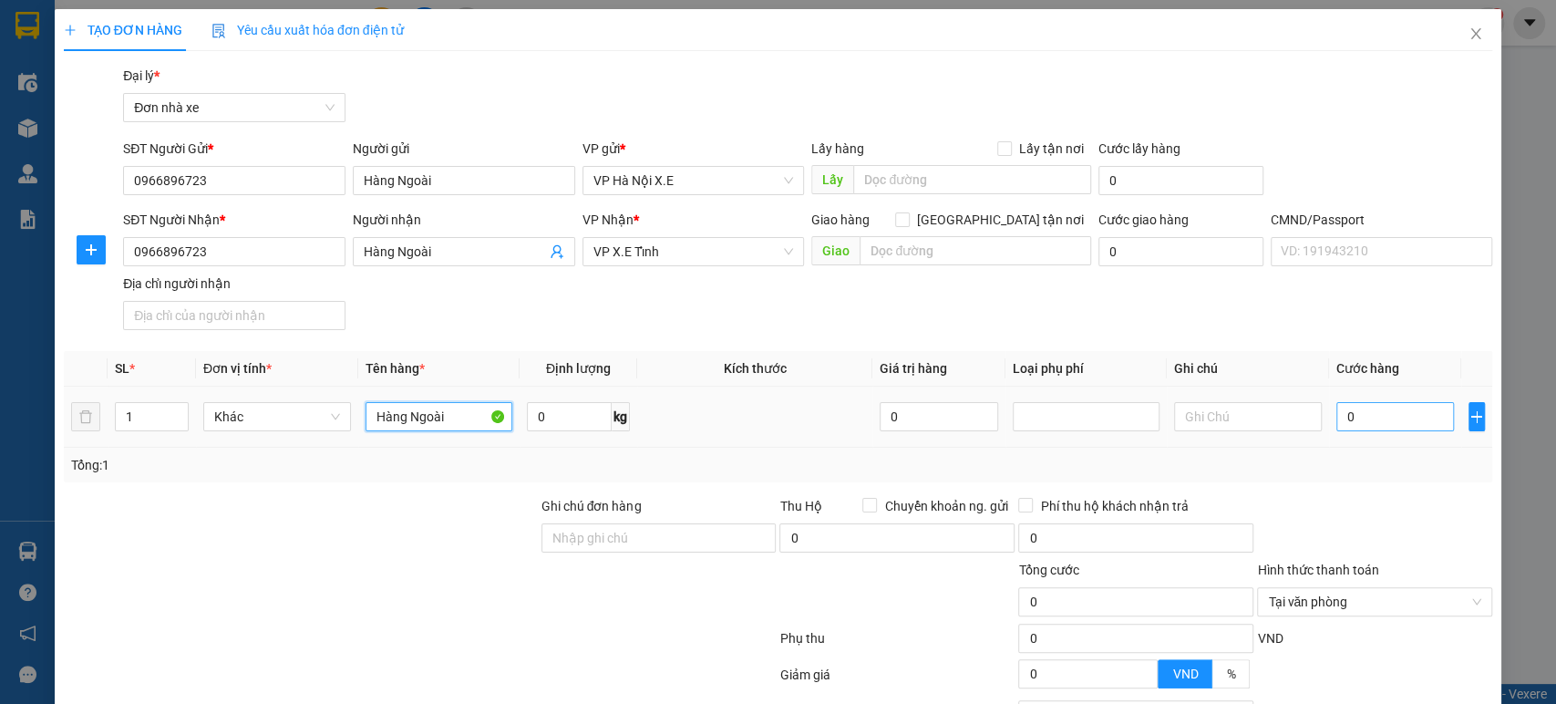
type input "Hàng Ngoài"
click at [1349, 408] on input "0" at bounding box center [1396, 416] width 118 height 29
type input "8"
type input "87"
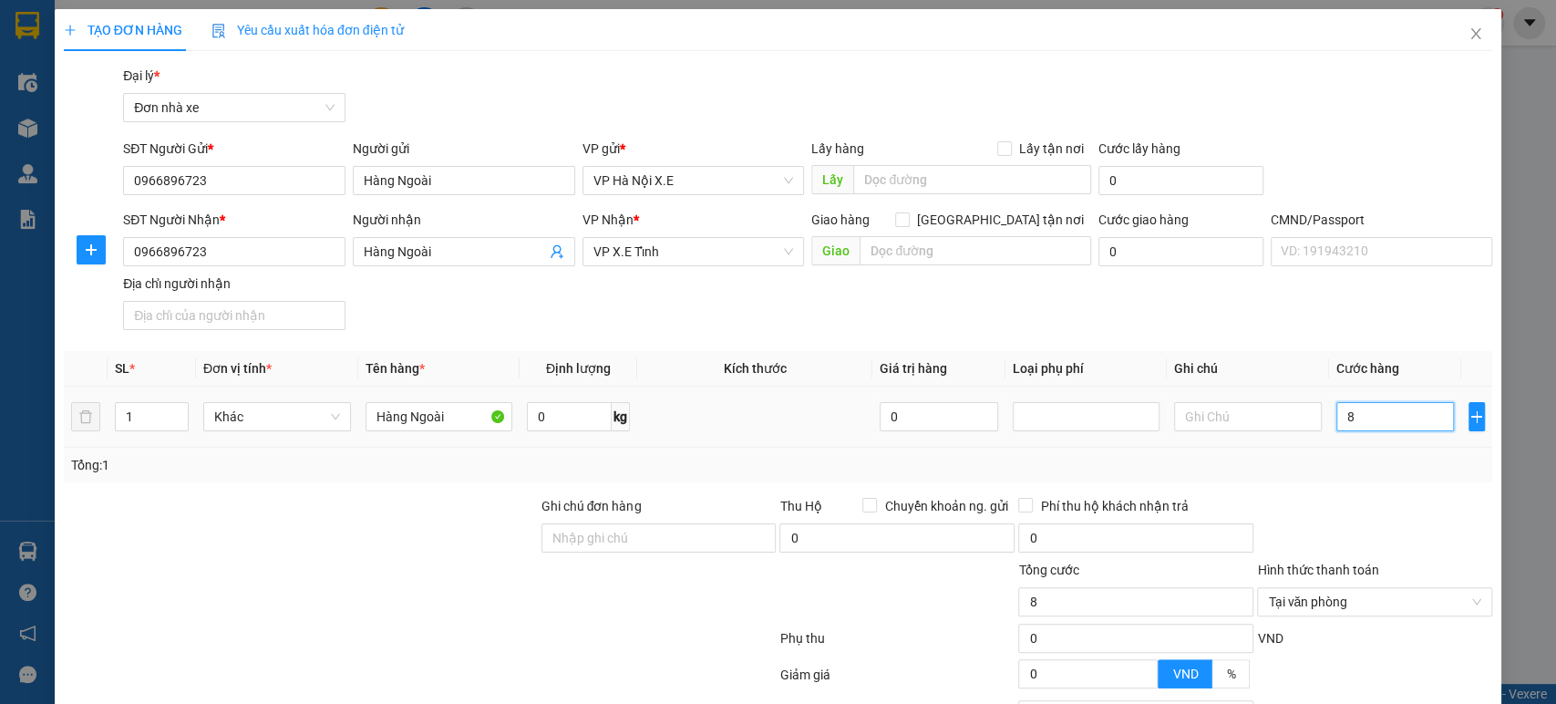
type input "87"
type input "870"
type input "8.700"
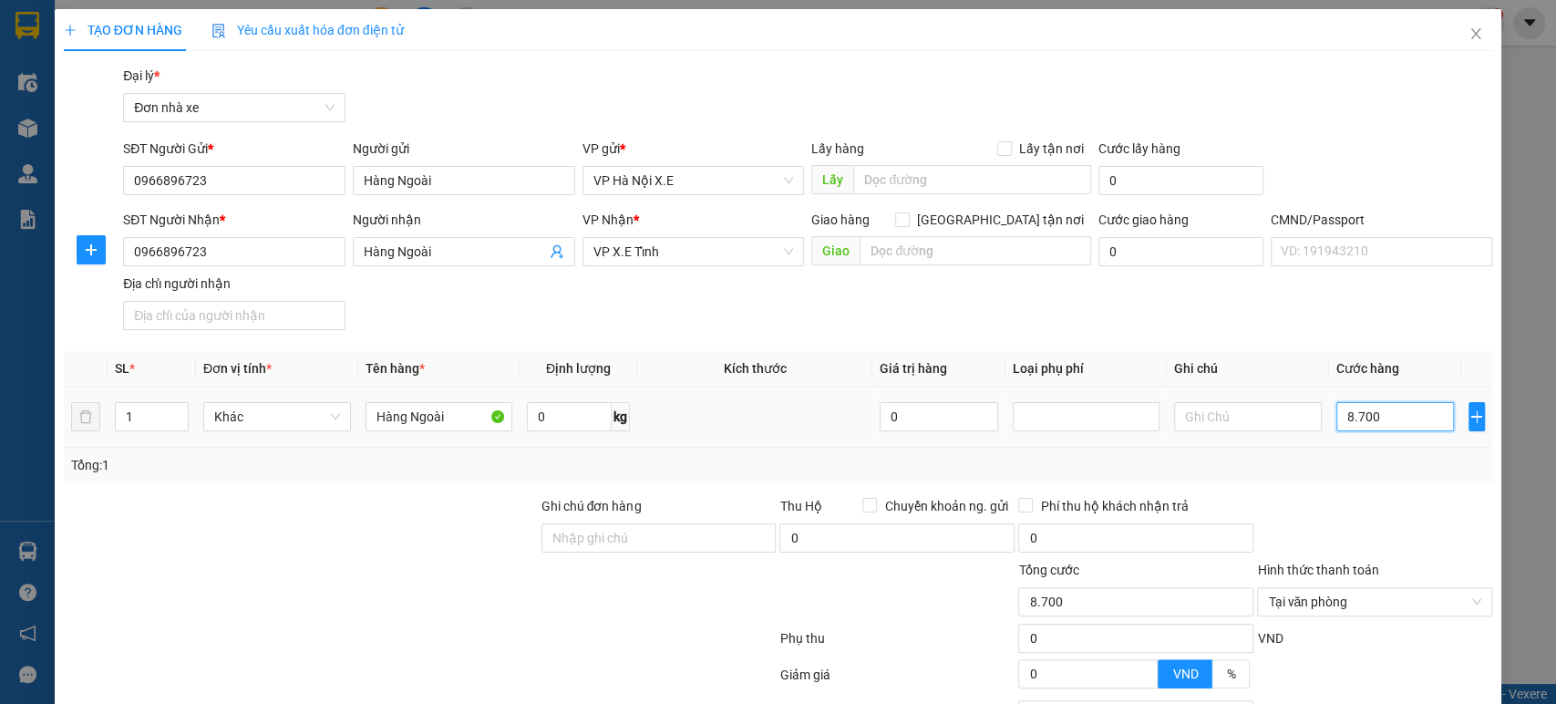
type input "87.000"
type input "870.000"
type input "8.700.000"
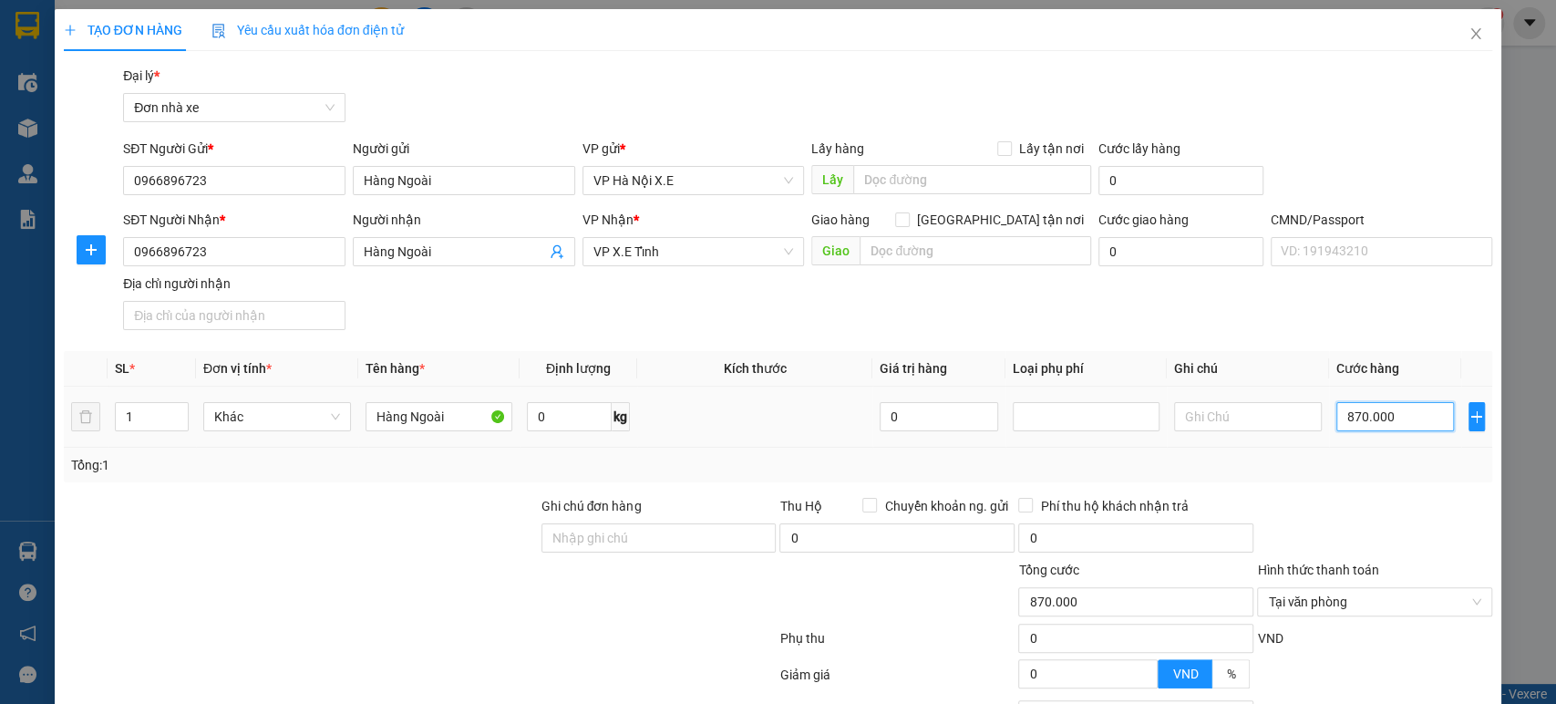
type input "8.700.000"
type input "87.000.000"
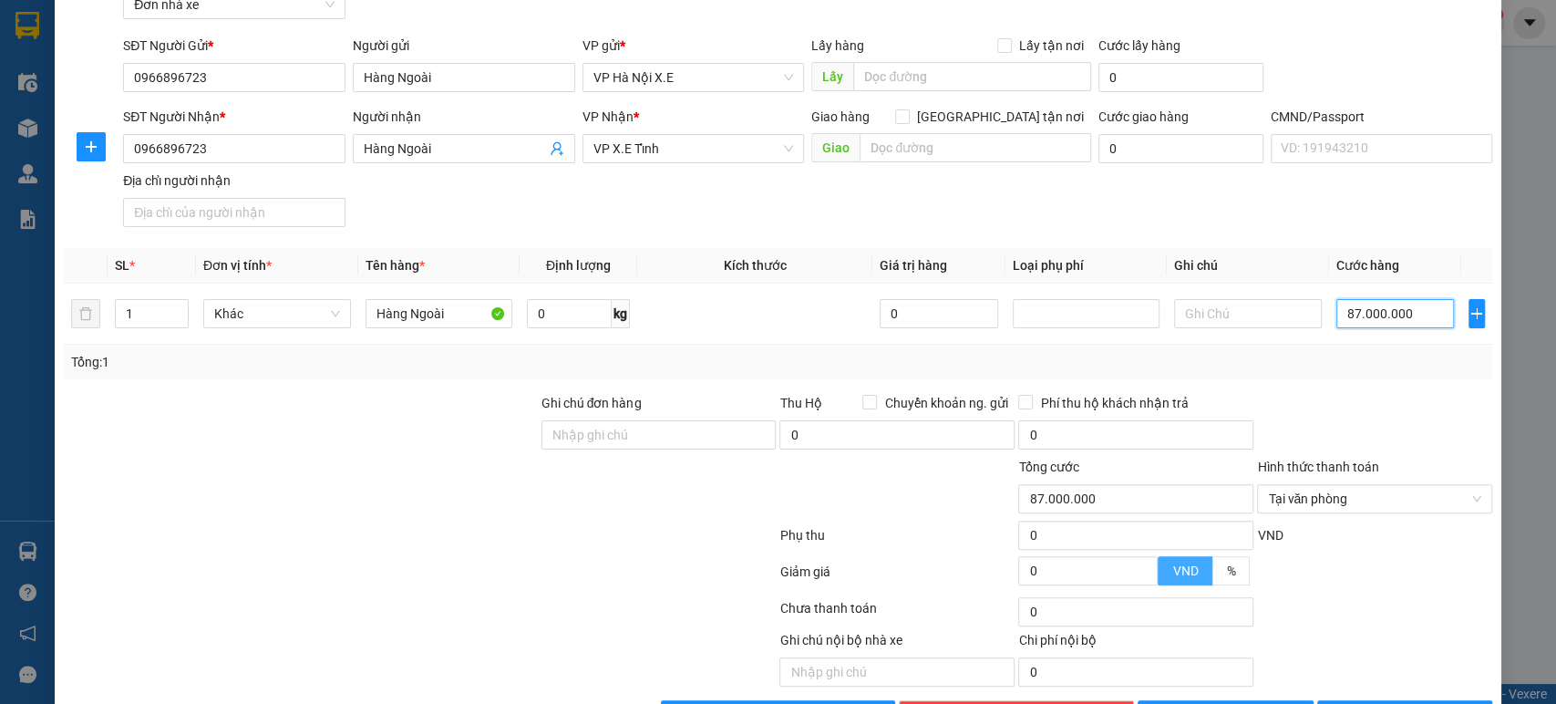
scroll to position [162, 0]
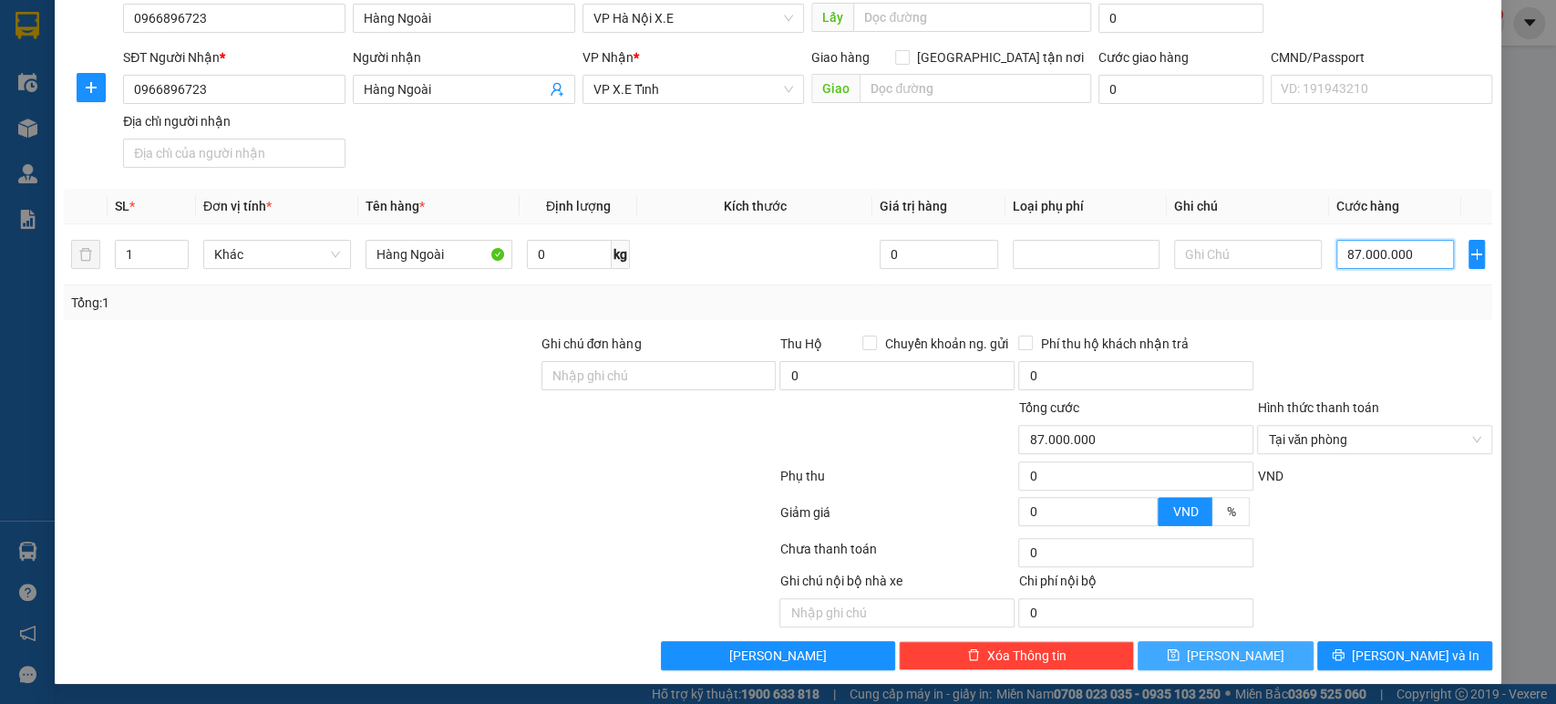
type input "87.000.000"
click at [1189, 657] on button "[PERSON_NAME]" at bounding box center [1225, 655] width 175 height 29
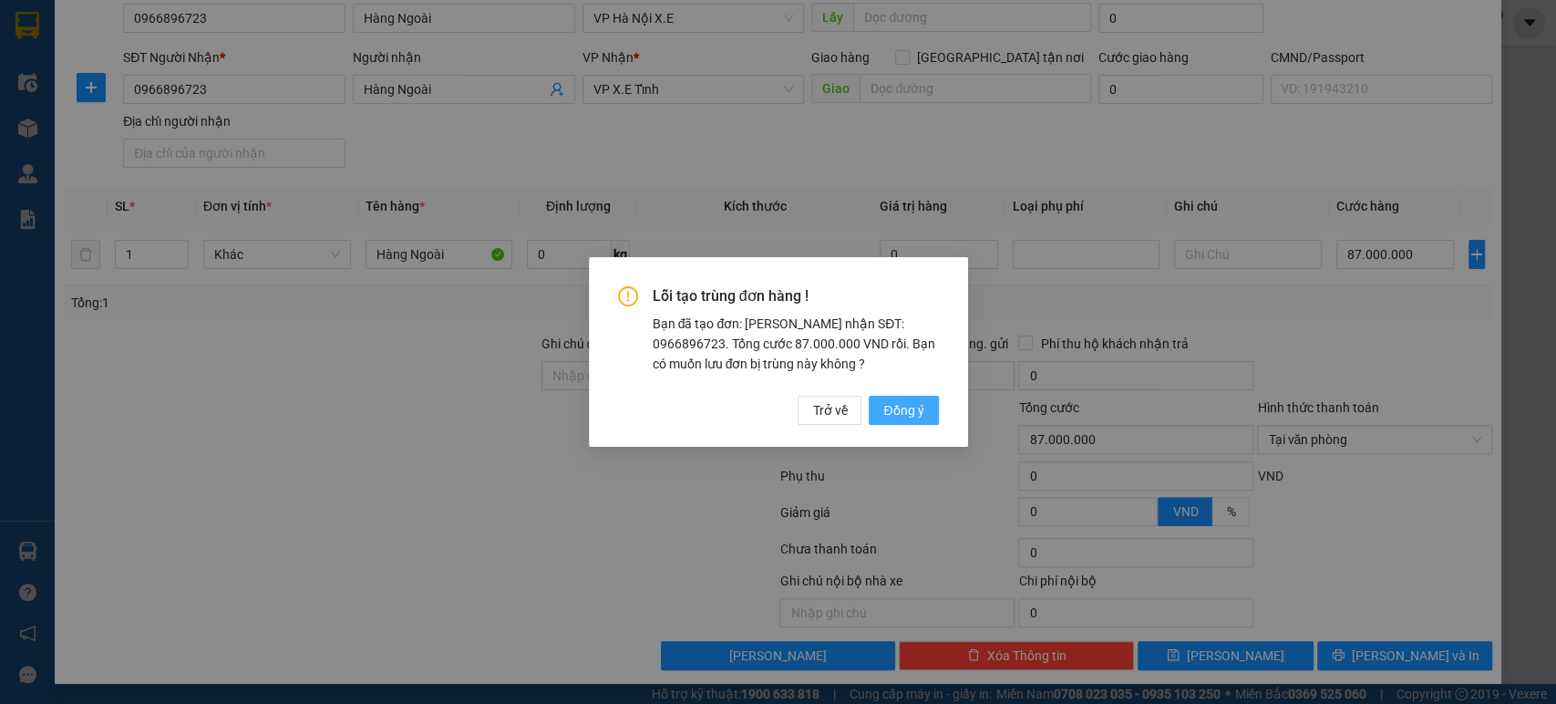
click at [901, 402] on span "Đồng ý" at bounding box center [904, 410] width 40 height 20
type input "0"
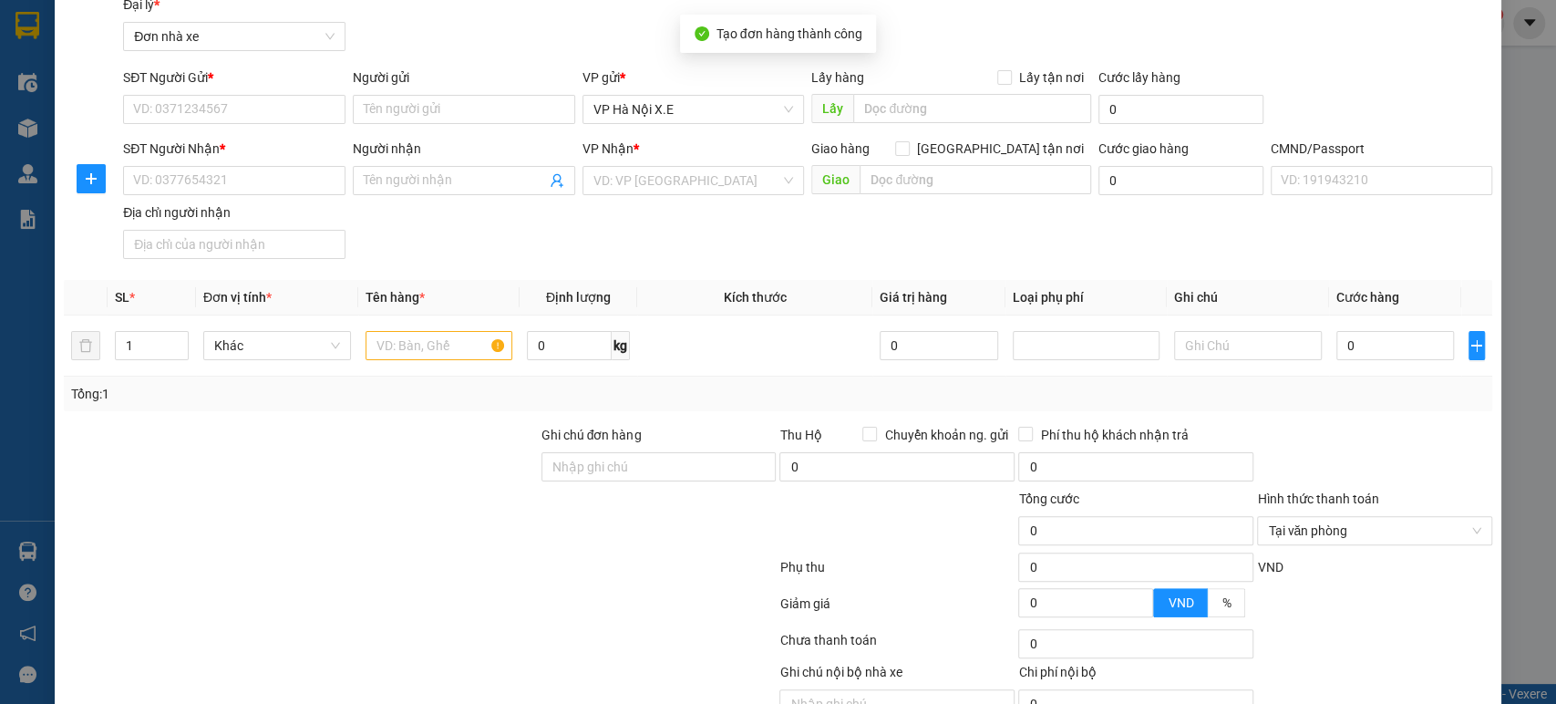
scroll to position [0, 0]
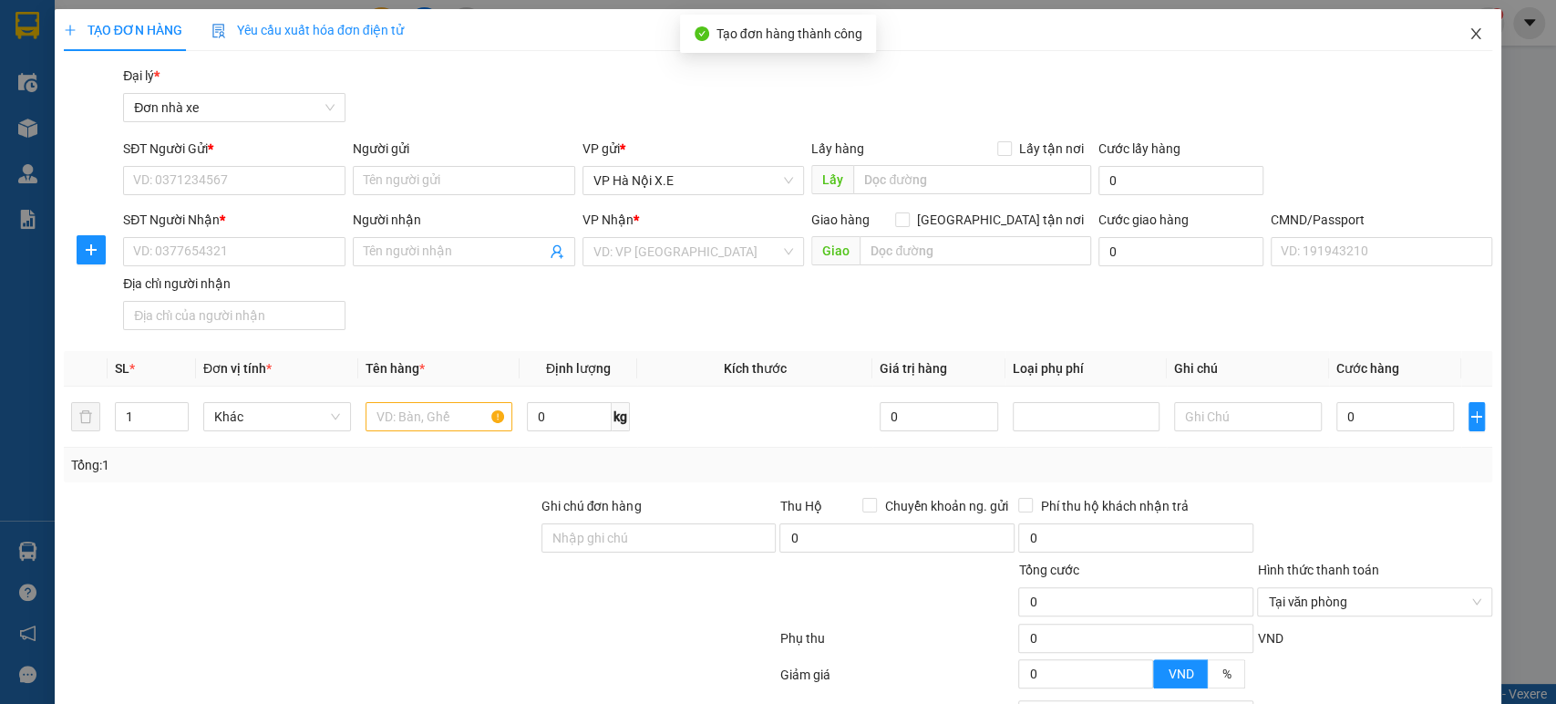
click at [1472, 39] on span "Close" at bounding box center [1476, 34] width 51 height 51
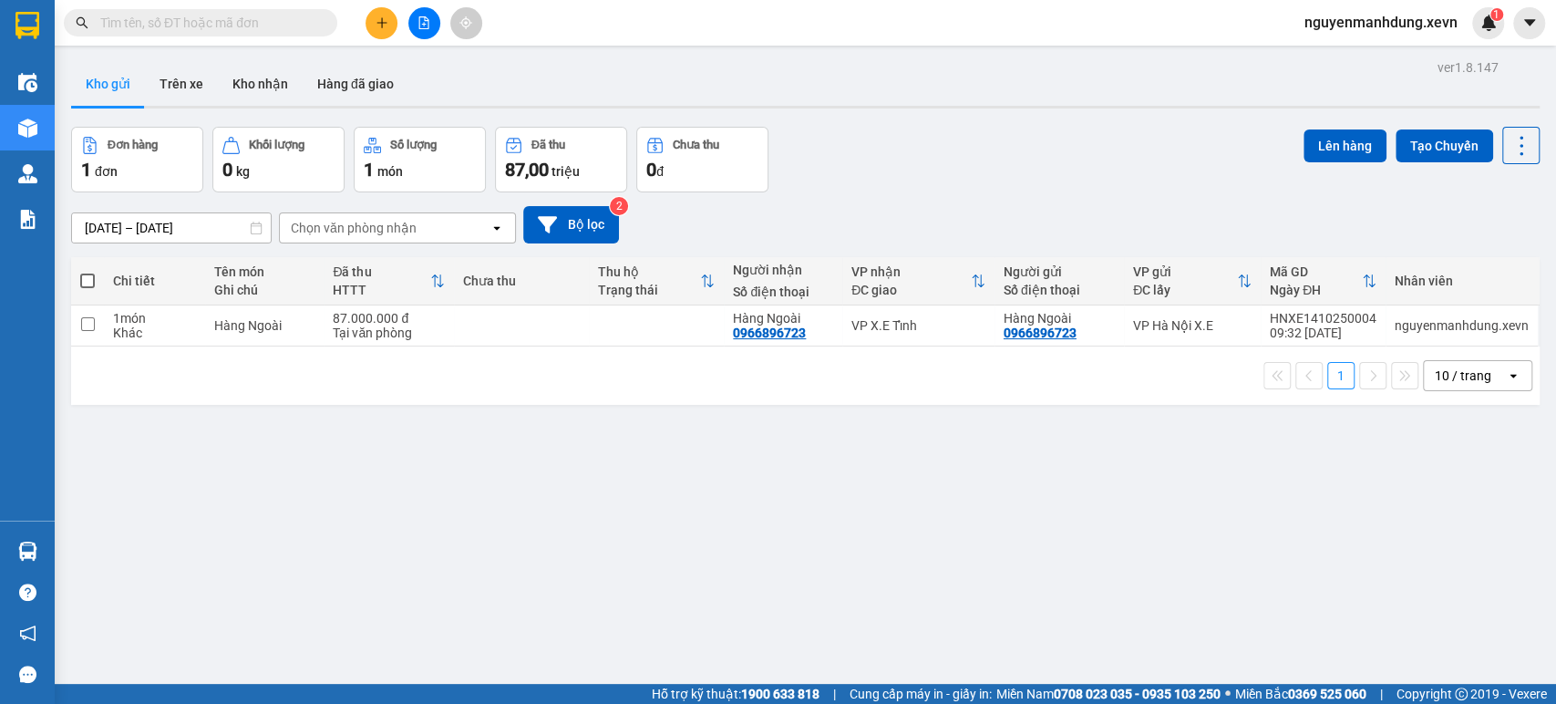
click at [90, 280] on span at bounding box center [87, 281] width 15 height 15
click at [88, 272] on input "checkbox" at bounding box center [88, 272] width 0 height 0
checkbox input "true"
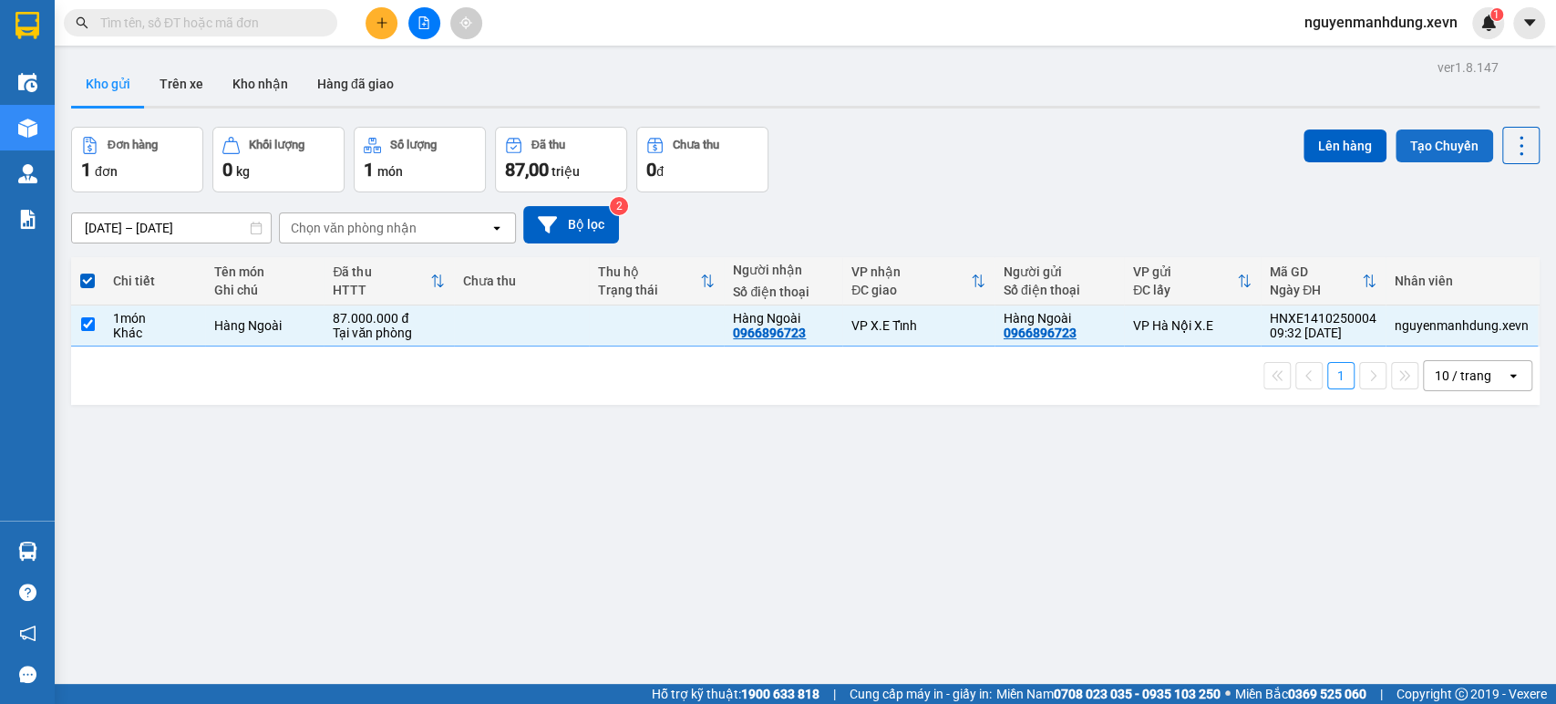
click at [1418, 149] on button "Tạo Chuyến" at bounding box center [1445, 145] width 98 height 33
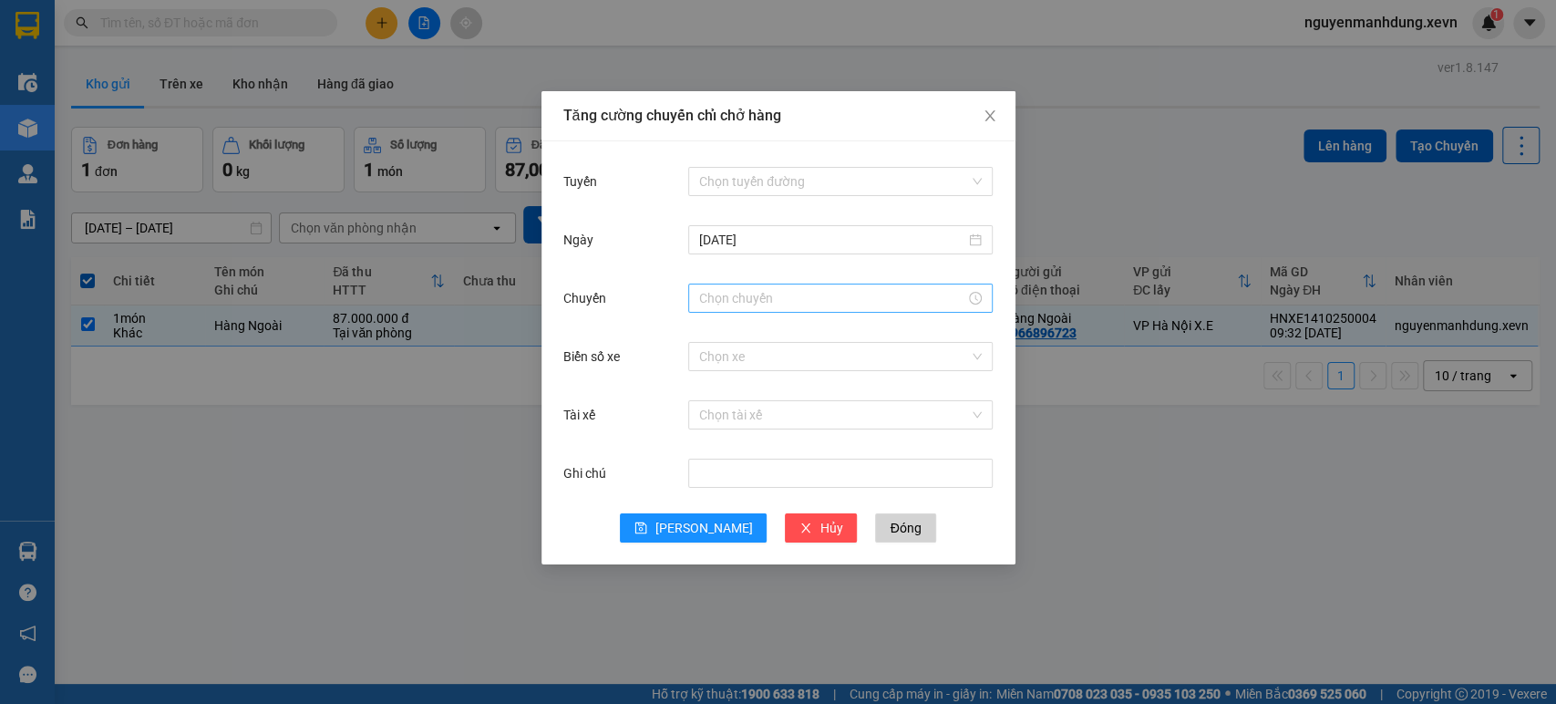
click at [975, 295] on div at bounding box center [840, 298] width 283 height 20
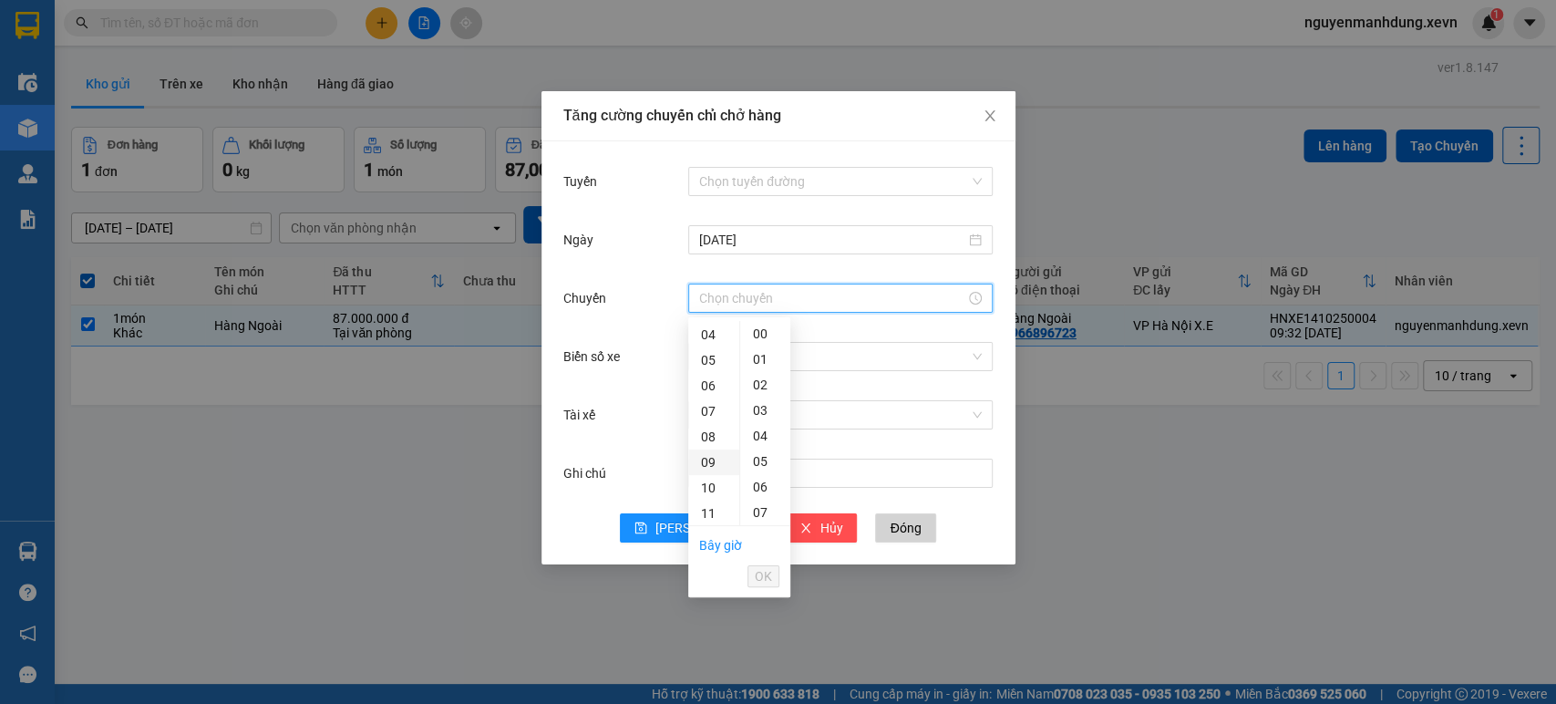
click at [713, 456] on div "09" at bounding box center [713, 463] width 51 height 26
type input "09:00"
click at [762, 580] on span "OK" at bounding box center [763, 576] width 17 height 20
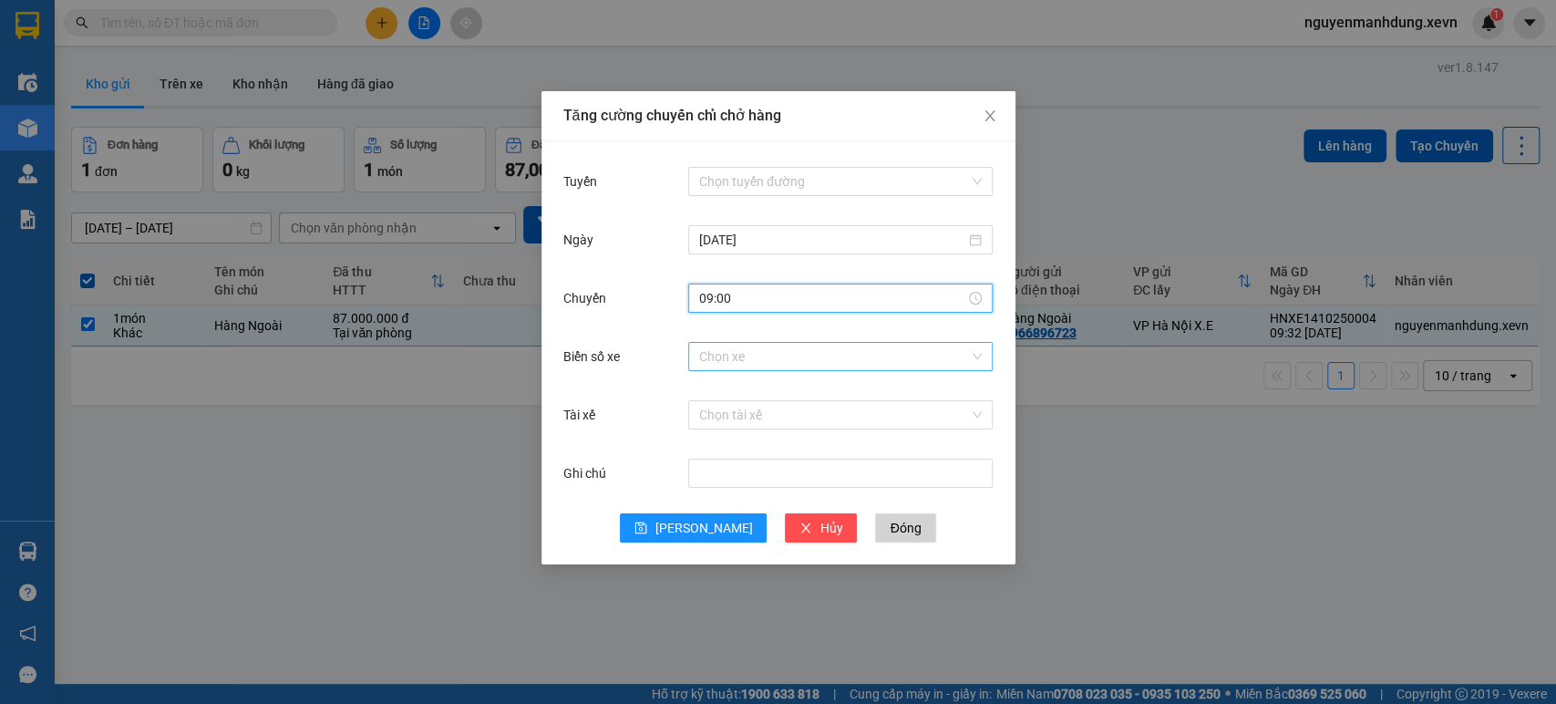
click at [806, 365] on input "Biển số xe" at bounding box center [834, 356] width 270 height 27
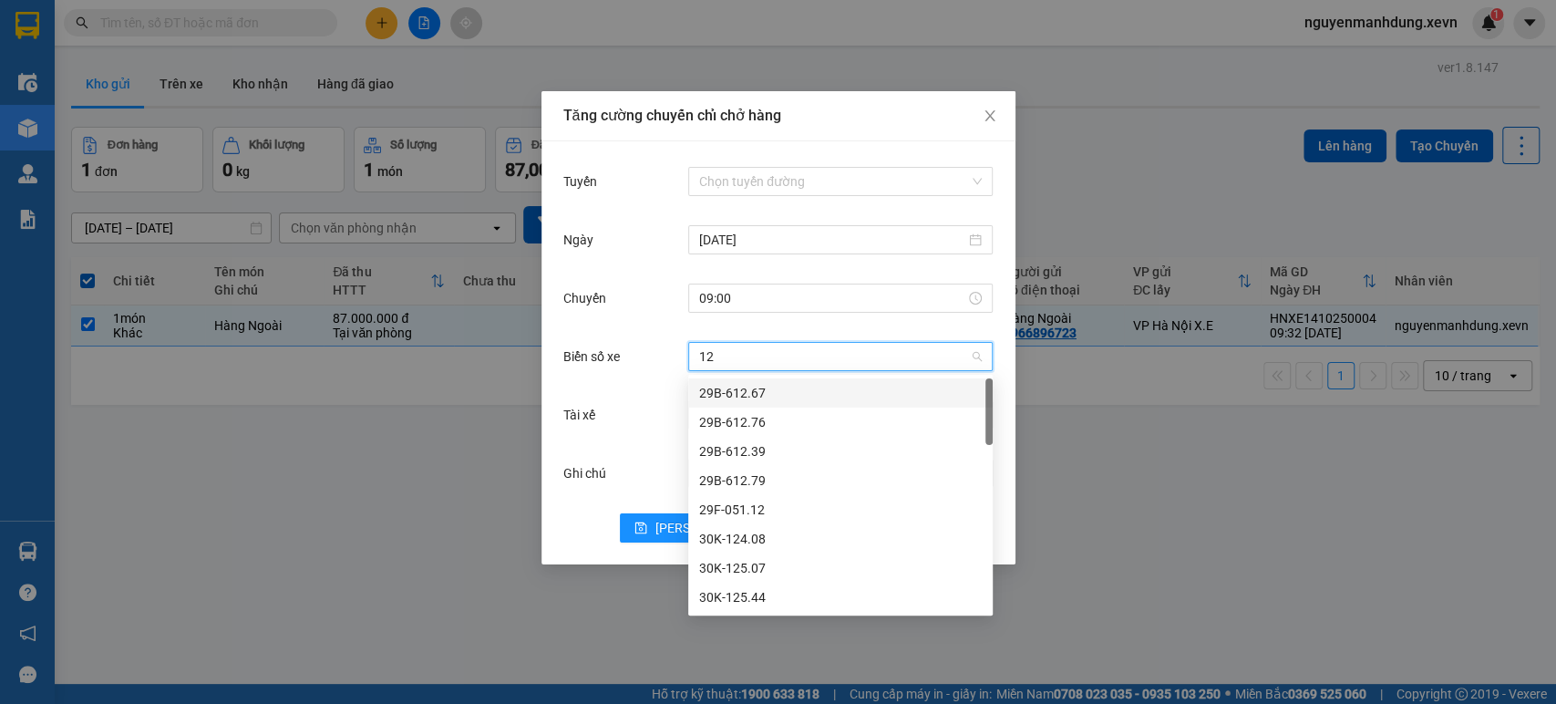
type input "124"
click at [754, 505] on div "29E-124.20" at bounding box center [840, 510] width 283 height 20
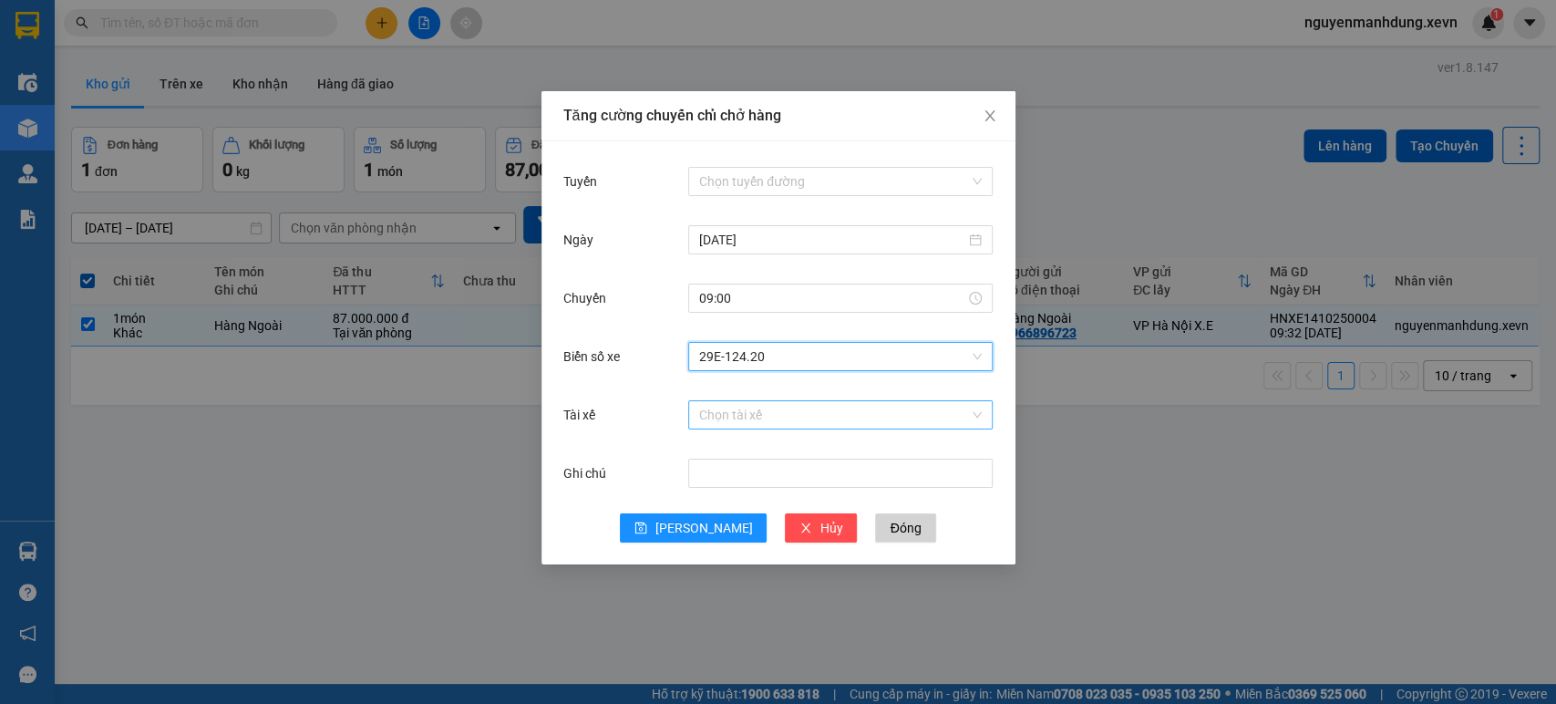
click at [732, 413] on input "Tài xế" at bounding box center [834, 414] width 270 height 27
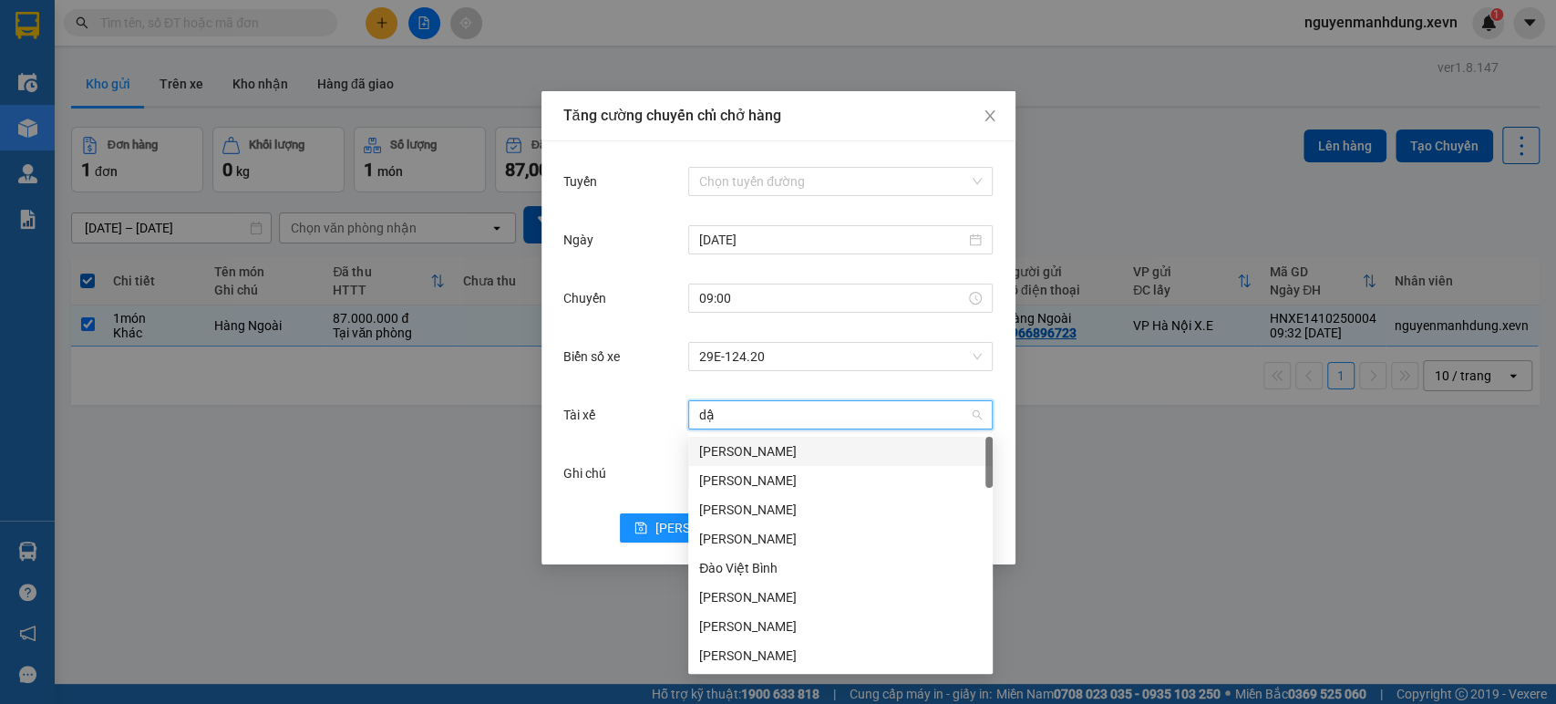
type input "dậu"
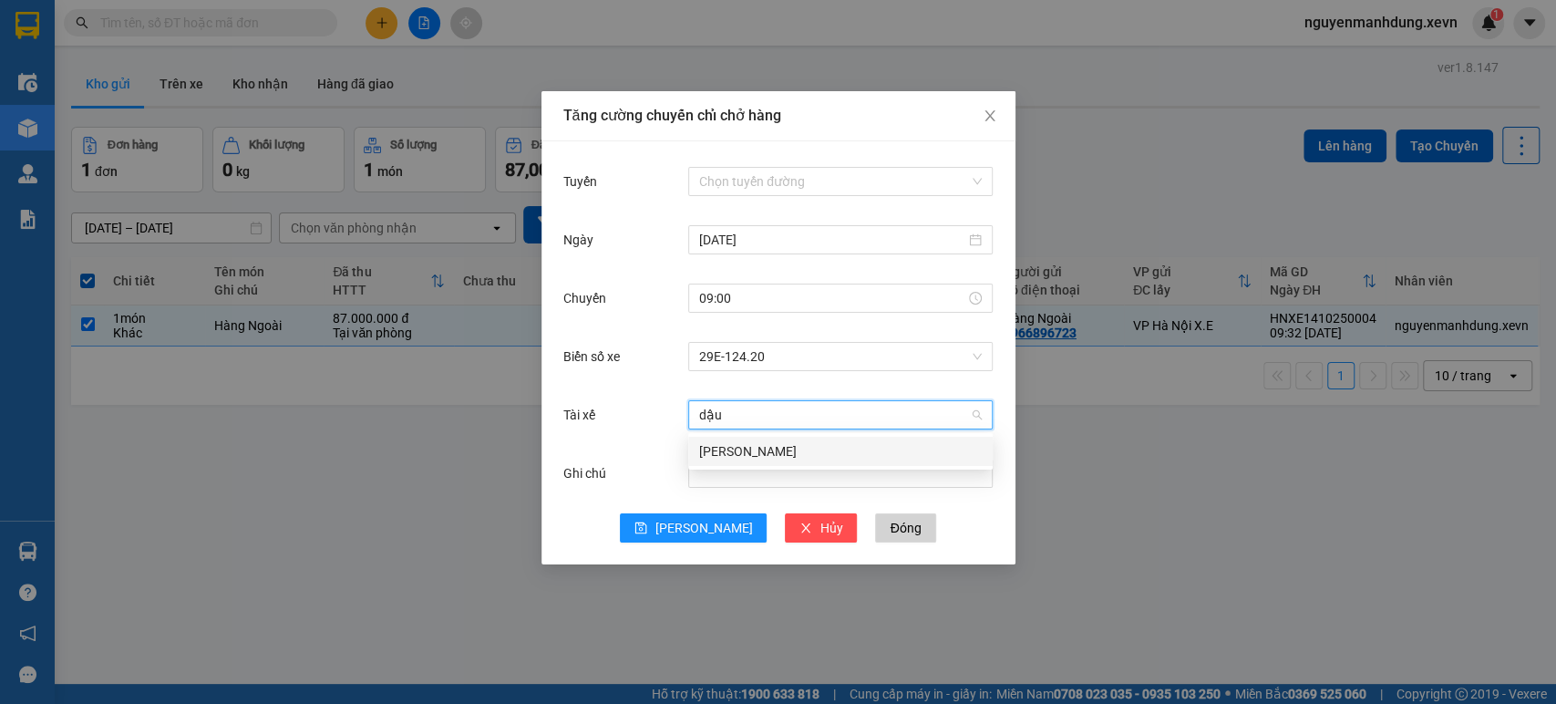
click at [749, 460] on div "[PERSON_NAME]" at bounding box center [840, 451] width 283 height 20
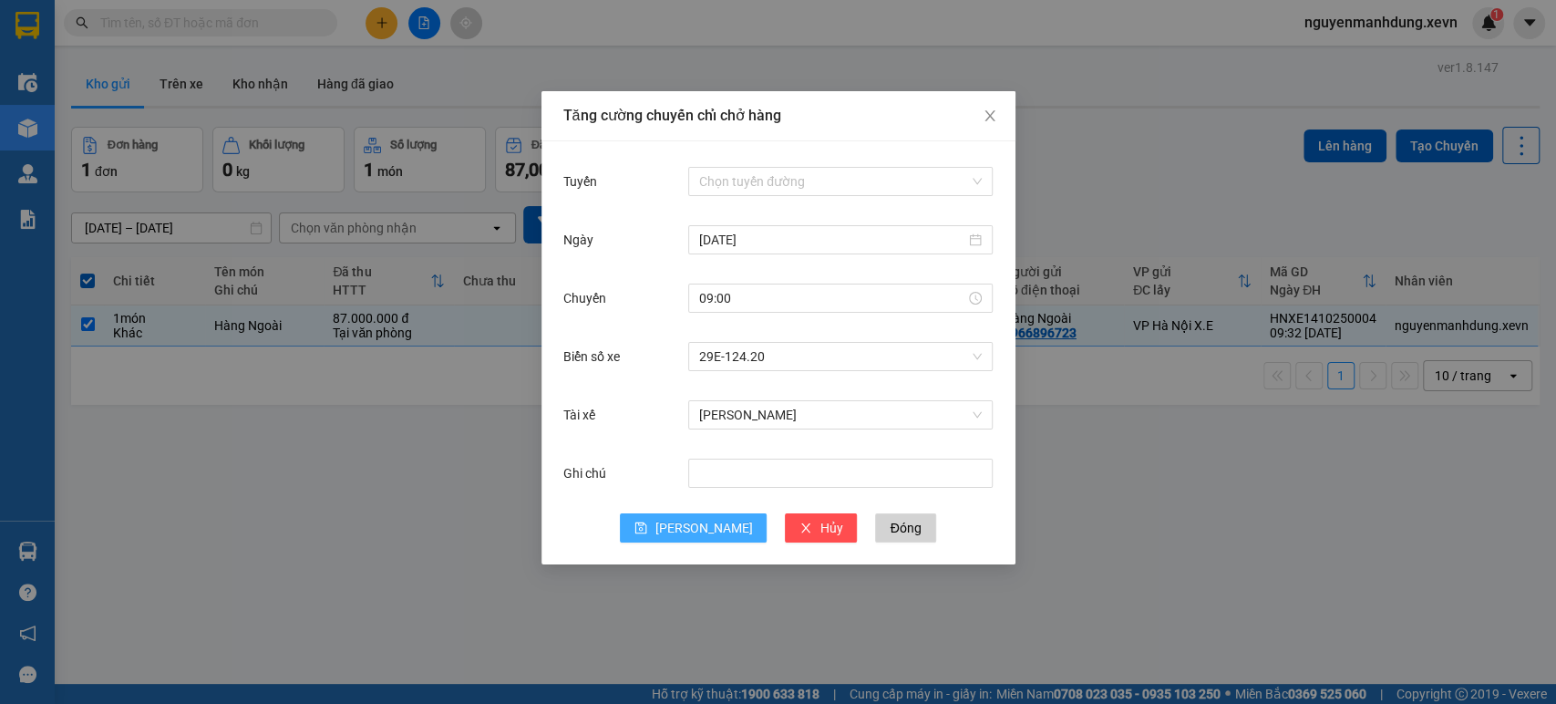
click at [707, 525] on span "[PERSON_NAME]" at bounding box center [704, 528] width 98 height 20
click at [957, 174] on input "Tuyến" at bounding box center [834, 181] width 270 height 27
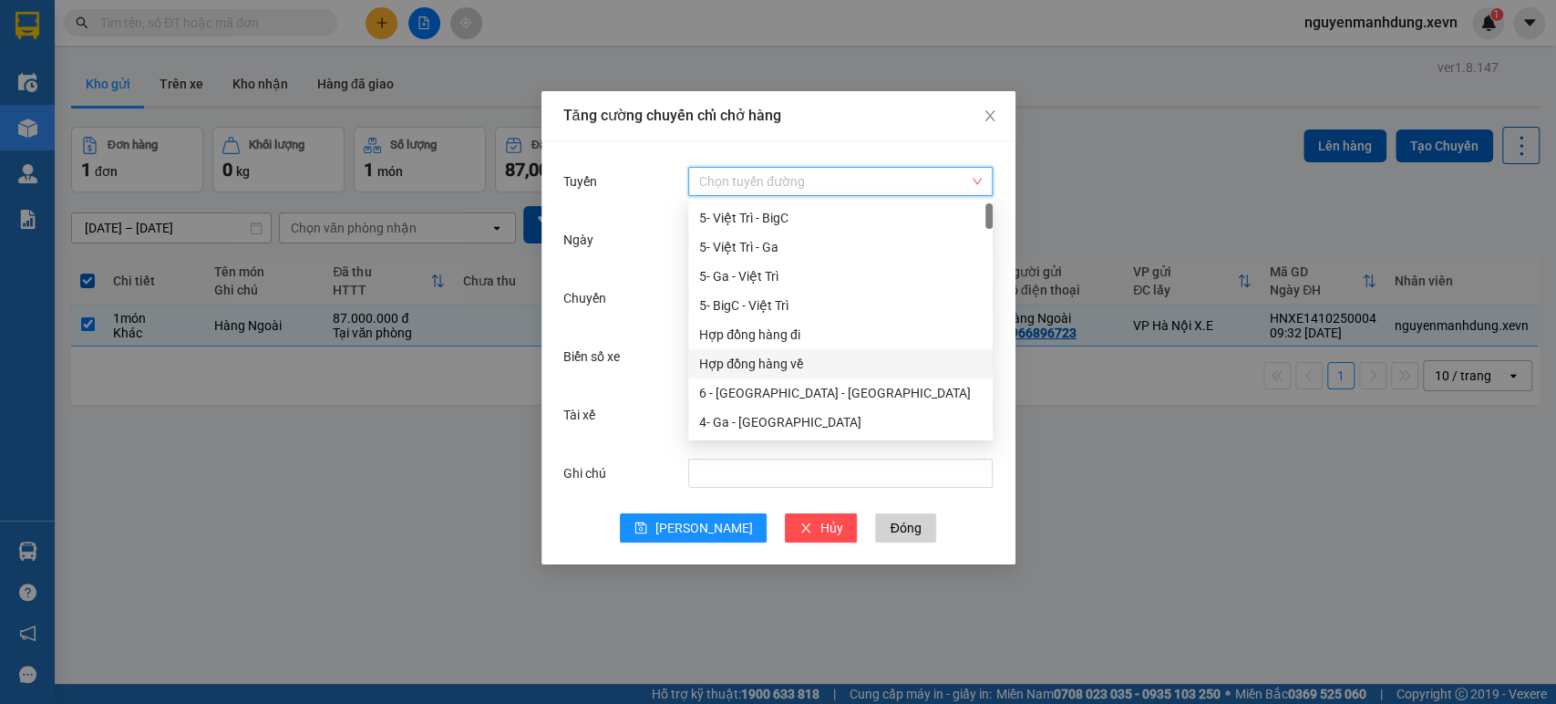
click at [800, 363] on div "Hợp đồng hàng về" at bounding box center [840, 364] width 283 height 20
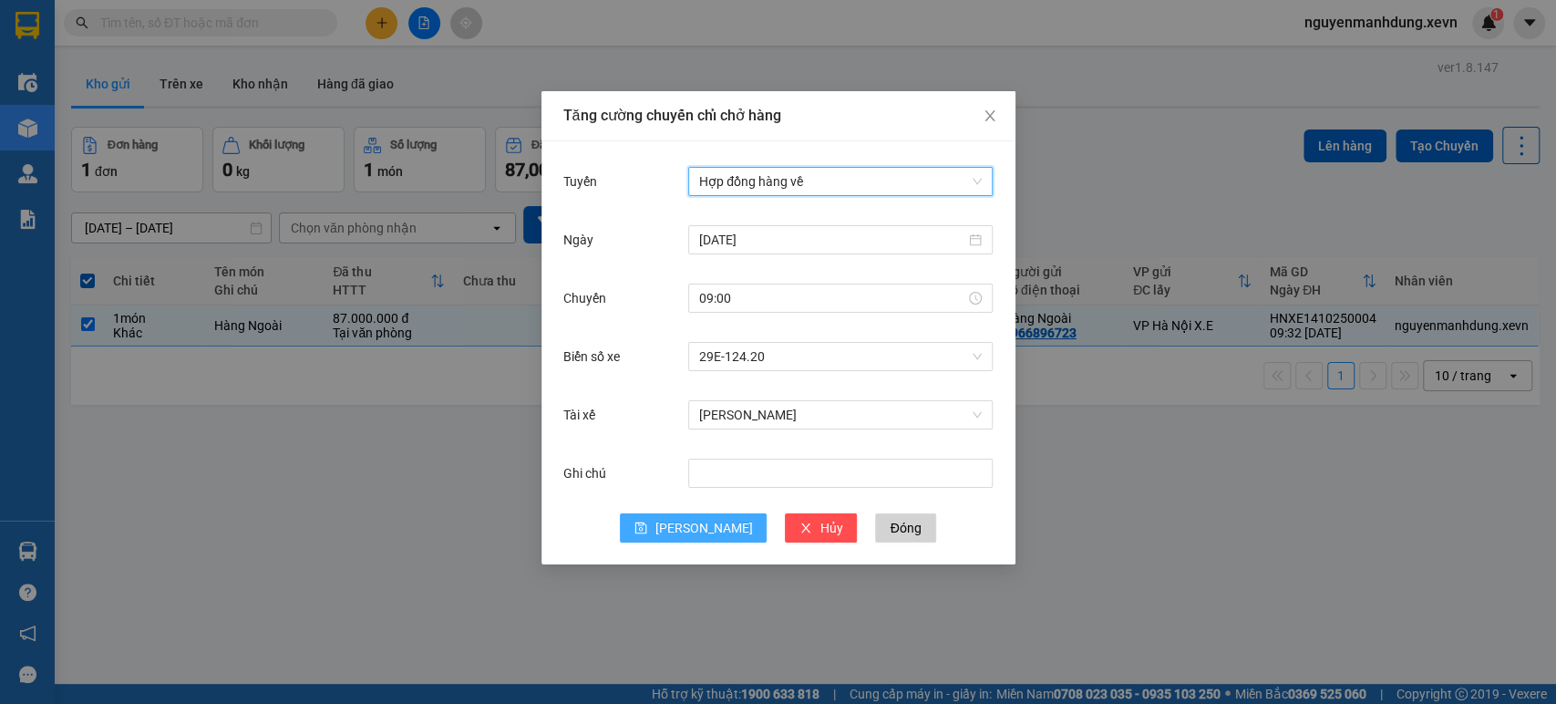
click at [693, 528] on span "[PERSON_NAME]" at bounding box center [704, 528] width 98 height 20
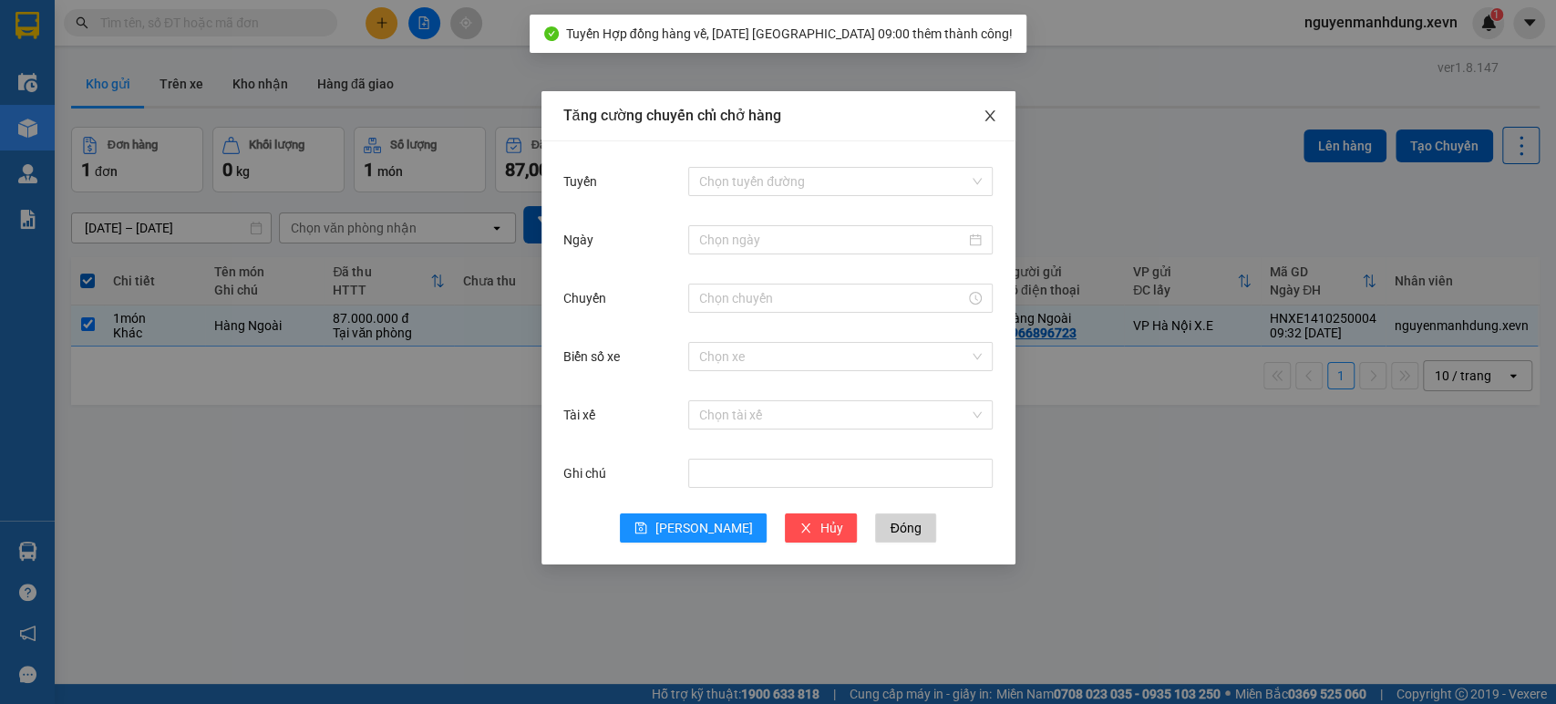
drag, startPoint x: 984, startPoint y: 119, endPoint x: 993, endPoint y: 119, distance: 9.2
click at [984, 119] on icon "close" at bounding box center [990, 116] width 15 height 15
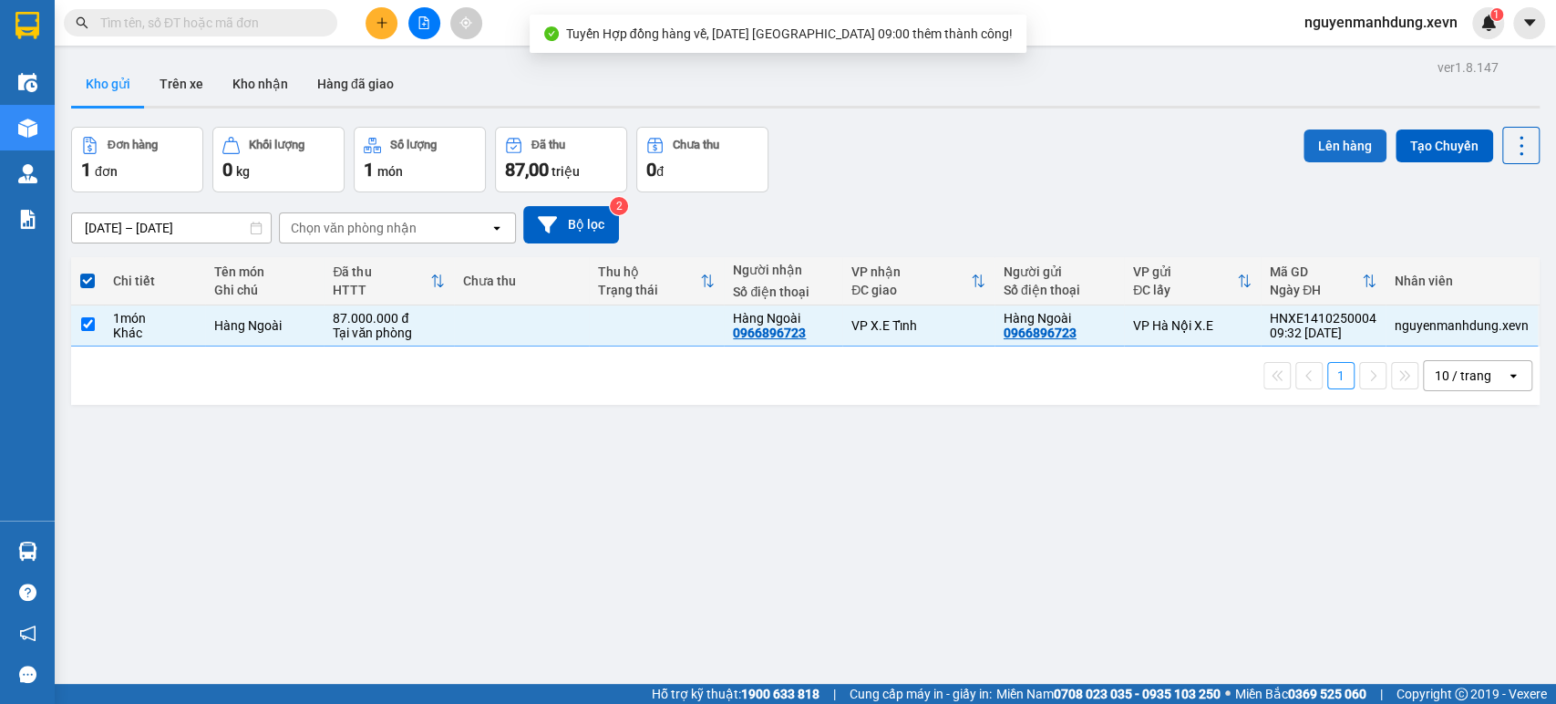
click at [1313, 142] on button "Lên hàng" at bounding box center [1345, 145] width 83 height 33
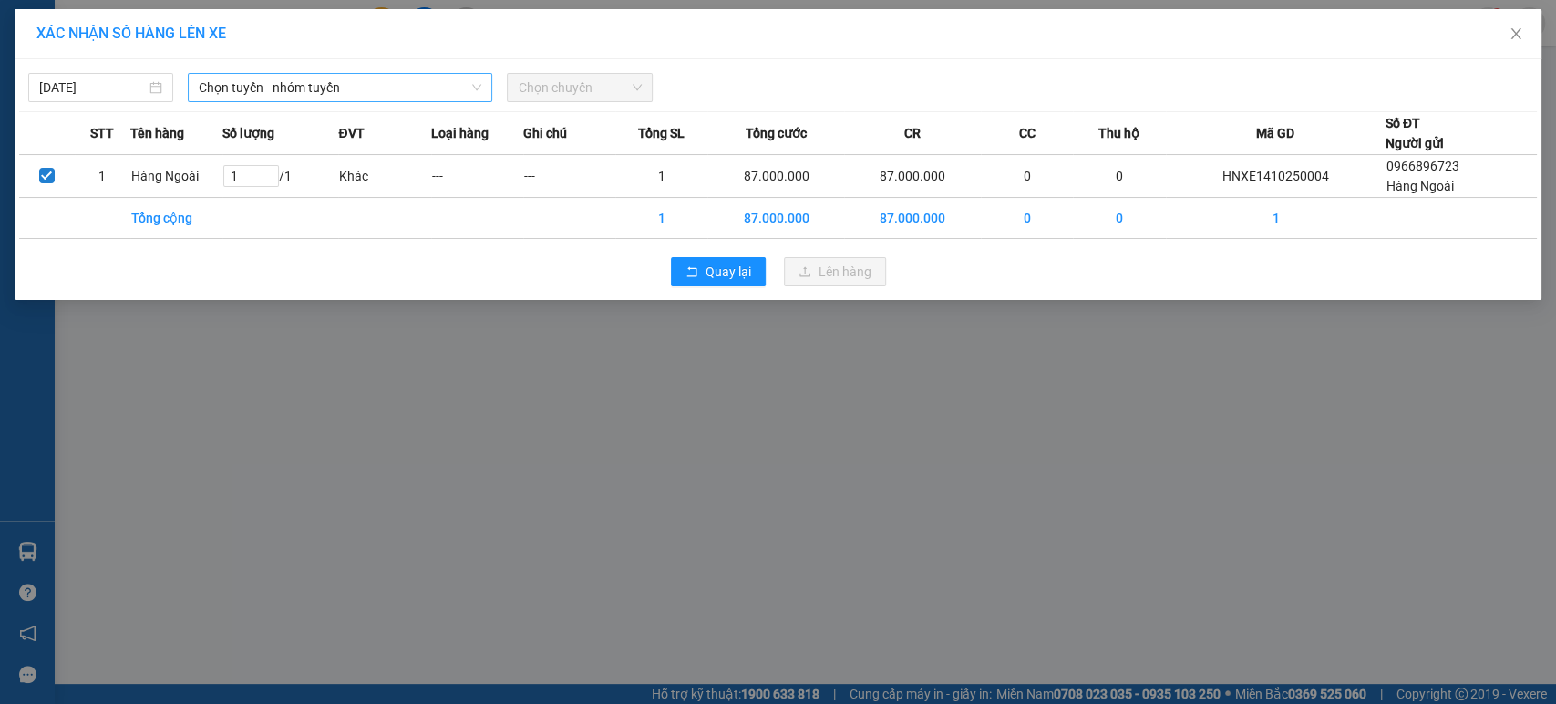
click at [477, 86] on icon "down" at bounding box center [476, 87] width 11 height 11
click at [477, 95] on span "Chọn tuyến - nhóm tuyến" at bounding box center [340, 87] width 283 height 27
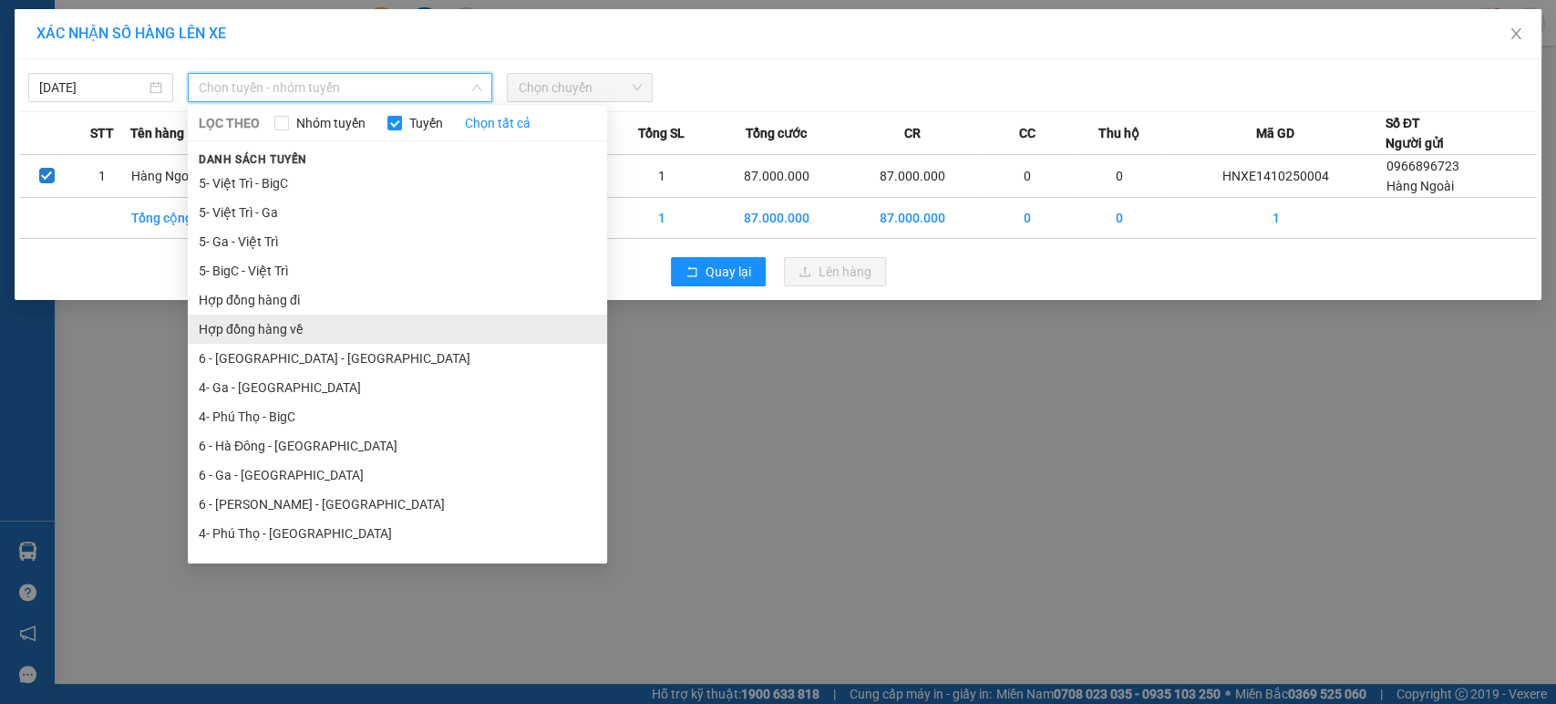
click at [296, 325] on li "Hợp đồng hàng về" at bounding box center [397, 329] width 419 height 29
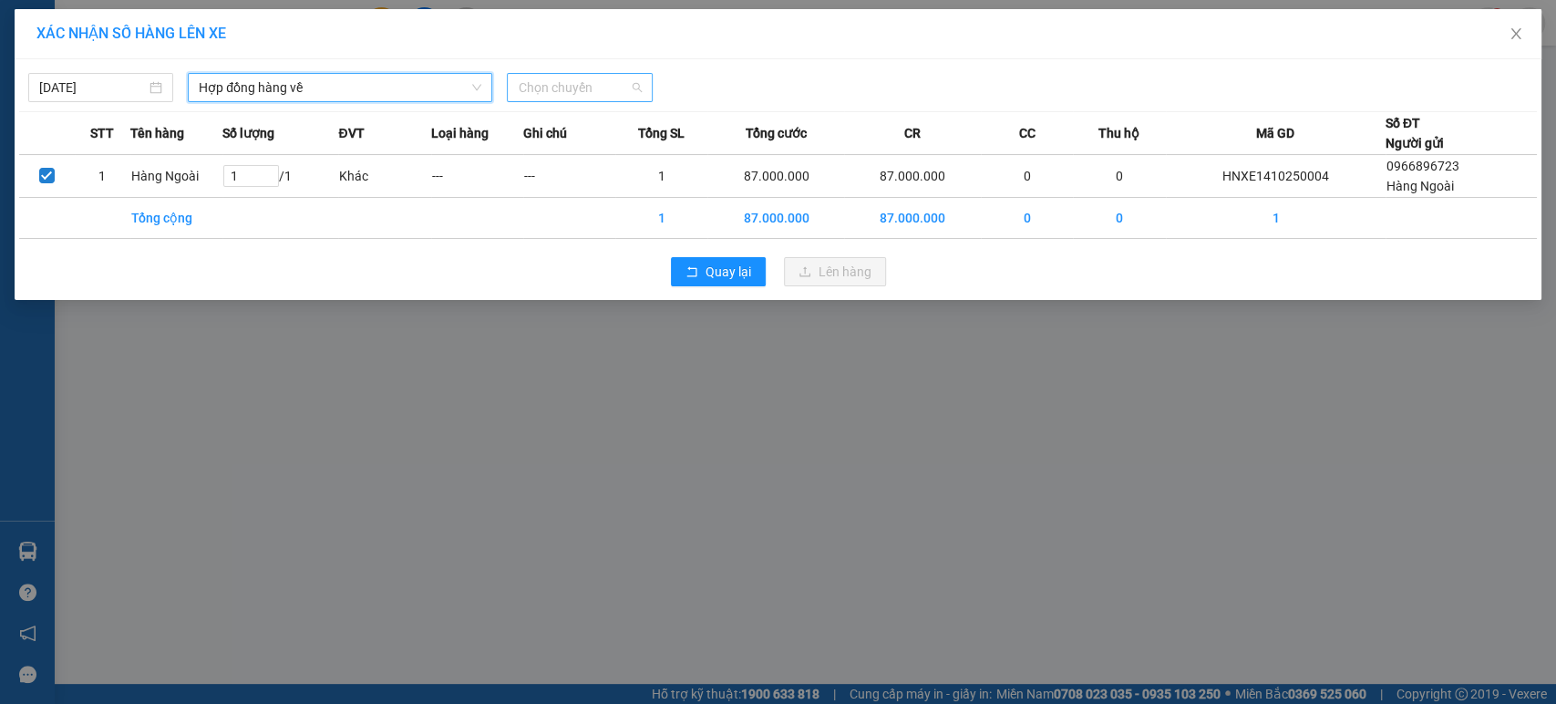
click at [631, 93] on span "Chọn chuyến" at bounding box center [579, 87] width 123 height 27
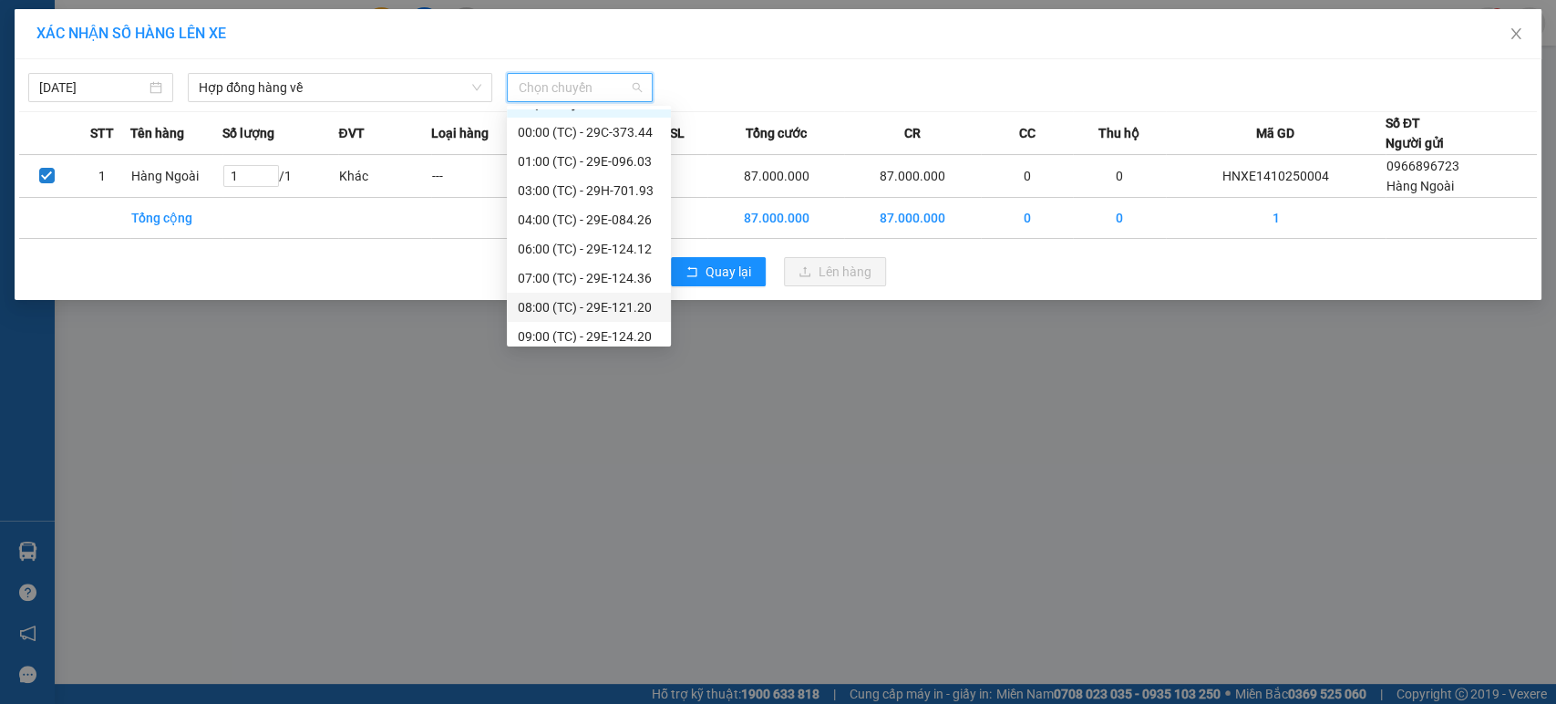
scroll to position [29, 0]
click at [560, 324] on div "09:00 (TC) - 29E-124.20" at bounding box center [589, 328] width 142 height 20
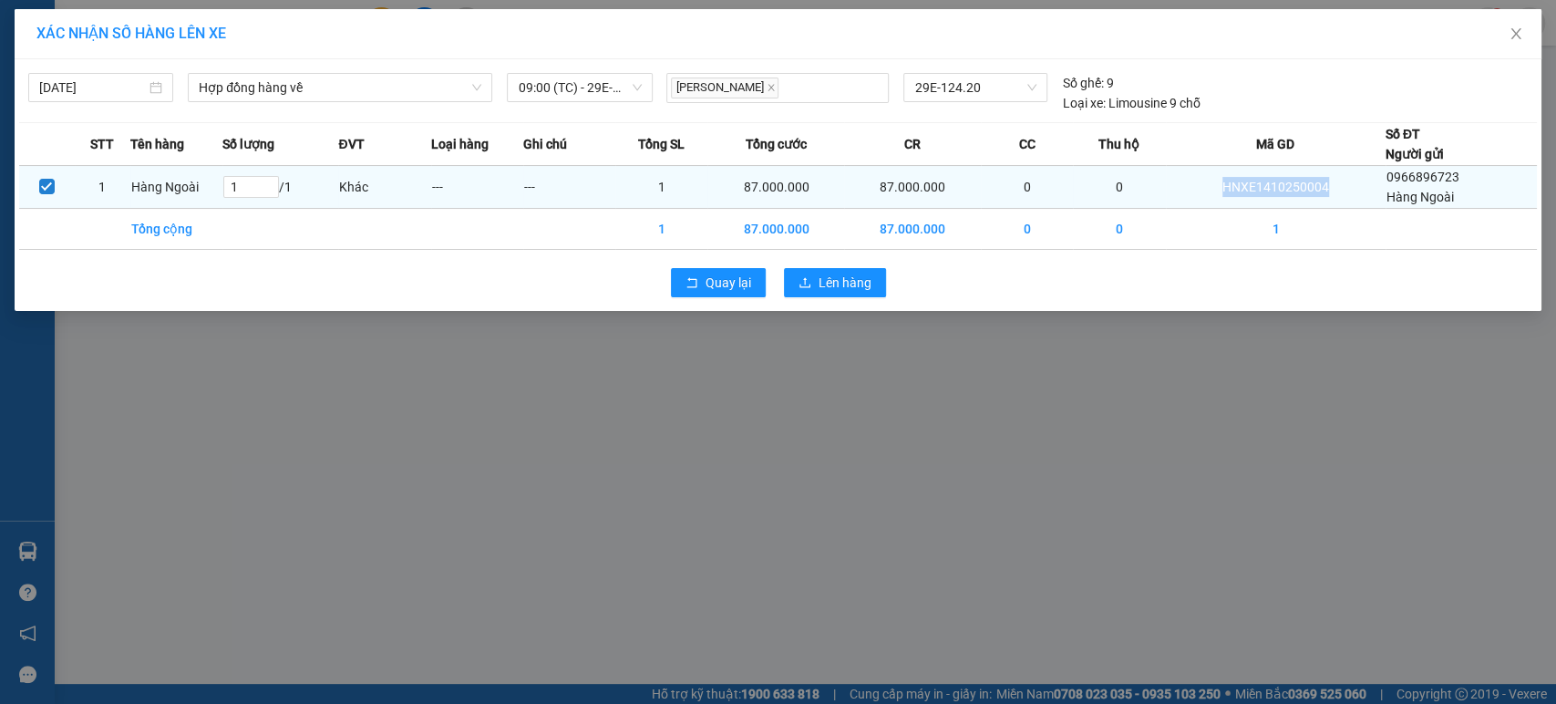
drag, startPoint x: 1340, startPoint y: 182, endPoint x: 1188, endPoint y: 188, distance: 152.4
click at [1188, 188] on td "HNXE1410250004" at bounding box center [1276, 187] width 220 height 43
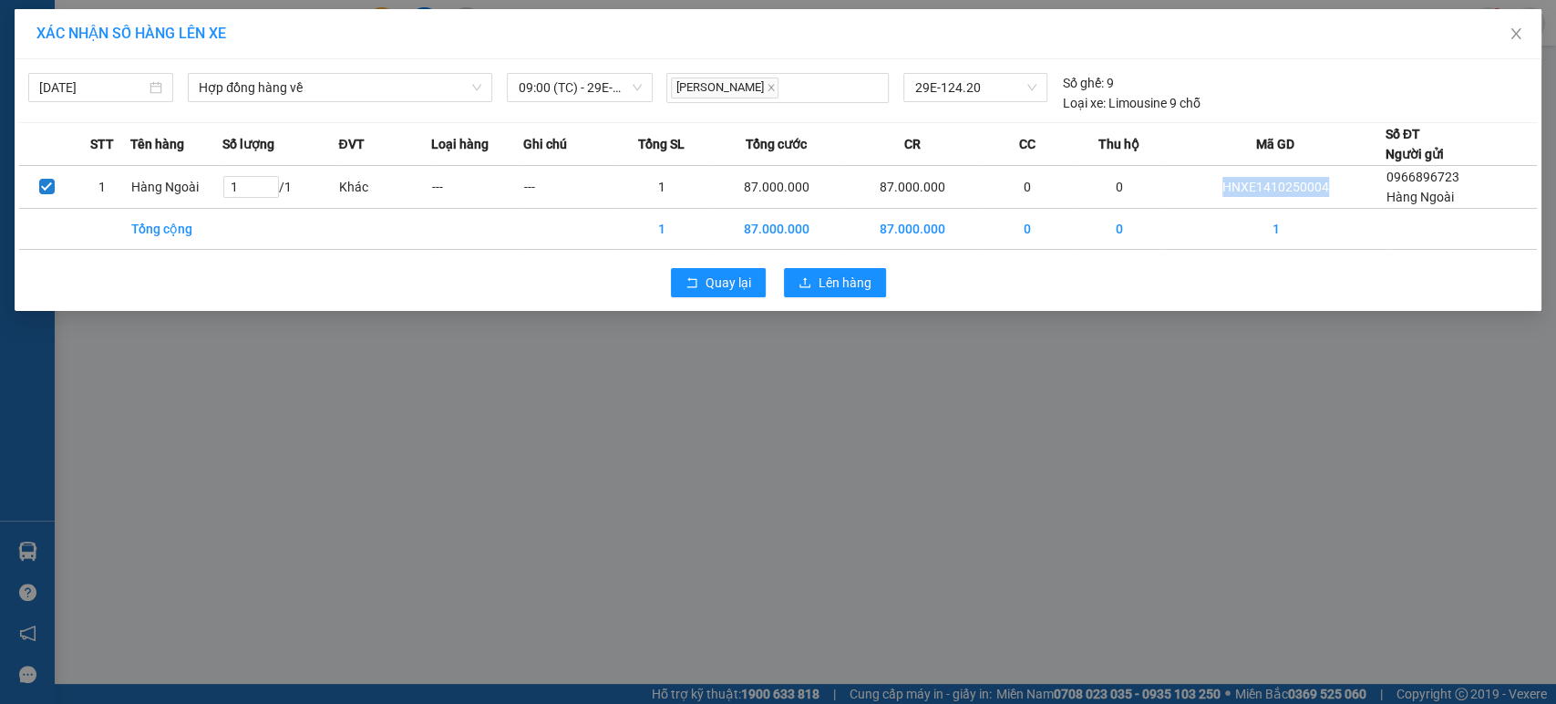
copy td "HNXE1410250004"
click at [847, 280] on span "Lên hàng" at bounding box center [845, 283] width 53 height 20
